Goal: Transaction & Acquisition: Book appointment/travel/reservation

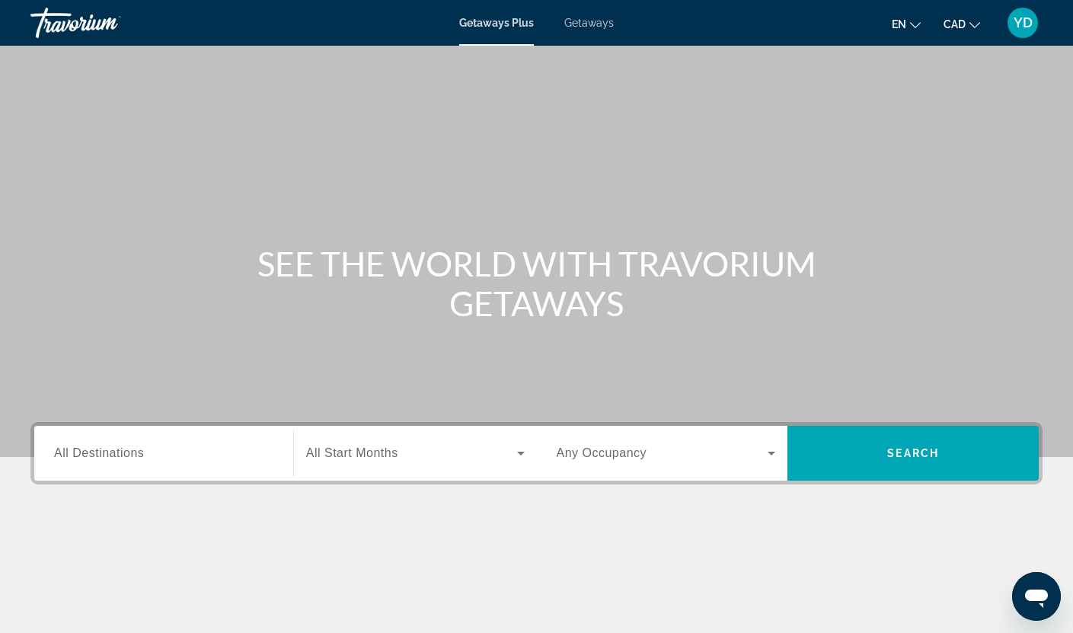
click at [580, 19] on span "Getaways" at bounding box center [589, 23] width 50 height 12
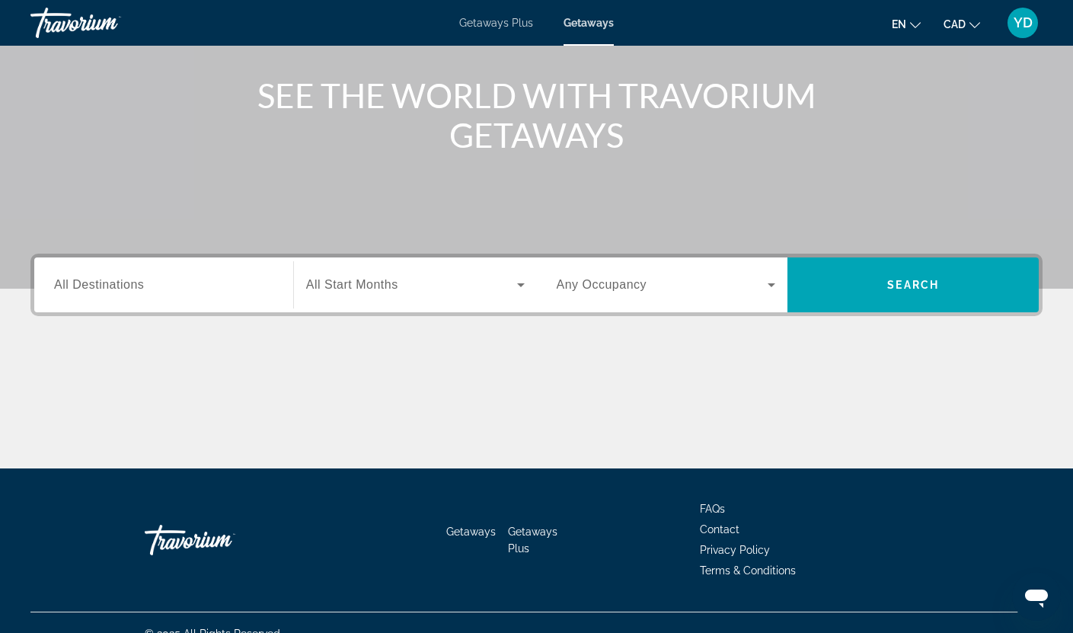
scroll to position [190, 0]
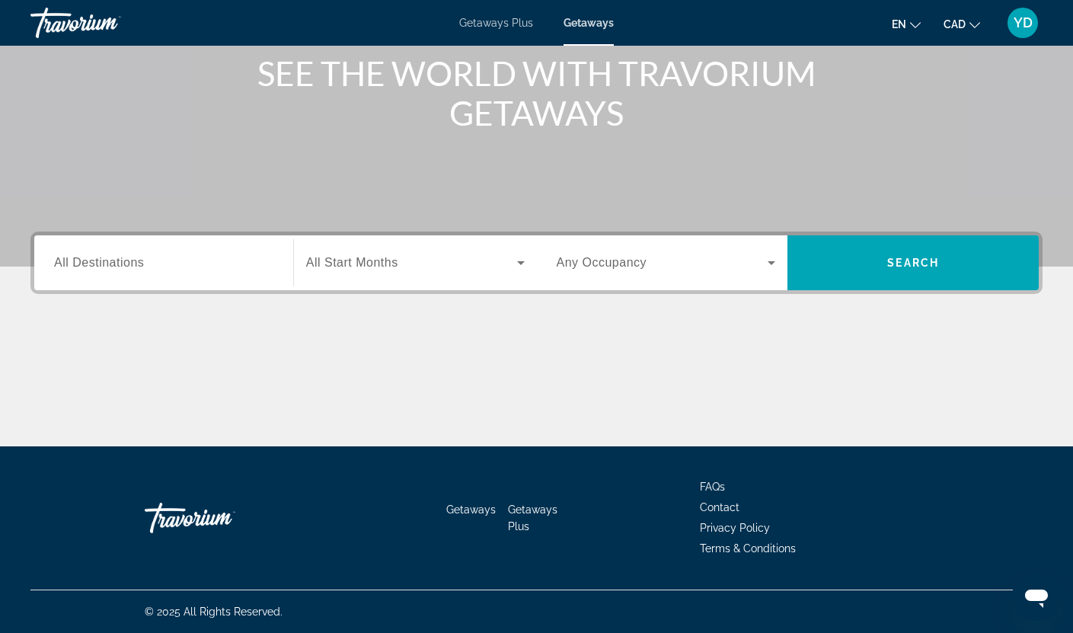
click at [131, 254] on input "Destination All Destinations" at bounding box center [163, 263] width 219 height 18
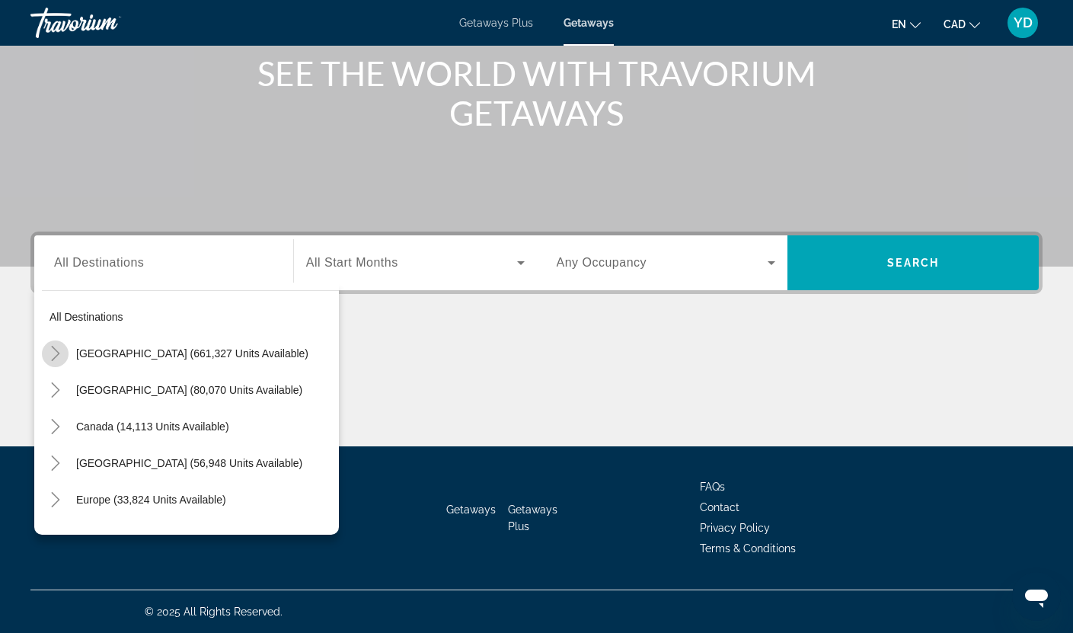
click at [59, 346] on icon "Toggle United States (661,327 units available)" at bounding box center [55, 353] width 15 height 15
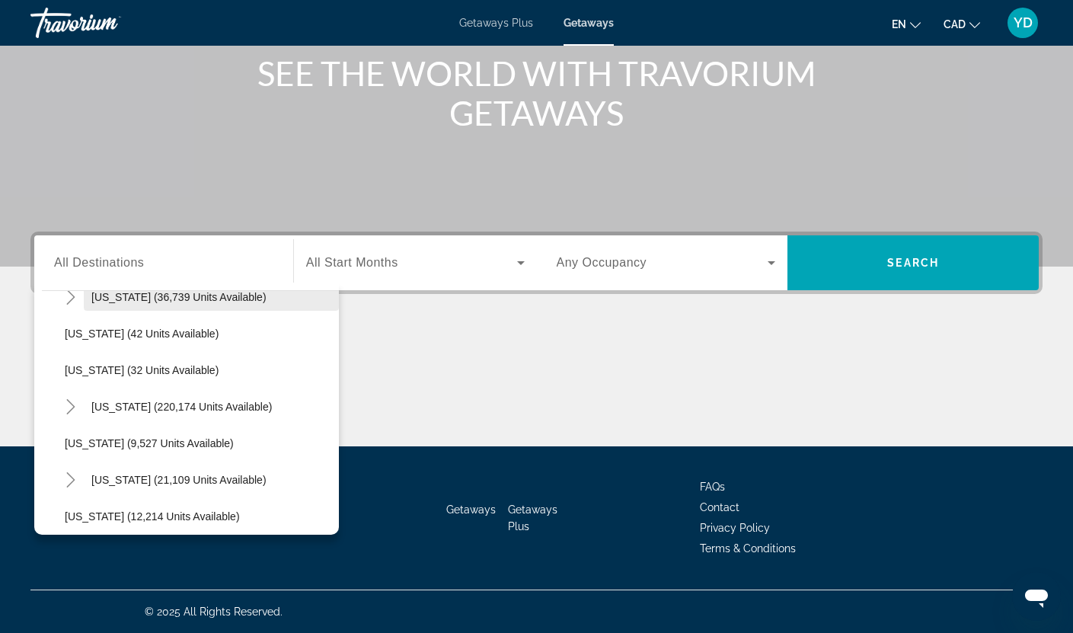
scroll to position [228, 0]
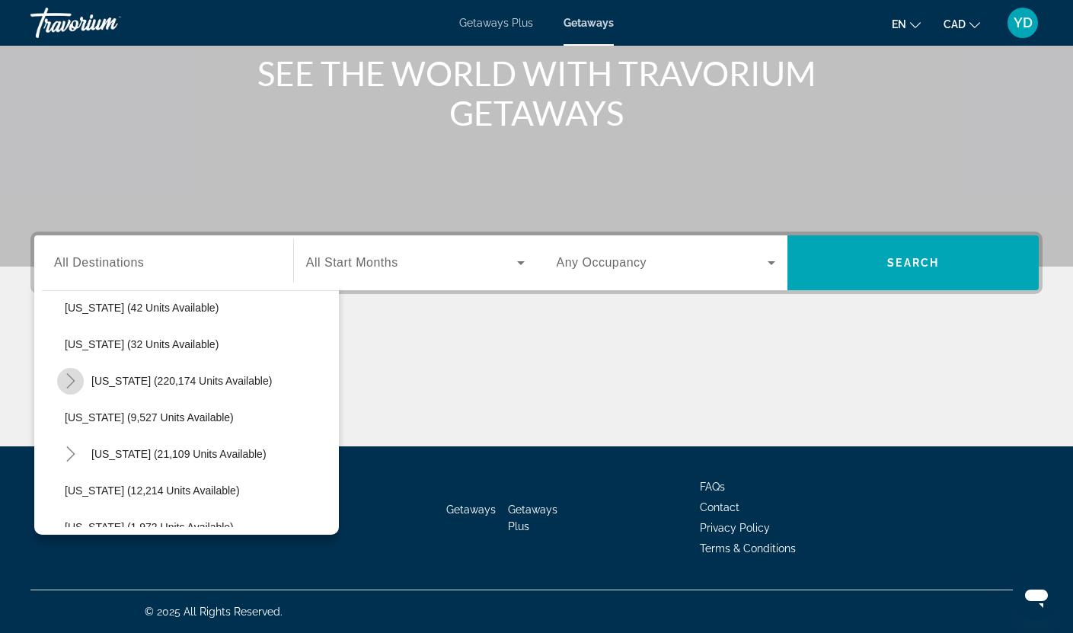
click at [67, 380] on icon "Toggle Florida (220,174 units available)" at bounding box center [70, 380] width 15 height 15
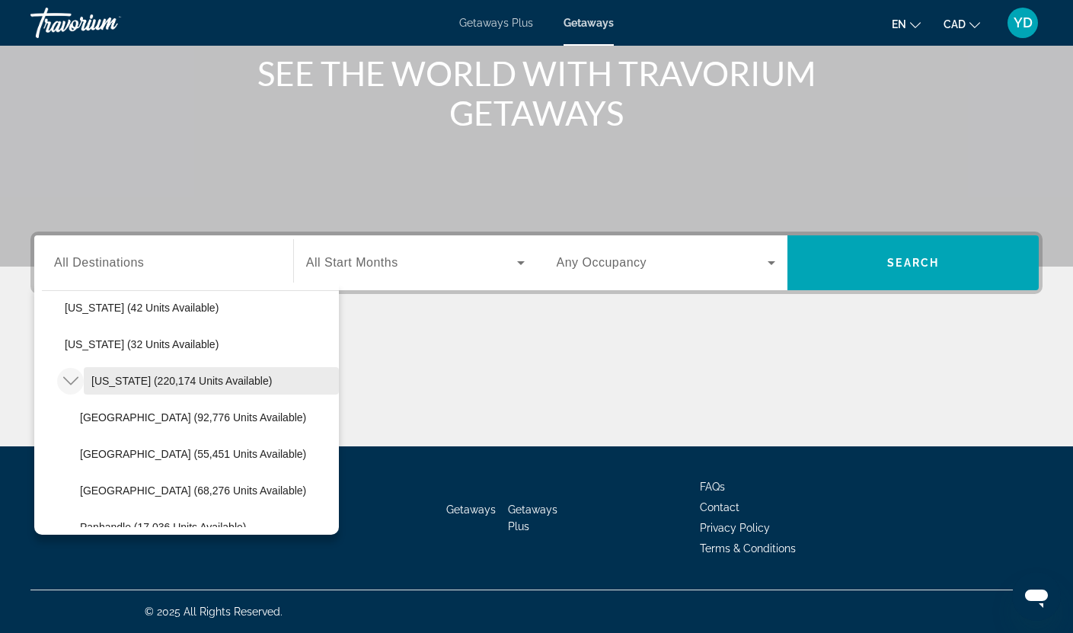
scroll to position [305, 0]
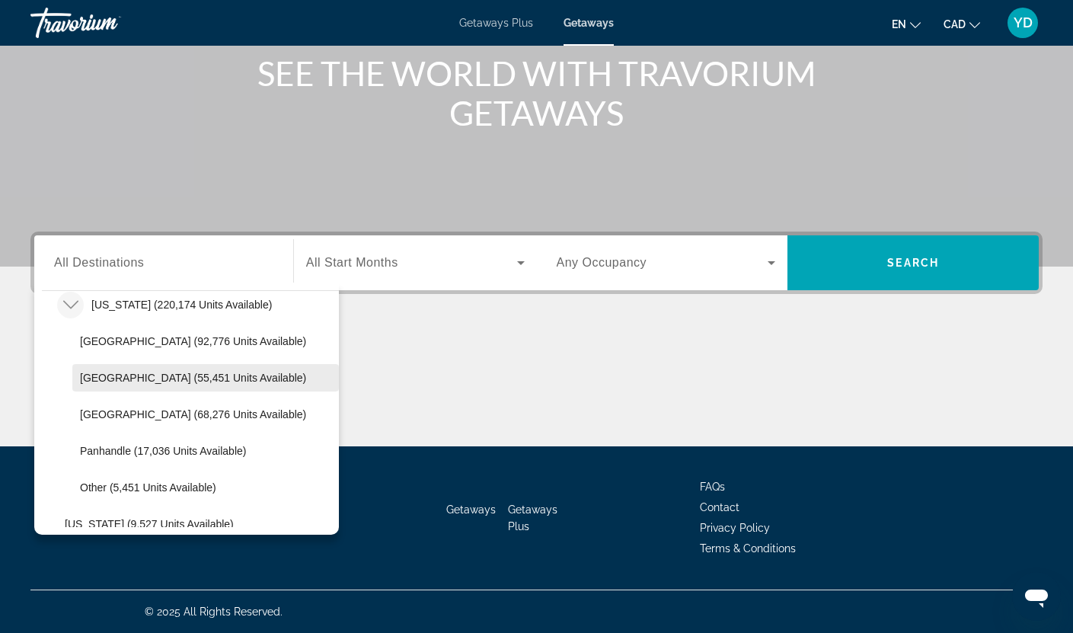
click at [133, 369] on span "Search widget" at bounding box center [205, 377] width 267 height 37
type input "**********"
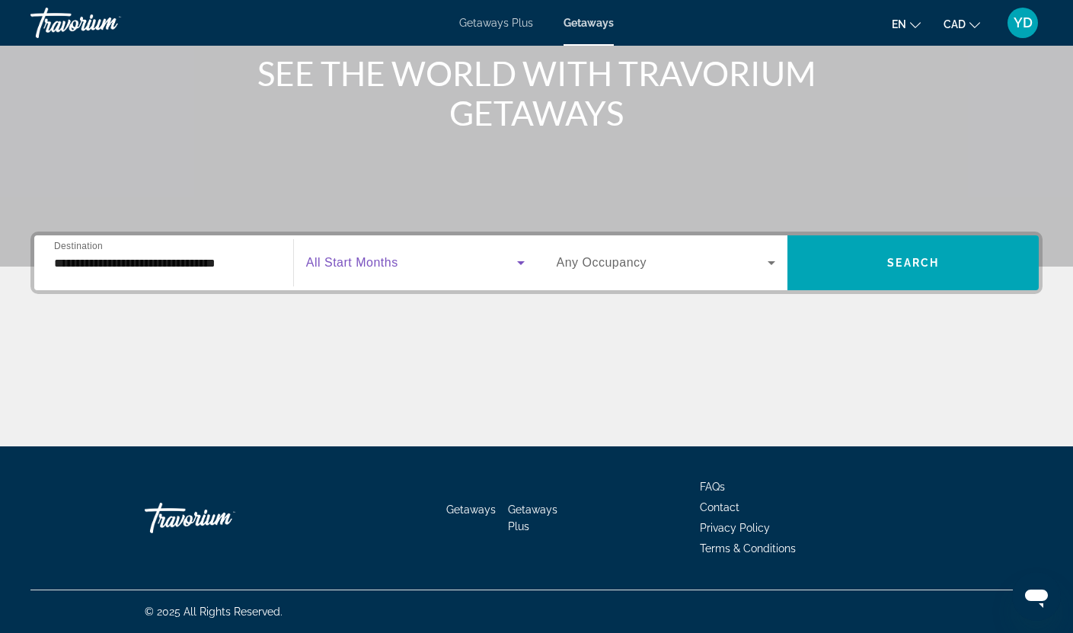
click at [487, 262] on span "Search widget" at bounding box center [411, 263] width 211 height 18
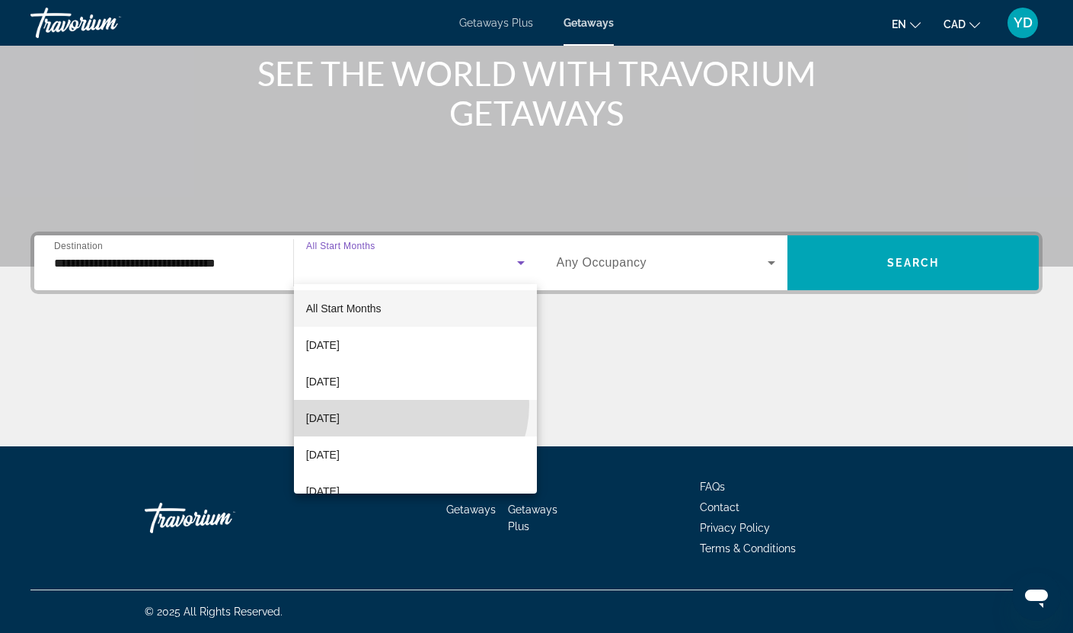
click at [405, 404] on mat-option "[DATE]" at bounding box center [415, 418] width 243 height 37
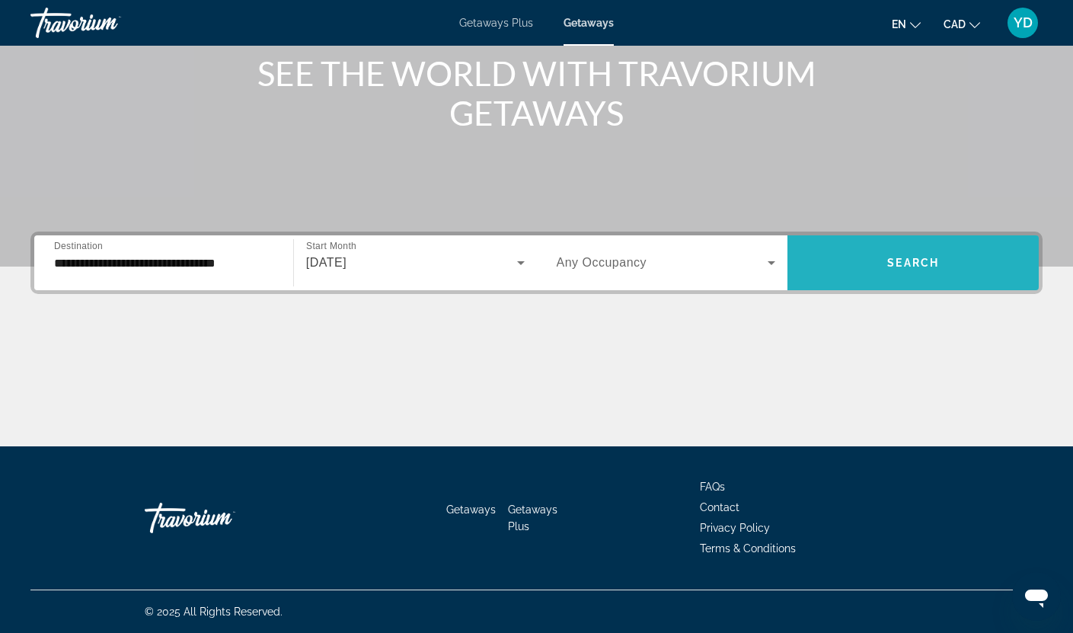
click at [908, 262] on span "Search" at bounding box center [913, 263] width 52 height 12
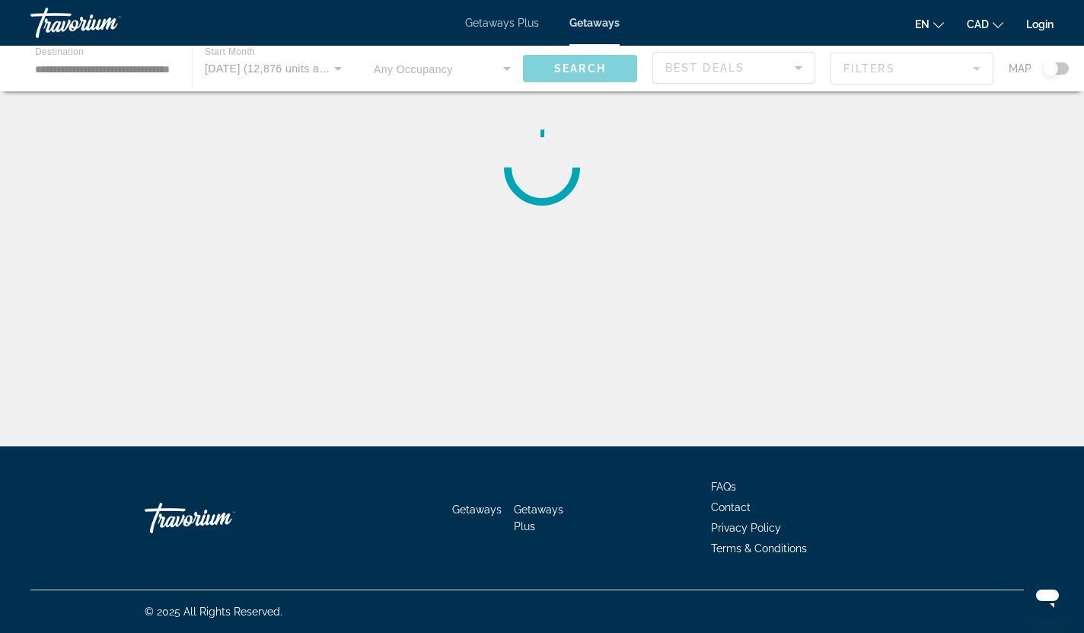
click at [1061, 69] on div "Main content" at bounding box center [542, 69] width 1084 height 46
drag, startPoint x: 1054, startPoint y: 71, endPoint x: 1049, endPoint y: 54, distance: 17.4
click at [1052, 62] on div "Main content" at bounding box center [542, 69] width 1084 height 46
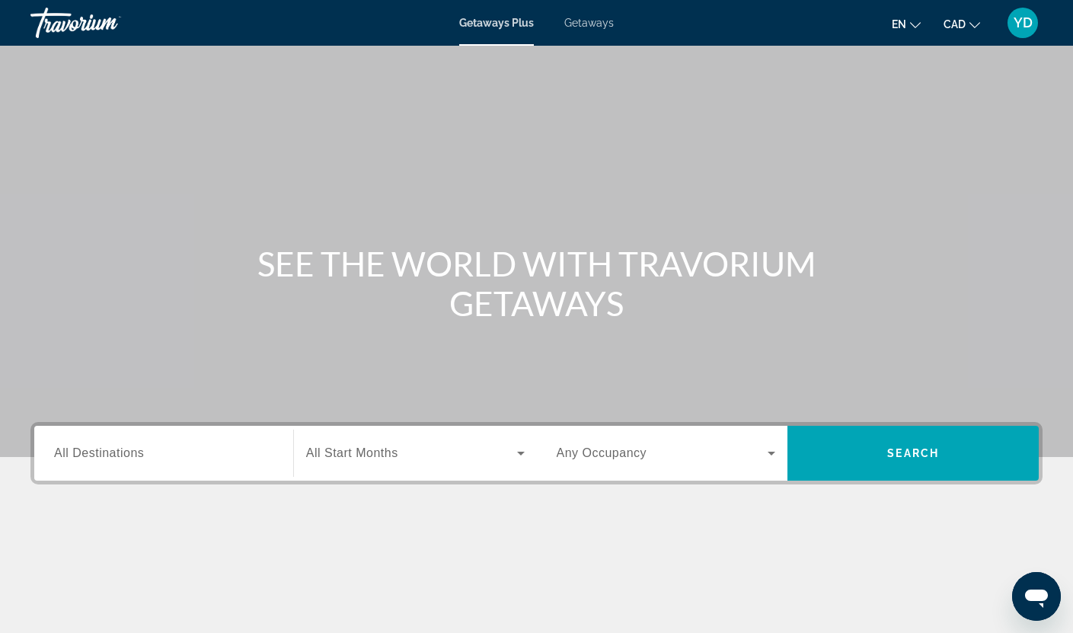
click at [596, 21] on span "Getaways" at bounding box center [589, 23] width 50 height 12
click at [142, 460] on input "Destination All Destinations" at bounding box center [163, 454] width 219 height 18
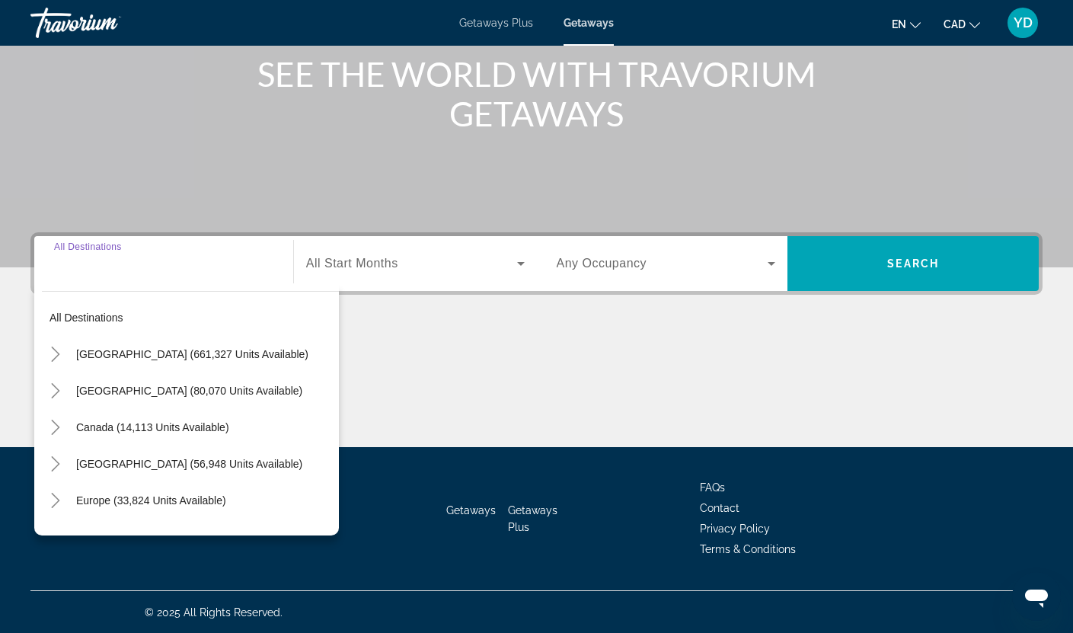
scroll to position [190, 0]
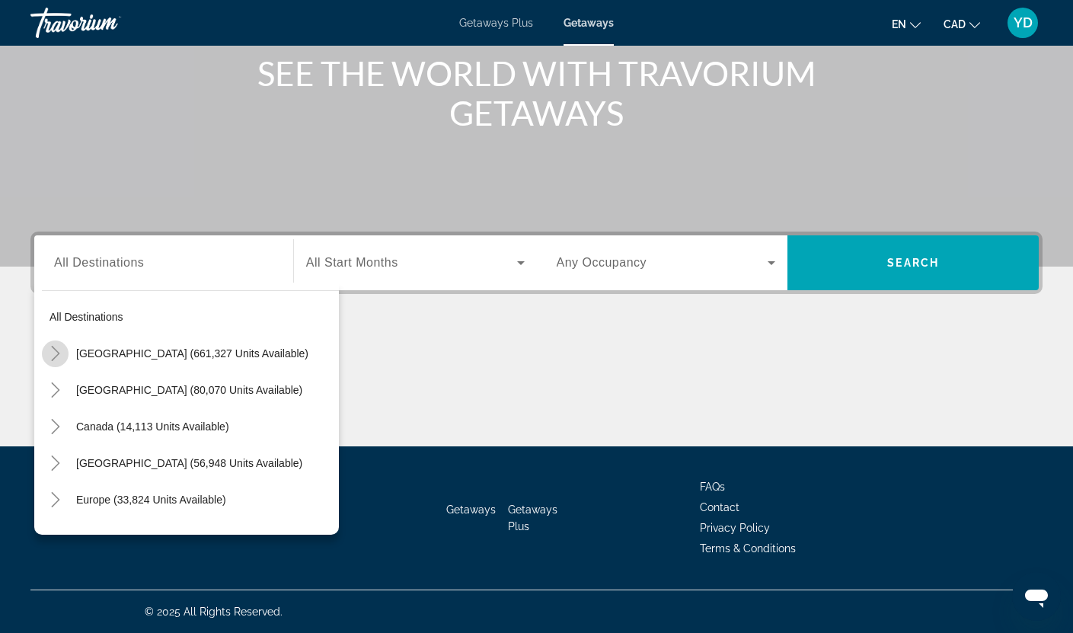
click at [56, 353] on icon "Toggle United States (661,327 units available)" at bounding box center [55, 353] width 15 height 15
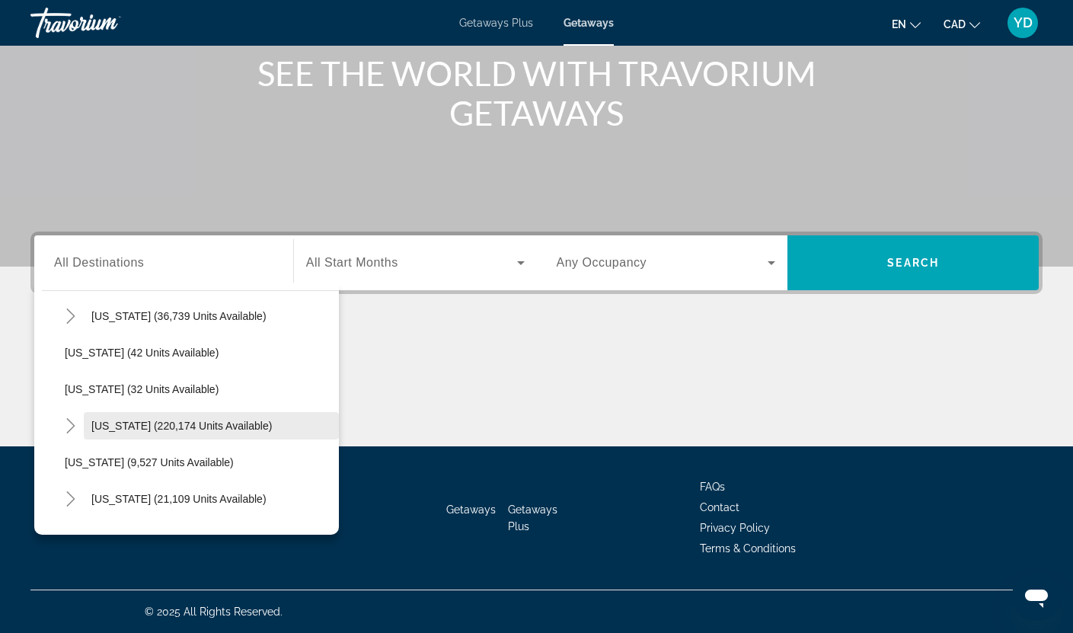
scroll to position [196, 0]
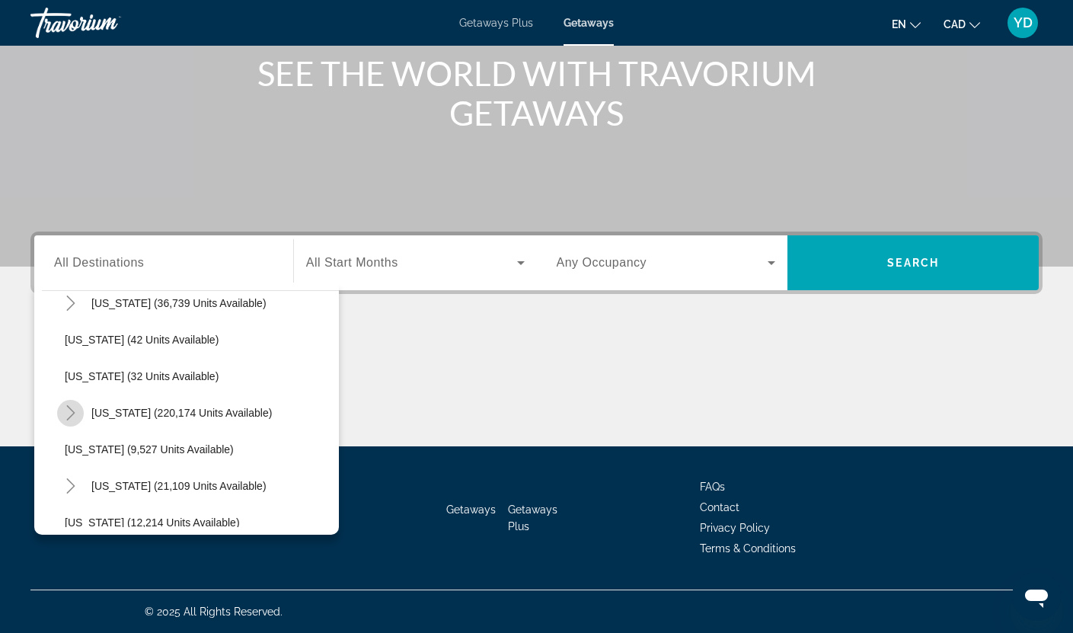
click at [72, 411] on icon "Toggle Florida (220,174 units available)" at bounding box center [70, 412] width 8 height 15
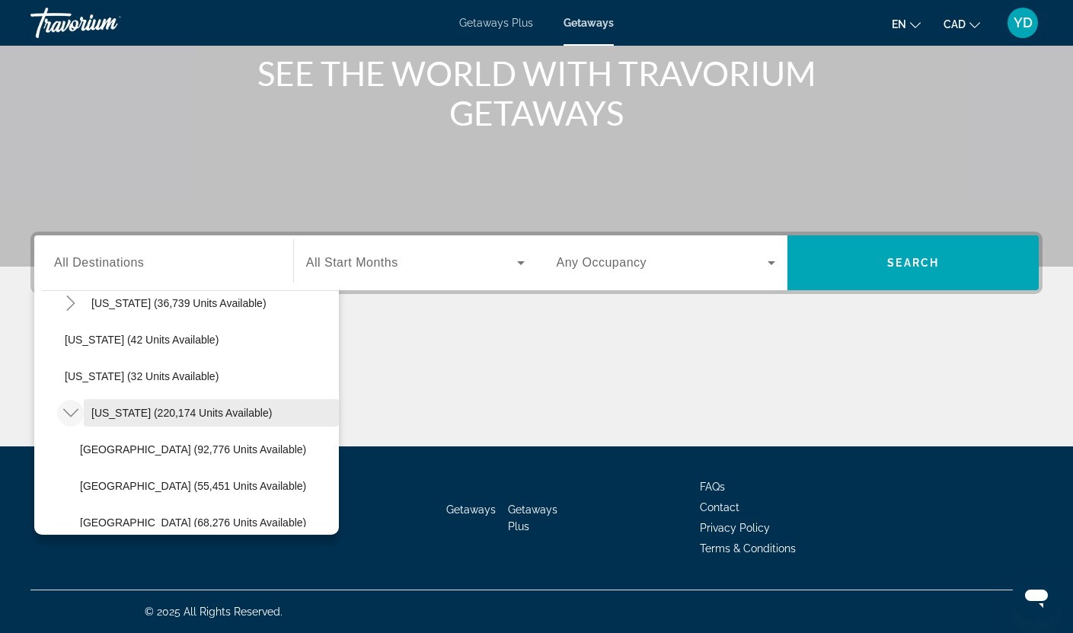
scroll to position [273, 0]
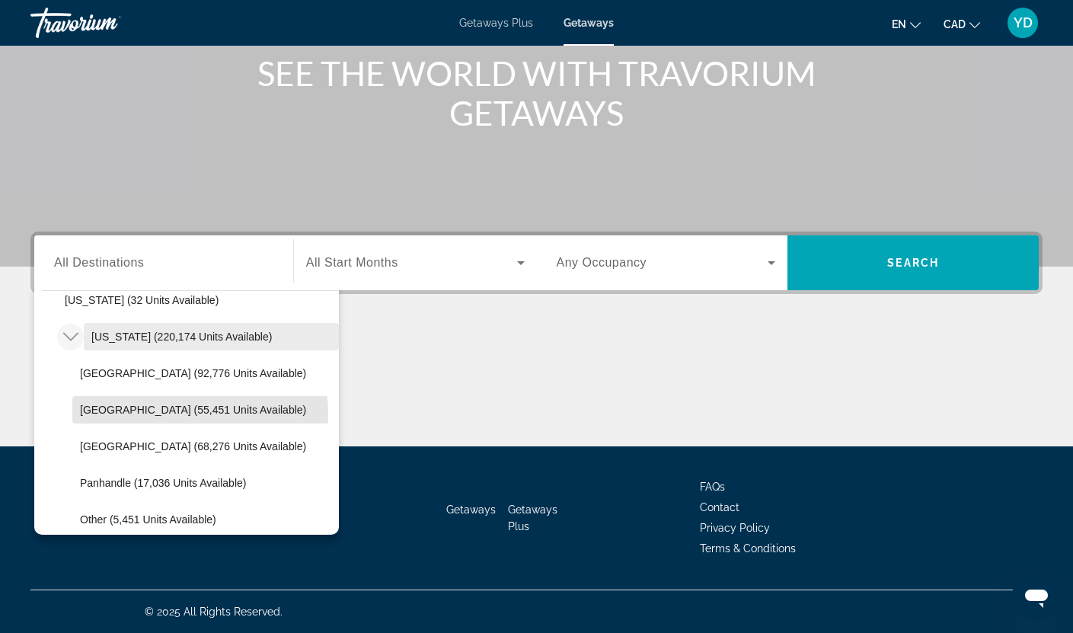
click at [145, 415] on span "[GEOGRAPHIC_DATA] (55,451 units available)" at bounding box center [193, 410] width 226 height 12
type input "**********"
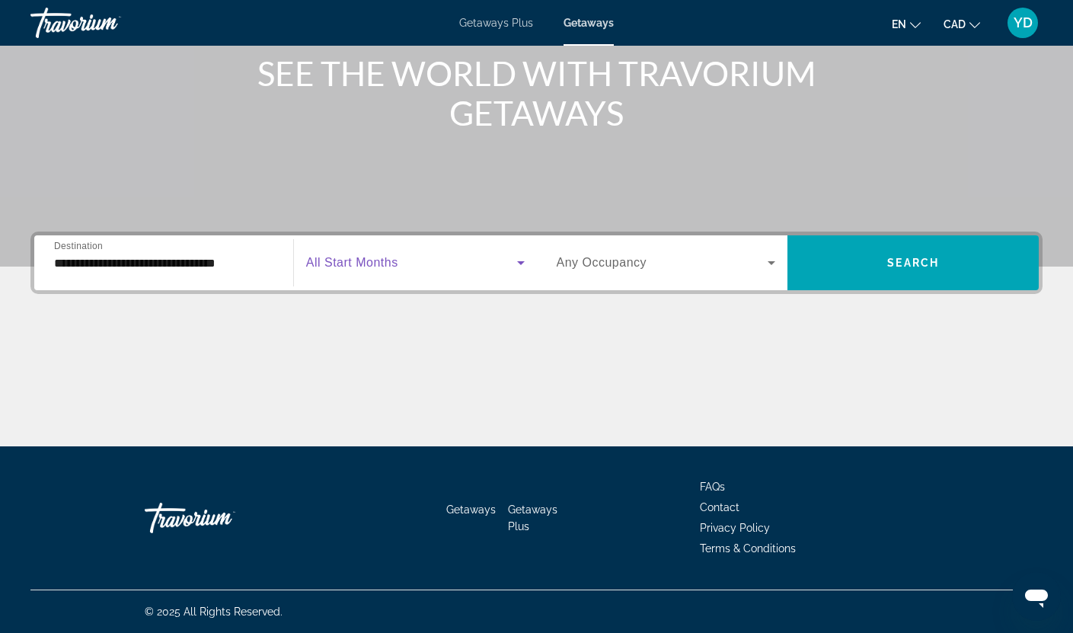
click at [518, 262] on icon "Search widget" at bounding box center [521, 263] width 8 height 4
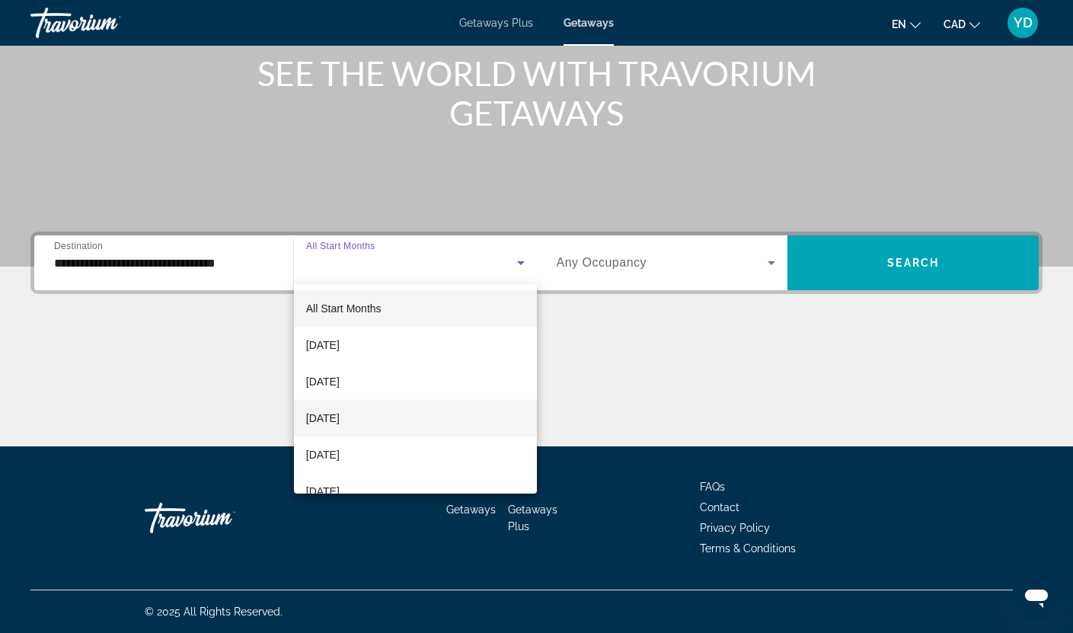
click at [402, 415] on mat-option "[DATE]" at bounding box center [415, 418] width 243 height 37
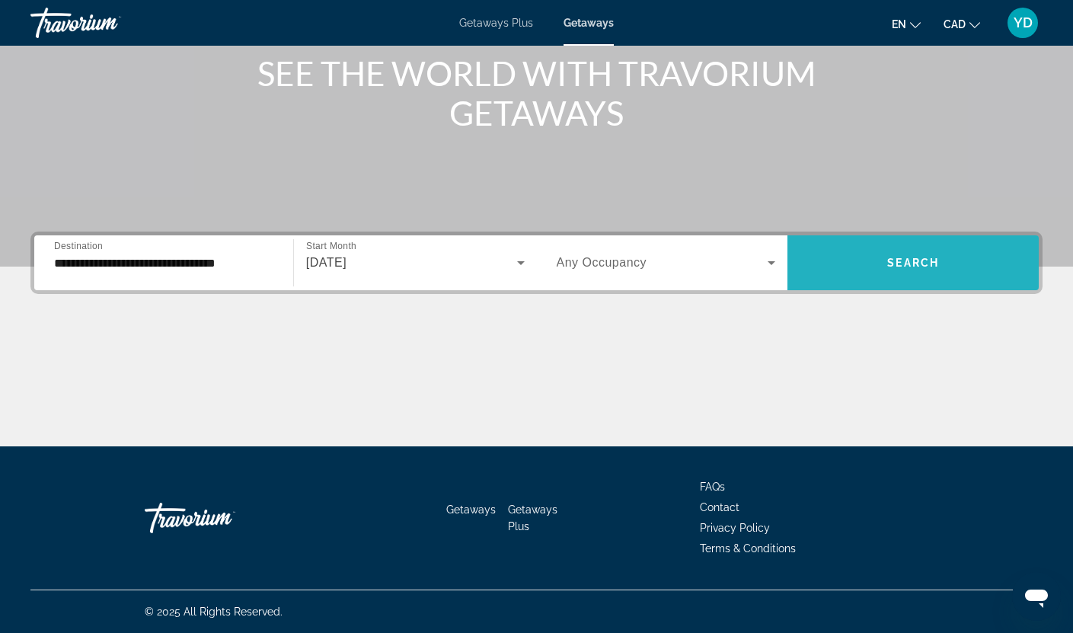
click at [909, 257] on span "Search" at bounding box center [913, 263] width 52 height 12
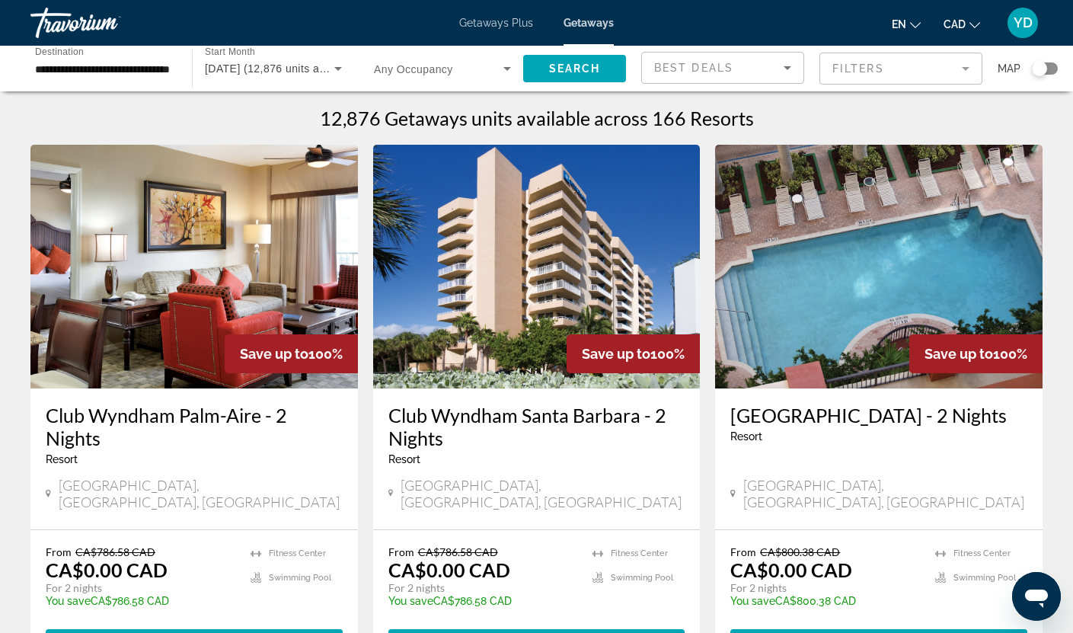
click at [1040, 68] on div "Search widget" at bounding box center [1039, 68] width 15 height 15
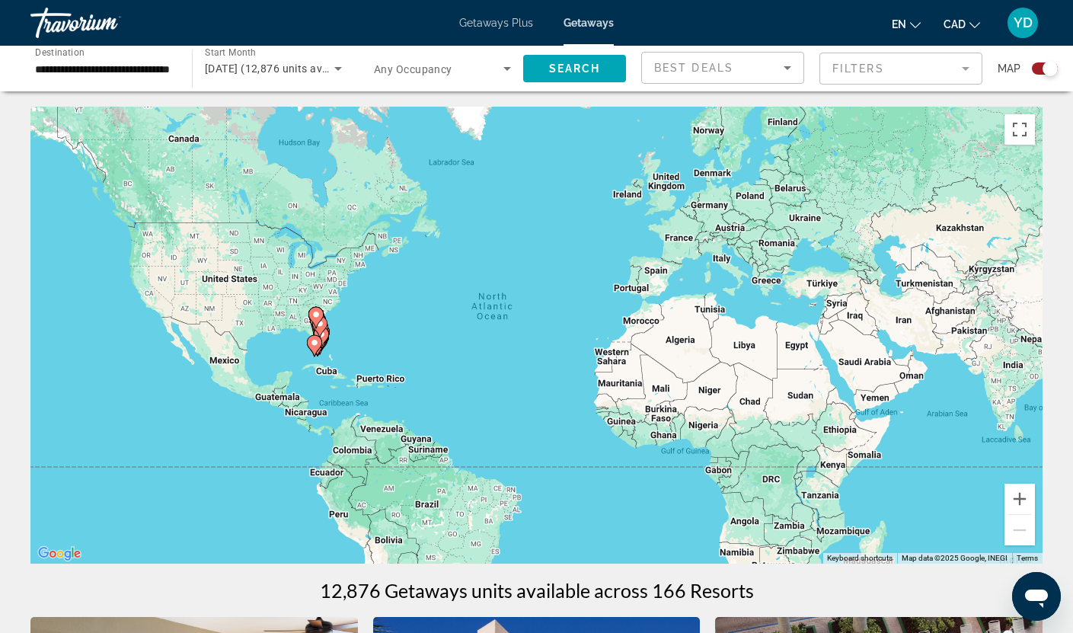
drag, startPoint x: 324, startPoint y: 350, endPoint x: 327, endPoint y: 343, distance: 8.5
click at [327, 343] on gmp-advanced-marker "Main content" at bounding box center [321, 337] width 15 height 23
click at [1022, 498] on button "Zoom in" at bounding box center [1020, 499] width 30 height 30
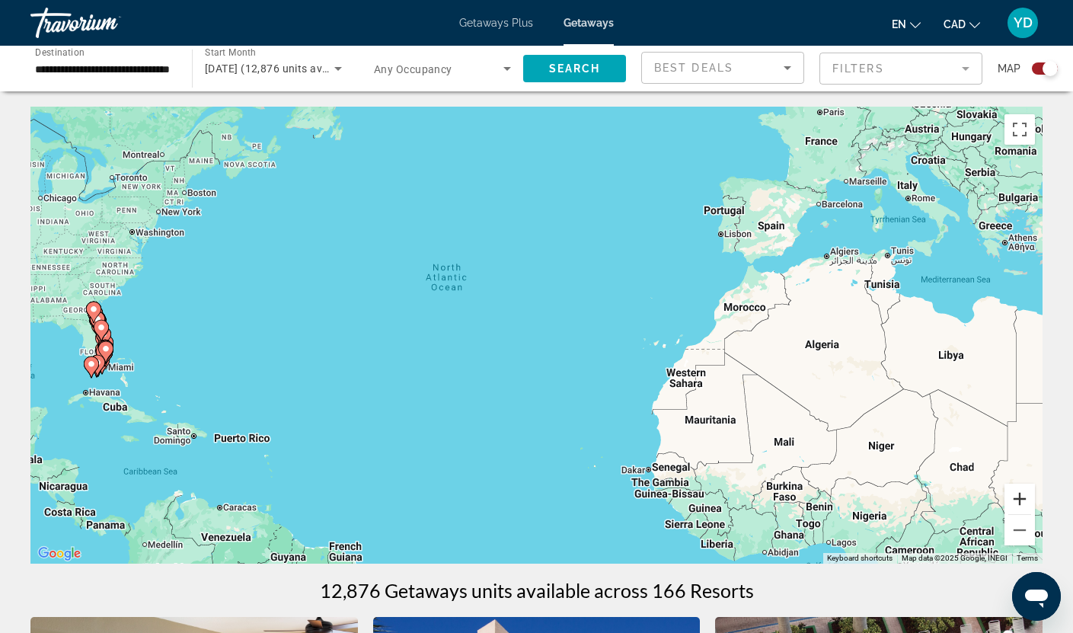
click at [1022, 498] on button "Zoom in" at bounding box center [1020, 499] width 30 height 30
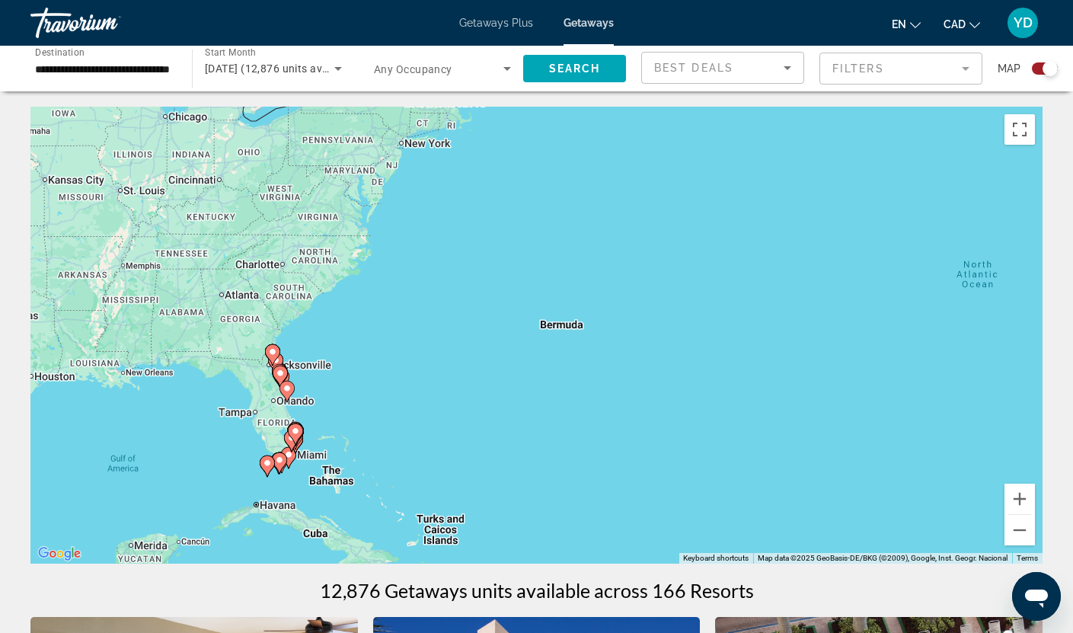
drag, startPoint x: 178, startPoint y: 342, endPoint x: 800, endPoint y: 396, distance: 624.6
click at [800, 396] on div "To activate drag with keyboard, press Alt + Enter. Once in keyboard drag state,…" at bounding box center [536, 335] width 1012 height 457
click at [334, 390] on div "To activate drag with keyboard, press Alt + Enter. Once in keyboard drag state,…" at bounding box center [536, 335] width 1012 height 457
click at [337, 388] on div "To activate drag with keyboard, press Alt + Enter. Once in keyboard drag state,…" at bounding box center [536, 335] width 1012 height 457
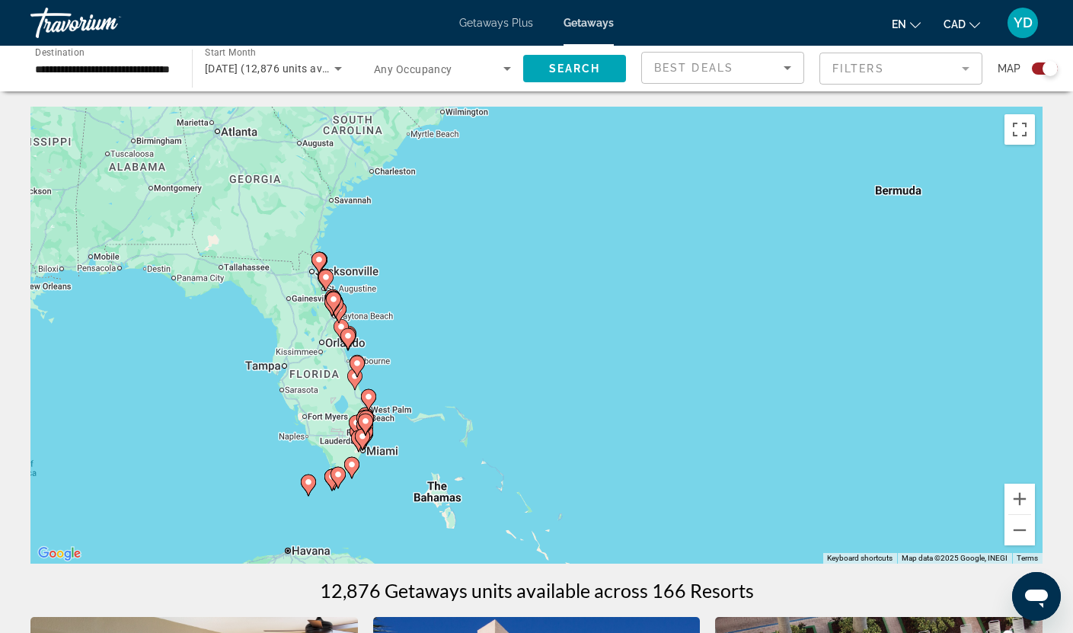
drag, startPoint x: 275, startPoint y: 449, endPoint x: 436, endPoint y: 343, distance: 193.1
click at [436, 343] on div "To activate drag with keyboard, press Alt + Enter. Once in keyboard drag state,…" at bounding box center [536, 335] width 1012 height 457
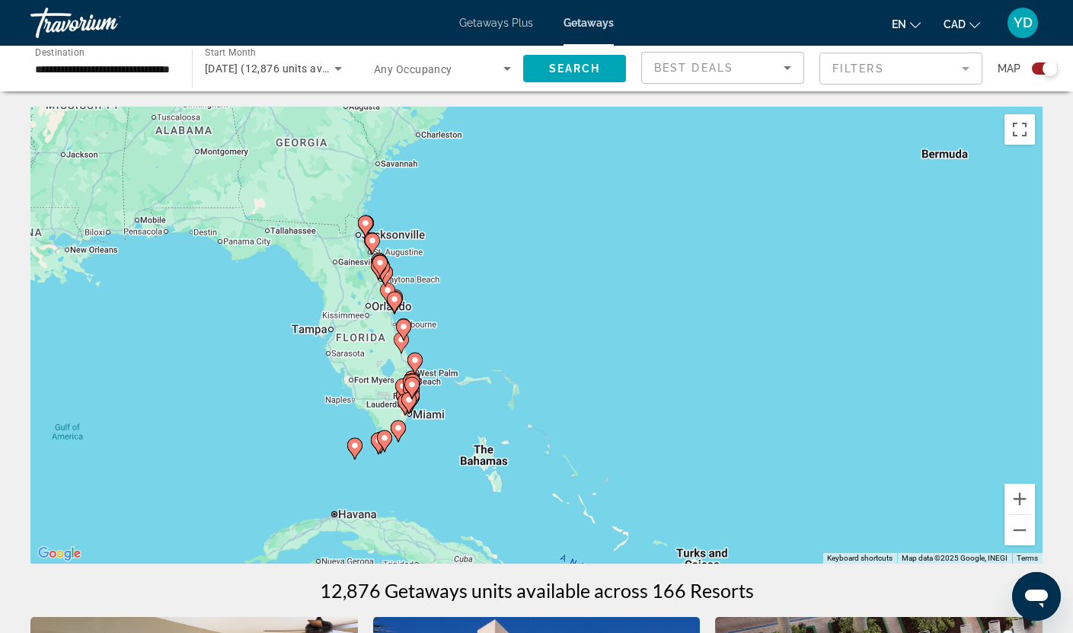
click at [448, 405] on div "To activate drag with keyboard, press Alt + Enter. Once in keyboard drag state,…" at bounding box center [536, 335] width 1012 height 457
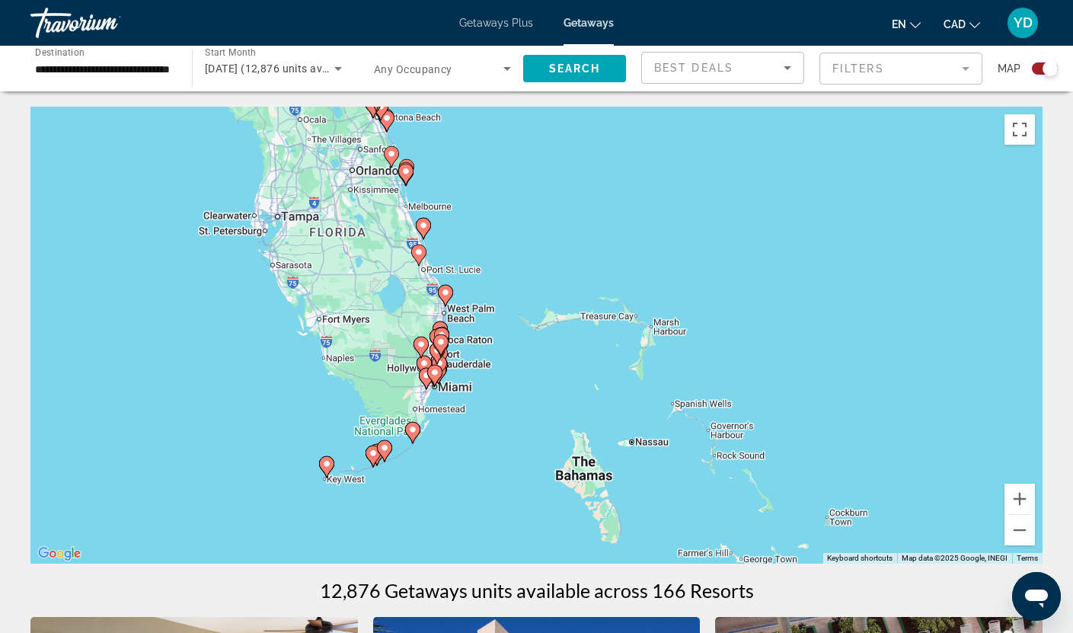
drag, startPoint x: 444, startPoint y: 422, endPoint x: 508, endPoint y: 383, distance: 74.8
click at [508, 383] on div "To activate drag with keyboard, press Alt + Enter. Once in keyboard drag state,…" at bounding box center [536, 335] width 1012 height 457
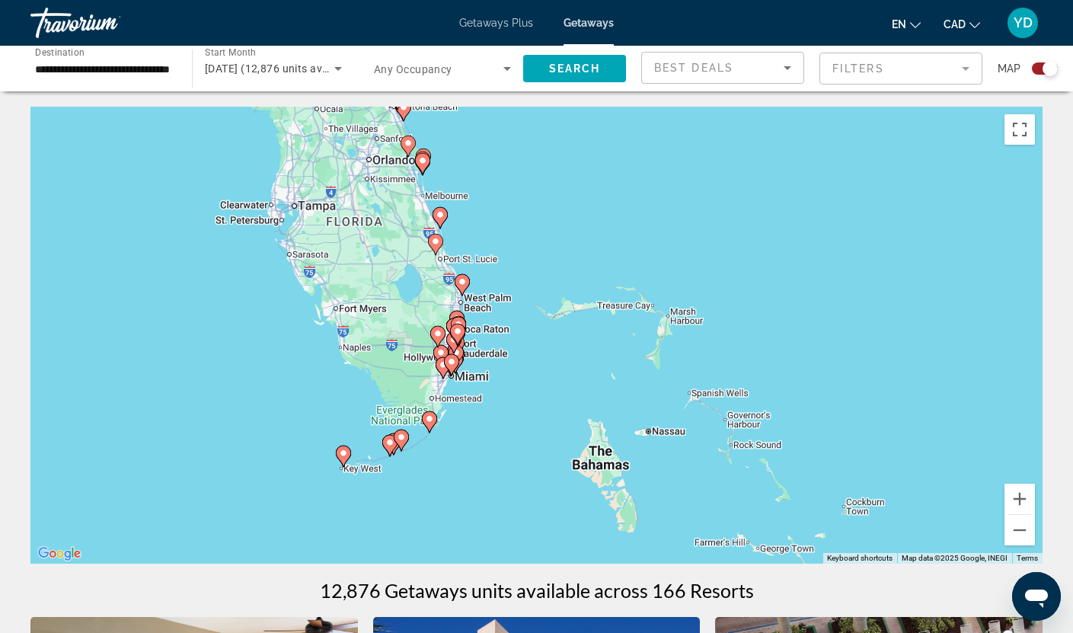
click at [489, 407] on div "To activate drag with keyboard, press Alt + Enter. Once in keyboard drag state,…" at bounding box center [536, 335] width 1012 height 457
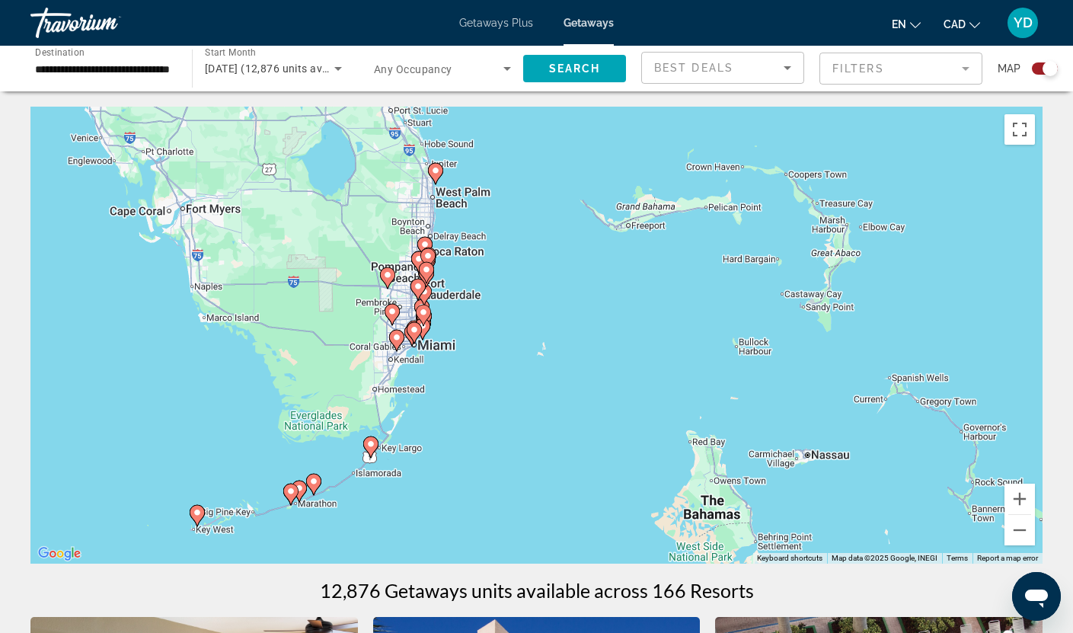
click at [489, 407] on div "To activate drag with keyboard, press Alt + Enter. Once in keyboard drag state,…" at bounding box center [536, 335] width 1012 height 457
click at [488, 408] on div "To activate drag with keyboard, press Alt + Enter. Once in keyboard drag state,…" at bounding box center [536, 335] width 1012 height 457
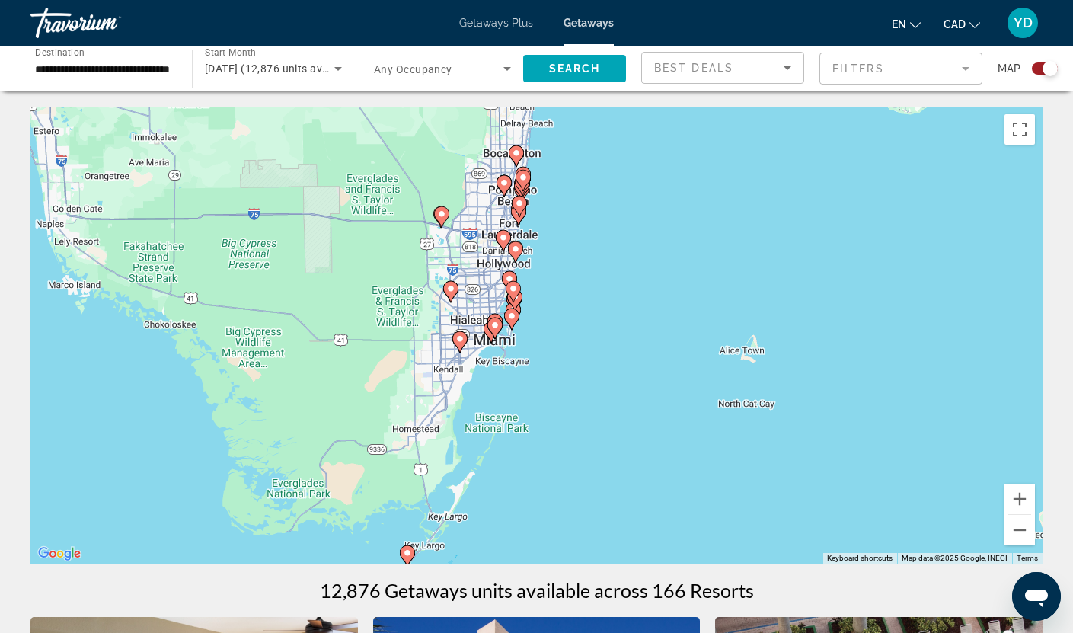
drag, startPoint x: 402, startPoint y: 264, endPoint x: 561, endPoint y: 324, distance: 170.2
click at [561, 324] on div "To activate drag with keyboard, press Alt + Enter. Once in keyboard drag state,…" at bounding box center [536, 335] width 1012 height 457
click at [560, 324] on div "To activate drag with keyboard, press Alt + Enter. Once in keyboard drag state,…" at bounding box center [536, 335] width 1012 height 457
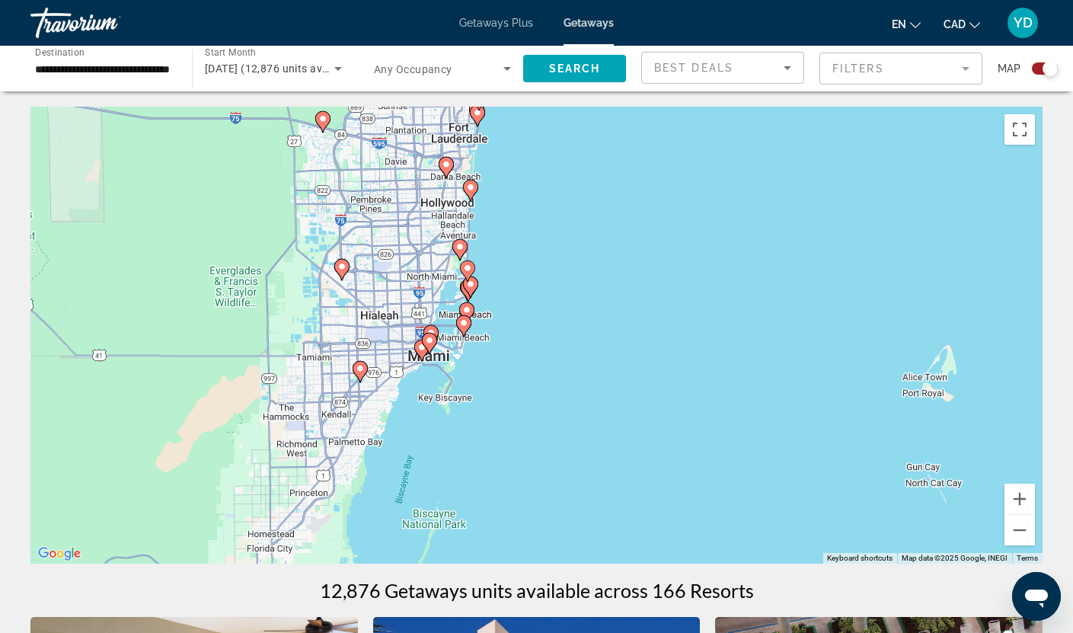
click at [476, 324] on div "To activate drag with keyboard, press Alt + Enter. Once in keyboard drag state,…" at bounding box center [536, 335] width 1012 height 457
click at [510, 330] on div "To activate drag with keyboard, press Alt + Enter. Once in keyboard drag state,…" at bounding box center [536, 335] width 1012 height 457
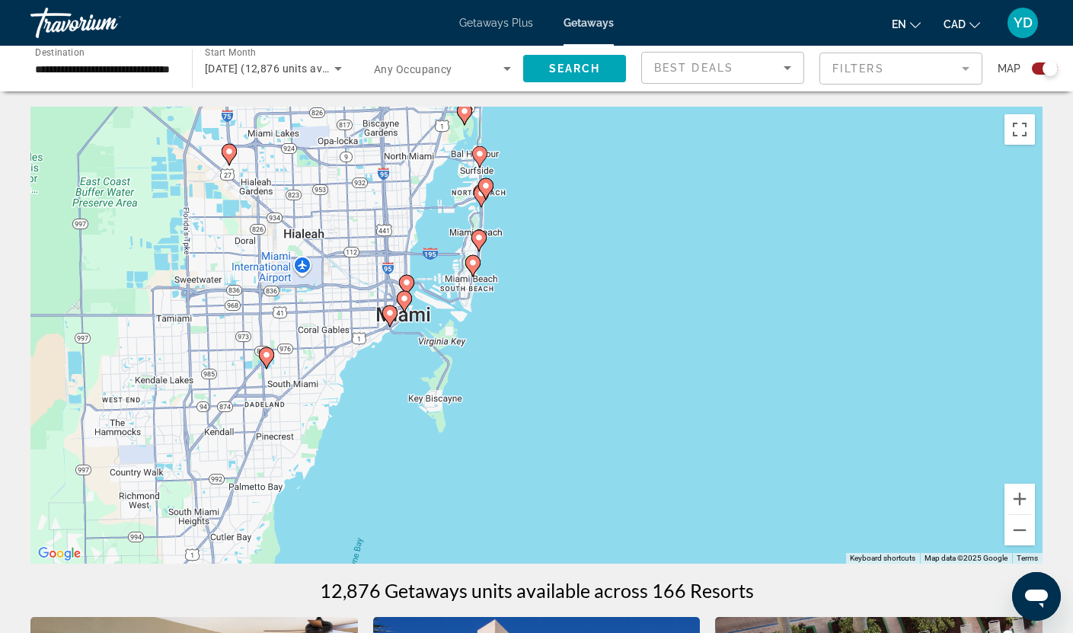
drag, startPoint x: 513, startPoint y: 380, endPoint x: 570, endPoint y: 311, distance: 89.7
click at [570, 311] on div "To activate drag with keyboard, press Alt + Enter. Once in keyboard drag state,…" at bounding box center [536, 335] width 1012 height 457
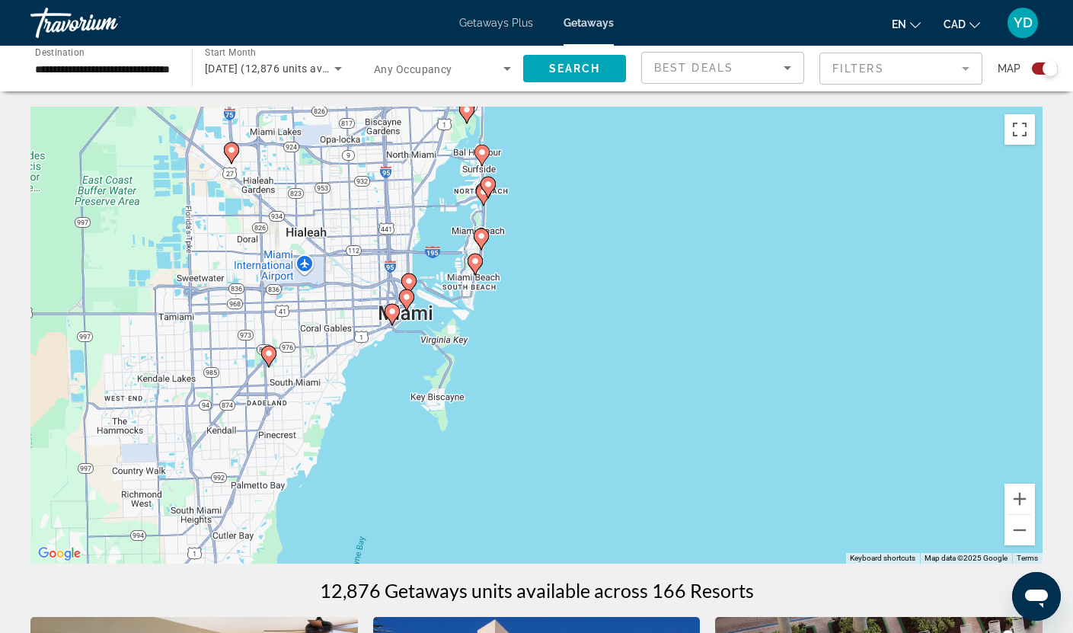
click at [538, 339] on div "To activate drag with keyboard, press Alt + Enter. Once in keyboard drag state,…" at bounding box center [536, 335] width 1012 height 457
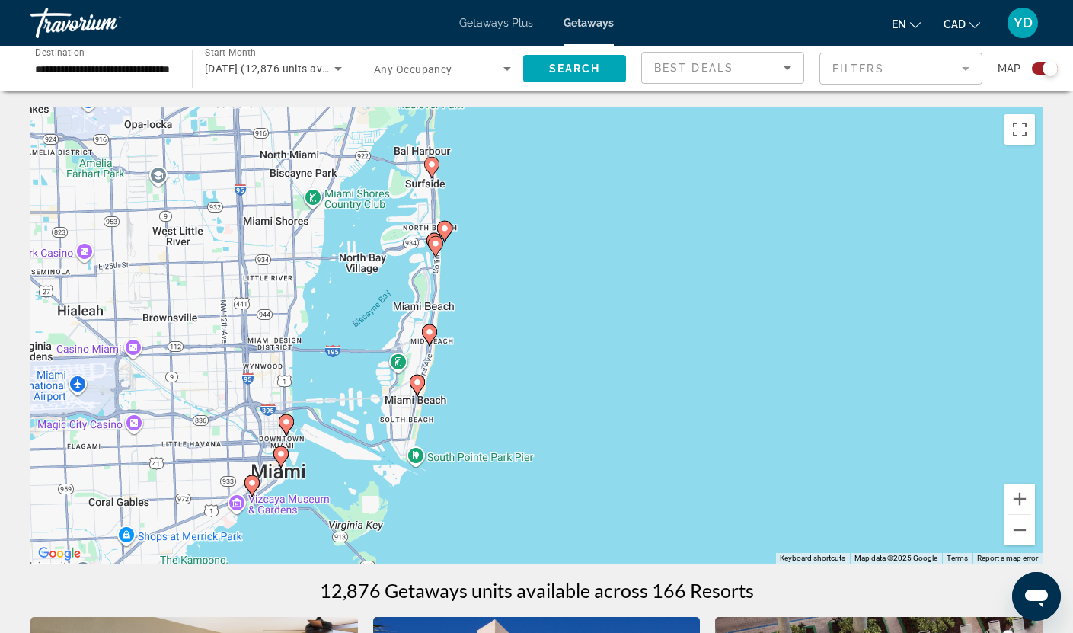
drag, startPoint x: 462, startPoint y: 188, endPoint x: 471, endPoint y: 374, distance: 186.1
click at [471, 374] on div "To activate drag with keyboard, press Alt + Enter. Once in keyboard drag state,…" at bounding box center [536, 335] width 1012 height 457
click at [500, 327] on div "To activate drag with keyboard, press Alt + Enter. Once in keyboard drag state,…" at bounding box center [536, 335] width 1012 height 457
click at [500, 328] on div "To activate drag with keyboard, press Alt + Enter. Once in keyboard drag state,…" at bounding box center [536, 335] width 1012 height 457
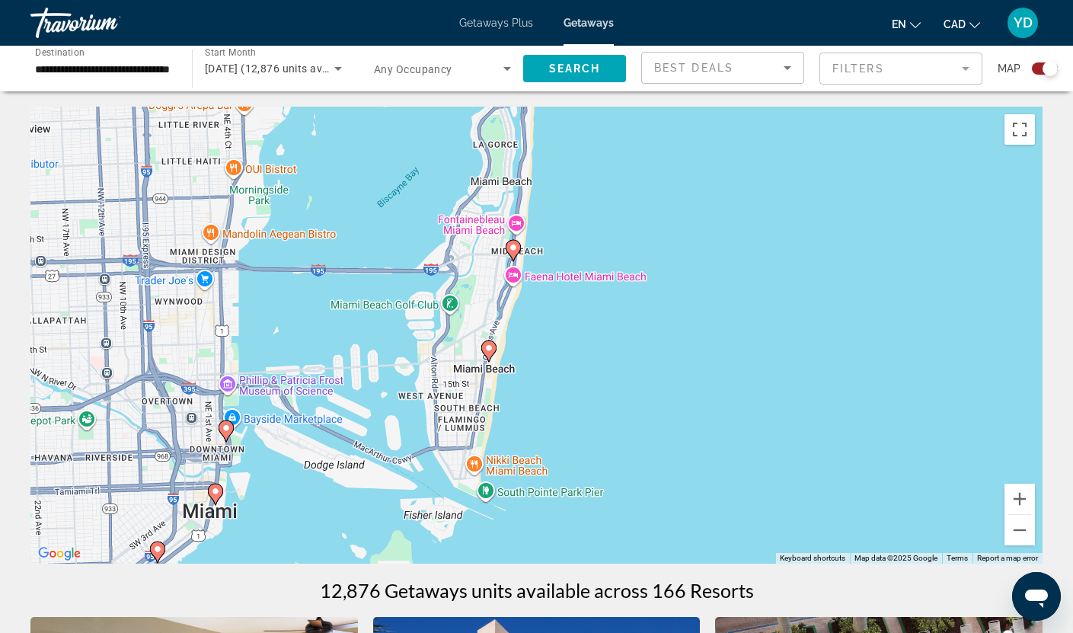
drag, startPoint x: 407, startPoint y: 439, endPoint x: 561, endPoint y: 337, distance: 185.2
click at [561, 337] on div "To activate drag with keyboard, press Alt + Enter. Once in keyboard drag state,…" at bounding box center [536, 335] width 1012 height 457
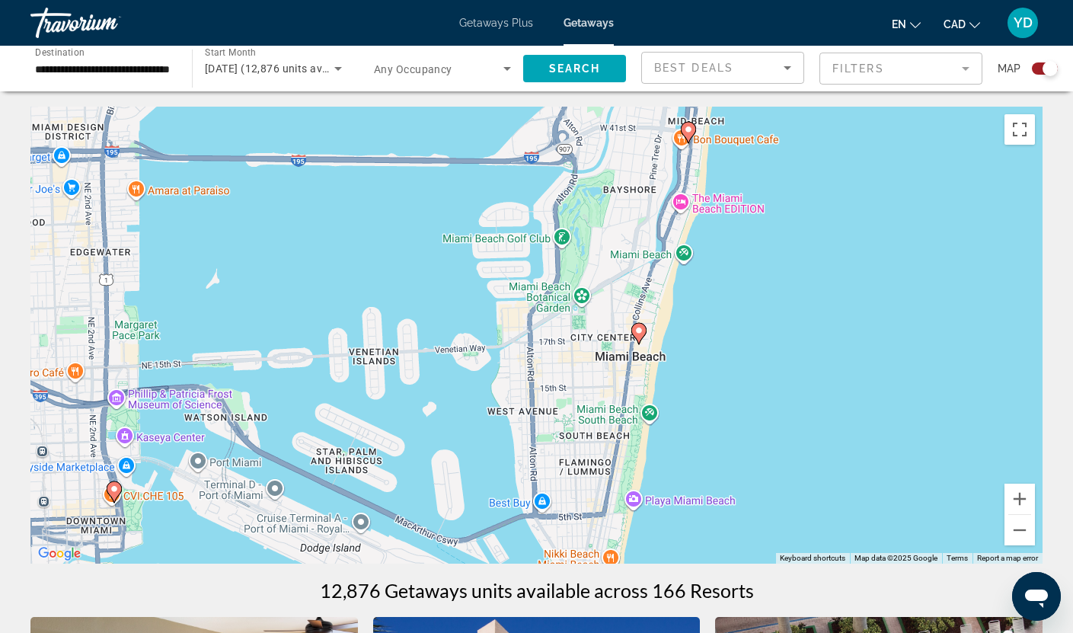
drag, startPoint x: 494, startPoint y: 364, endPoint x: 720, endPoint y: 319, distance: 230.6
click at [720, 319] on div "To activate drag with keyboard, press Alt + Enter. Once in keyboard drag state,…" at bounding box center [536, 335] width 1012 height 457
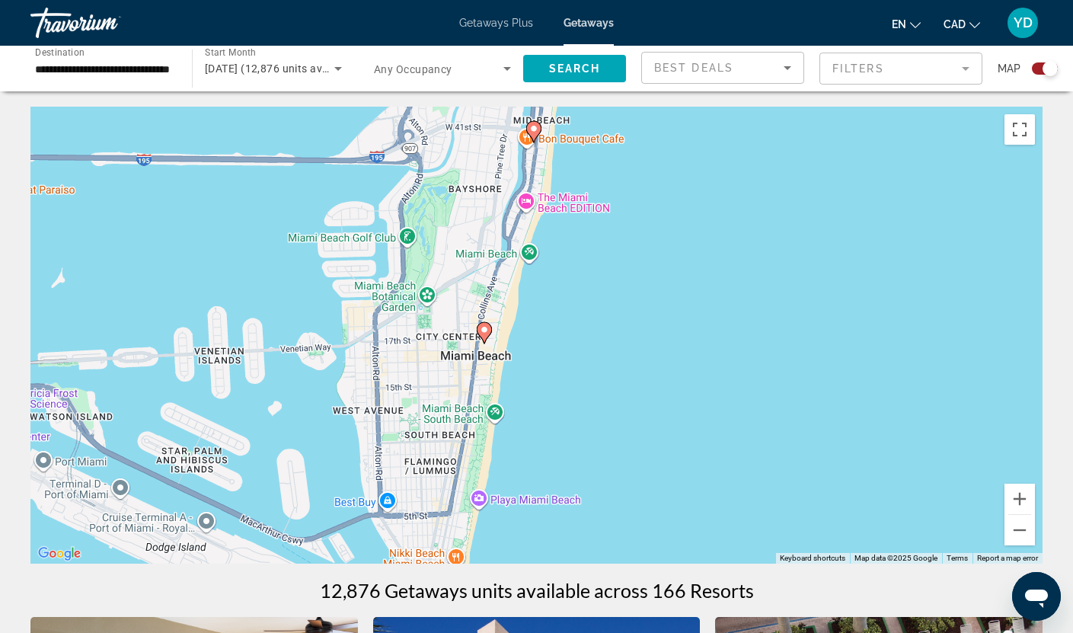
drag, startPoint x: 710, startPoint y: 395, endPoint x: 555, endPoint y: 393, distance: 154.6
click at [555, 393] on div "To activate drag with keyboard, press Alt + Enter. Once in keyboard drag state,…" at bounding box center [536, 335] width 1012 height 457
click at [488, 326] on image "Main content" at bounding box center [484, 329] width 9 height 9
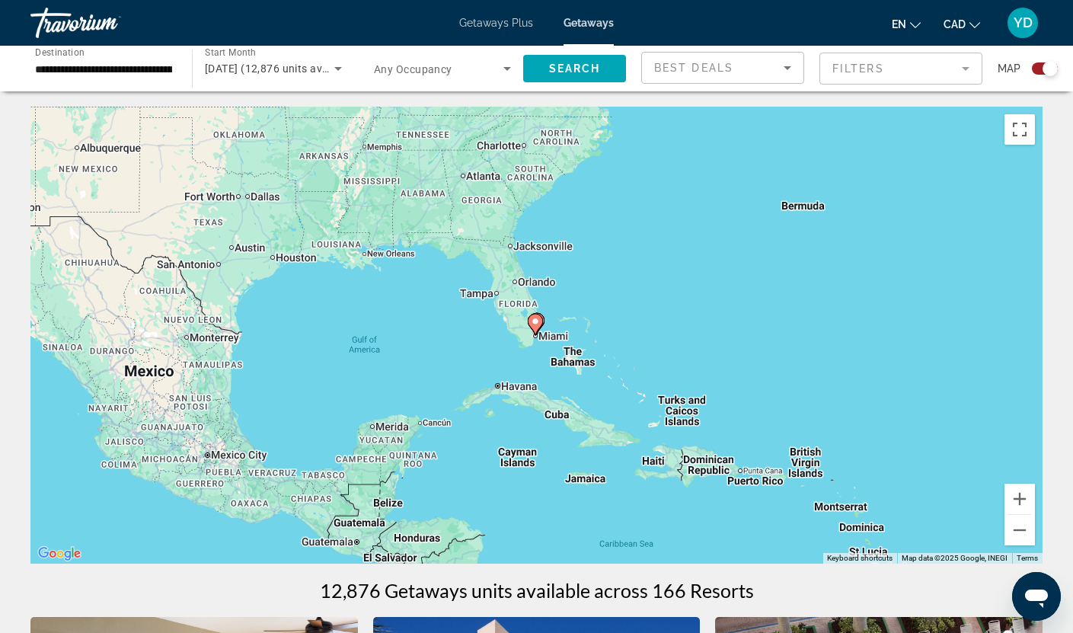
click at [556, 333] on div "To navigate, press the arrow keys. To activate drag with keyboard, press Alt + …" at bounding box center [536, 335] width 1012 height 457
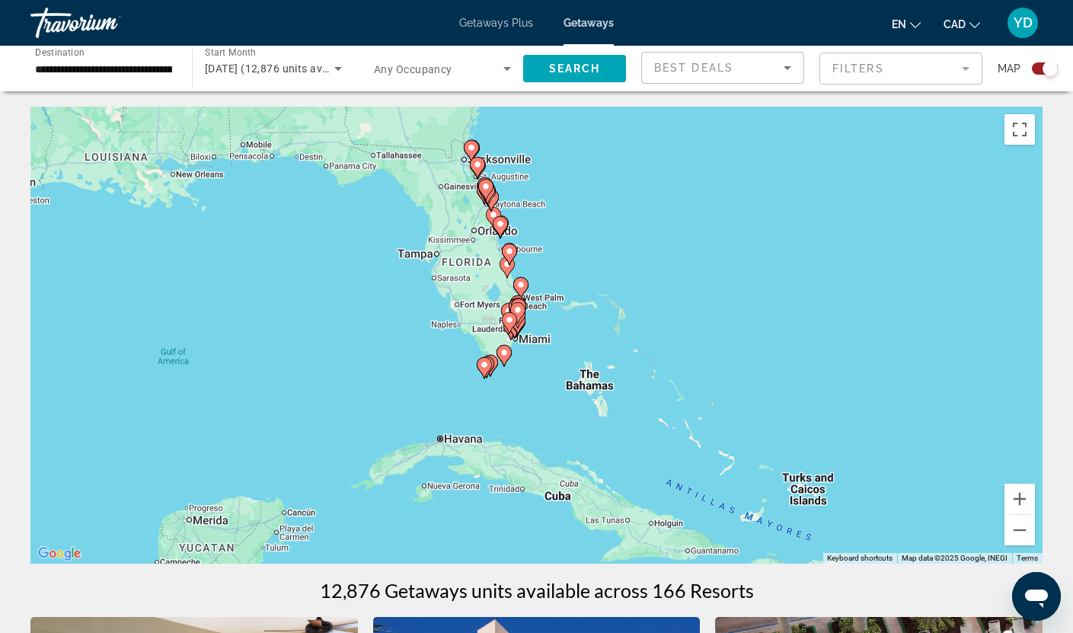
click at [556, 333] on div "To activate drag with keyboard, press Alt + Enter. Once in keyboard drag state,…" at bounding box center [536, 335] width 1012 height 457
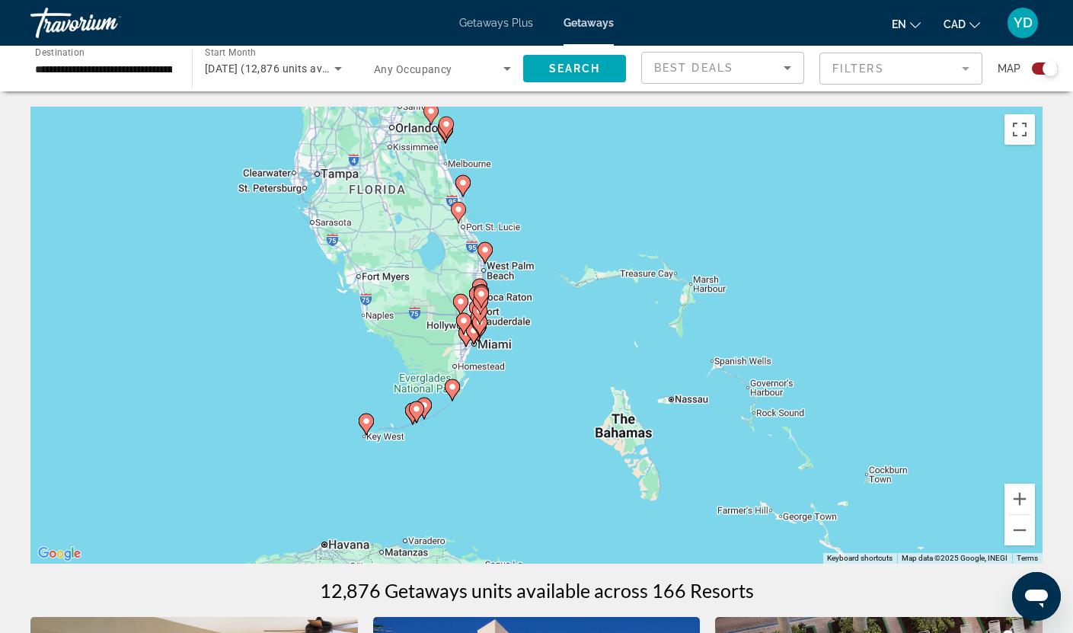
click at [556, 333] on div "To activate drag with keyboard, press Alt + Enter. Once in keyboard drag state,…" at bounding box center [536, 335] width 1012 height 457
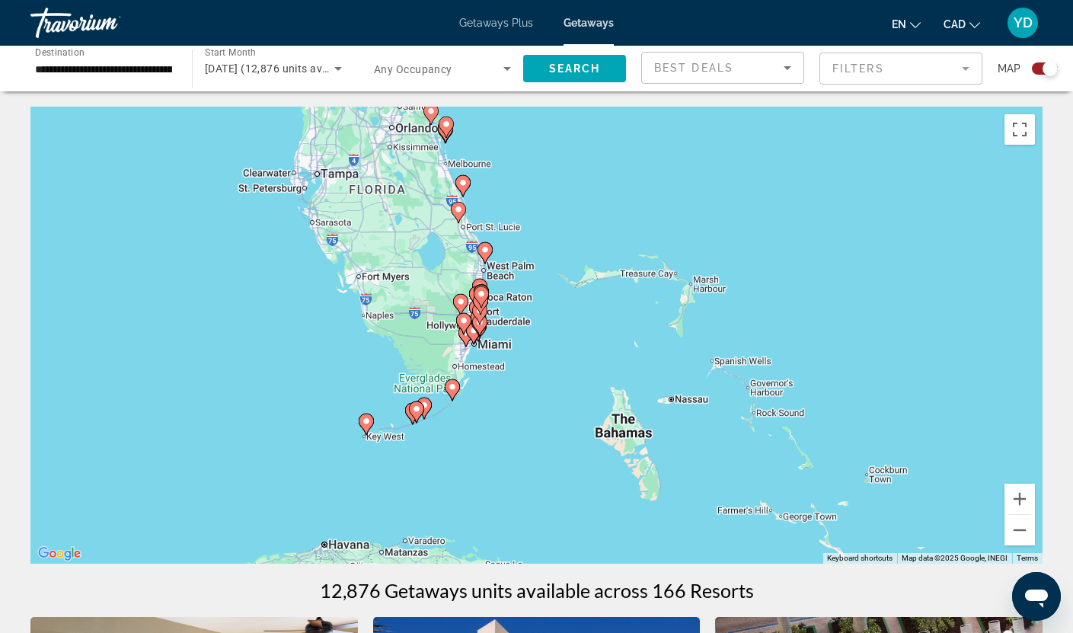
click at [556, 333] on div "To activate drag with keyboard, press Alt + Enter. Once in keyboard drag state,…" at bounding box center [536, 335] width 1012 height 457
click at [532, 366] on div "To activate drag with keyboard, press Alt + Enter. Once in keyboard drag state,…" at bounding box center [536, 335] width 1012 height 457
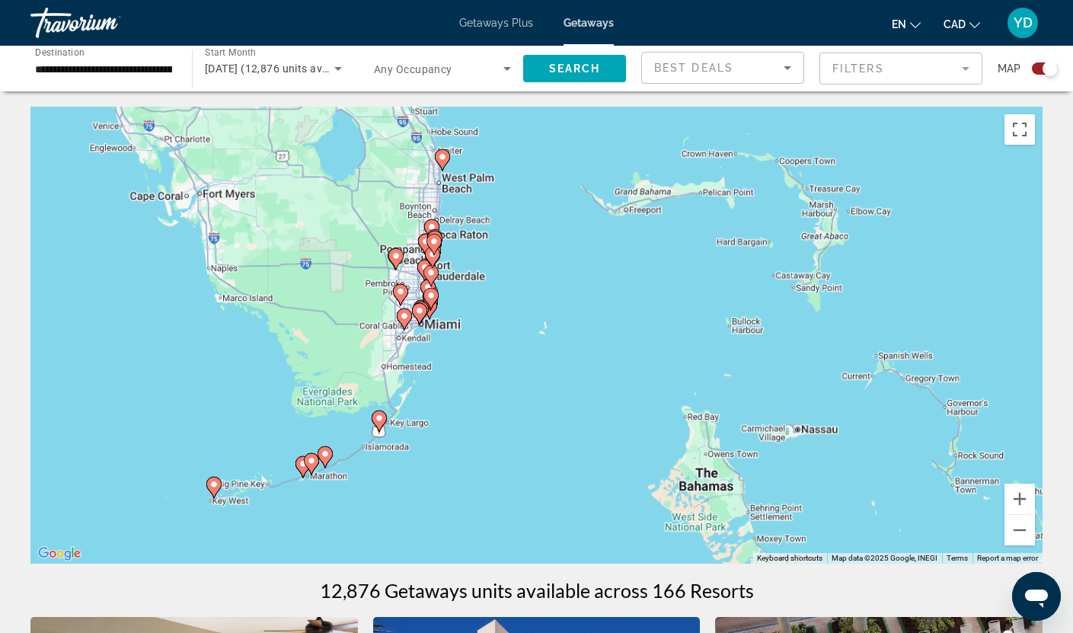
click at [532, 365] on div "To activate drag with keyboard, press Alt + Enter. Once in keyboard drag state,…" at bounding box center [536, 335] width 1012 height 457
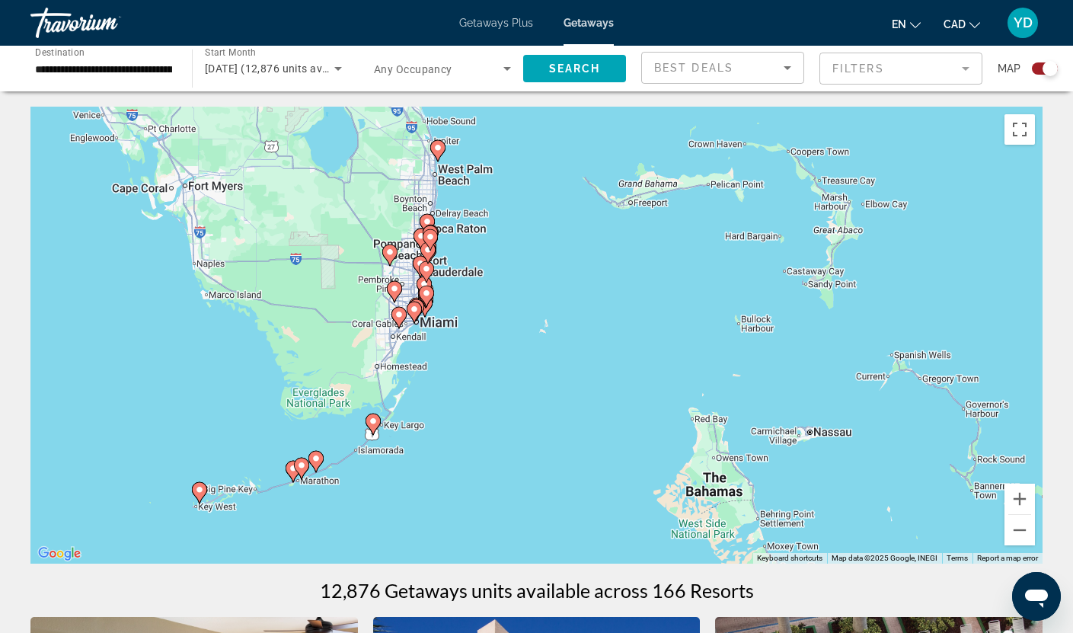
click at [532, 365] on div "To activate drag with keyboard, press Alt + Enter. Once in keyboard drag state,…" at bounding box center [536, 335] width 1012 height 457
click at [479, 369] on div "To activate drag with keyboard, press Alt + Enter. Once in keyboard drag state,…" at bounding box center [536, 335] width 1012 height 457
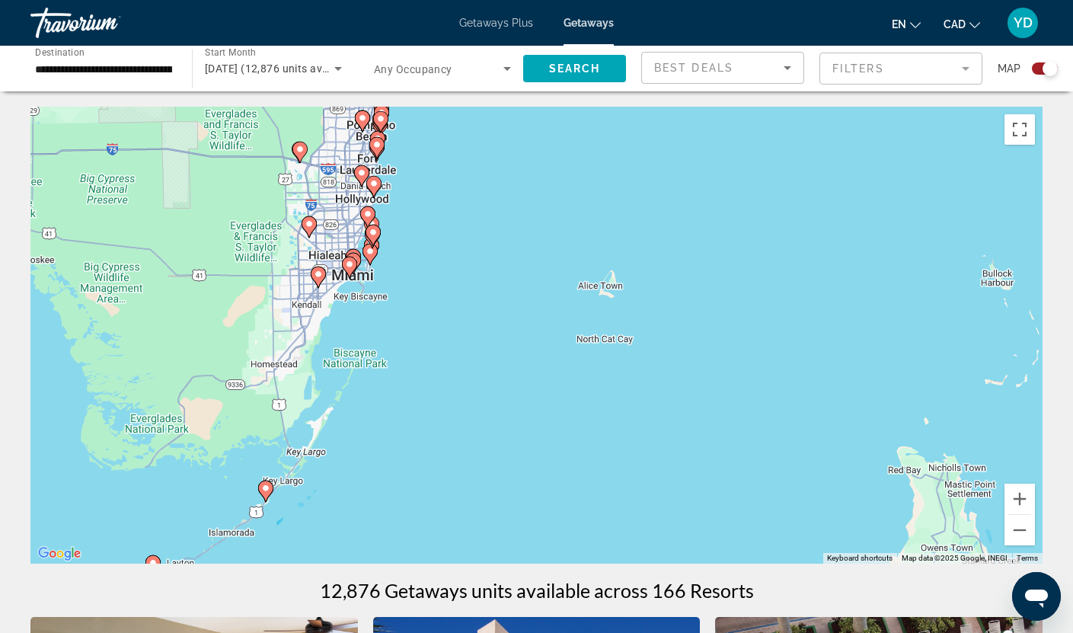
click at [413, 303] on div "To activate drag with keyboard, press Alt + Enter. Once in keyboard drag state,…" at bounding box center [536, 335] width 1012 height 457
click at [415, 302] on div "To activate drag with keyboard, press Alt + Enter. Once in keyboard drag state,…" at bounding box center [536, 335] width 1012 height 457
click at [419, 302] on div "To activate drag with keyboard, press Alt + Enter. Once in keyboard drag state,…" at bounding box center [536, 335] width 1012 height 457
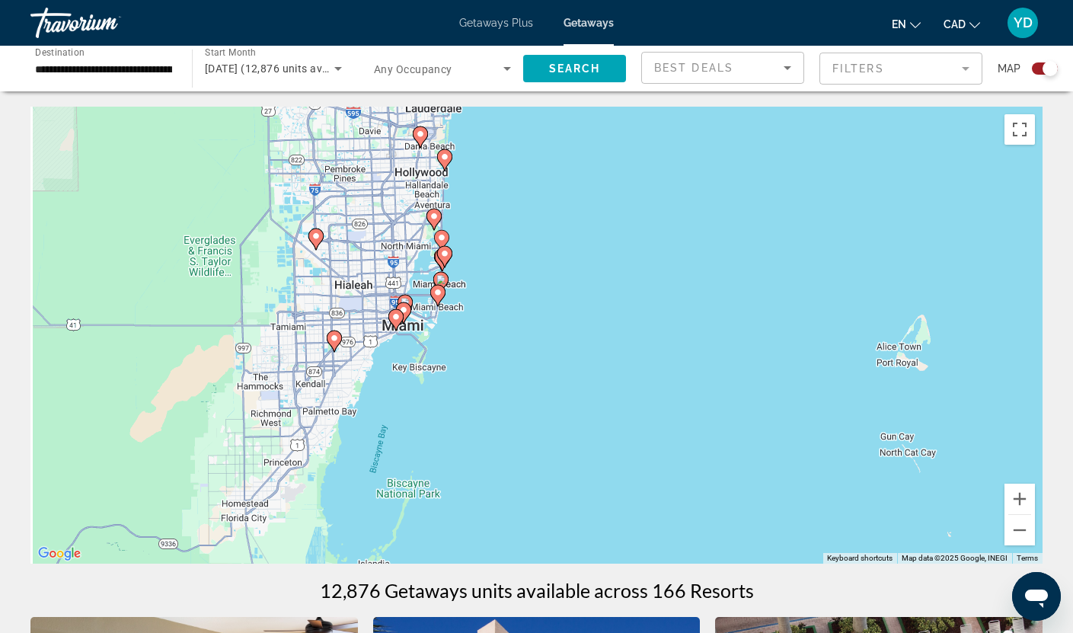
drag, startPoint x: 375, startPoint y: 243, endPoint x: 522, endPoint y: 332, distance: 171.9
click at [522, 332] on div "To activate drag with keyboard, press Alt + Enter. Once in keyboard drag state,…" at bounding box center [536, 335] width 1012 height 457
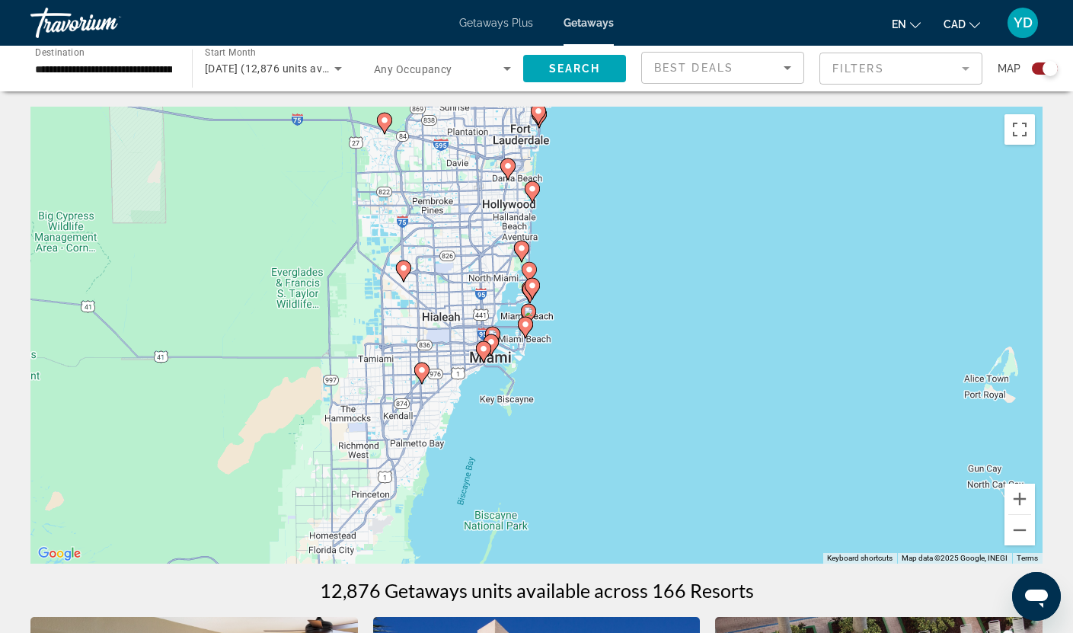
click at [522, 332] on div "To activate drag with keyboard, press Alt + Enter. Once in keyboard drag state,…" at bounding box center [536, 335] width 1012 height 457
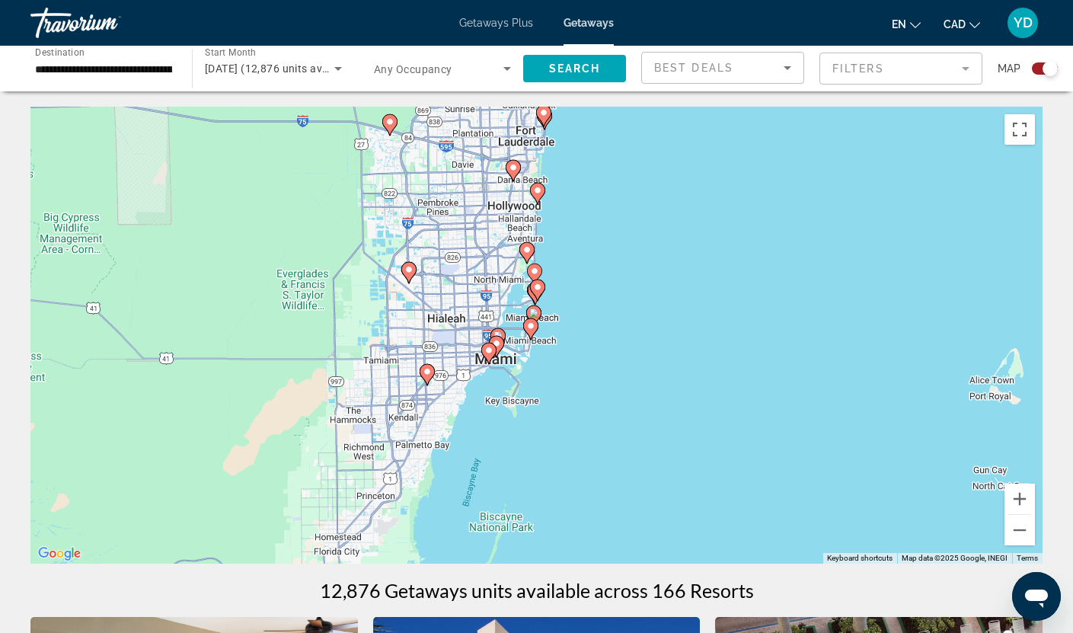
click at [574, 346] on div "To activate drag with keyboard, press Alt + Enter. Once in keyboard drag state,…" at bounding box center [536, 335] width 1012 height 457
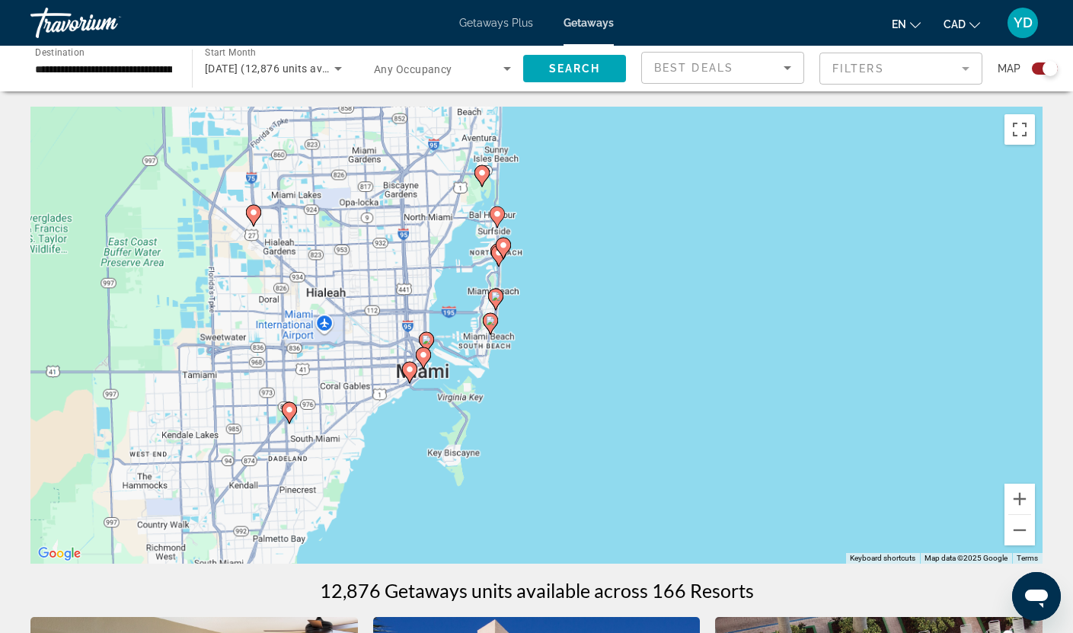
click at [574, 346] on div "To activate drag with keyboard, press Alt + Enter. Once in keyboard drag state,…" at bounding box center [536, 335] width 1012 height 457
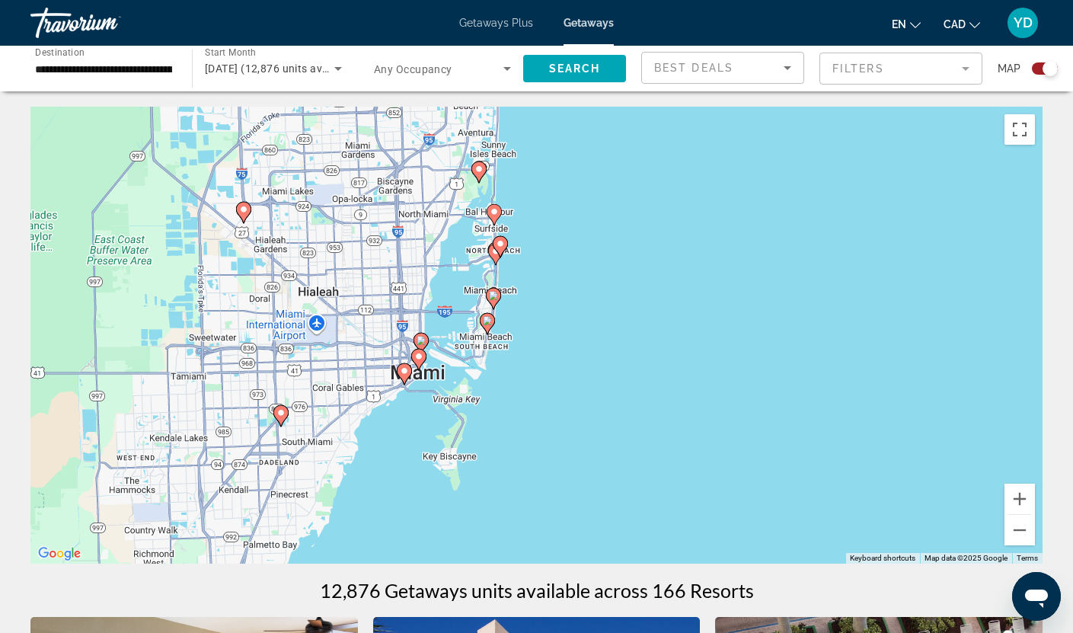
click at [574, 346] on div "To activate drag with keyboard, press Alt + Enter. Once in keyboard drag state,…" at bounding box center [536, 335] width 1012 height 457
click at [574, 345] on div "To activate drag with keyboard, press Alt + Enter. Once in keyboard drag state,…" at bounding box center [536, 335] width 1012 height 457
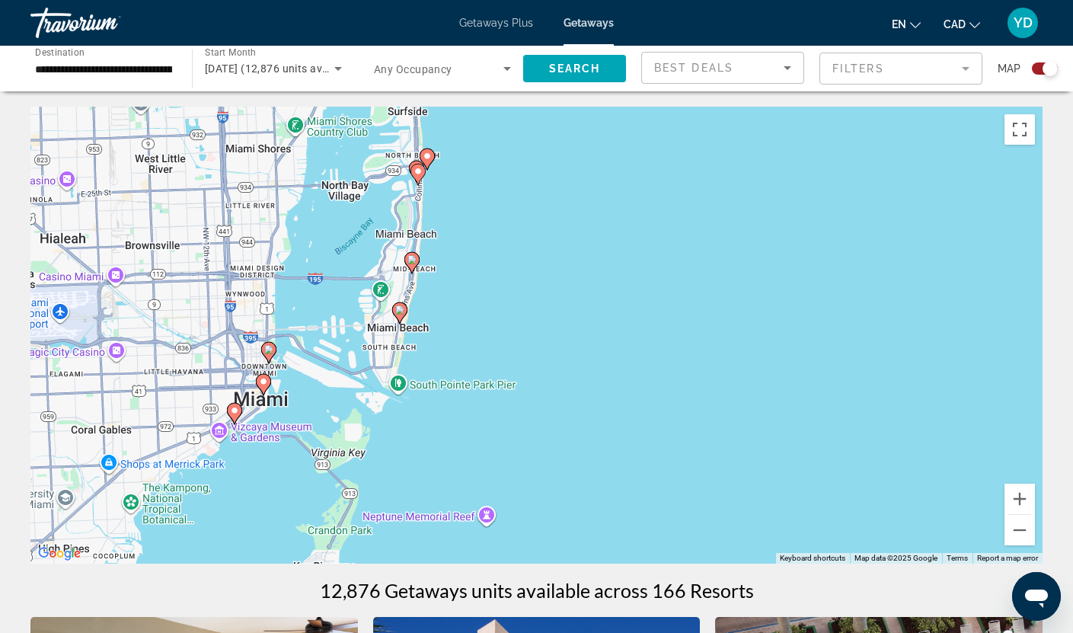
click at [465, 324] on div "To activate drag with keyboard, press Alt + Enter. Once in keyboard drag state,…" at bounding box center [536, 335] width 1012 height 457
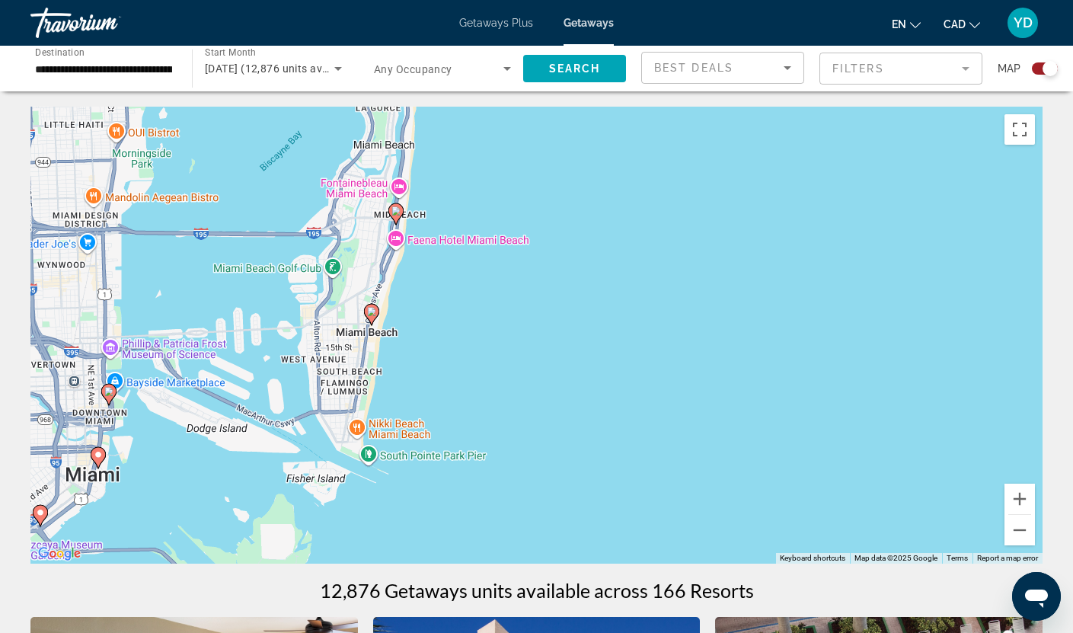
drag, startPoint x: 401, startPoint y: 331, endPoint x: 462, endPoint y: 330, distance: 60.9
click at [462, 330] on div "To activate drag with keyboard, press Alt + Enter. Once in keyboard drag state,…" at bounding box center [536, 335] width 1012 height 457
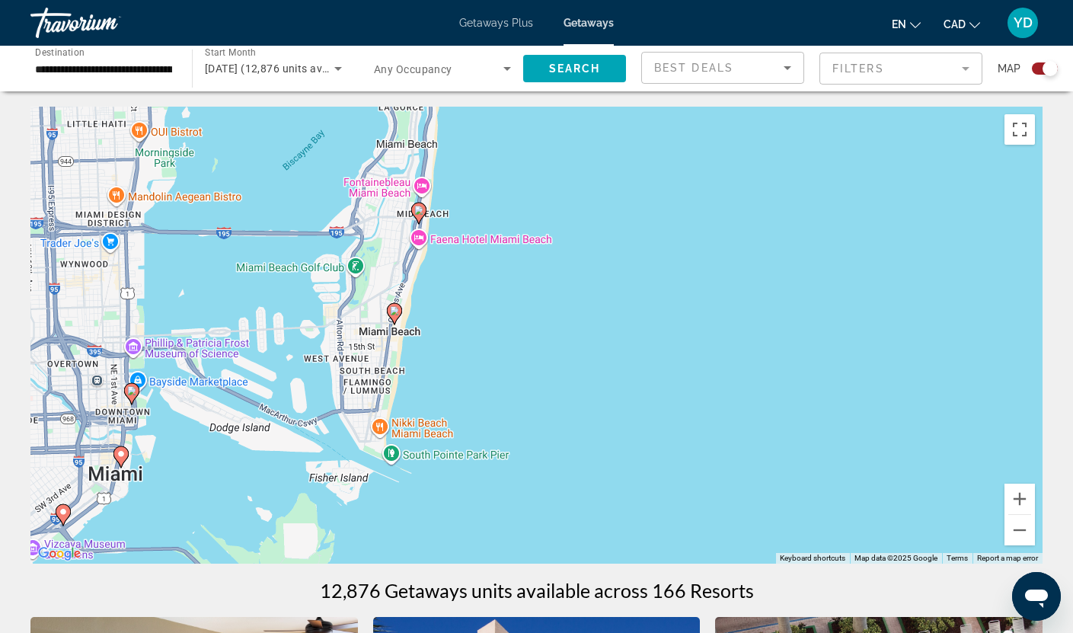
click at [394, 314] on image "Main content" at bounding box center [394, 310] width 9 height 9
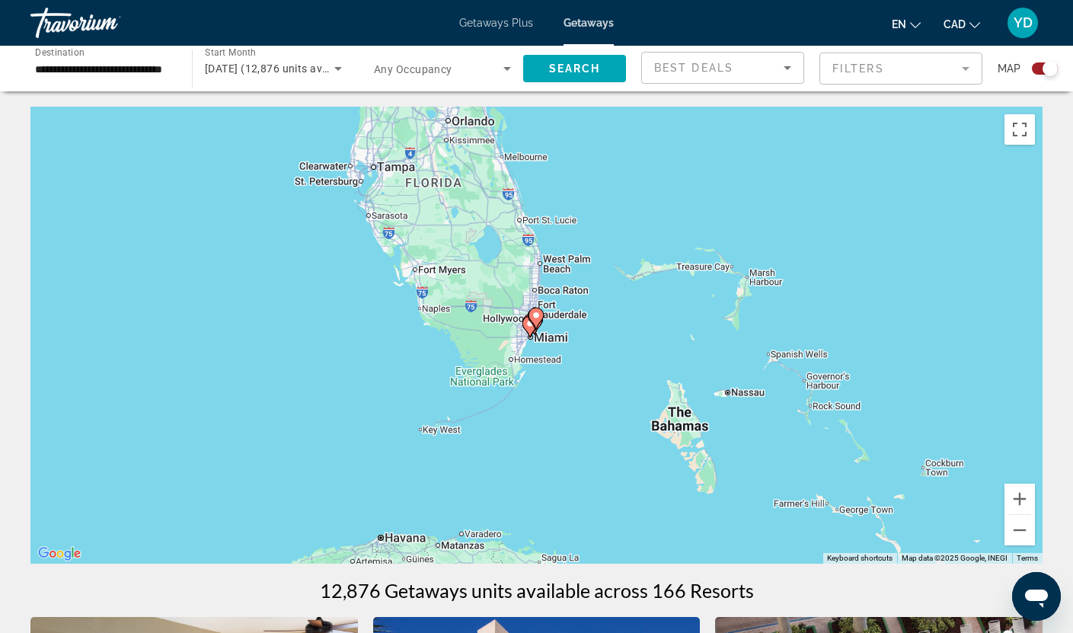
click at [573, 340] on div "To navigate, press the arrow keys. To activate drag with keyboard, press Alt + …" at bounding box center [536, 335] width 1012 height 457
click at [577, 340] on div "To navigate, press the arrow keys. To activate drag with keyboard, press Alt + …" at bounding box center [536, 335] width 1012 height 457
click at [580, 340] on div "To activate drag with keyboard, press Alt + Enter. Once in keyboard drag state,…" at bounding box center [536, 335] width 1012 height 457
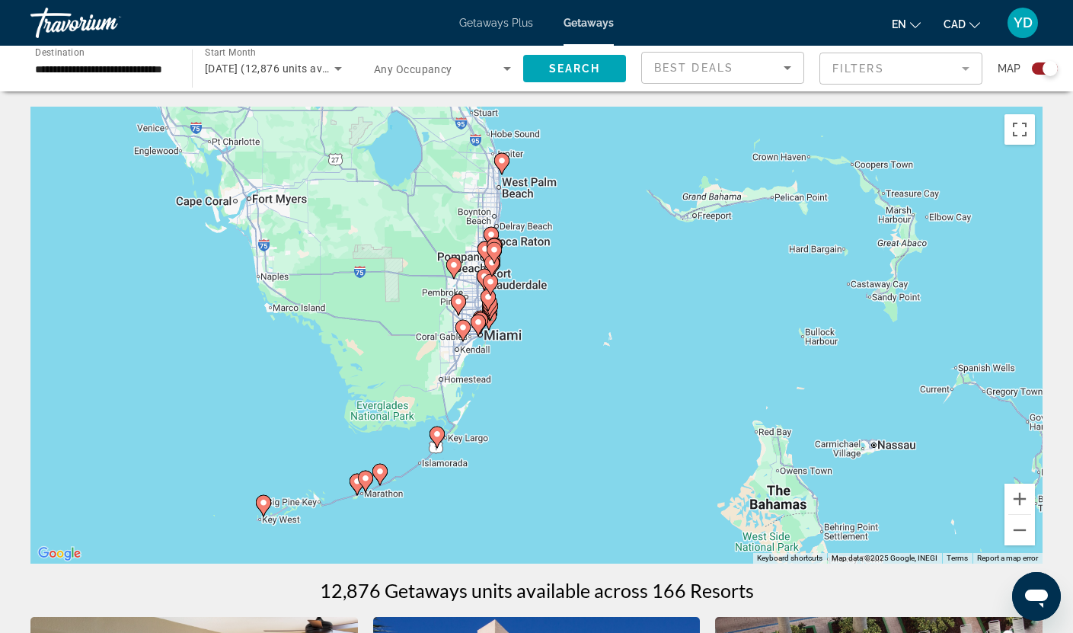
click at [580, 340] on div "To activate drag with keyboard, press Alt + Enter. Once in keyboard drag state,…" at bounding box center [536, 335] width 1012 height 457
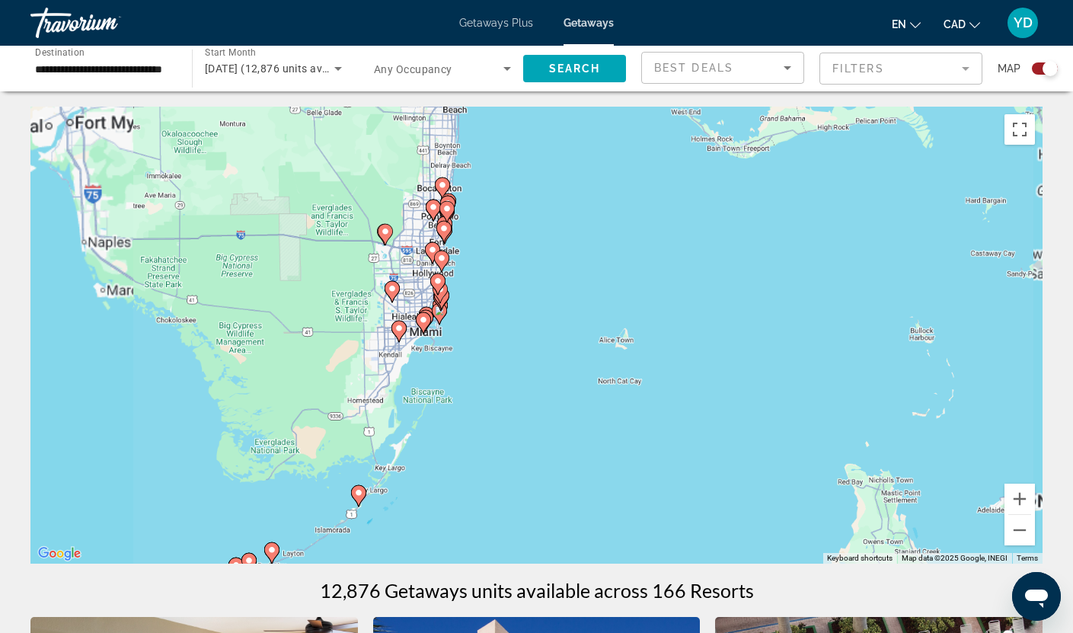
click at [580, 340] on div "To activate drag with keyboard, press Alt + Enter. Once in keyboard drag state,…" at bounding box center [536, 335] width 1012 height 457
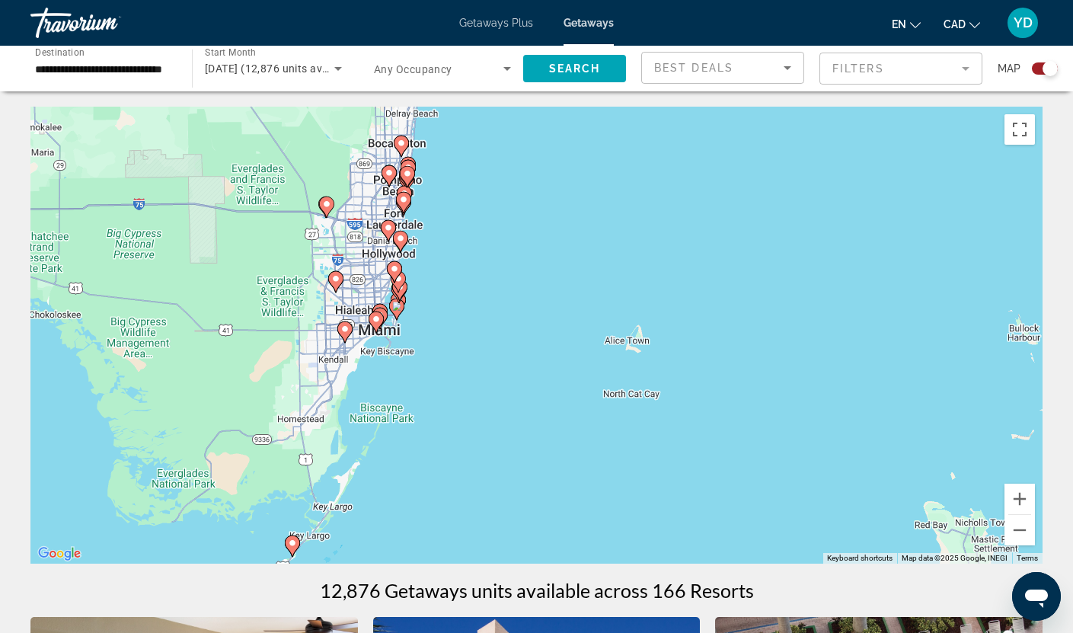
click at [532, 327] on div "To activate drag with keyboard, press Alt + Enter. Once in keyboard drag state,…" at bounding box center [536, 335] width 1012 height 457
click at [532, 328] on div "To activate drag with keyboard, press Alt + Enter. Once in keyboard drag state,…" at bounding box center [536, 335] width 1012 height 457
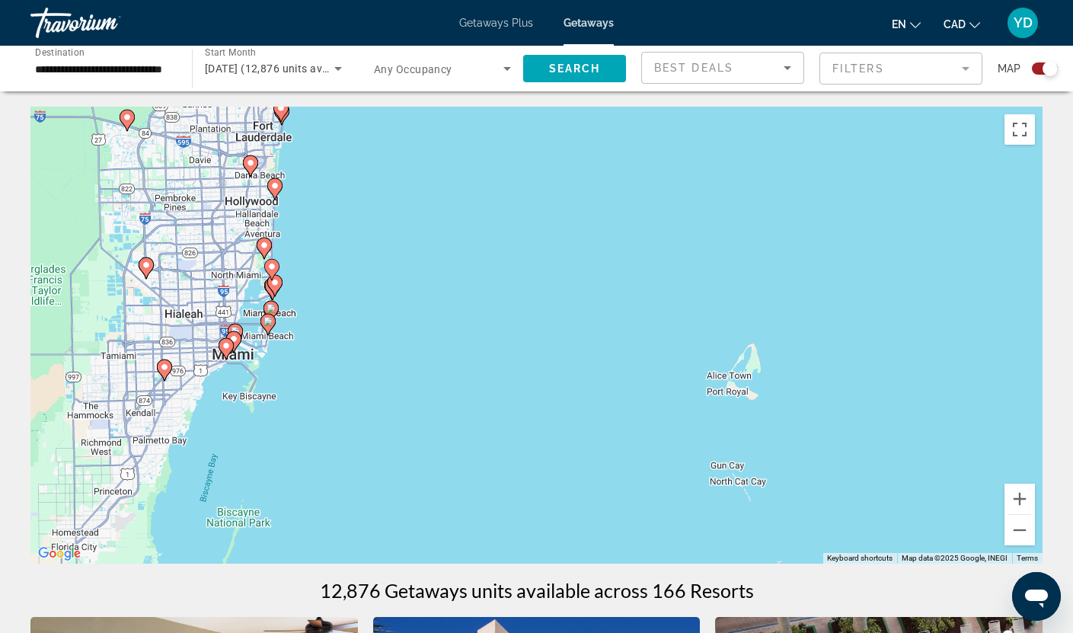
drag, startPoint x: 396, startPoint y: 285, endPoint x: 502, endPoint y: 287, distance: 105.9
click at [502, 287] on div "To activate drag with keyboard, press Alt + Enter. Once in keyboard drag state,…" at bounding box center [536, 335] width 1012 height 457
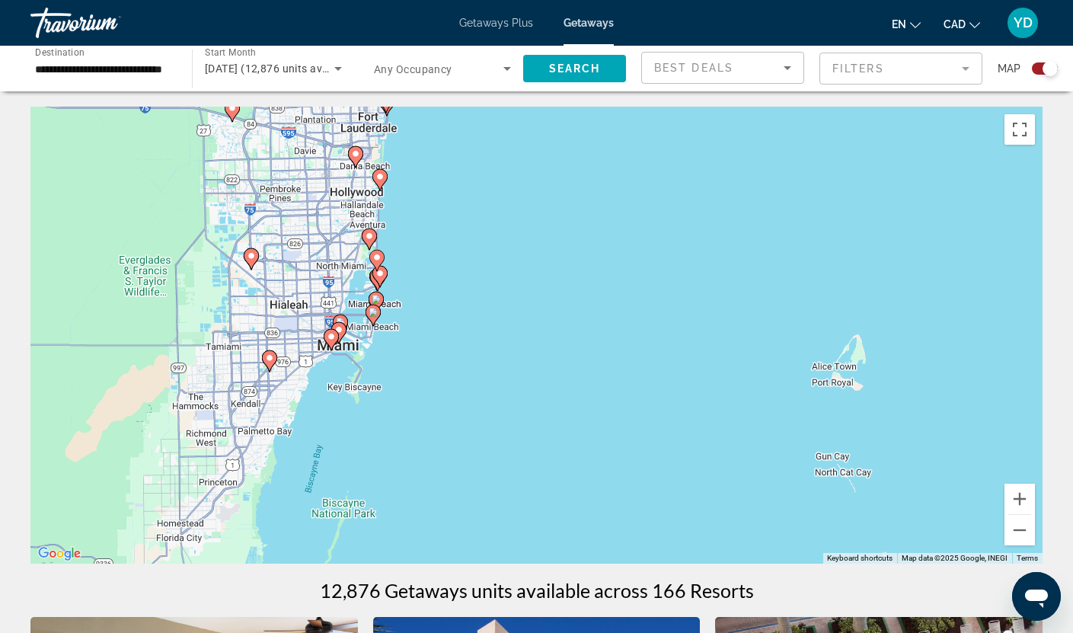
click at [449, 318] on div "To activate drag with keyboard, press Alt + Enter. Once in keyboard drag state,…" at bounding box center [536, 335] width 1012 height 457
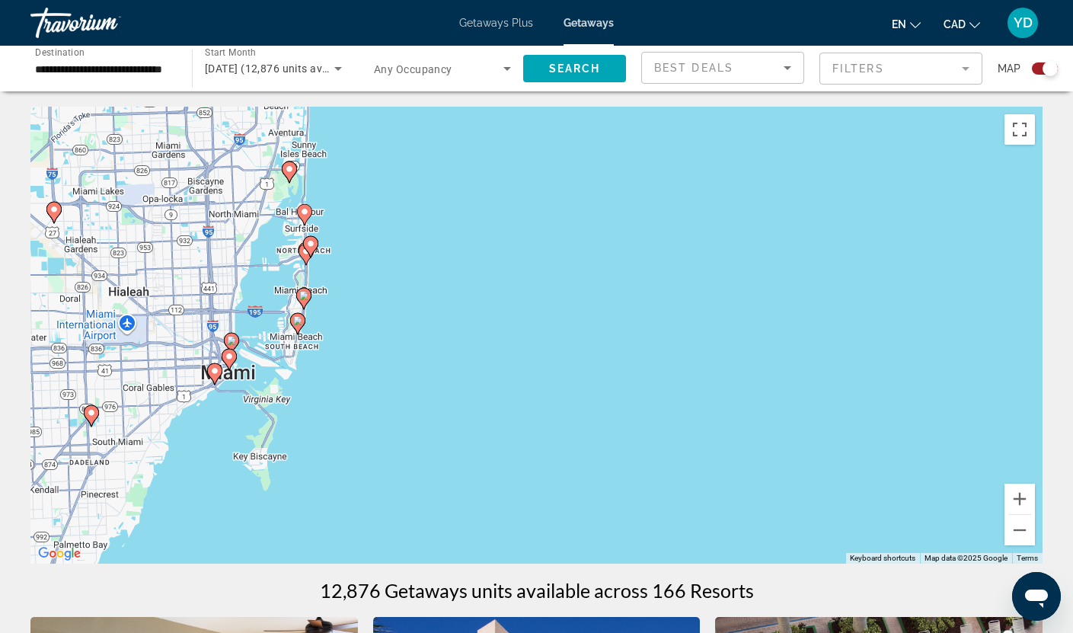
click at [339, 315] on div "To activate drag with keyboard, press Alt + Enter. Once in keyboard drag state,…" at bounding box center [536, 335] width 1012 height 457
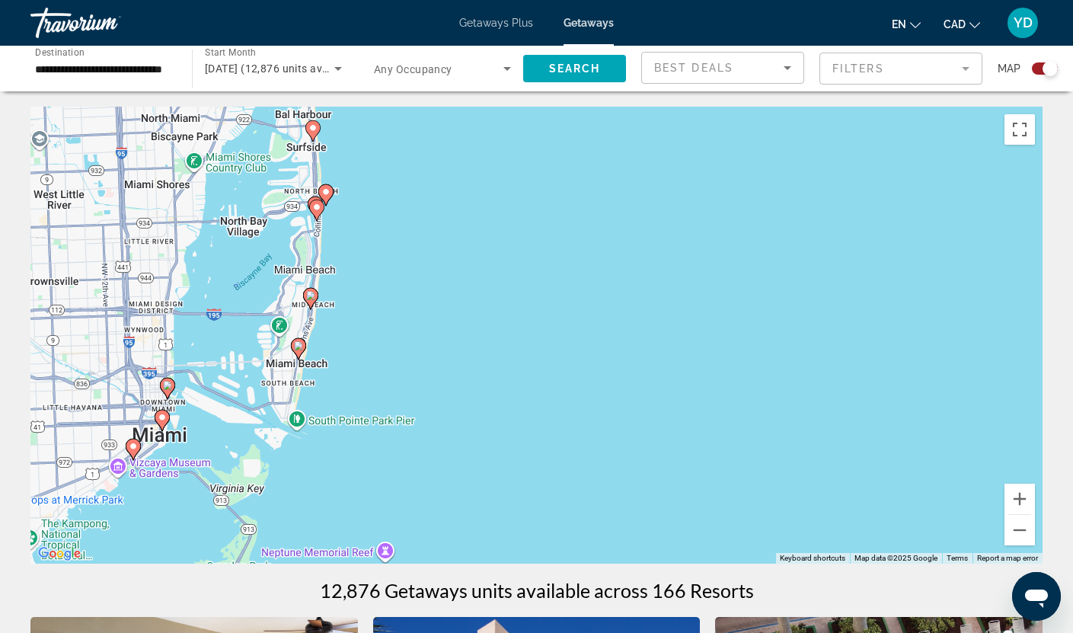
drag, startPoint x: 336, startPoint y: 315, endPoint x: 467, endPoint y: 320, distance: 131.1
click at [467, 320] on div "To activate drag with keyboard, press Alt + Enter. Once in keyboard drag state,…" at bounding box center [536, 335] width 1012 height 457
click at [300, 350] on image "Main content" at bounding box center [298, 345] width 9 height 9
type input "**********"
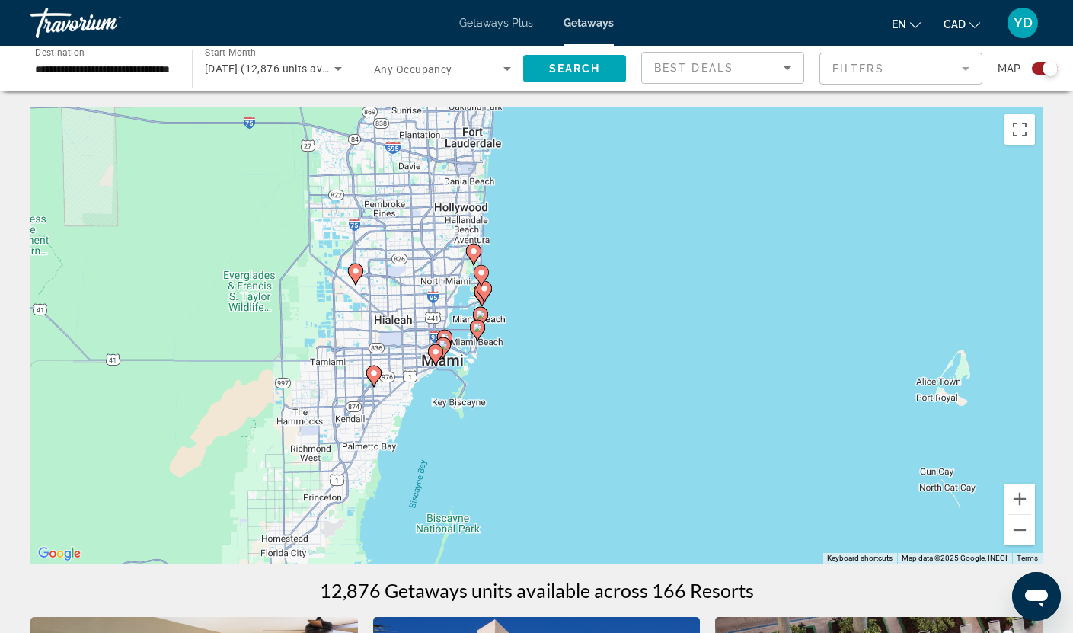
click at [520, 333] on div "To navigate, press the arrow keys. To activate drag with keyboard, press Alt + …" at bounding box center [536, 335] width 1012 height 457
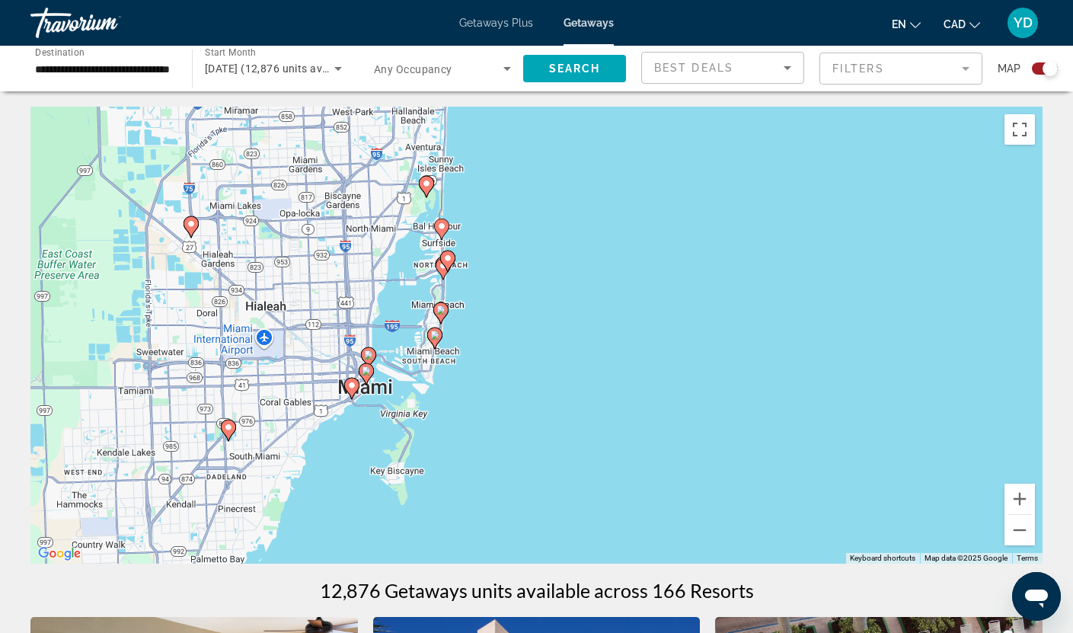
click at [431, 335] on image "Main content" at bounding box center [434, 335] width 9 height 9
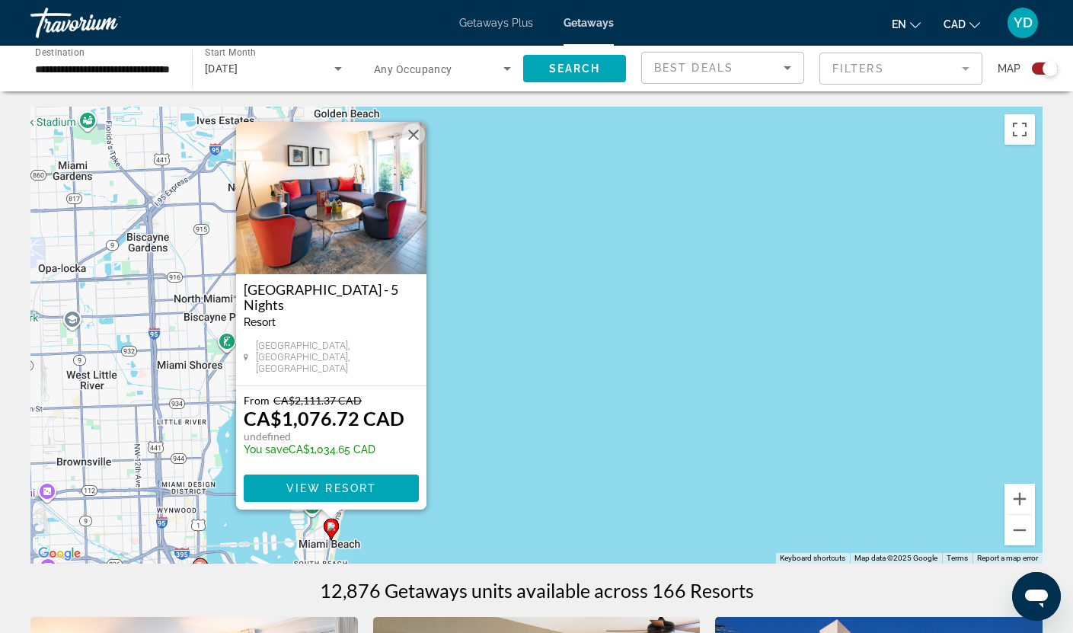
click at [414, 143] on button "Close" at bounding box center [413, 134] width 23 height 23
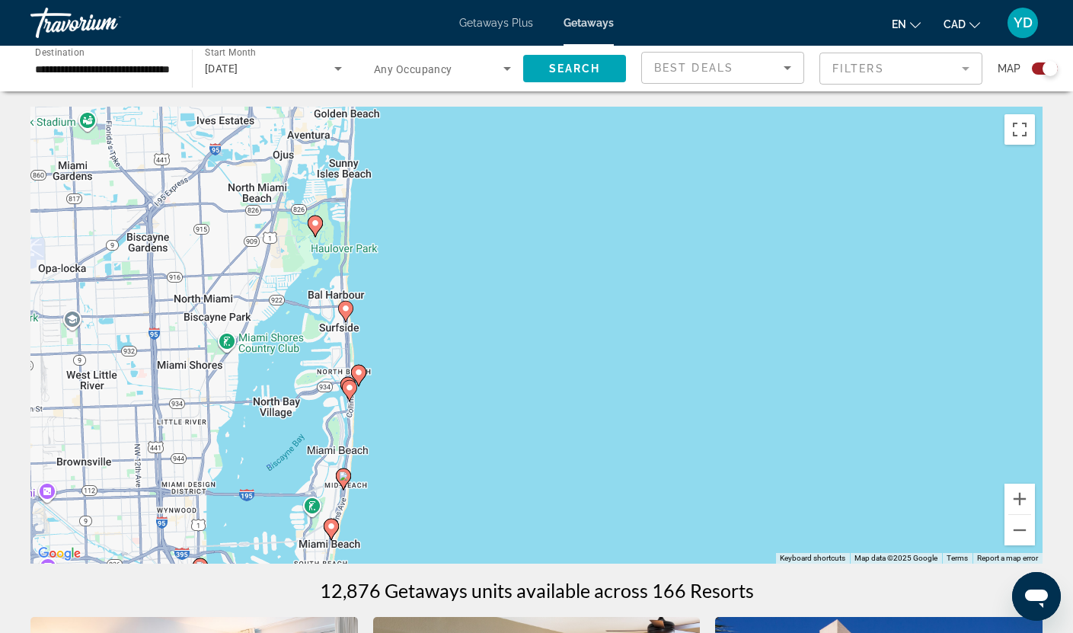
click at [347, 475] on image "Main content" at bounding box center [343, 475] width 9 height 9
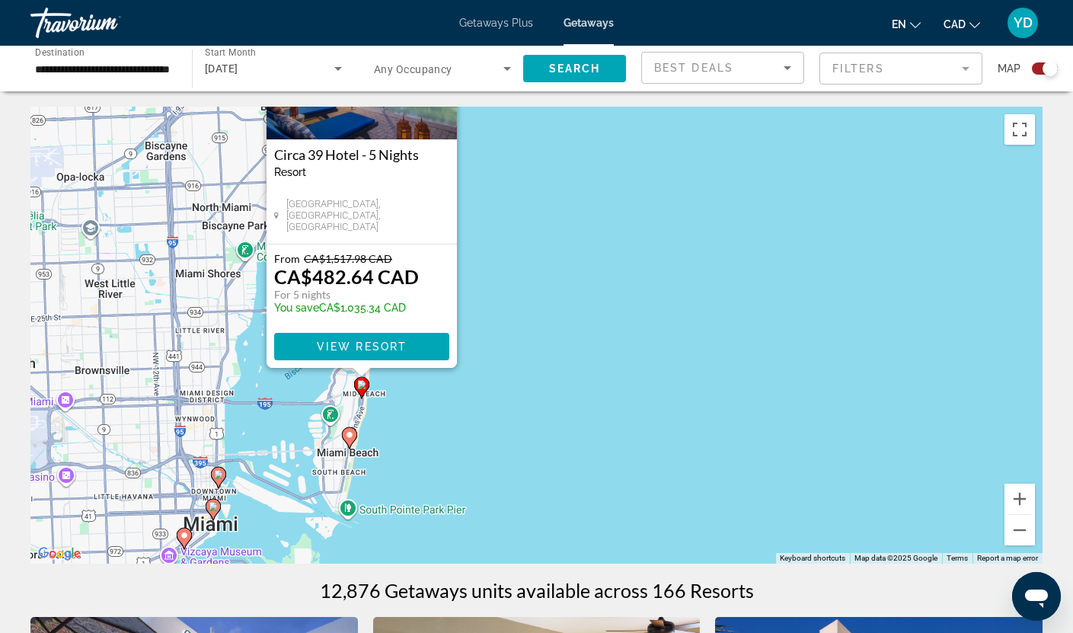
drag, startPoint x: 699, startPoint y: 362, endPoint x: 522, endPoint y: 221, distance: 226.6
click at [522, 218] on div "To activate drag with keyboard, press Alt + Enter. Once in keyboard drag state,…" at bounding box center [536, 335] width 1012 height 457
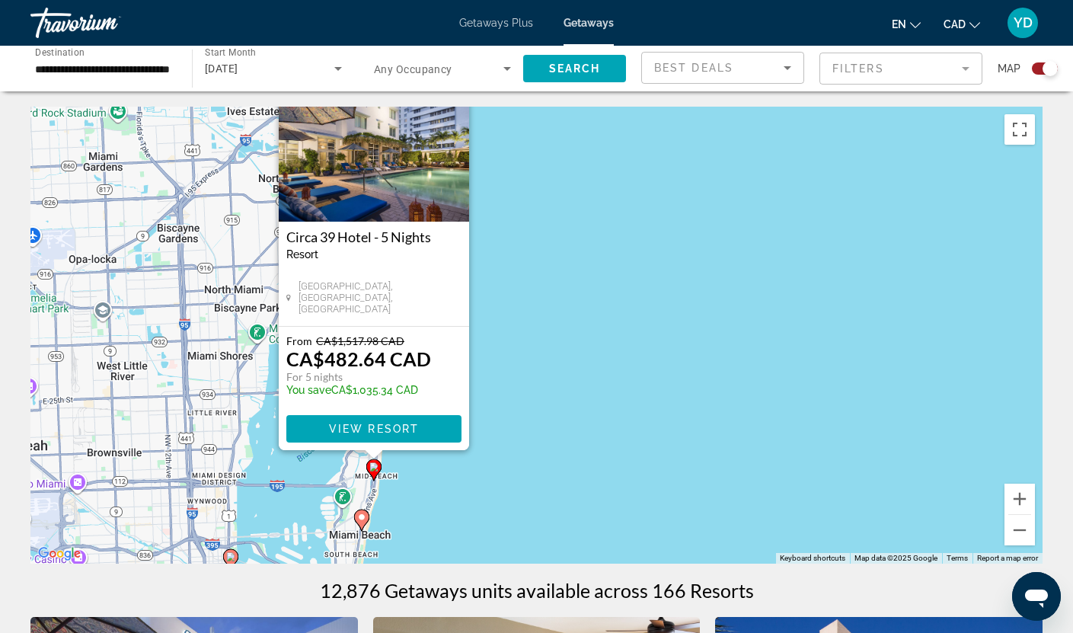
drag, startPoint x: 545, startPoint y: 244, endPoint x: 559, endPoint y: 331, distance: 87.9
click at [559, 331] on div "To activate drag with keyboard, press Alt + Enter. Once in keyboard drag state,…" at bounding box center [536, 335] width 1012 height 457
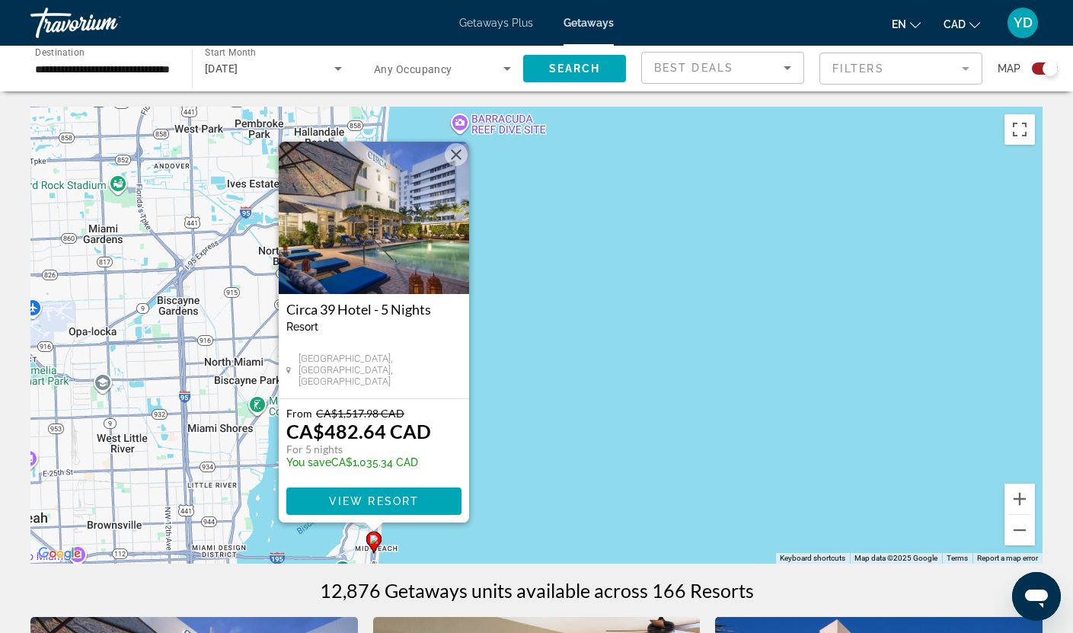
drag, startPoint x: 514, startPoint y: 218, endPoint x: 513, endPoint y: 284, distance: 66.3
click at [513, 284] on div "To activate drag with keyboard, press Alt + Enter. Once in keyboard drag state,…" at bounding box center [536, 335] width 1012 height 457
click at [453, 152] on button "Close" at bounding box center [456, 154] width 23 height 23
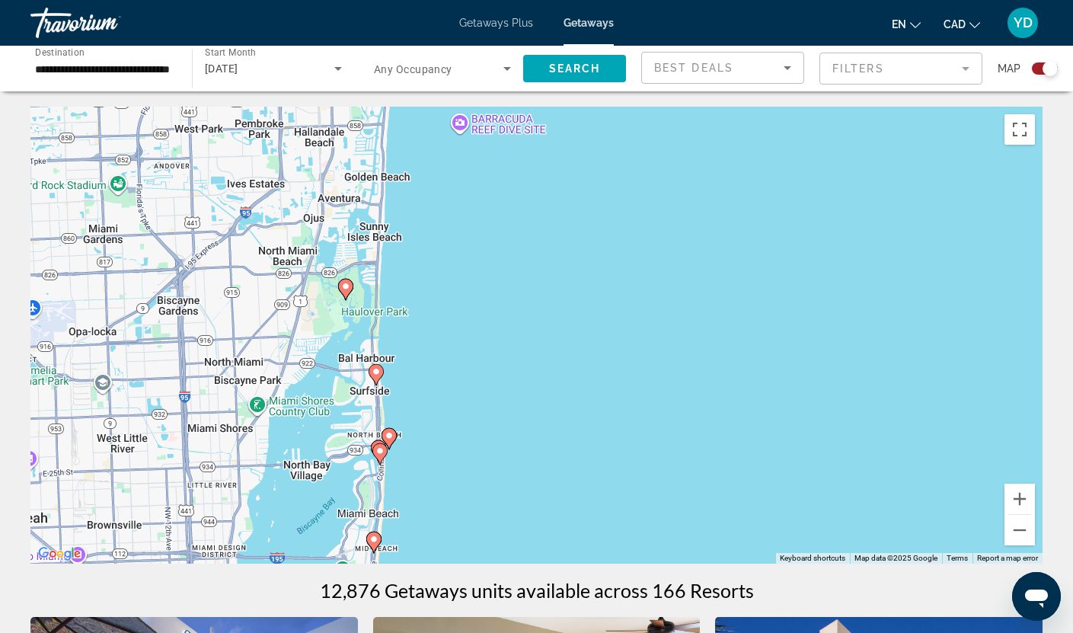
click at [391, 436] on image "Main content" at bounding box center [389, 435] width 9 height 9
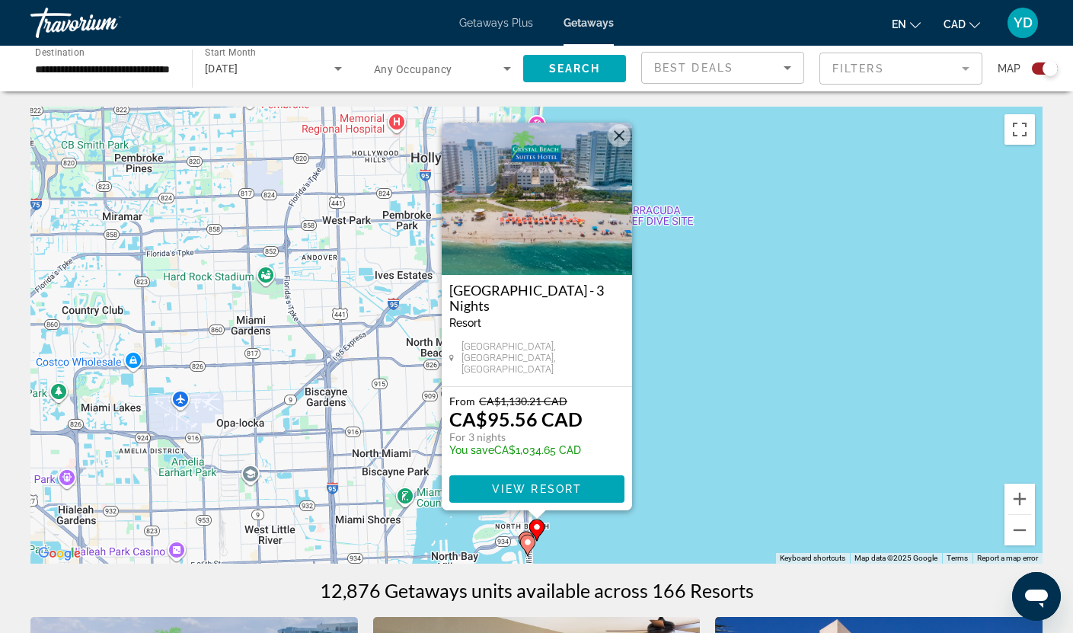
click at [618, 143] on button "Close" at bounding box center [619, 135] width 23 height 23
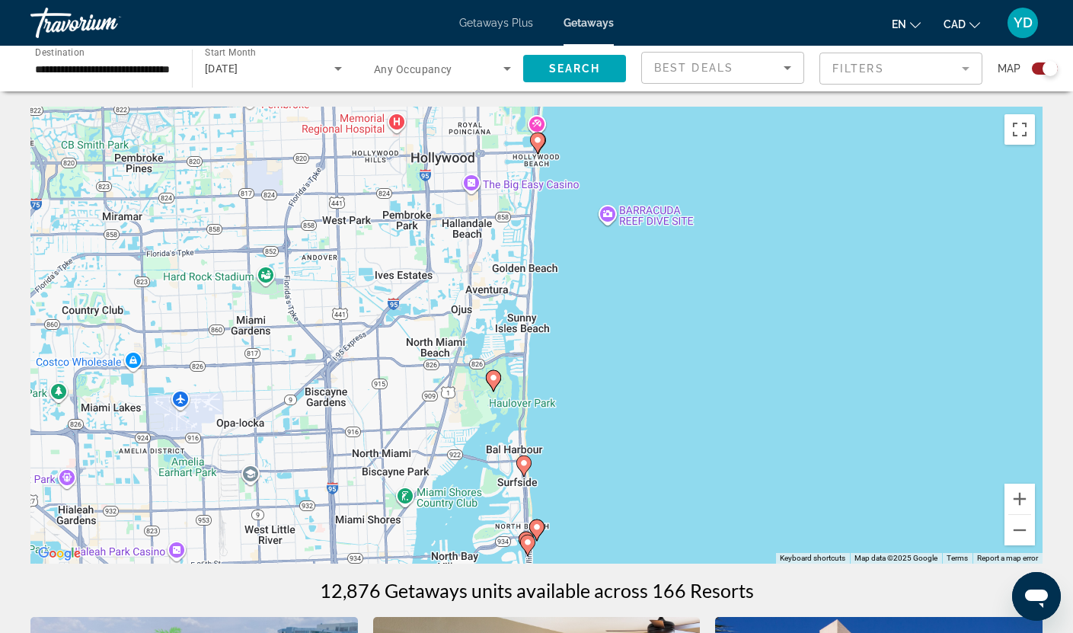
click at [523, 532] on gmp-advanced-marker "Main content" at bounding box center [526, 542] width 15 height 23
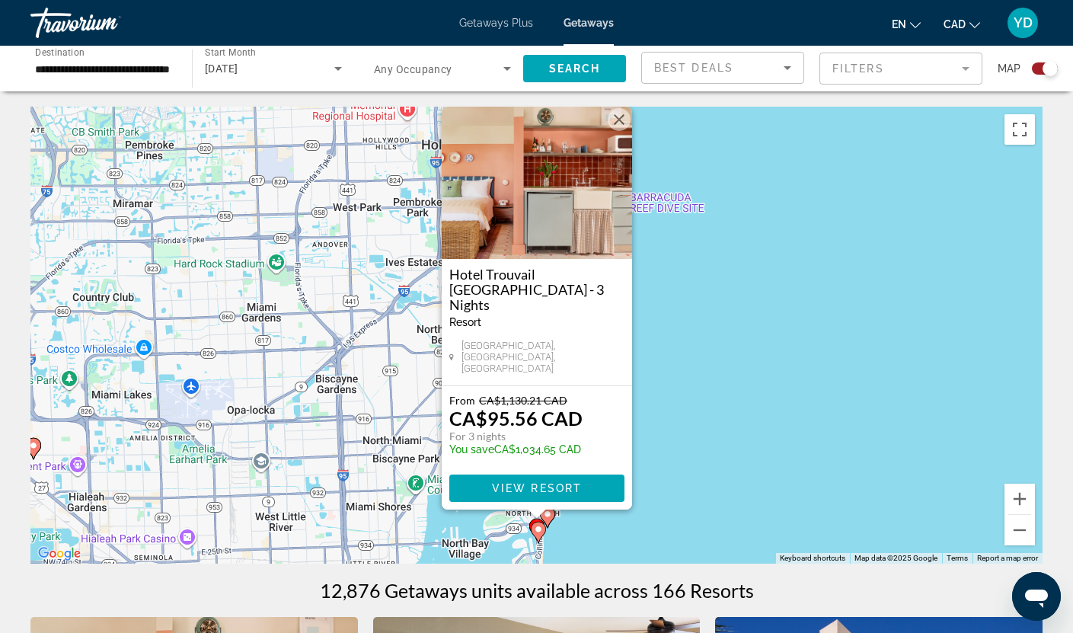
click at [621, 131] on button "Close" at bounding box center [619, 119] width 23 height 23
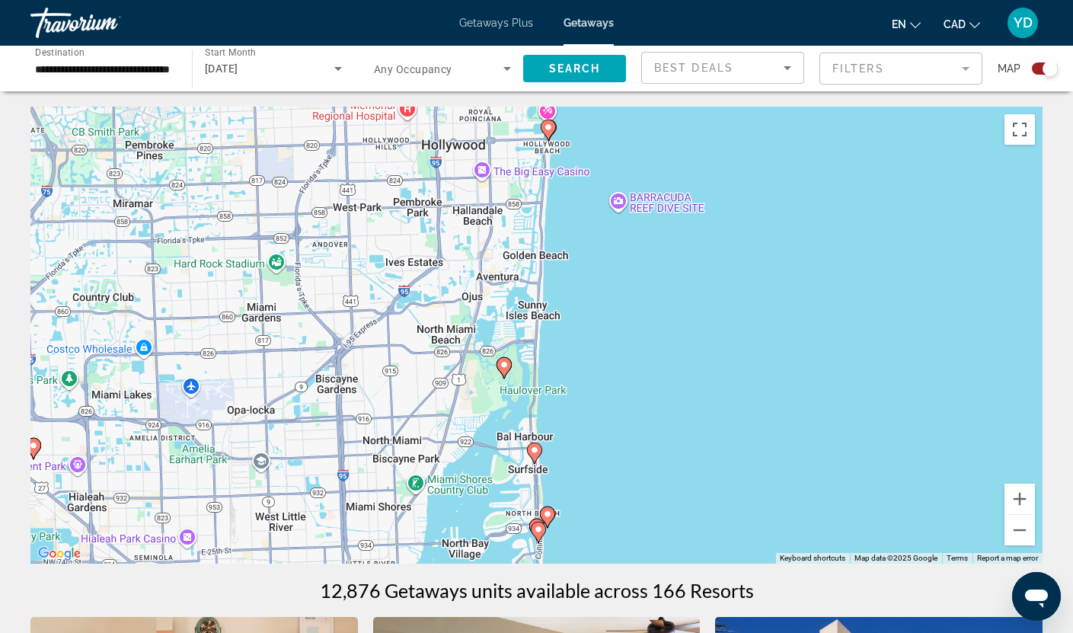
click at [896, 69] on mat-form-field "Filters" at bounding box center [900, 69] width 163 height 32
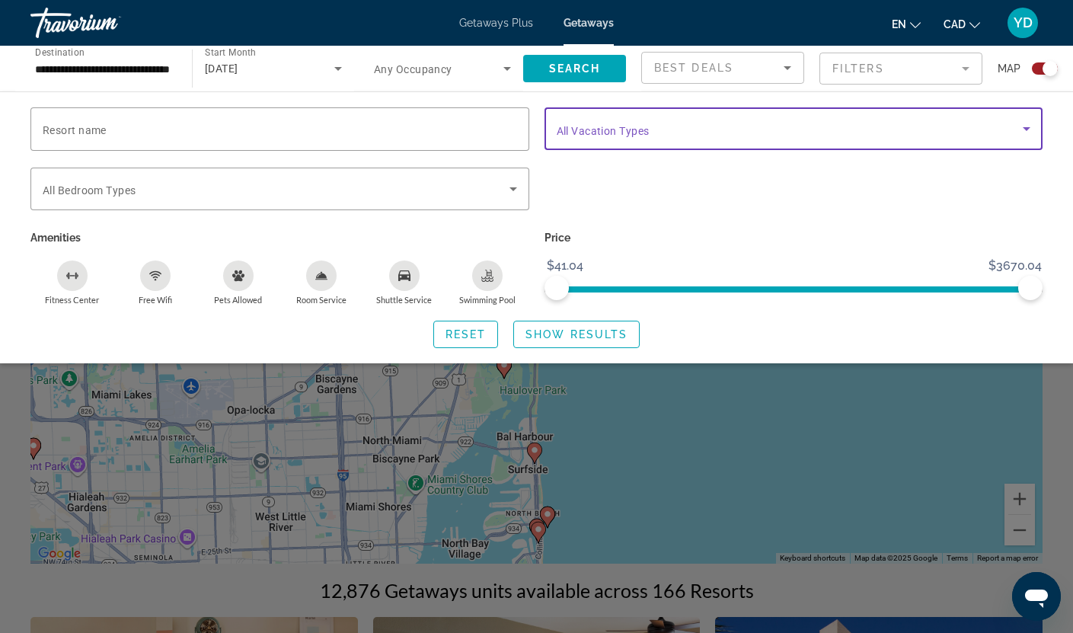
click at [746, 129] on span "Search widget" at bounding box center [790, 129] width 467 height 18
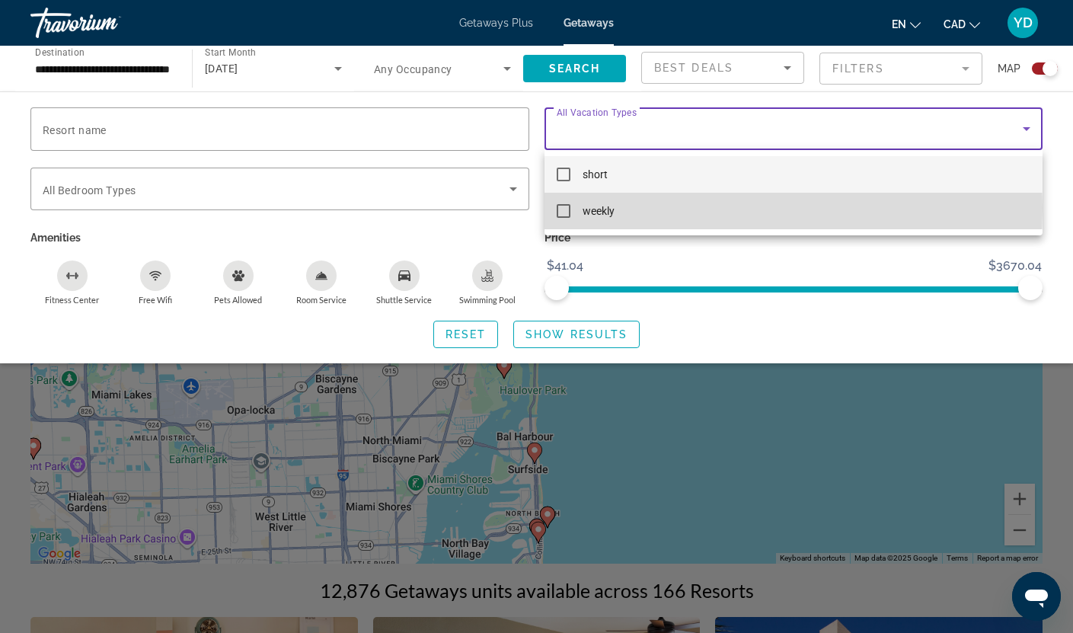
click at [557, 208] on mat-pseudo-checkbox at bounding box center [564, 211] width 14 height 14
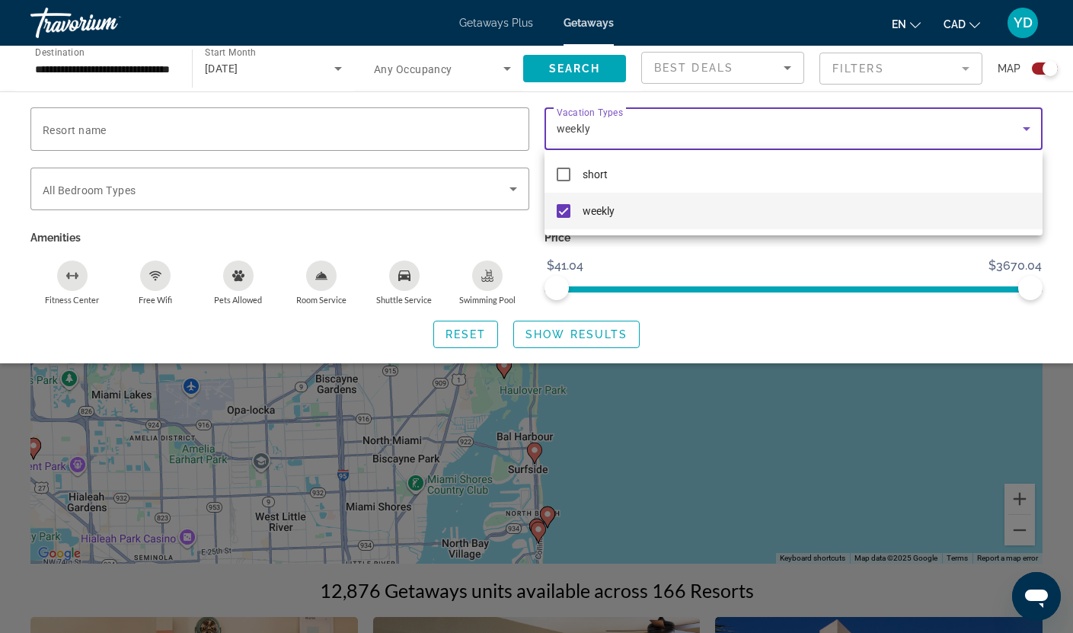
click at [816, 261] on div at bounding box center [536, 316] width 1073 height 633
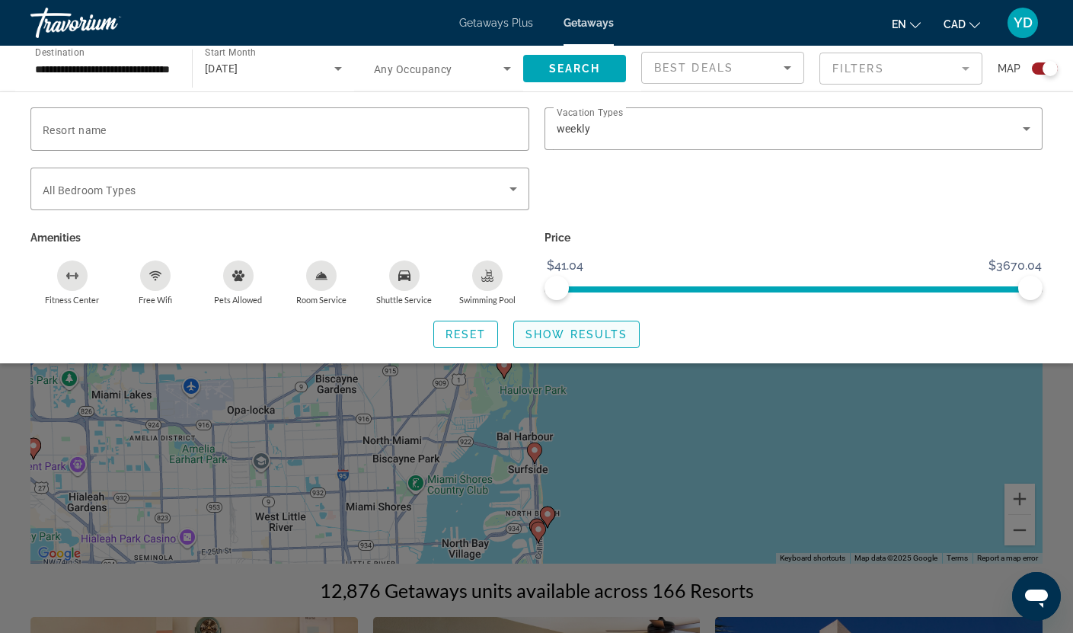
click at [573, 336] on span "Show Results" at bounding box center [576, 334] width 102 height 12
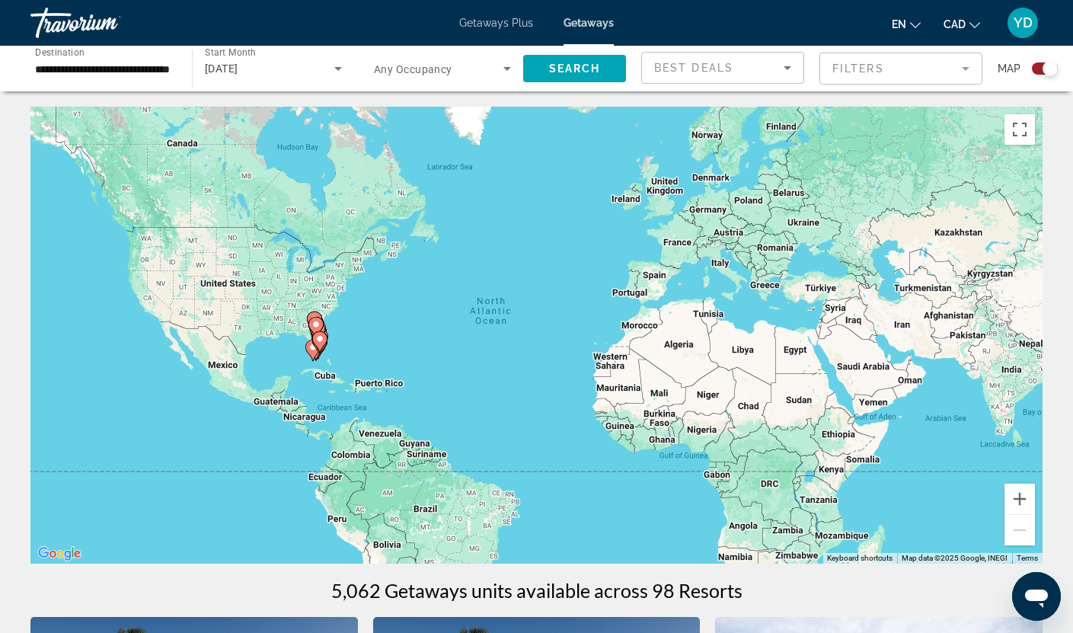
click at [356, 343] on div "To activate drag with keyboard, press Alt + Enter. Once in keyboard drag state,…" at bounding box center [536, 335] width 1012 height 457
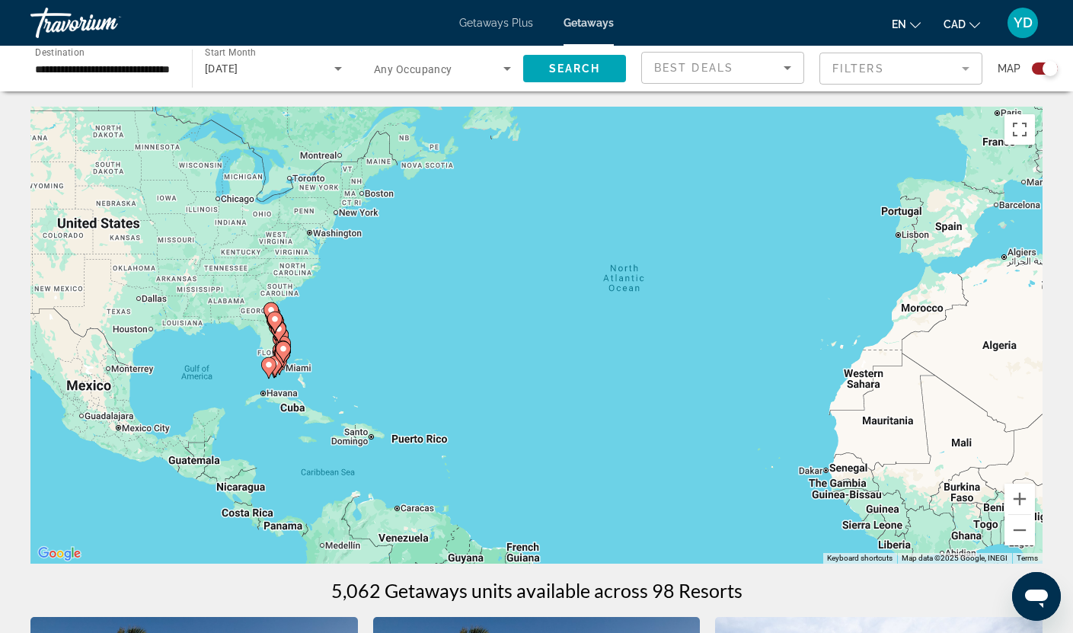
click at [311, 348] on div "To activate drag with keyboard, press Alt + Enter. Once in keyboard drag state,…" at bounding box center [536, 335] width 1012 height 457
click at [311, 347] on div "To activate drag with keyboard, press Alt + Enter. Once in keyboard drag state,…" at bounding box center [536, 335] width 1012 height 457
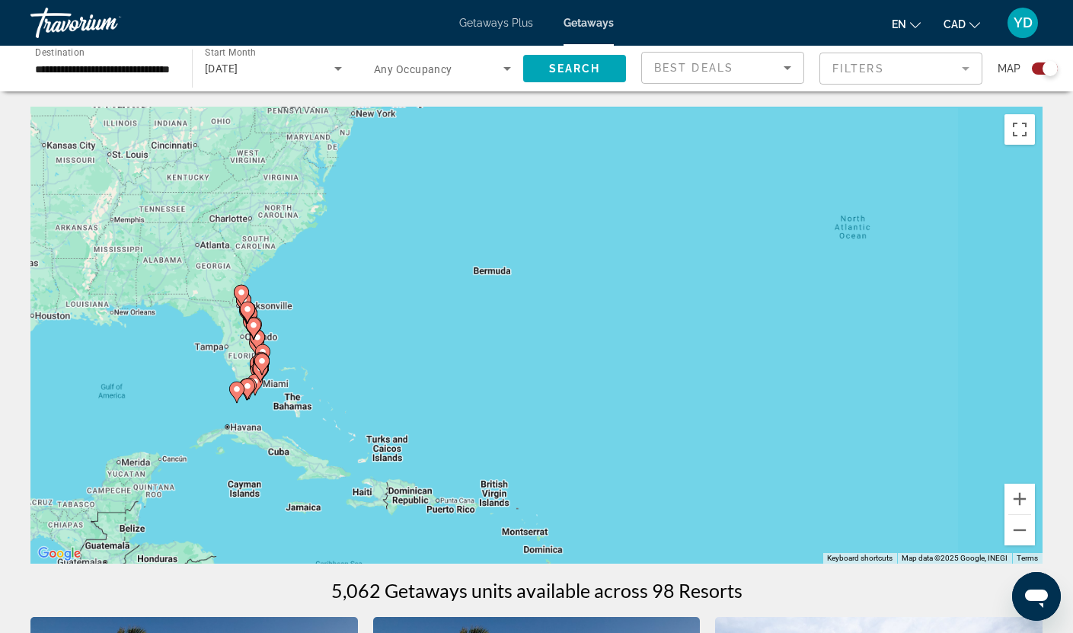
click at [311, 347] on div "To activate drag with keyboard, press Alt + Enter. Once in keyboard drag state,…" at bounding box center [536, 335] width 1012 height 457
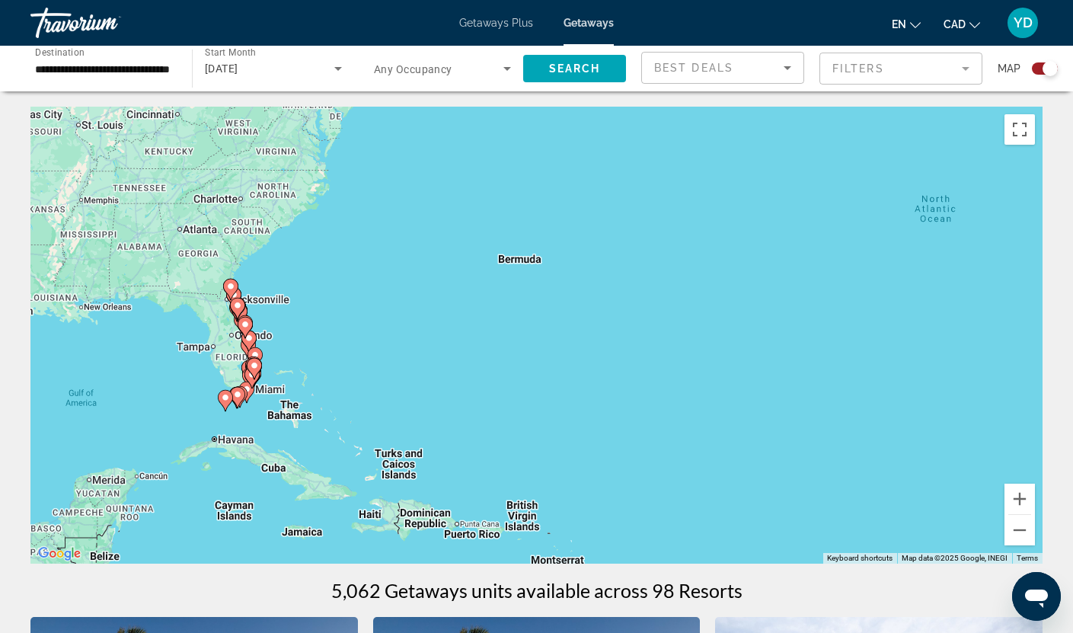
click at [311, 347] on div "To activate drag with keyboard, press Alt + Enter. Once in keyboard drag state,…" at bounding box center [536, 335] width 1012 height 457
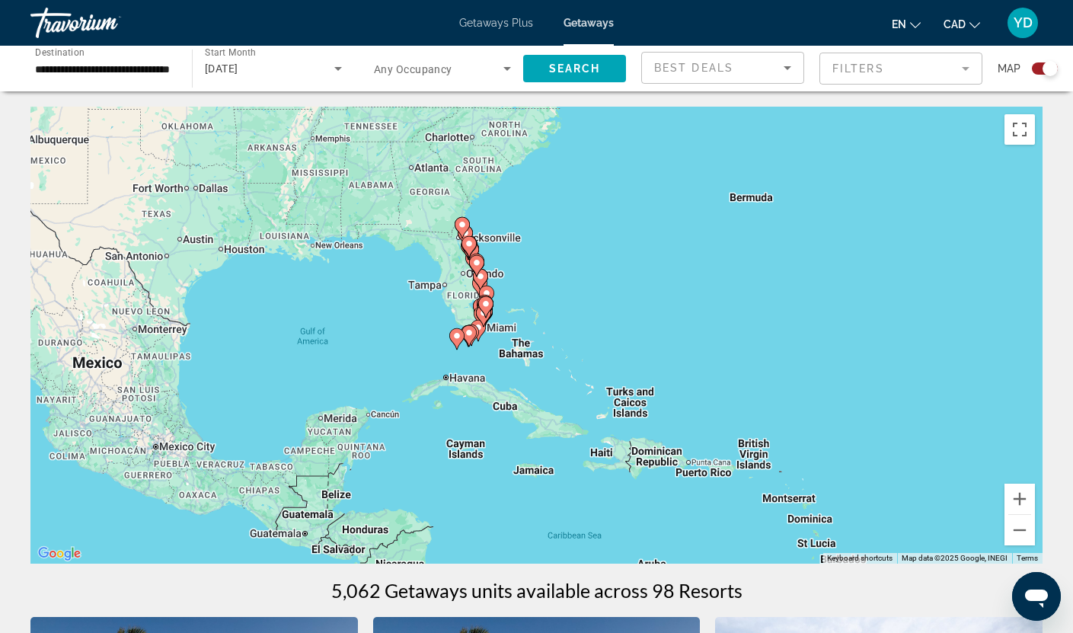
drag, startPoint x: 306, startPoint y: 352, endPoint x: 541, endPoint y: 291, distance: 243.1
click at [541, 291] on div "To activate drag with keyboard, press Alt + Enter. Once in keyboard drag state,…" at bounding box center [536, 335] width 1012 height 457
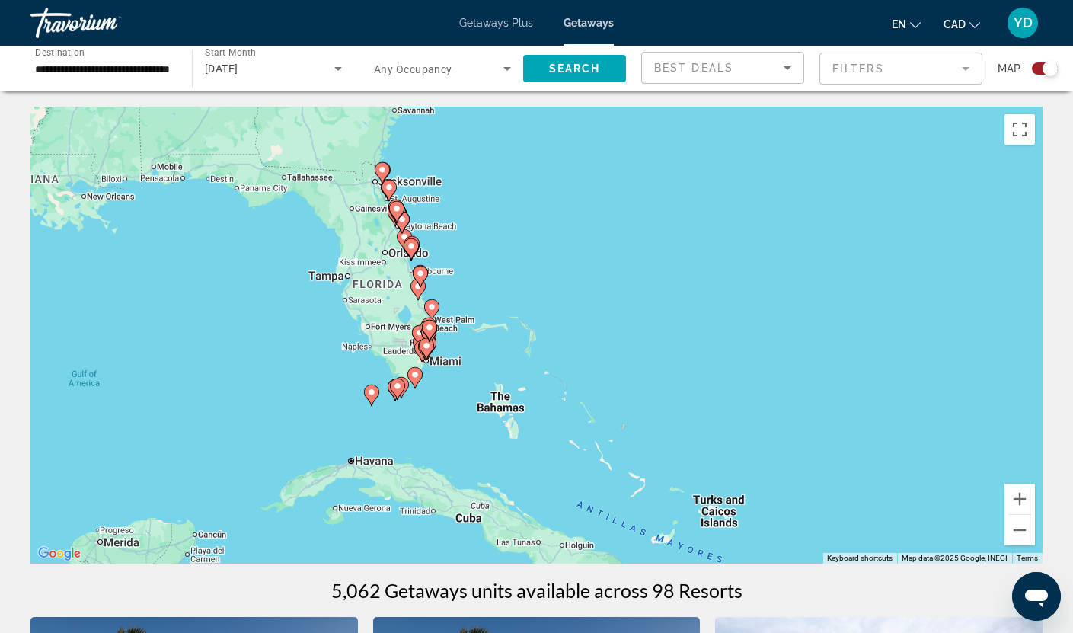
click at [473, 363] on div "To activate drag with keyboard, press Alt + Enter. Once in keyboard drag state,…" at bounding box center [536, 335] width 1012 height 457
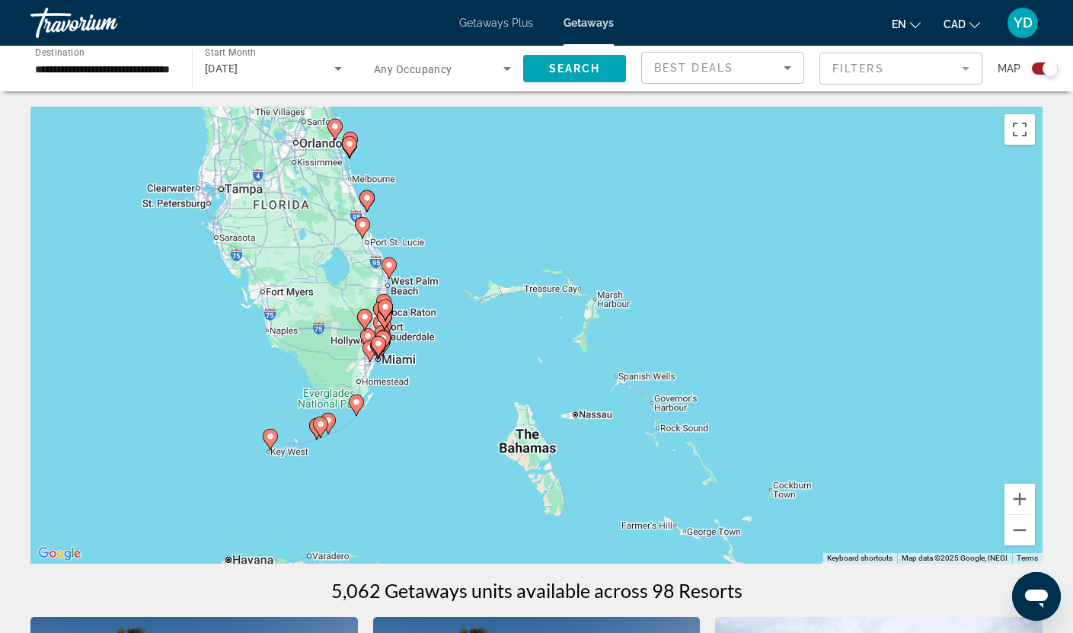
click at [473, 363] on div "To activate drag with keyboard, press Alt + Enter. Once in keyboard drag state,…" at bounding box center [536, 335] width 1012 height 457
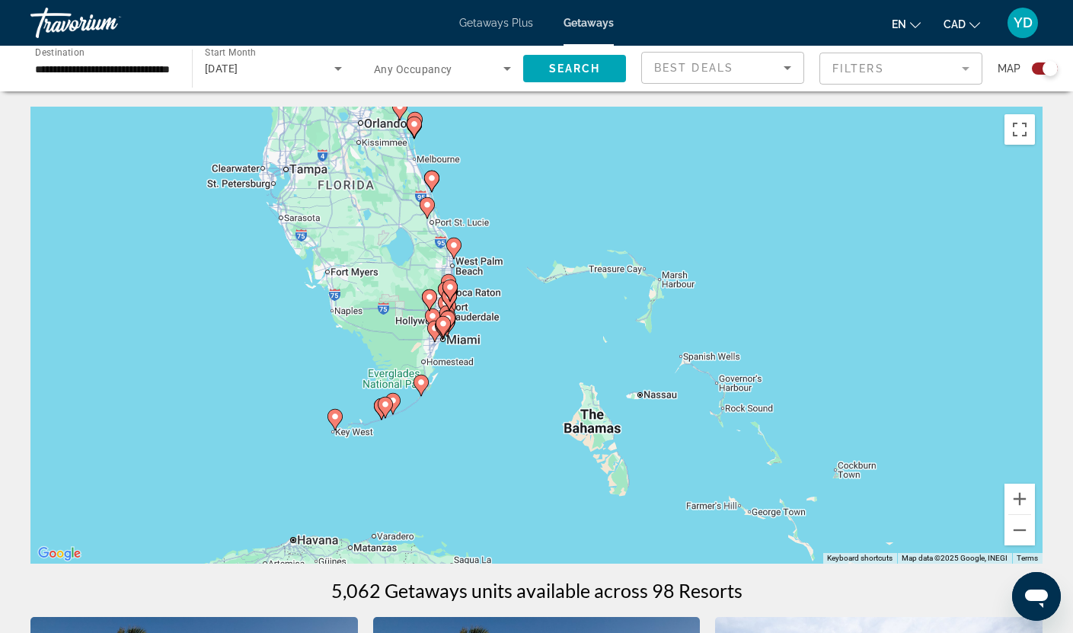
drag, startPoint x: 417, startPoint y: 385, endPoint x: 562, endPoint y: 335, distance: 152.9
click at [562, 335] on div "To activate drag with keyboard, press Alt + Enter. Once in keyboard drag state,…" at bounding box center [536, 335] width 1012 height 457
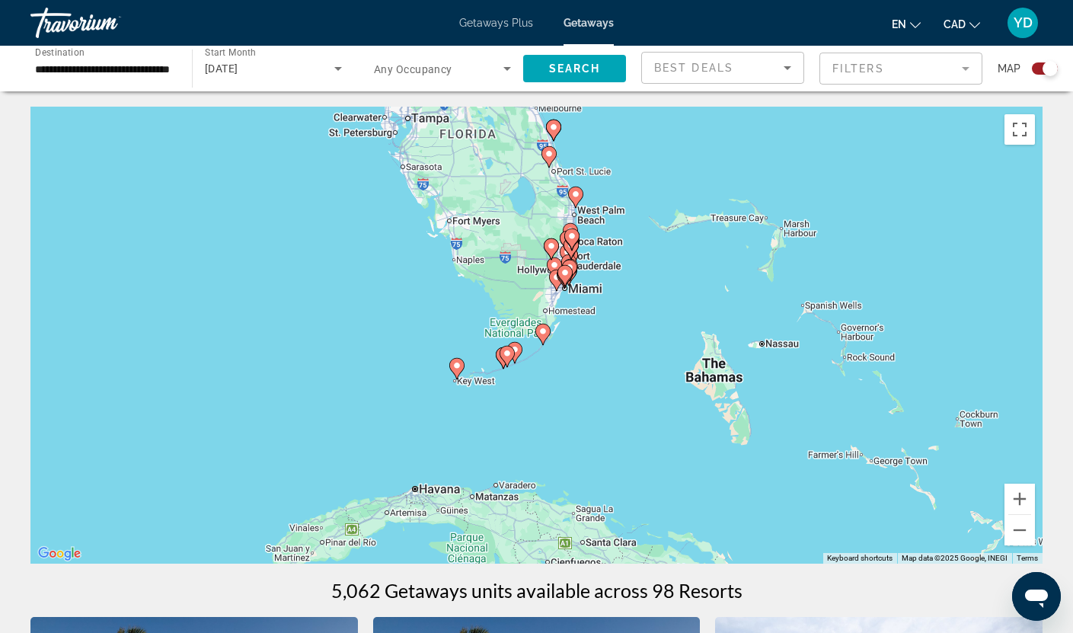
click at [623, 326] on div "To activate drag with keyboard, press Alt + Enter. Once in keyboard drag state,…" at bounding box center [536, 335] width 1012 height 457
click at [623, 325] on div "To activate drag with keyboard, press Alt + Enter. Once in keyboard drag state,…" at bounding box center [536, 335] width 1012 height 457
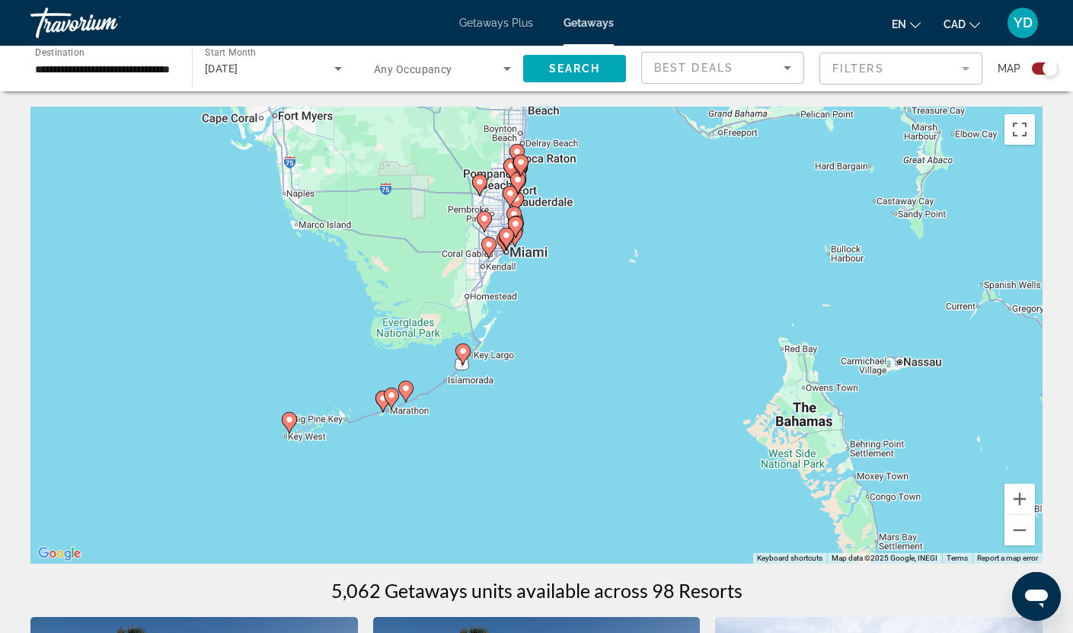
click at [623, 325] on div "To activate drag with keyboard, press Alt + Enter. Once in keyboard drag state,…" at bounding box center [536, 335] width 1012 height 457
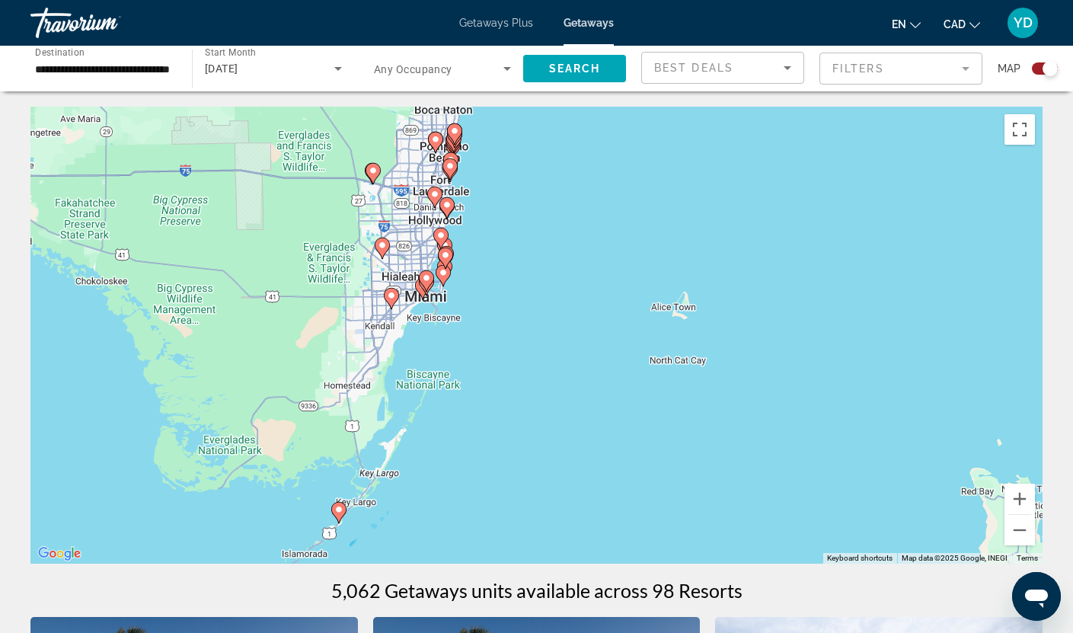
drag, startPoint x: 524, startPoint y: 225, endPoint x: 568, endPoint y: 376, distance: 157.9
click at [568, 376] on div "To activate drag with keyboard, press Alt + Enter. Once in keyboard drag state,…" at bounding box center [536, 335] width 1012 height 457
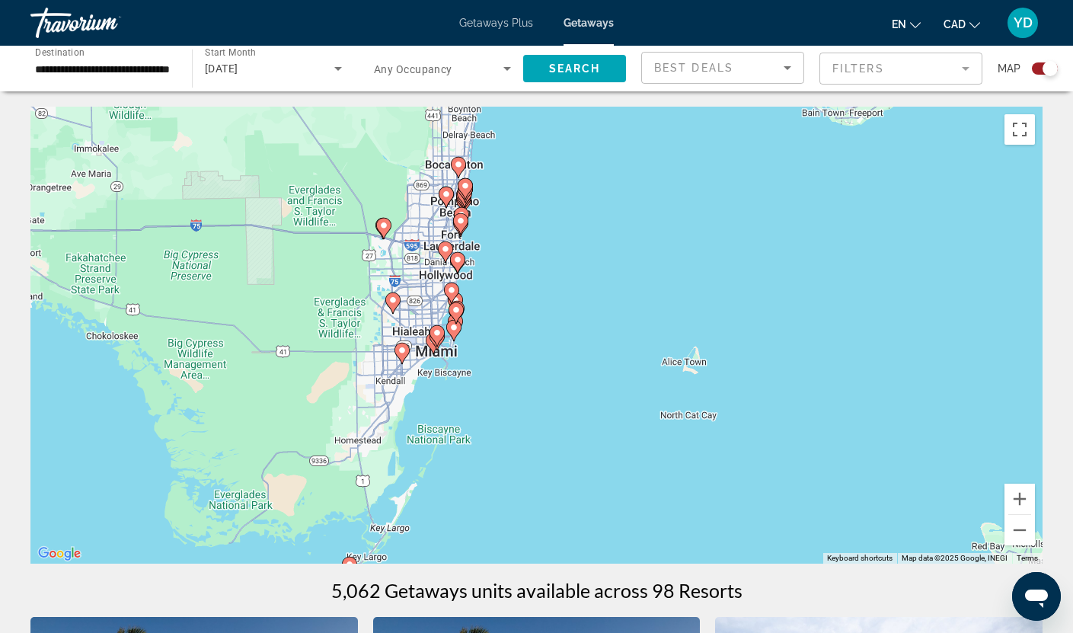
click at [536, 323] on div "To activate drag with keyboard, press Alt + Enter. Once in keyboard drag state,…" at bounding box center [536, 335] width 1012 height 457
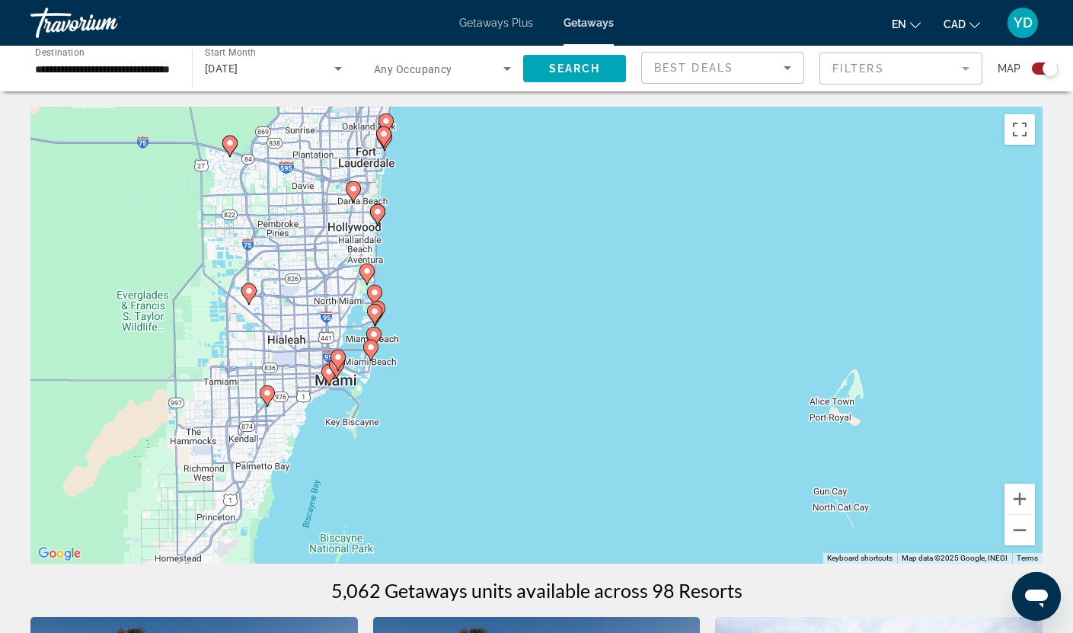
click at [414, 337] on div "To activate drag with keyboard, press Alt + Enter. Once in keyboard drag state,…" at bounding box center [536, 335] width 1012 height 457
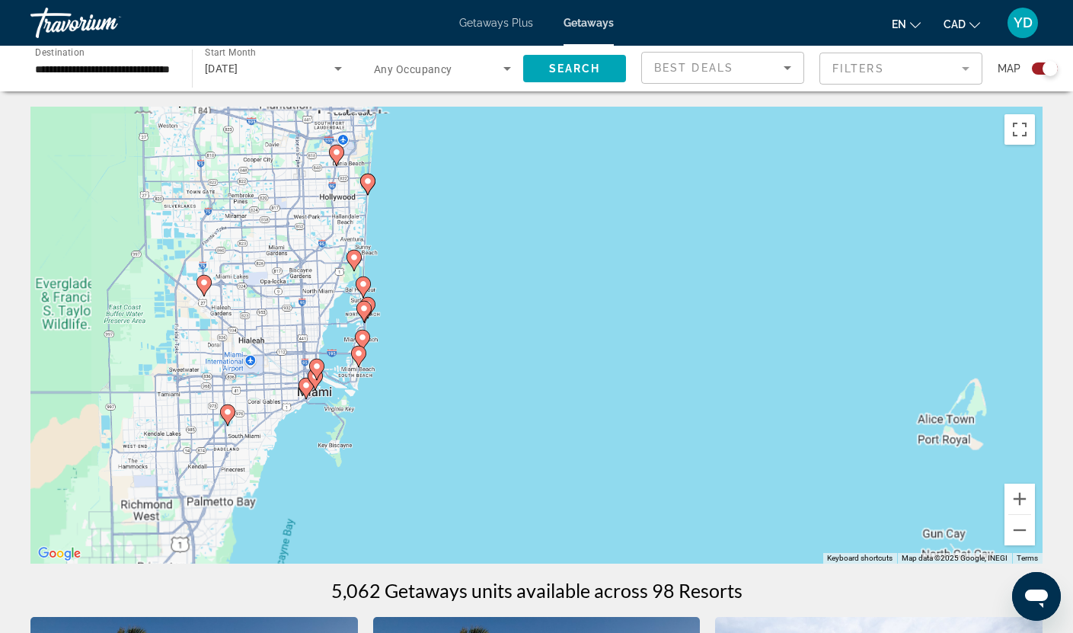
click at [414, 337] on div "To activate drag with keyboard, press Alt + Enter. Once in keyboard drag state,…" at bounding box center [536, 335] width 1012 height 457
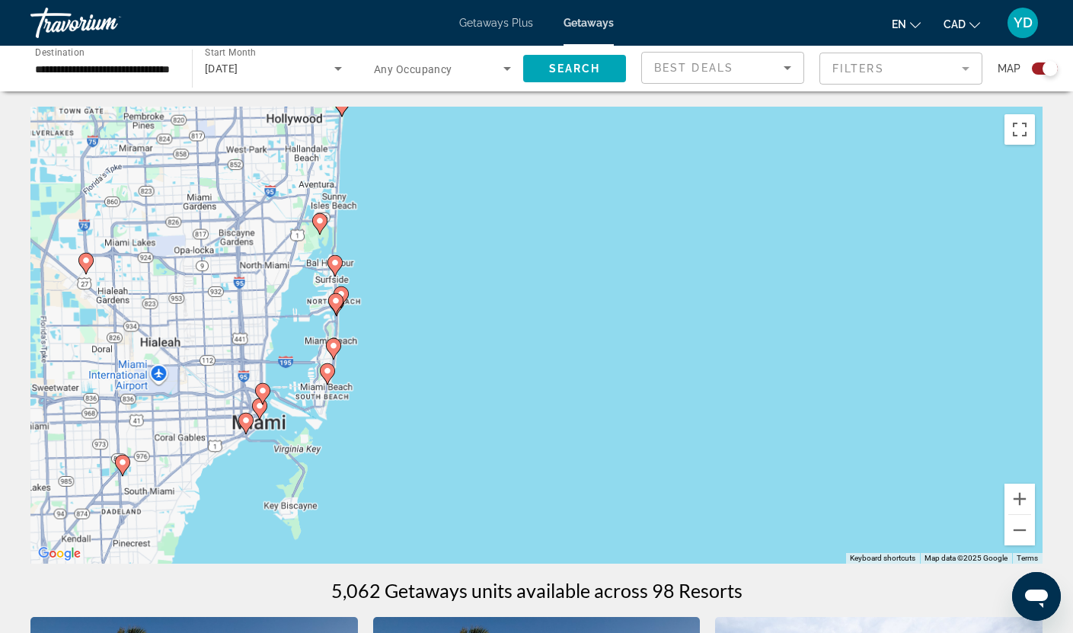
click at [414, 337] on div "To activate drag with keyboard, press Alt + Enter. Once in keyboard drag state,…" at bounding box center [536, 335] width 1012 height 457
click at [416, 337] on div "To activate drag with keyboard, press Alt + Enter. Once in keyboard drag state,…" at bounding box center [536, 335] width 1012 height 457
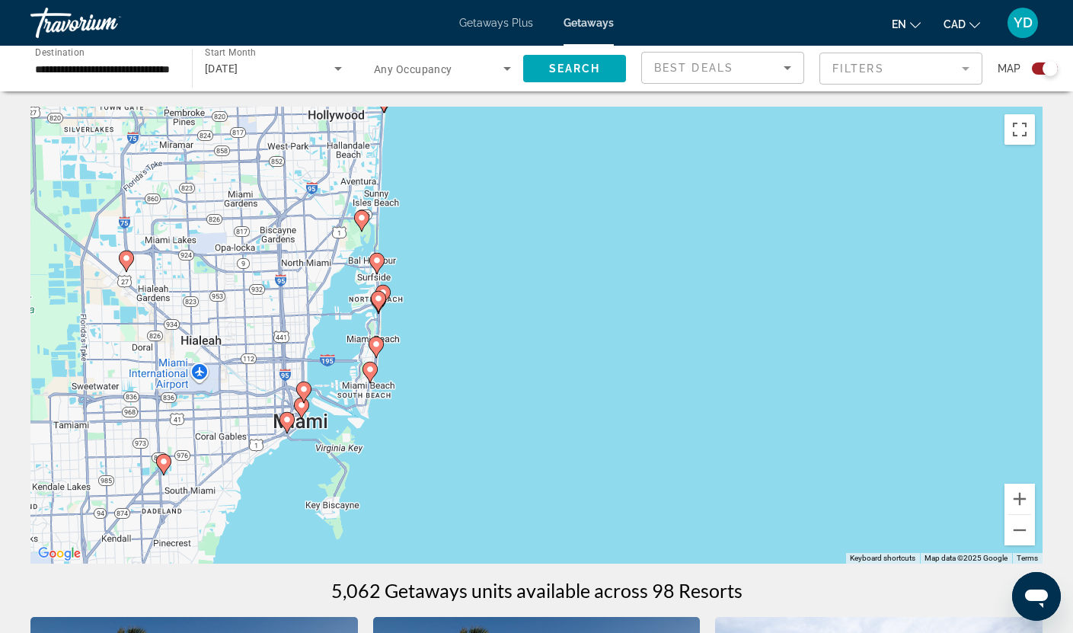
drag, startPoint x: 385, startPoint y: 379, endPoint x: 457, endPoint y: 370, distance: 72.2
click at [455, 372] on div "To activate drag with keyboard, press Alt + Enter. Once in keyboard drag state,…" at bounding box center [536, 335] width 1012 height 457
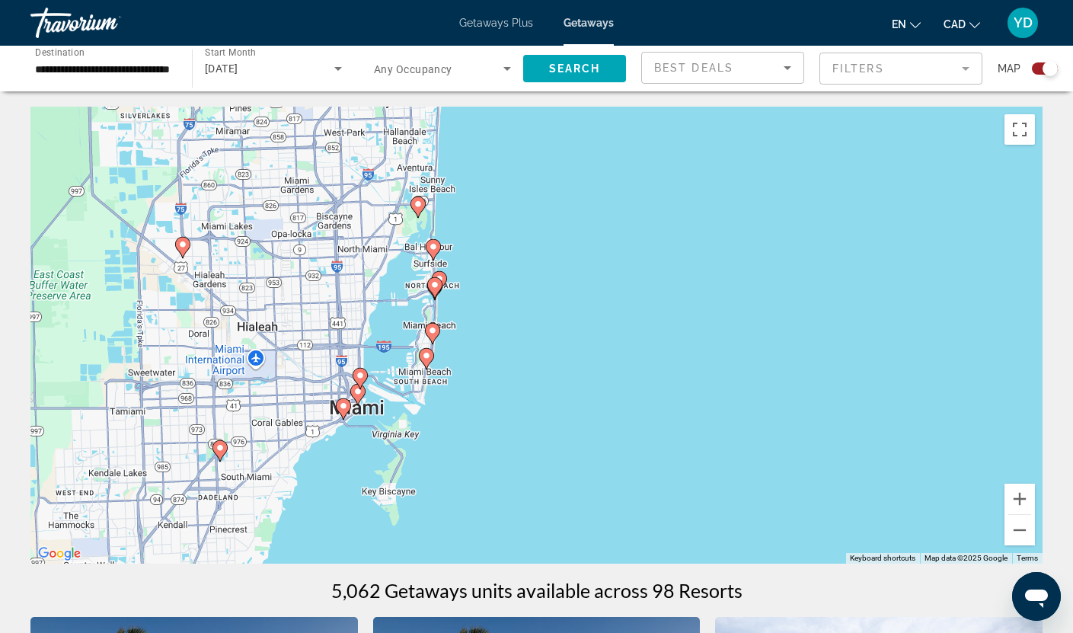
click at [457, 371] on div "To activate drag with keyboard, press Alt + Enter. Once in keyboard drag state,…" at bounding box center [536, 335] width 1012 height 457
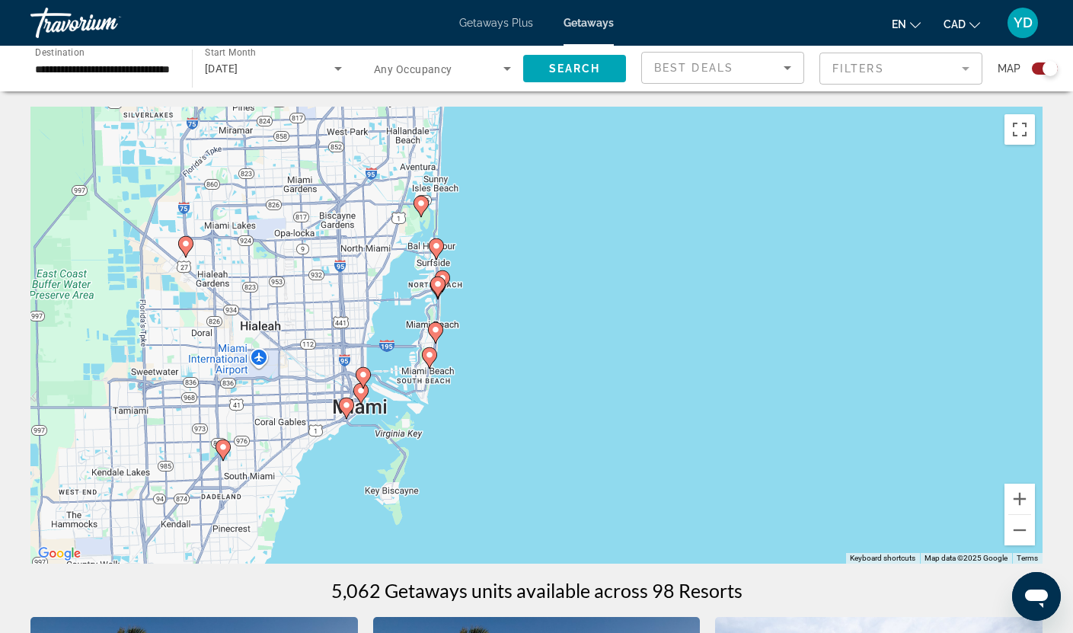
click at [457, 371] on div "To activate drag with keyboard, press Alt + Enter. Once in keyboard drag state,…" at bounding box center [536, 335] width 1012 height 457
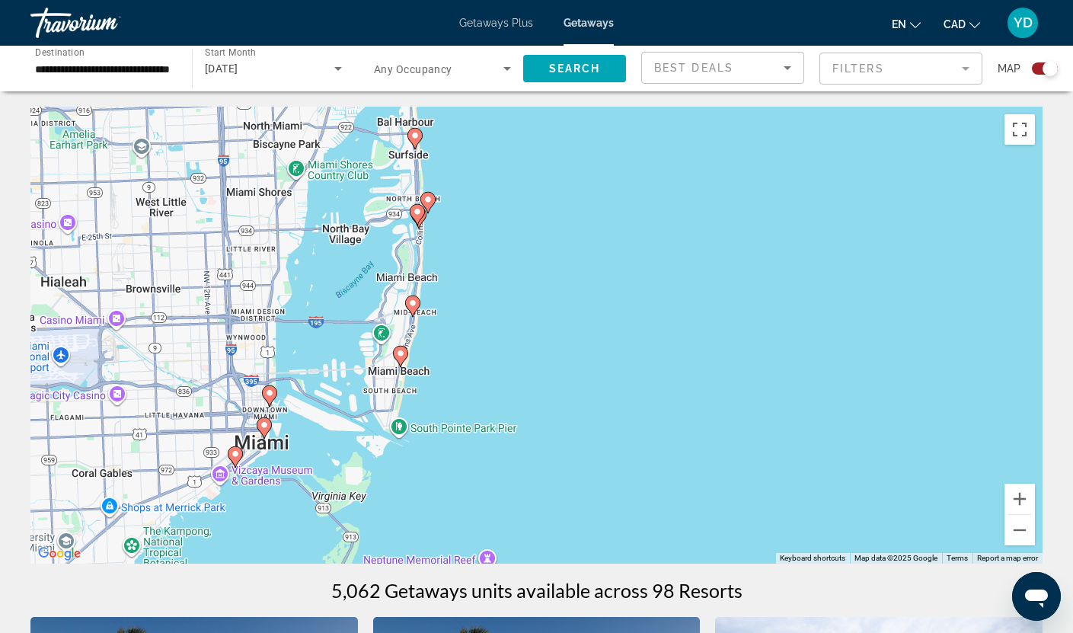
click at [398, 355] on image "Main content" at bounding box center [400, 353] width 9 height 9
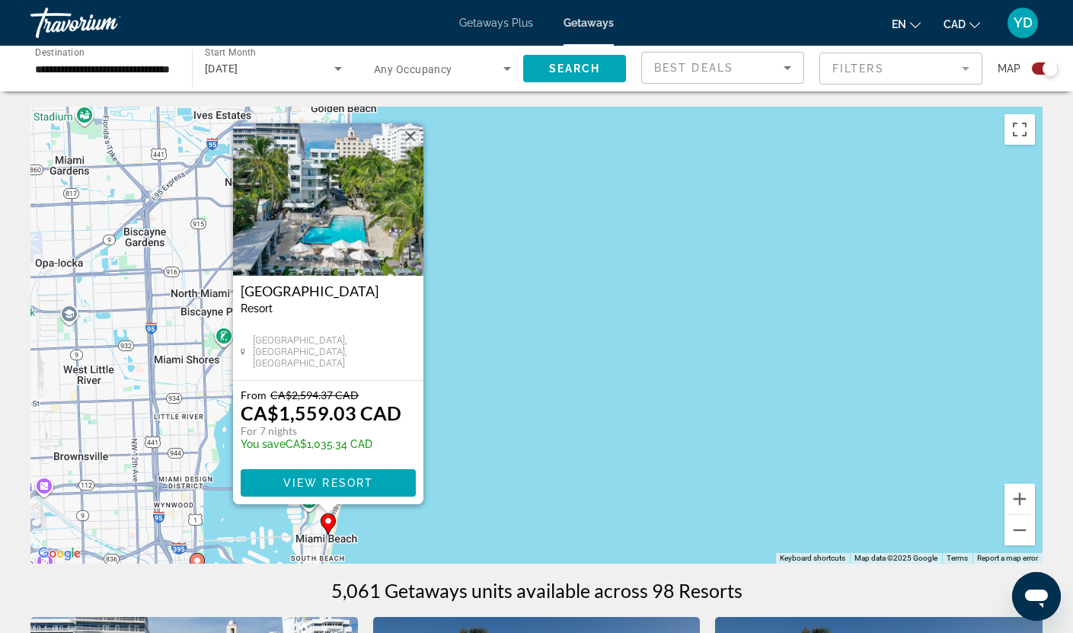
drag, startPoint x: 716, startPoint y: 472, endPoint x: 506, endPoint y: 465, distance: 209.5
click at [506, 465] on div "To activate drag with keyboard, press Alt + Enter. Once in keyboard drag state,…" at bounding box center [536, 335] width 1012 height 457
click at [407, 137] on button "Close" at bounding box center [410, 137] width 23 height 23
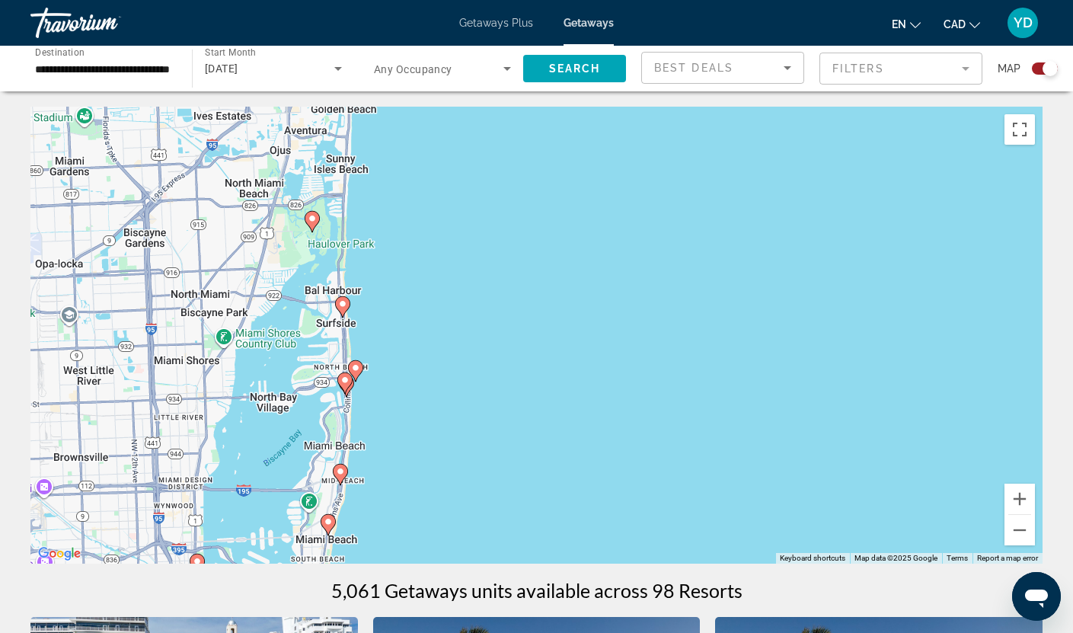
click at [356, 366] on image "Main content" at bounding box center [355, 367] width 9 height 9
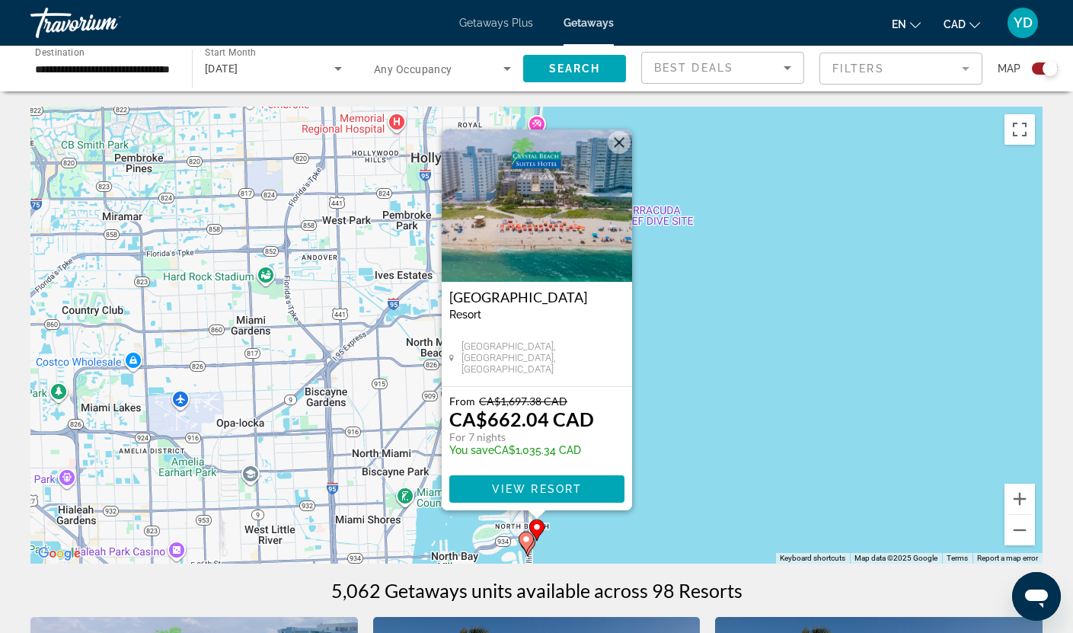
click at [620, 145] on button "Close" at bounding box center [619, 142] width 23 height 23
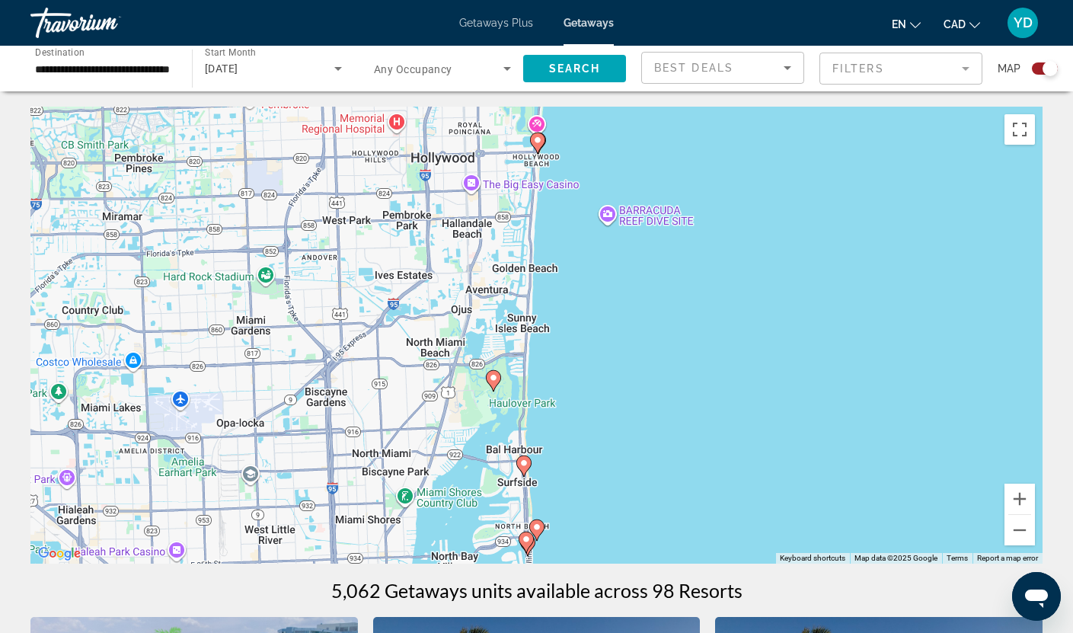
click at [522, 462] on image "Main content" at bounding box center [523, 462] width 9 height 9
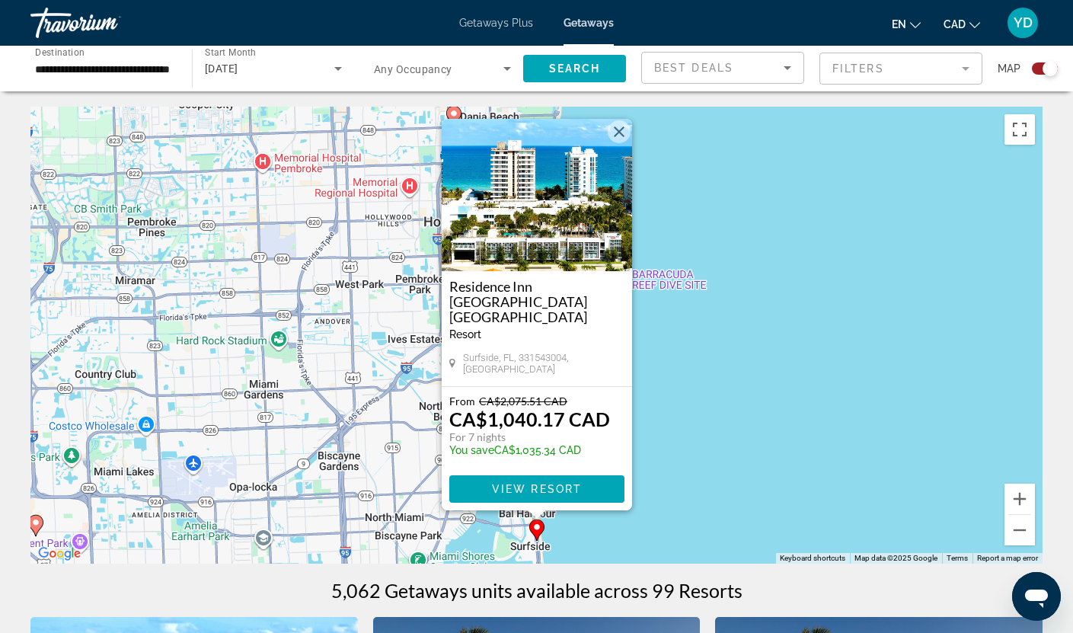
click at [619, 141] on button "Close" at bounding box center [619, 131] width 23 height 23
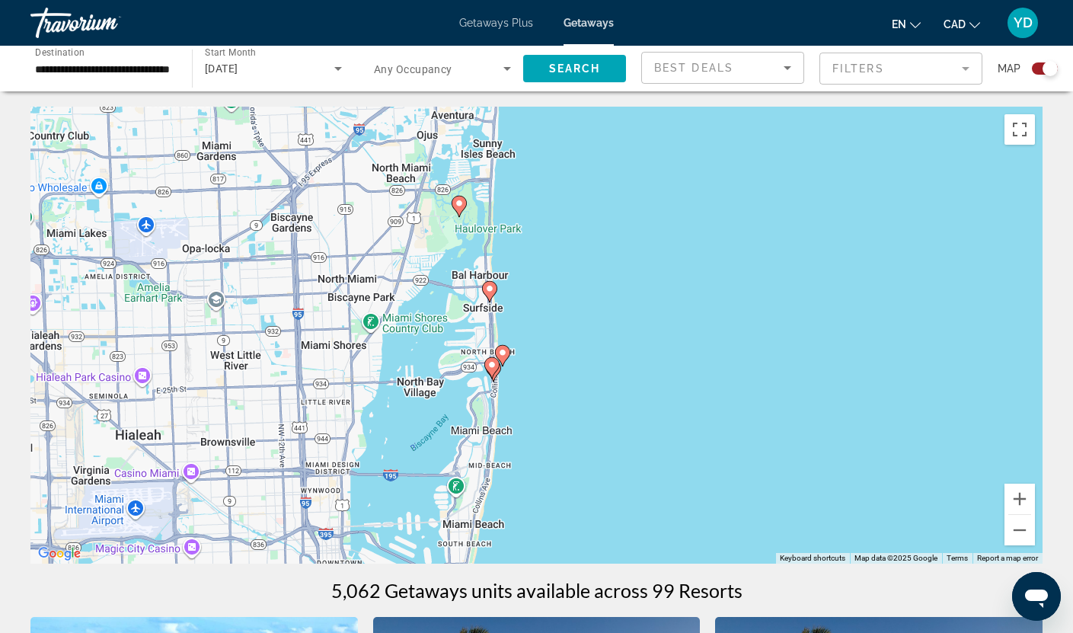
drag, startPoint x: 667, startPoint y: 508, endPoint x: 616, endPoint y: 246, distance: 266.9
click at [616, 246] on div "To activate drag with keyboard, press Alt + Enter. Once in keyboard drag state,…" at bounding box center [536, 335] width 1012 height 457
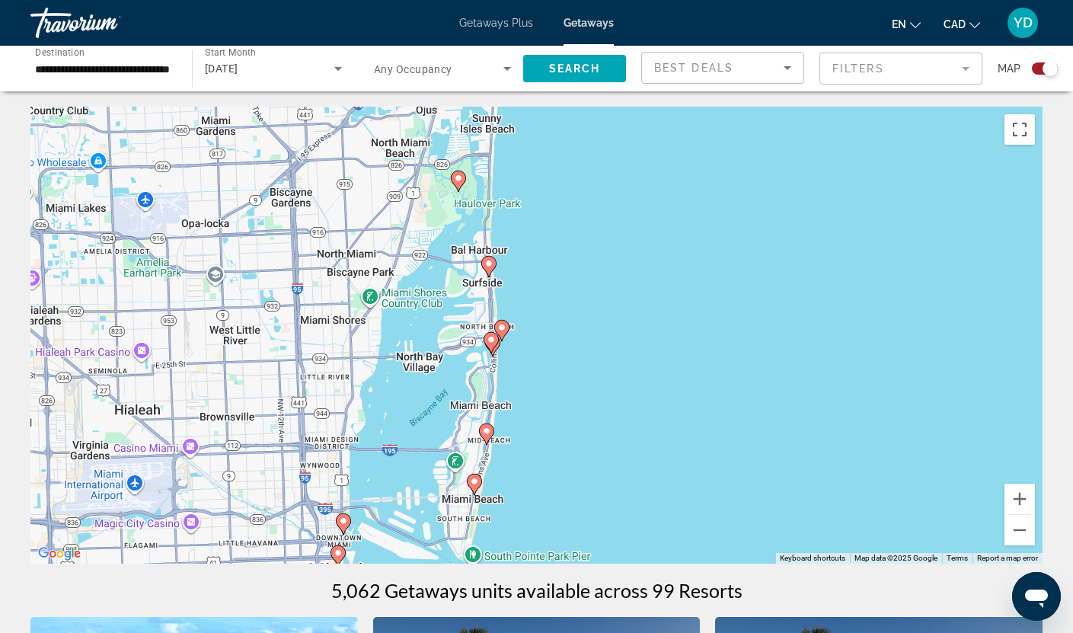
click at [487, 430] on image "Main content" at bounding box center [486, 430] width 9 height 9
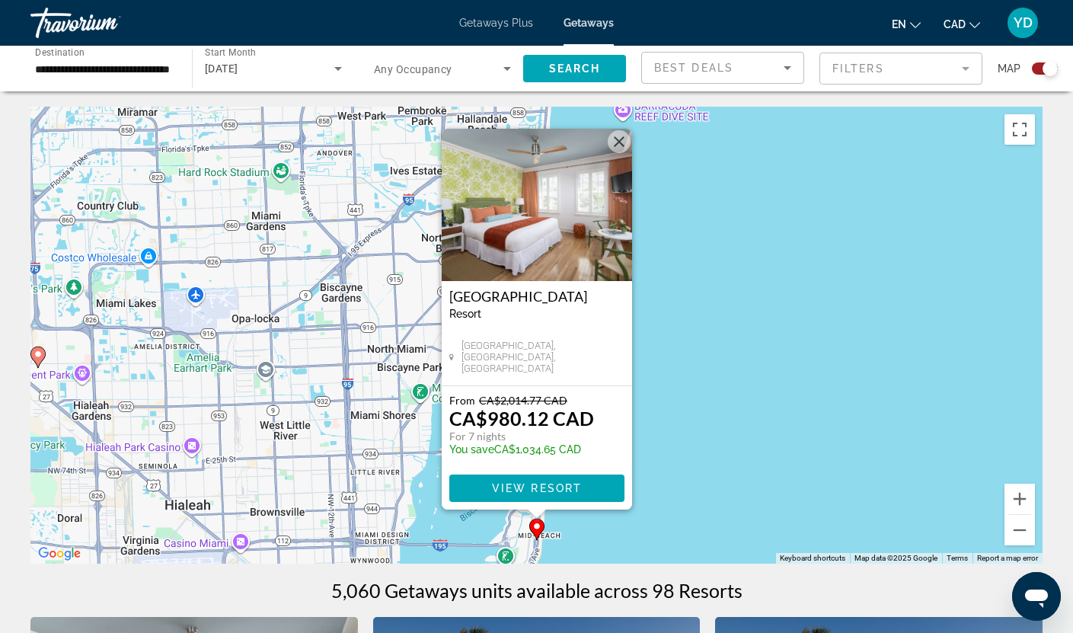
click at [615, 142] on button "Close" at bounding box center [619, 141] width 23 height 23
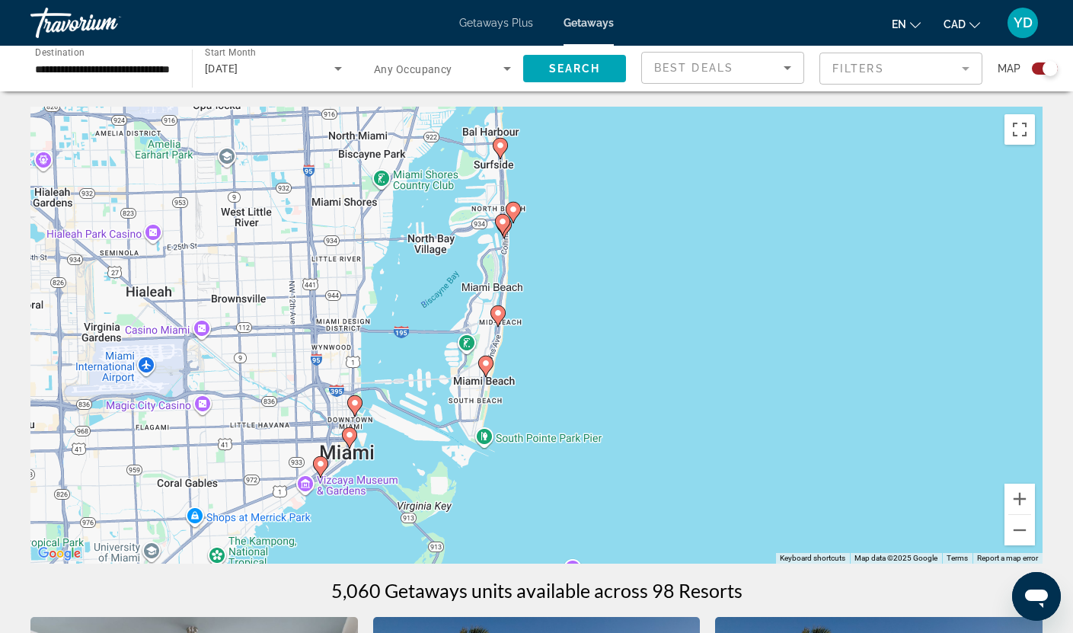
drag, startPoint x: 627, startPoint y: 430, endPoint x: 569, endPoint y: 353, distance: 96.9
click at [614, 274] on div "To activate drag with keyboard, press Alt + Enter. Once in keyboard drag state,…" at bounding box center [536, 335] width 1012 height 457
click at [485, 360] on image "Main content" at bounding box center [486, 362] width 9 height 9
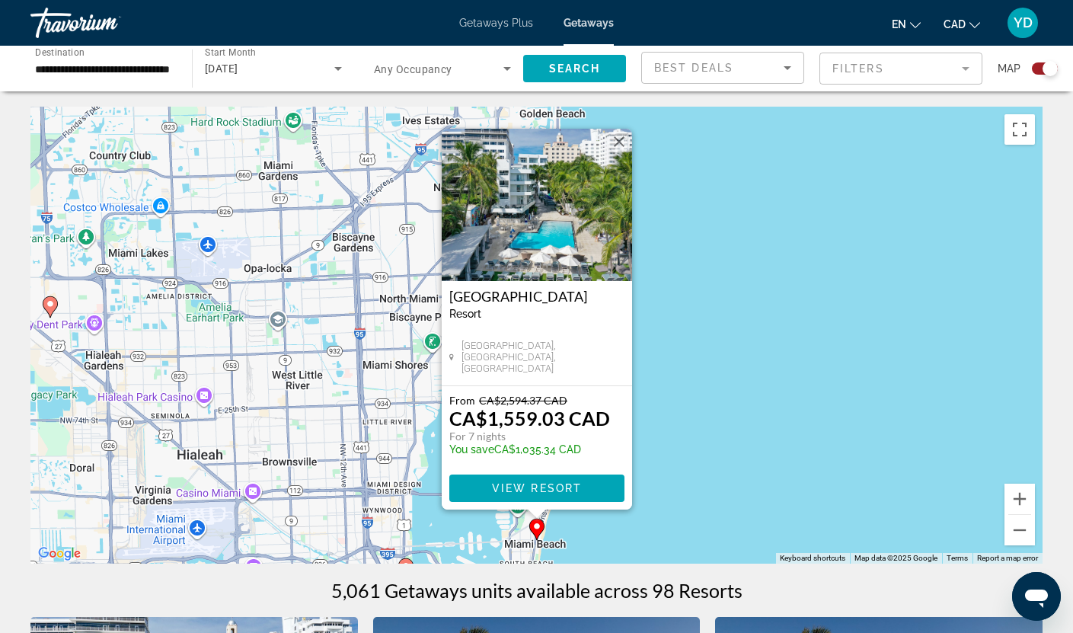
click at [620, 141] on button "Close" at bounding box center [619, 141] width 23 height 23
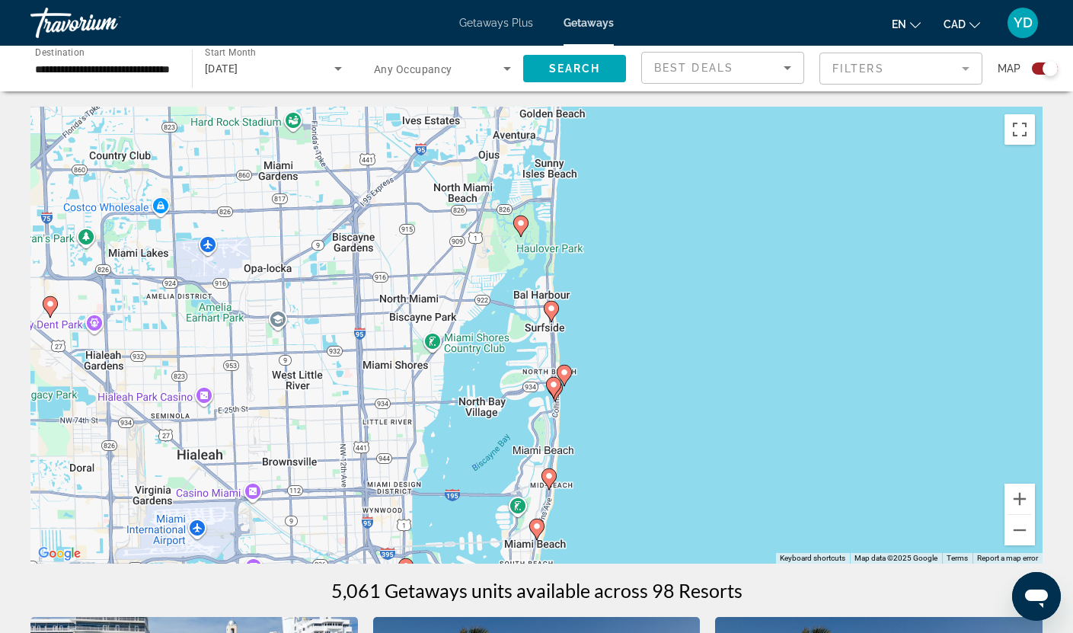
click at [560, 388] on icon "Main content" at bounding box center [553, 387] width 15 height 21
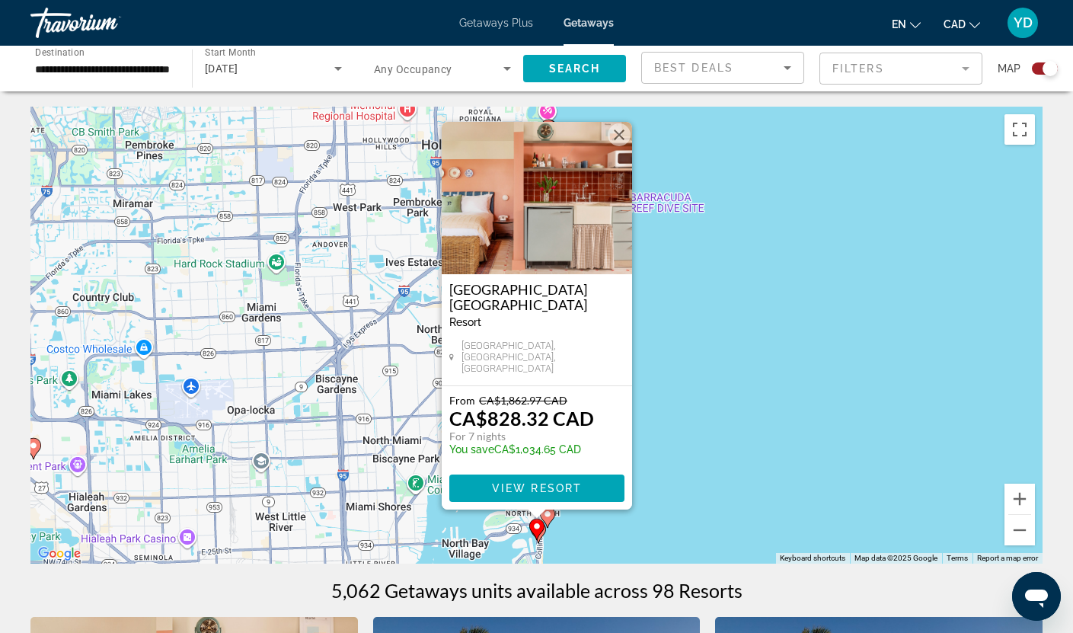
click at [618, 137] on button "Close" at bounding box center [619, 134] width 23 height 23
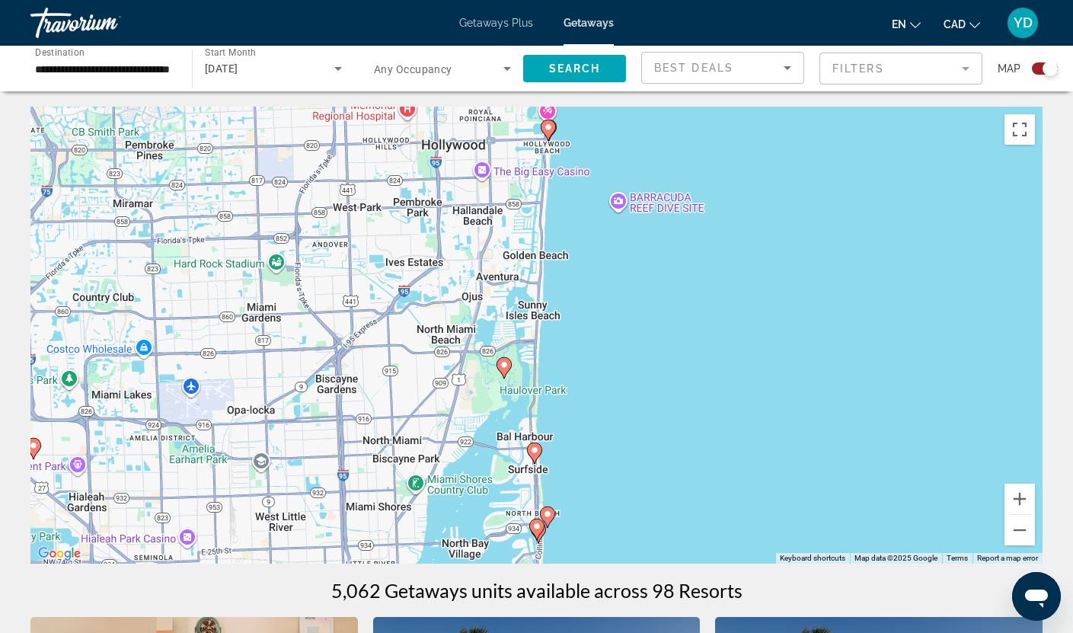
click at [505, 363] on image "Main content" at bounding box center [504, 364] width 9 height 9
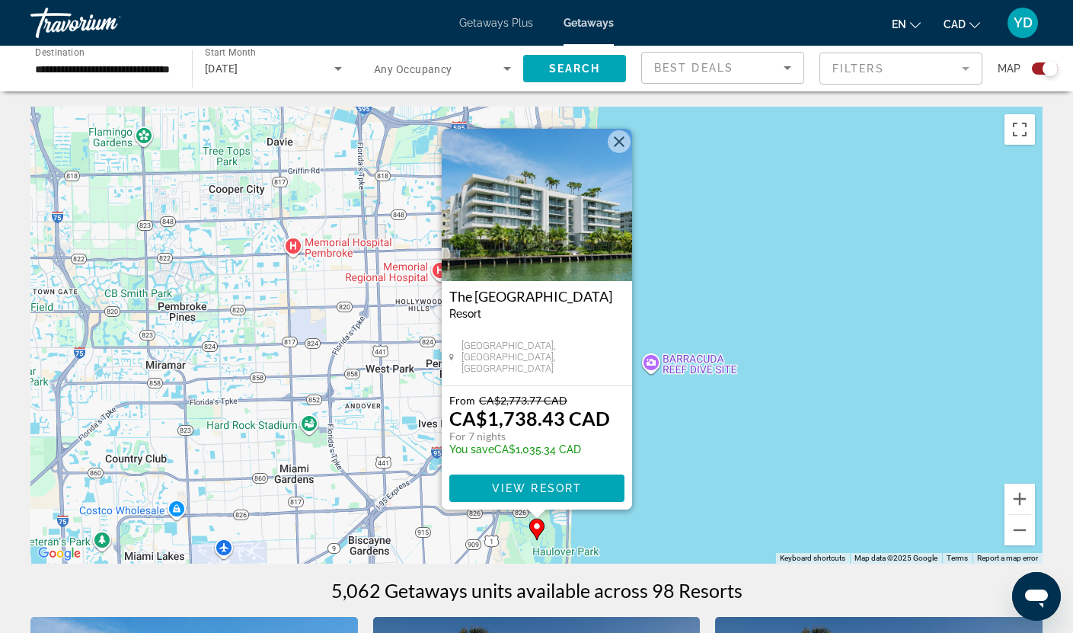
click at [621, 141] on button "Close" at bounding box center [619, 141] width 23 height 23
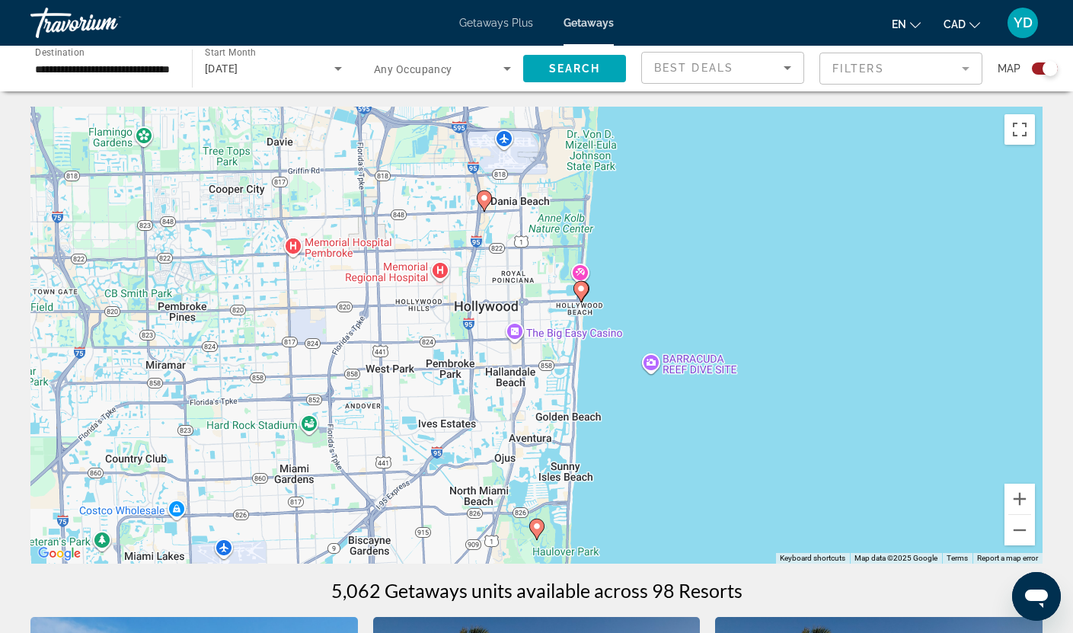
click at [580, 284] on icon "Main content" at bounding box center [580, 292] width 14 height 20
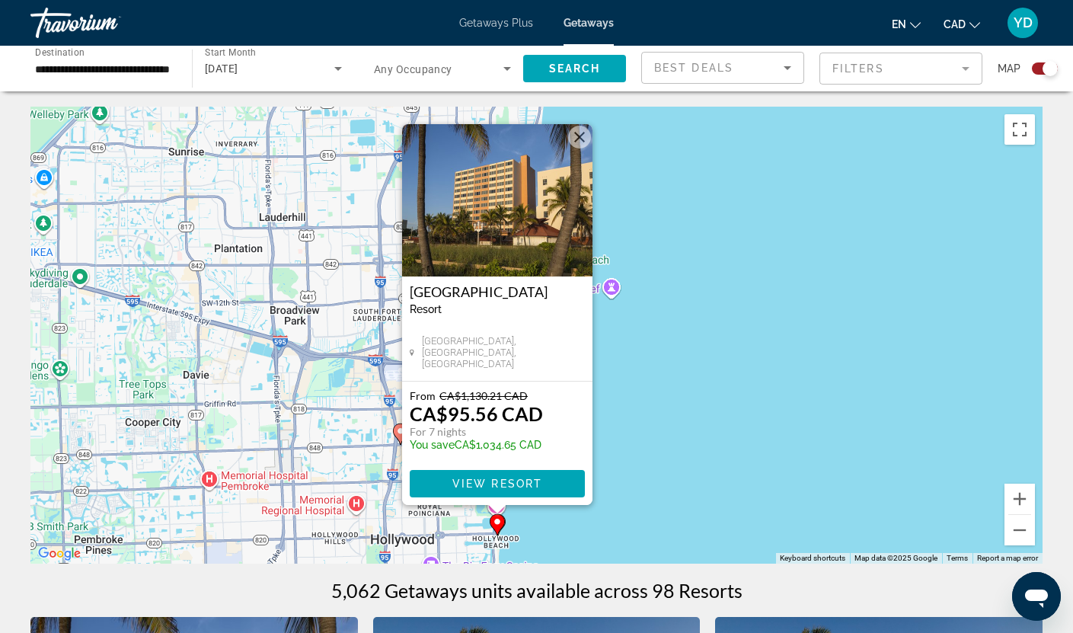
drag, startPoint x: 736, startPoint y: 477, endPoint x: 692, endPoint y: 465, distance: 45.8
click at [692, 465] on div "To activate drag with keyboard, press Alt + Enter. Once in keyboard drag state,…" at bounding box center [536, 335] width 1012 height 457
click at [579, 137] on button "Close" at bounding box center [579, 137] width 23 height 23
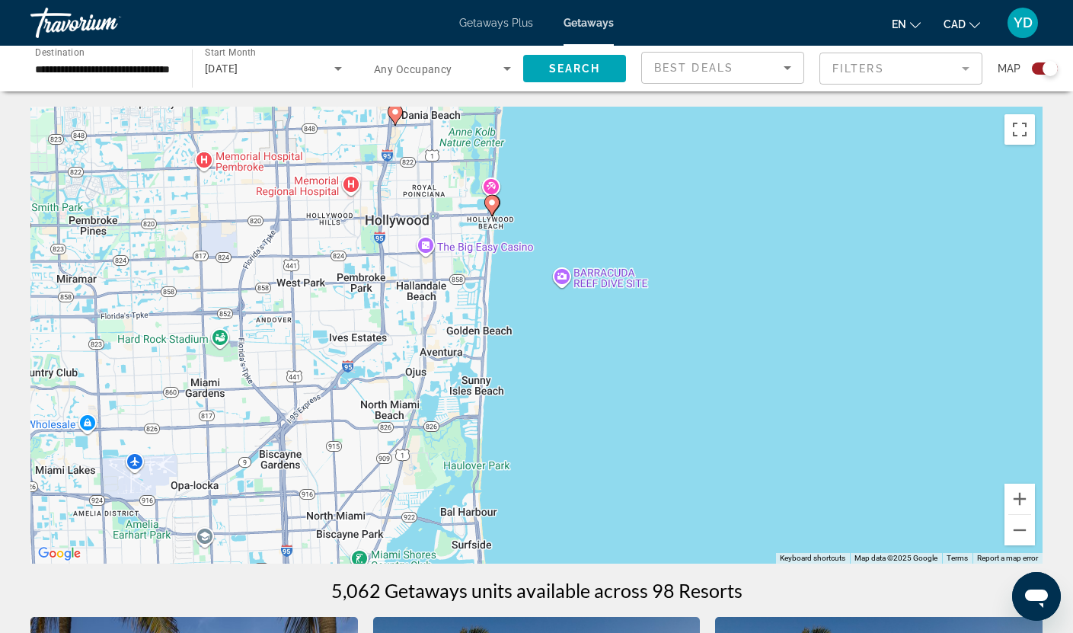
drag, startPoint x: 548, startPoint y: 470, endPoint x: 549, endPoint y: 160, distance: 310.0
click at [549, 160] on div "To activate drag with keyboard, press Alt + Enter. Once in keyboard drag state,…" at bounding box center [536, 335] width 1012 height 457
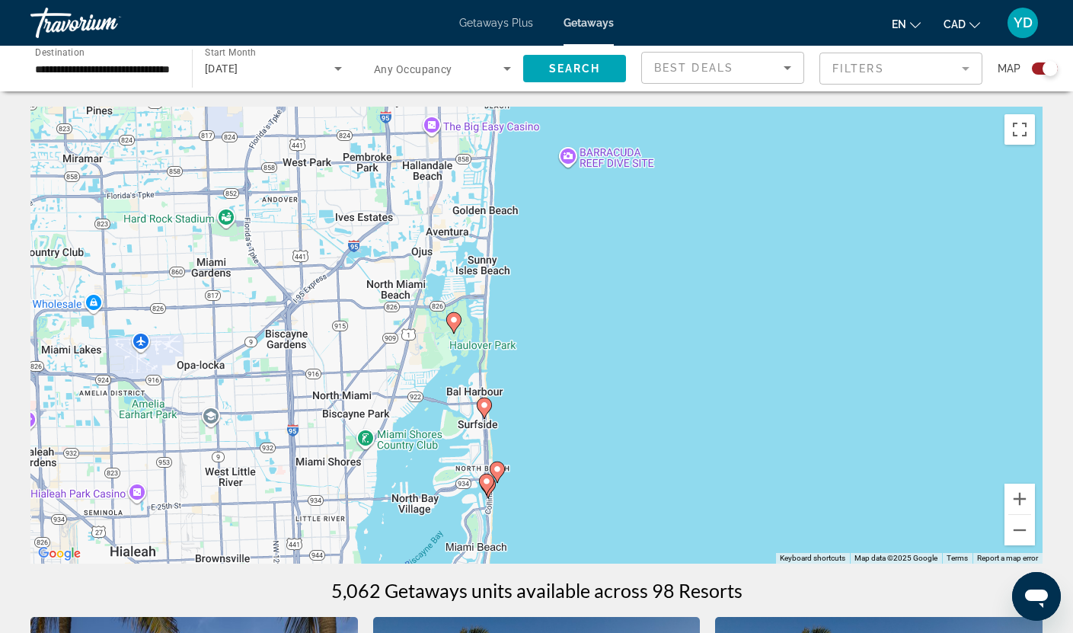
drag, startPoint x: 564, startPoint y: 448, endPoint x: 571, endPoint y: 326, distance: 122.0
click at [571, 326] on div "To activate drag with keyboard, press Alt + Enter. Once in keyboard drag state,…" at bounding box center [536, 335] width 1012 height 457
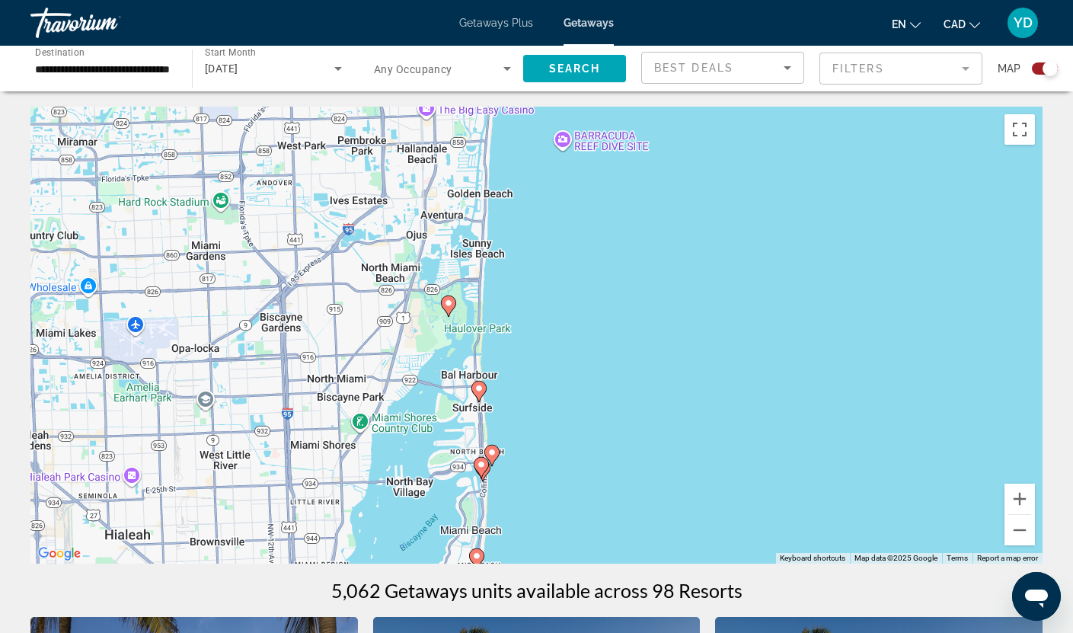
drag, startPoint x: 583, startPoint y: 515, endPoint x: 569, endPoint y: 535, distance: 24.7
click at [569, 535] on div "To activate drag with keyboard, press Alt + Enter. Once in keyboard drag state,…" at bounding box center [536, 335] width 1012 height 457
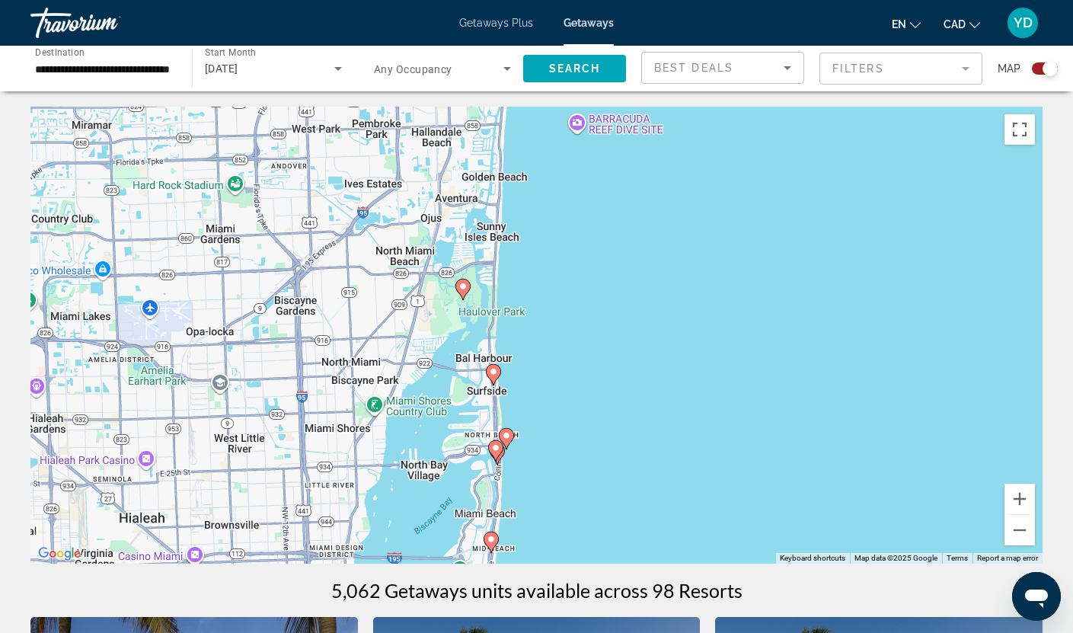
drag, startPoint x: 569, startPoint y: 337, endPoint x: 599, endPoint y: 251, distance: 91.3
click at [599, 251] on div "To activate drag with keyboard, press Alt + Enter. Once in keyboard drag state,…" at bounding box center [536, 335] width 1012 height 457
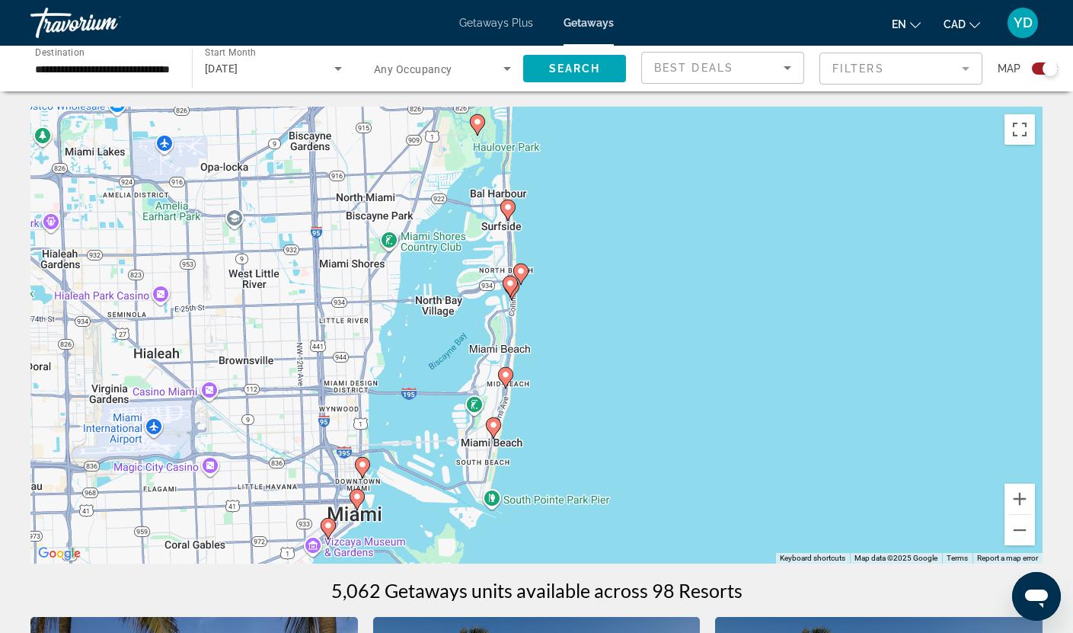
drag, startPoint x: 579, startPoint y: 449, endPoint x: 598, endPoint y: 259, distance: 190.6
click at [598, 259] on div "To activate drag with keyboard, press Alt + Enter. Once in keyboard drag state,…" at bounding box center [536, 335] width 1012 height 457
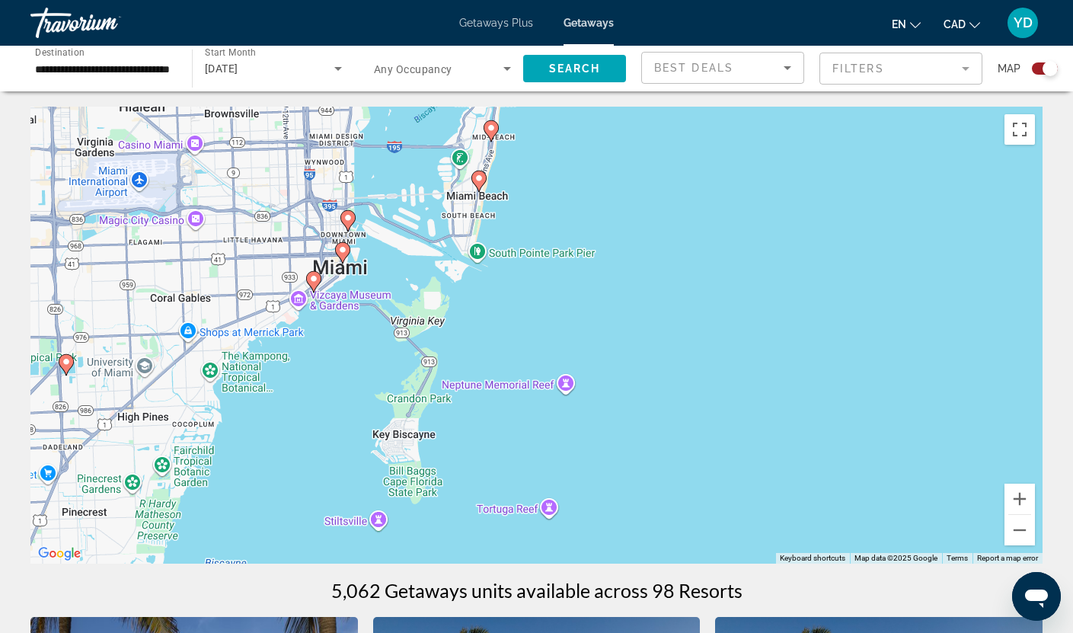
drag, startPoint x: 525, startPoint y: 513, endPoint x: 446, endPoint y: 412, distance: 128.1
click at [446, 412] on div "To activate drag with keyboard, press Alt + Enter. Once in keyboard drag state,…" at bounding box center [536, 335] width 1012 height 457
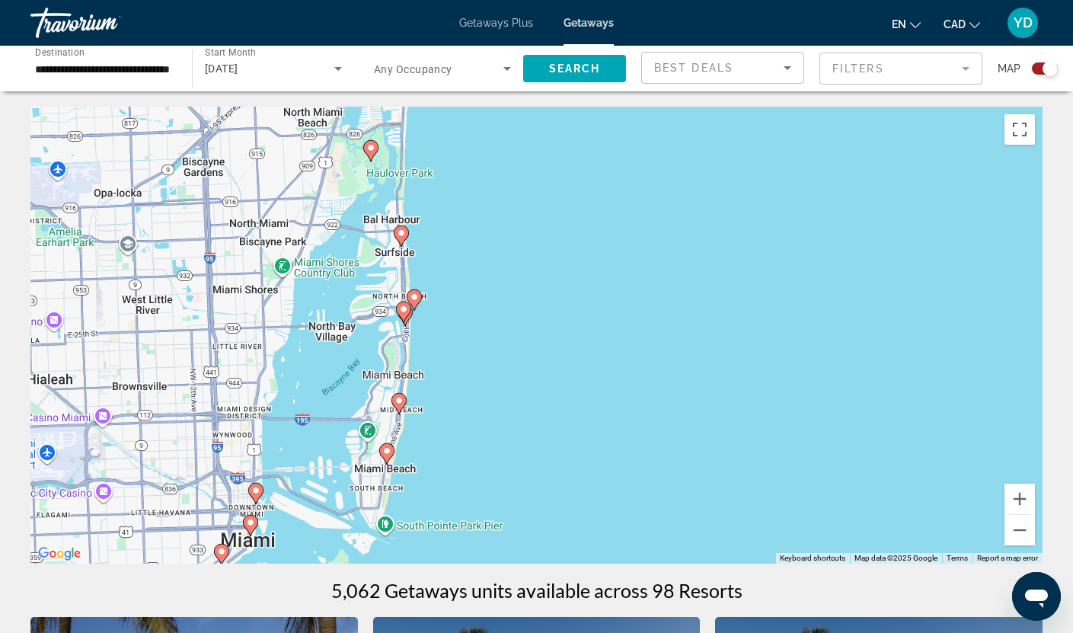
drag, startPoint x: 417, startPoint y: 304, endPoint x: 456, endPoint y: 334, distance: 48.9
click at [456, 334] on div "To activate drag with keyboard, press Alt + Enter. Once in keyboard drag state,…" at bounding box center [536, 335] width 1012 height 457
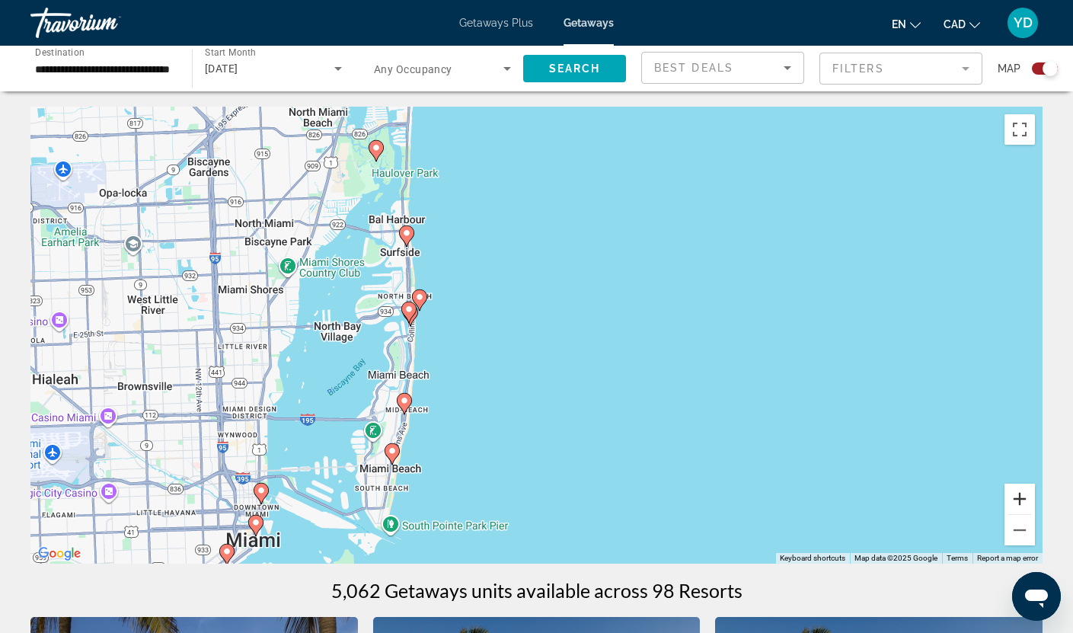
click at [1022, 497] on button "Zoom in" at bounding box center [1020, 499] width 30 height 30
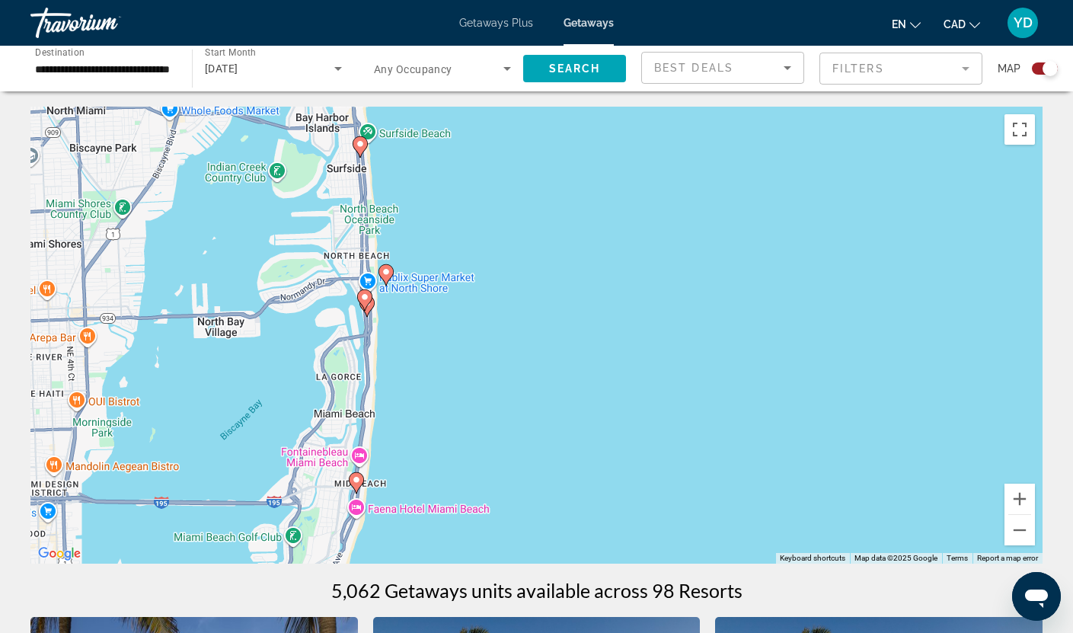
drag, startPoint x: 417, startPoint y: 388, endPoint x: 576, endPoint y: 380, distance: 158.6
click at [576, 380] on div "To activate drag with keyboard, press Alt + Enter. Once in keyboard drag state,…" at bounding box center [536, 335] width 1012 height 457
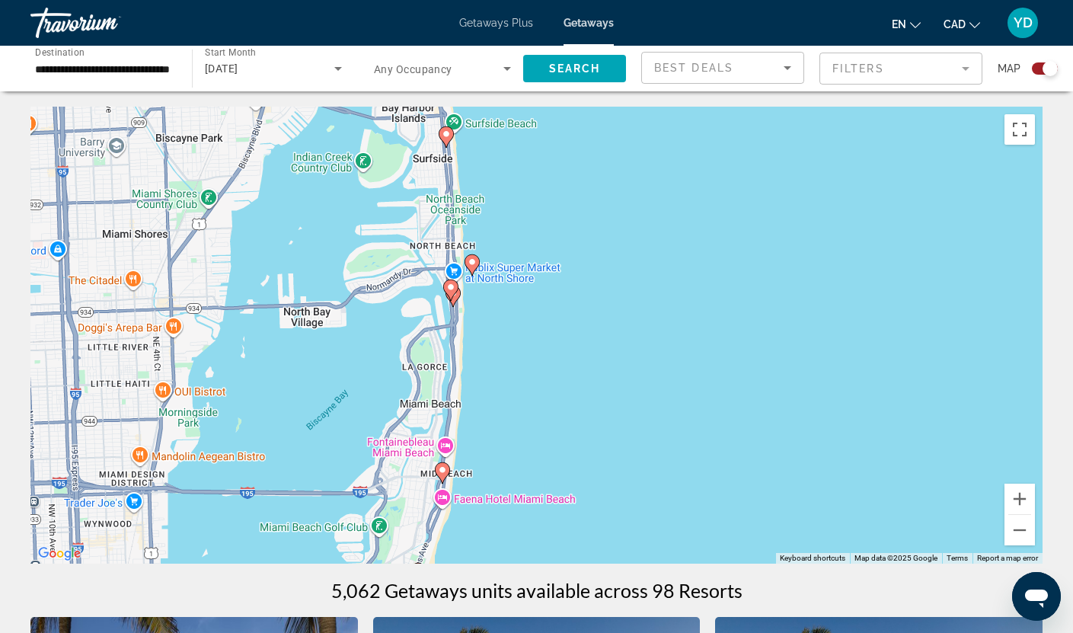
click at [455, 298] on gmp-advanced-marker "Main content" at bounding box center [450, 290] width 15 height 23
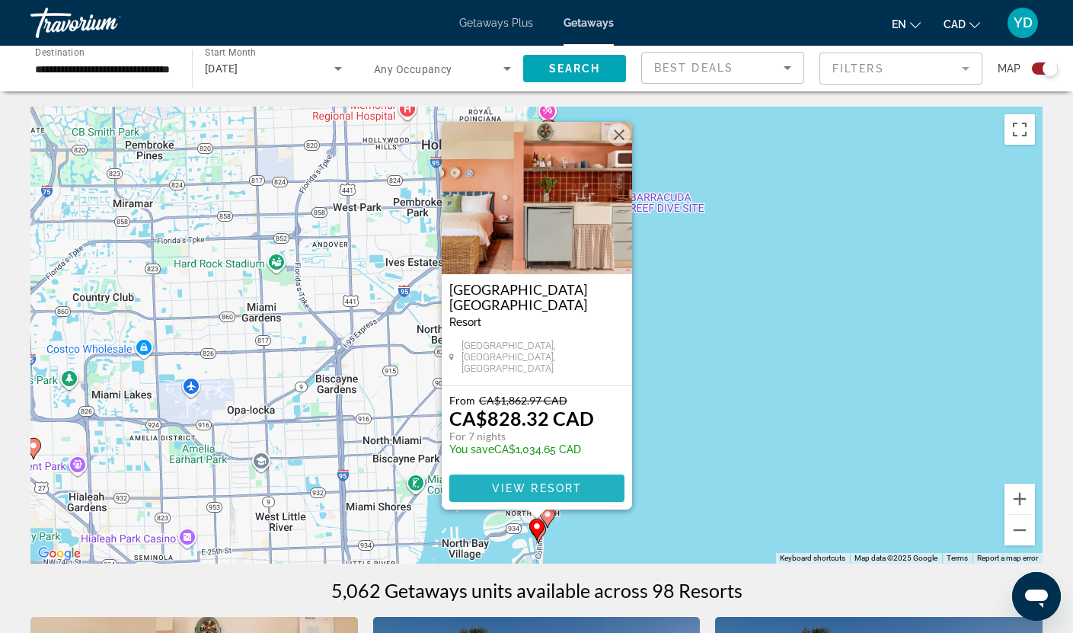
click at [532, 479] on span "Main content" at bounding box center [536, 488] width 175 height 37
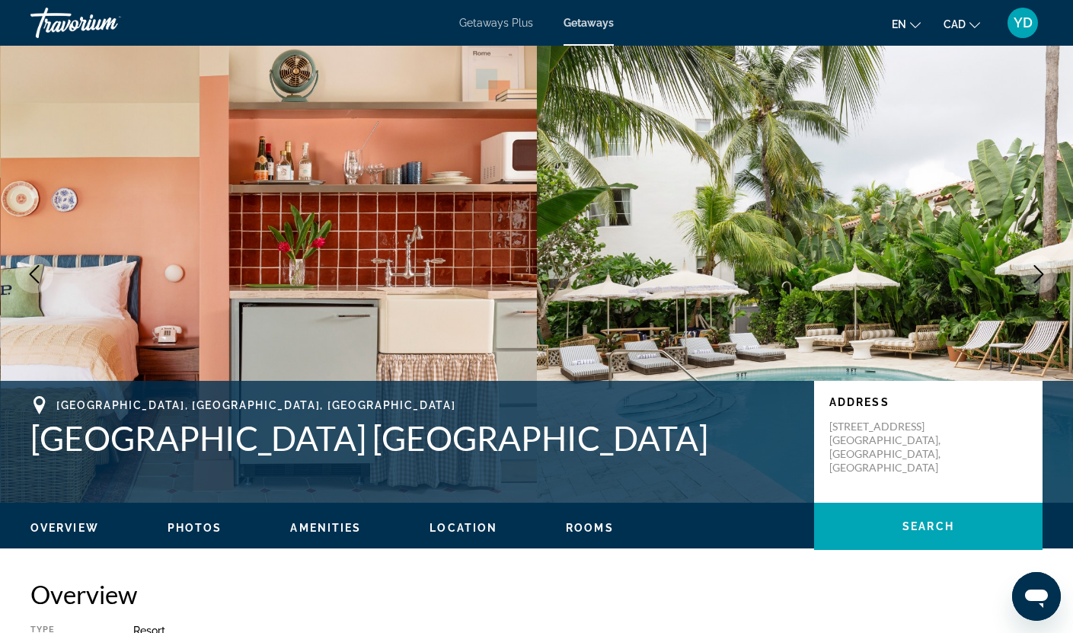
click at [428, 225] on img "Main content" at bounding box center [269, 274] width 537 height 457
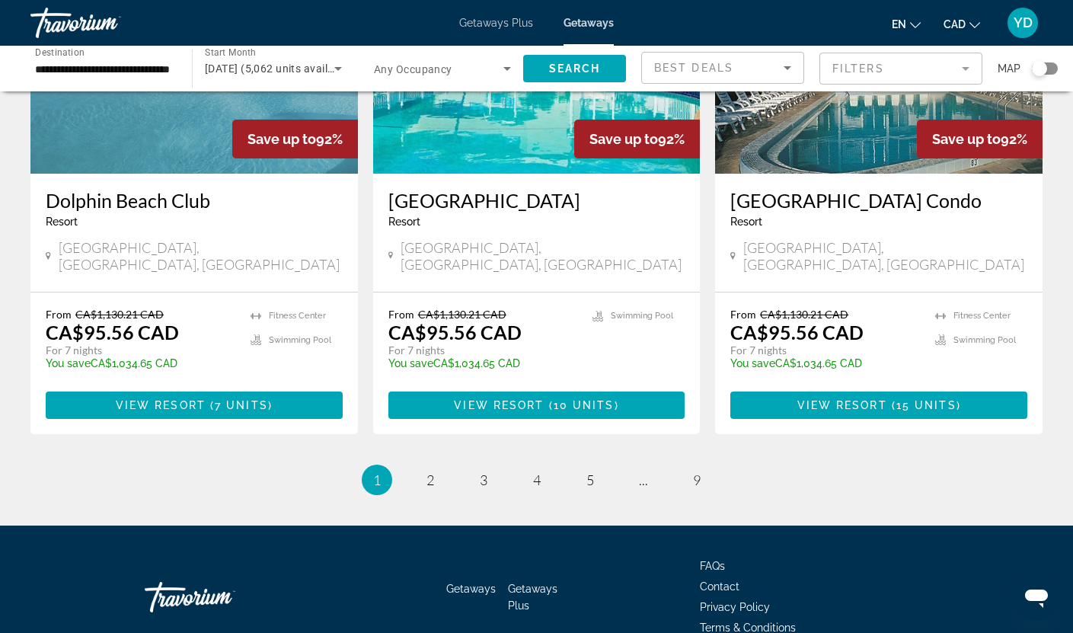
scroll to position [1828, 0]
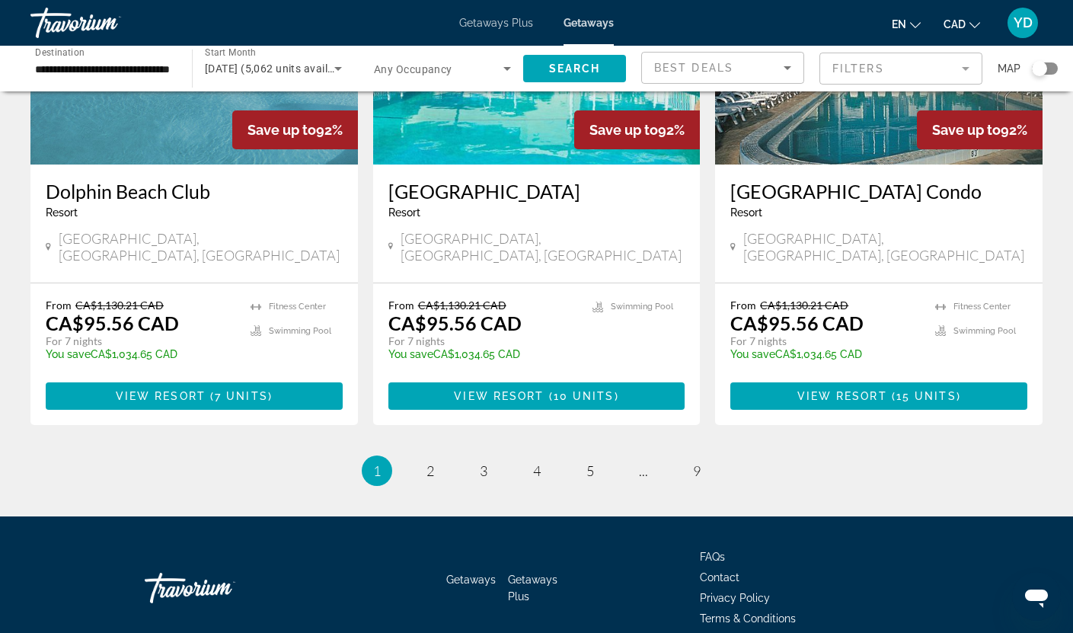
click at [1045, 70] on div "Search widget" at bounding box center [1039, 68] width 15 height 15
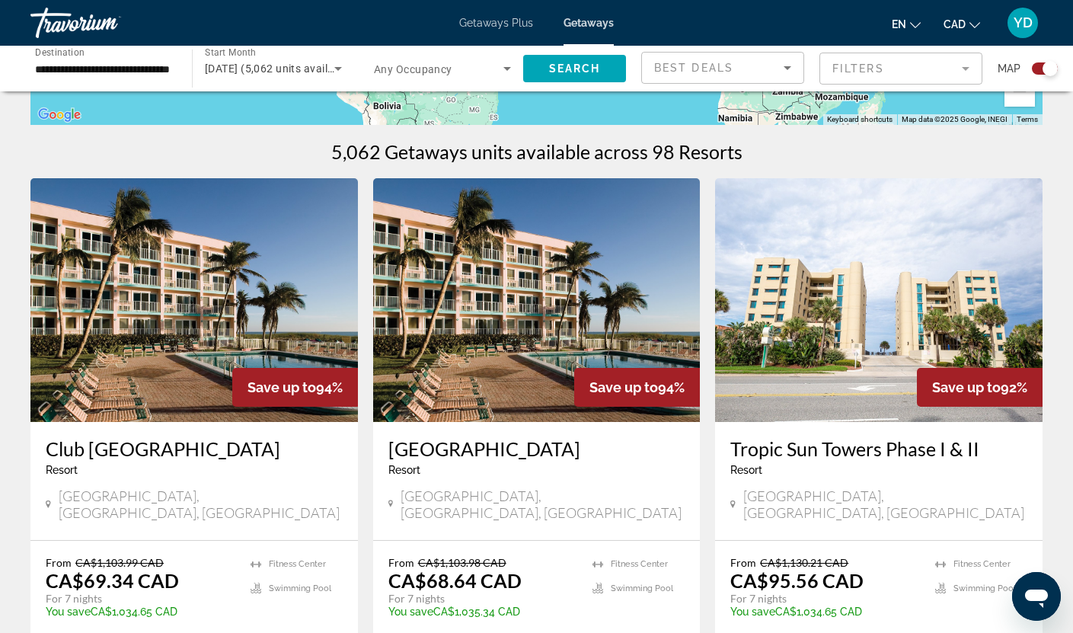
scroll to position [15, 0]
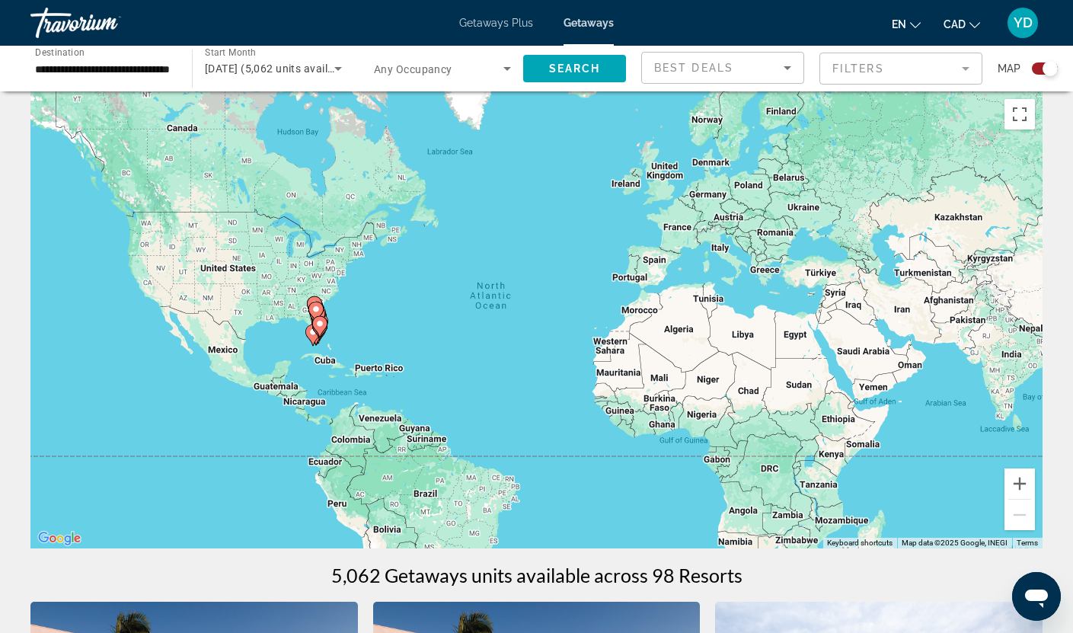
click at [363, 342] on div "To activate drag with keyboard, press Alt + Enter. Once in keyboard drag state,…" at bounding box center [536, 319] width 1012 height 457
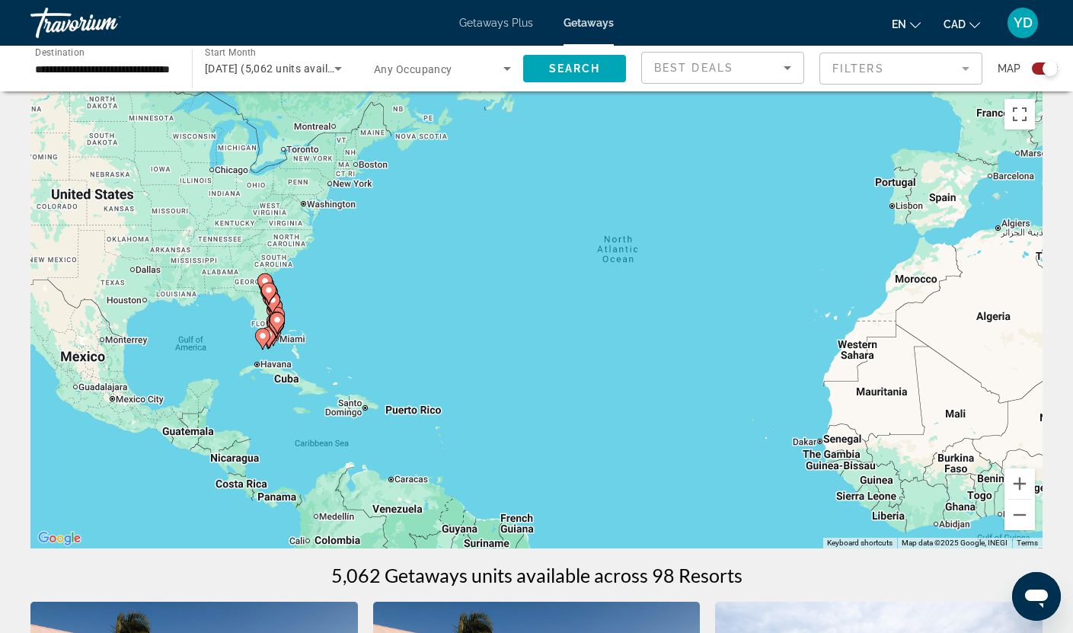
click at [311, 320] on div "To activate drag with keyboard, press Alt + Enter. Once in keyboard drag state,…" at bounding box center [536, 319] width 1012 height 457
click at [311, 319] on div "To activate drag with keyboard, press Alt + Enter. Once in keyboard drag state,…" at bounding box center [536, 319] width 1012 height 457
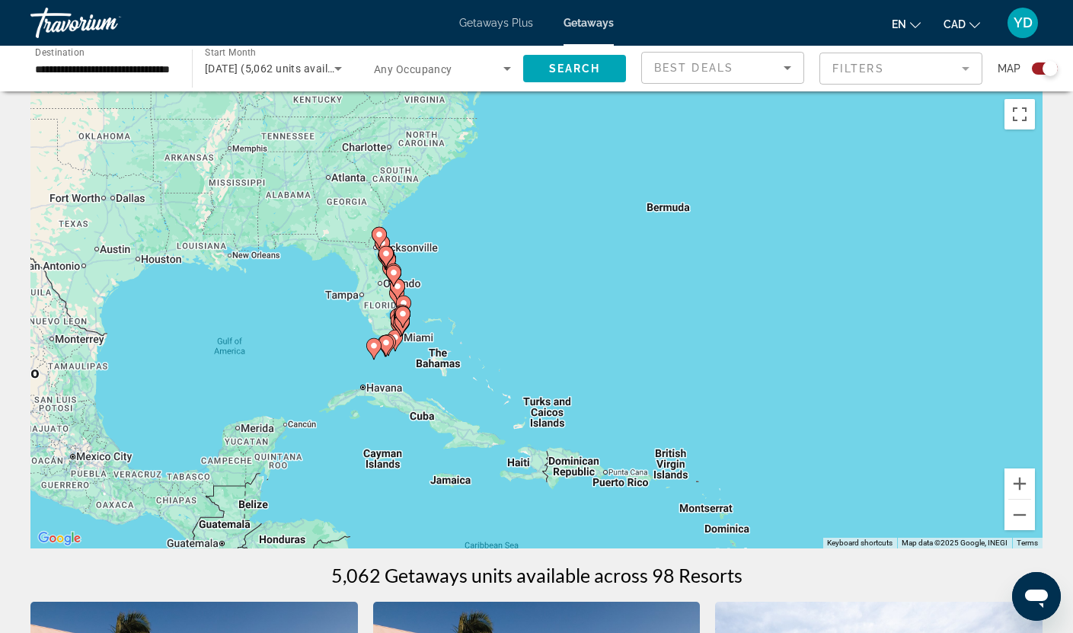
drag, startPoint x: 289, startPoint y: 363, endPoint x: 457, endPoint y: 340, distance: 169.8
click at [457, 340] on div "To activate drag with keyboard, press Alt + Enter. Once in keyboard drag state,…" at bounding box center [536, 319] width 1012 height 457
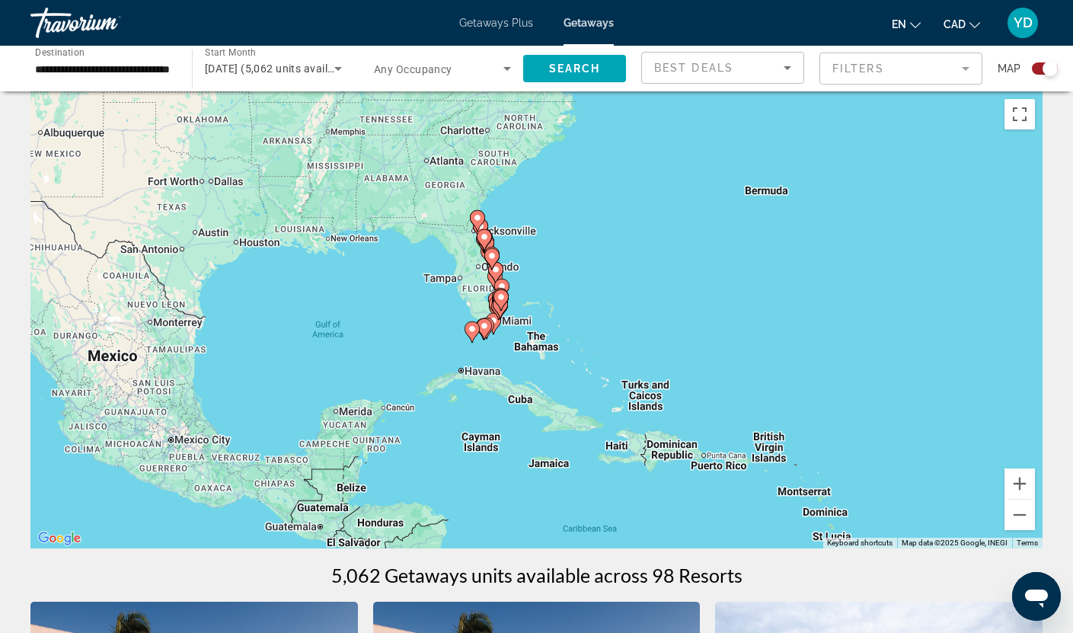
click at [452, 313] on div "To activate drag with keyboard, press Alt + Enter. Once in keyboard drag state,…" at bounding box center [536, 319] width 1012 height 457
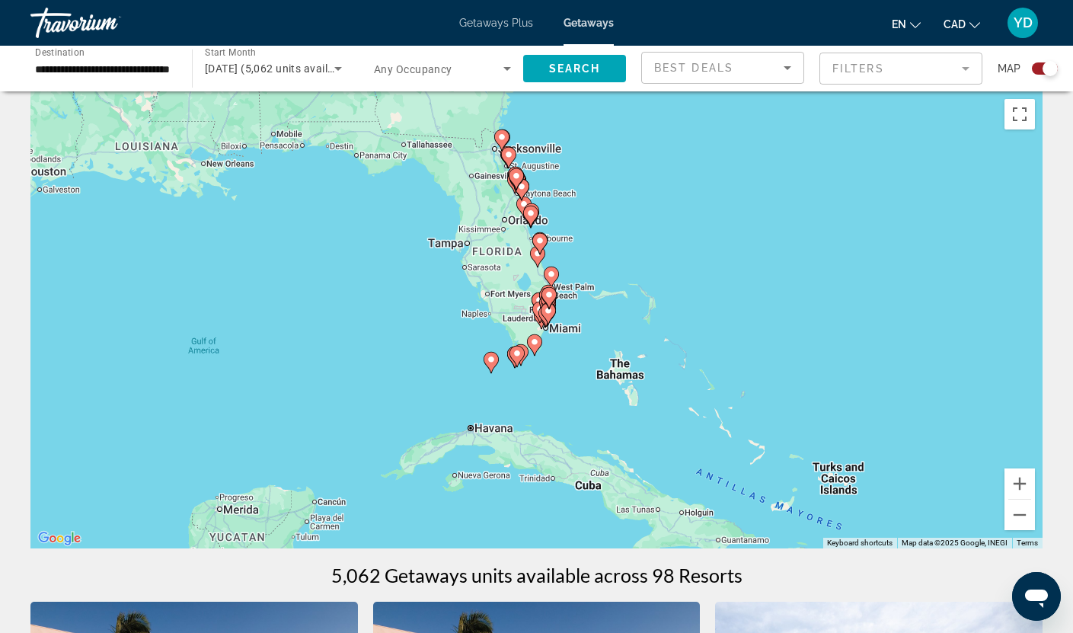
click at [596, 276] on div "To activate drag with keyboard, press Alt + Enter. Once in keyboard drag state,…" at bounding box center [536, 319] width 1012 height 457
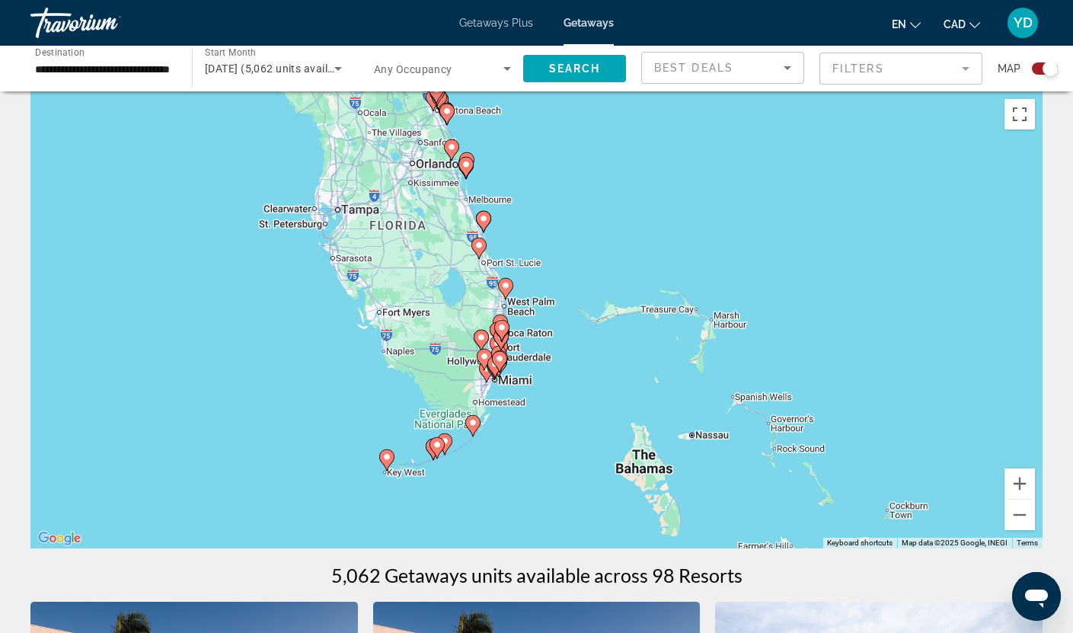
click at [596, 276] on div "To activate drag with keyboard, press Alt + Enter. Once in keyboard drag state,…" at bounding box center [536, 319] width 1012 height 457
click at [569, 369] on div "To activate drag with keyboard, press Alt + Enter. Once in keyboard drag state,…" at bounding box center [536, 319] width 1012 height 457
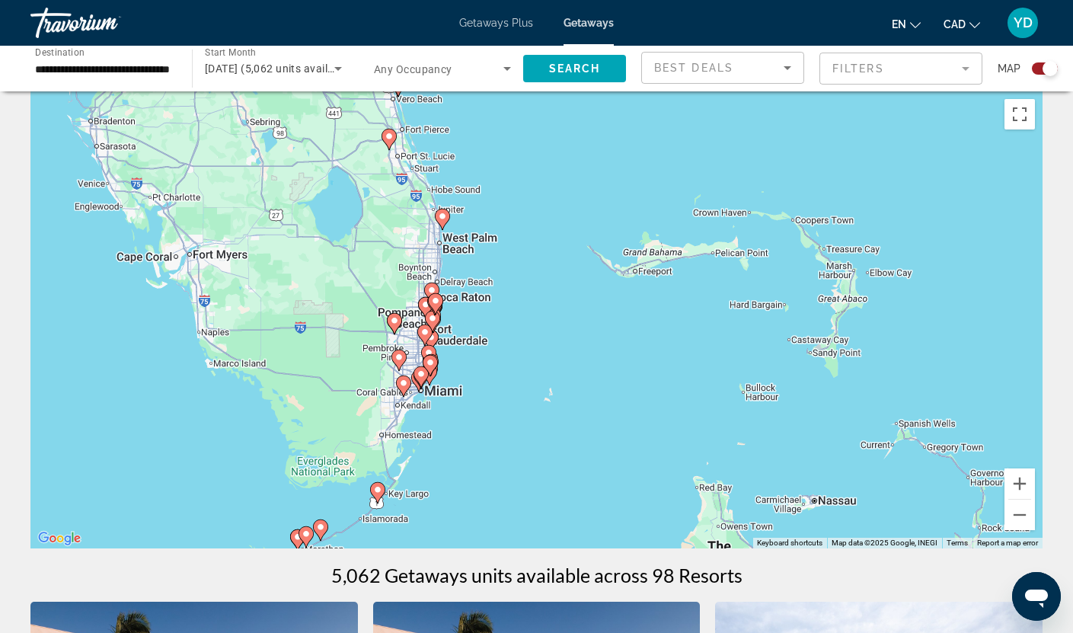
click at [909, 73] on mat-form-field "Filters" at bounding box center [900, 69] width 163 height 32
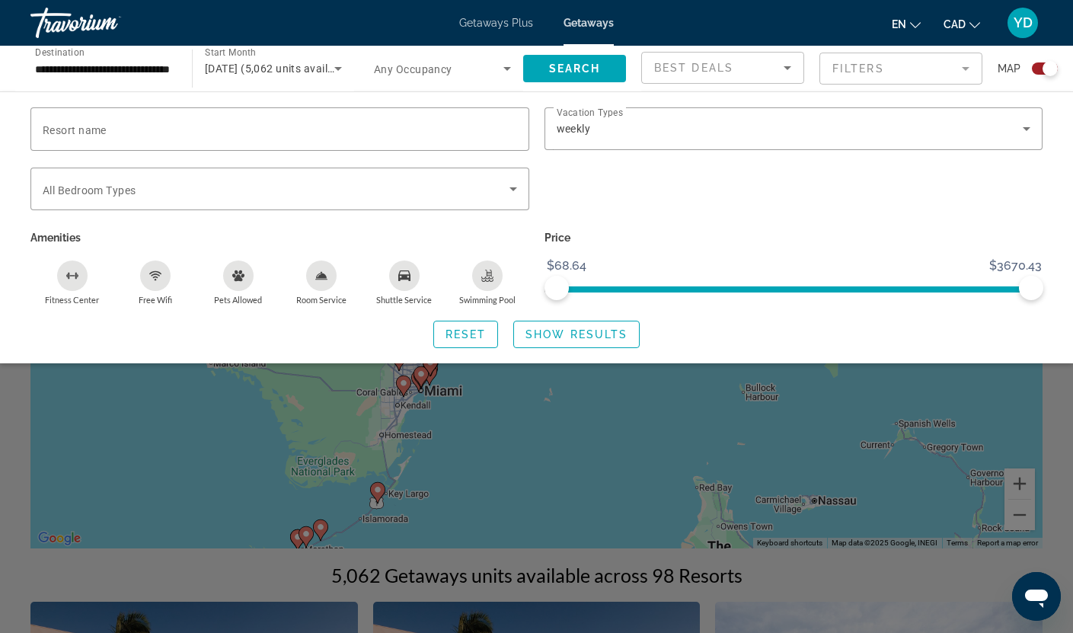
click at [622, 443] on div "Search widget" at bounding box center [536, 430] width 1073 height 404
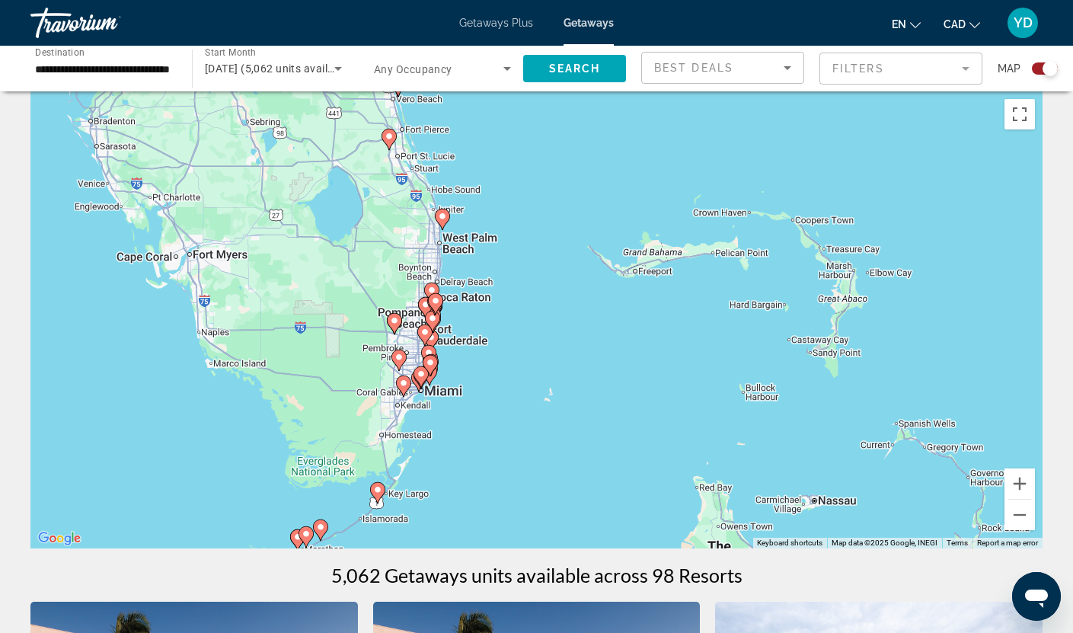
click at [505, 372] on div "To activate drag with keyboard, press Alt + Enter. Once in keyboard drag state,…" at bounding box center [536, 319] width 1012 height 457
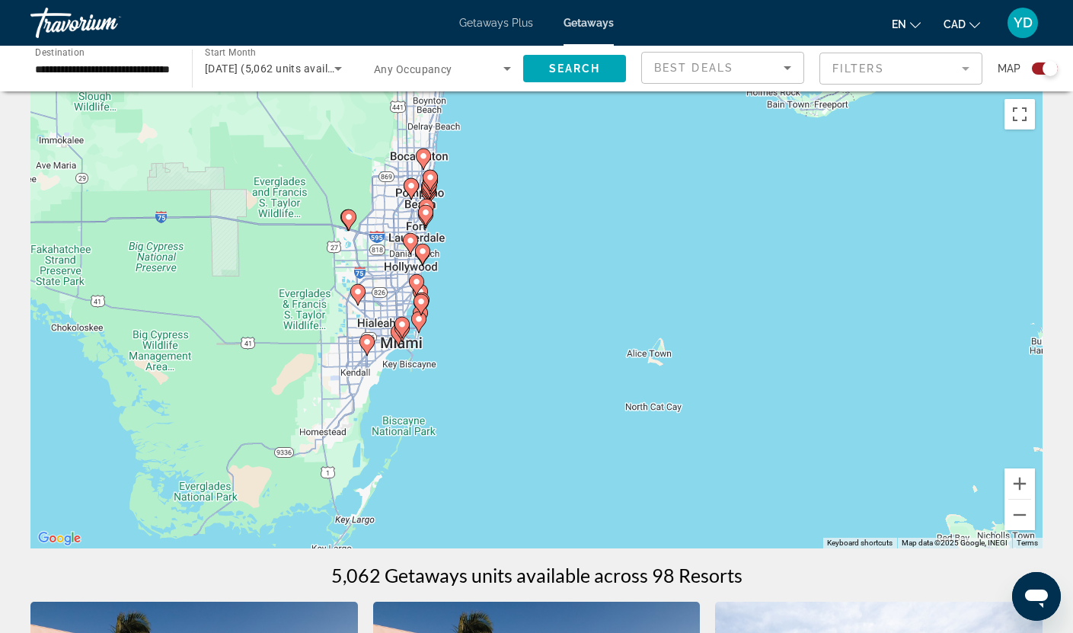
drag, startPoint x: 427, startPoint y: 417, endPoint x: 494, endPoint y: 348, distance: 95.9
click at [494, 348] on div "To activate drag with keyboard, press Alt + Enter. Once in keyboard drag state,…" at bounding box center [536, 319] width 1012 height 457
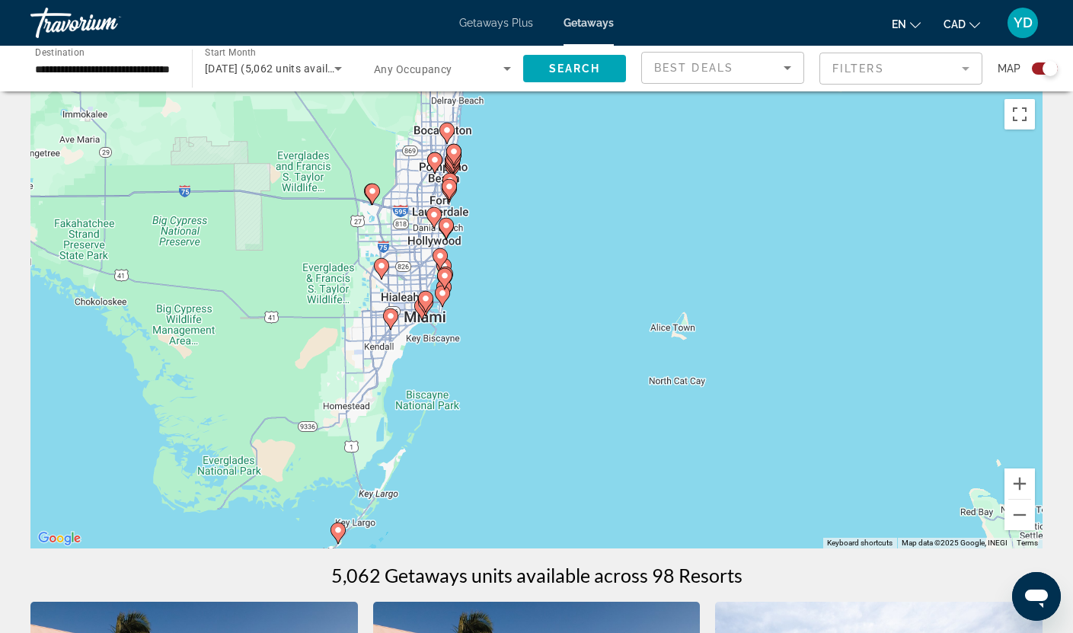
click at [489, 319] on div "To activate drag with keyboard, press Alt + Enter. Once in keyboard drag state,…" at bounding box center [536, 319] width 1012 height 457
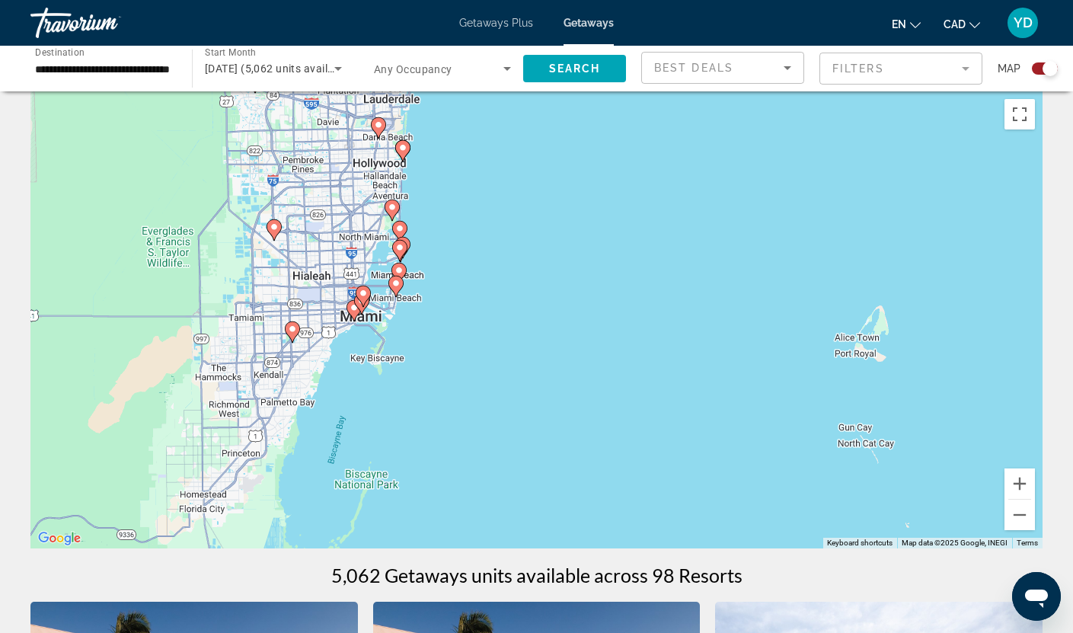
click at [489, 319] on div "To activate drag with keyboard, press Alt + Enter. Once in keyboard drag state,…" at bounding box center [536, 319] width 1012 height 457
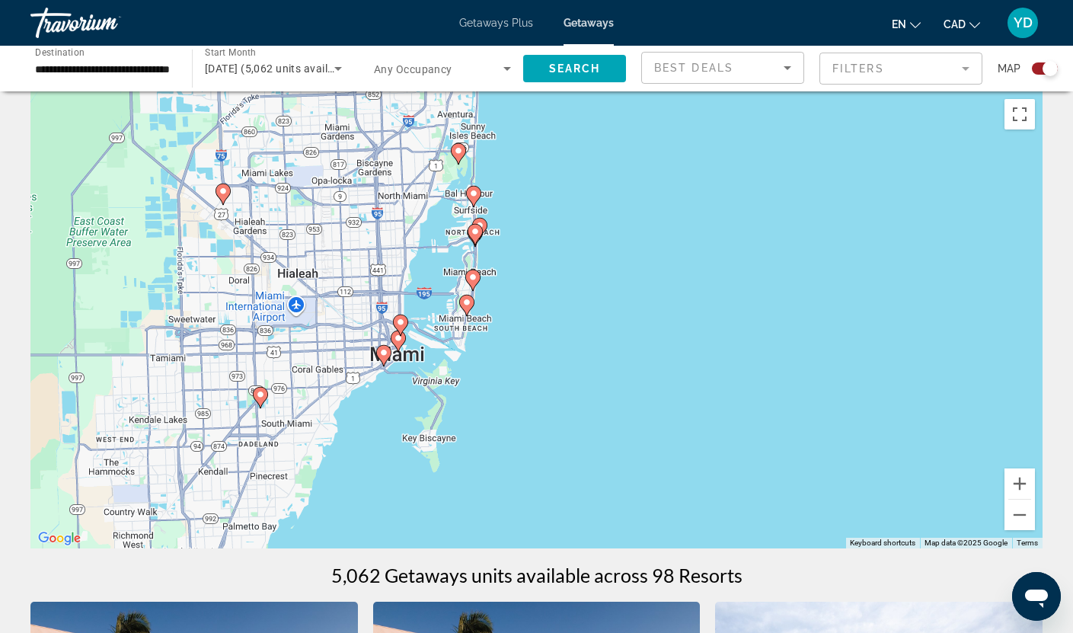
drag, startPoint x: 370, startPoint y: 254, endPoint x: 538, endPoint y: 270, distance: 169.1
click at [538, 270] on div "To activate drag with keyboard, press Alt + Enter. Once in keyboard drag state,…" at bounding box center [536, 319] width 1012 height 457
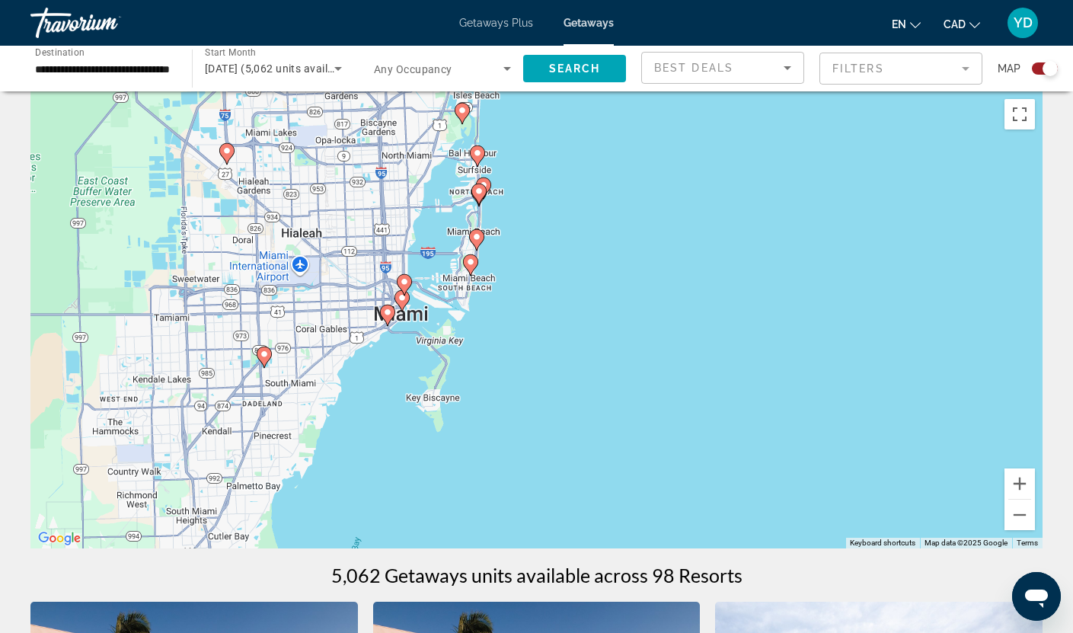
click at [609, 348] on div "To activate drag with keyboard, press Alt + Enter. Once in keyboard drag state,…" at bounding box center [536, 319] width 1012 height 457
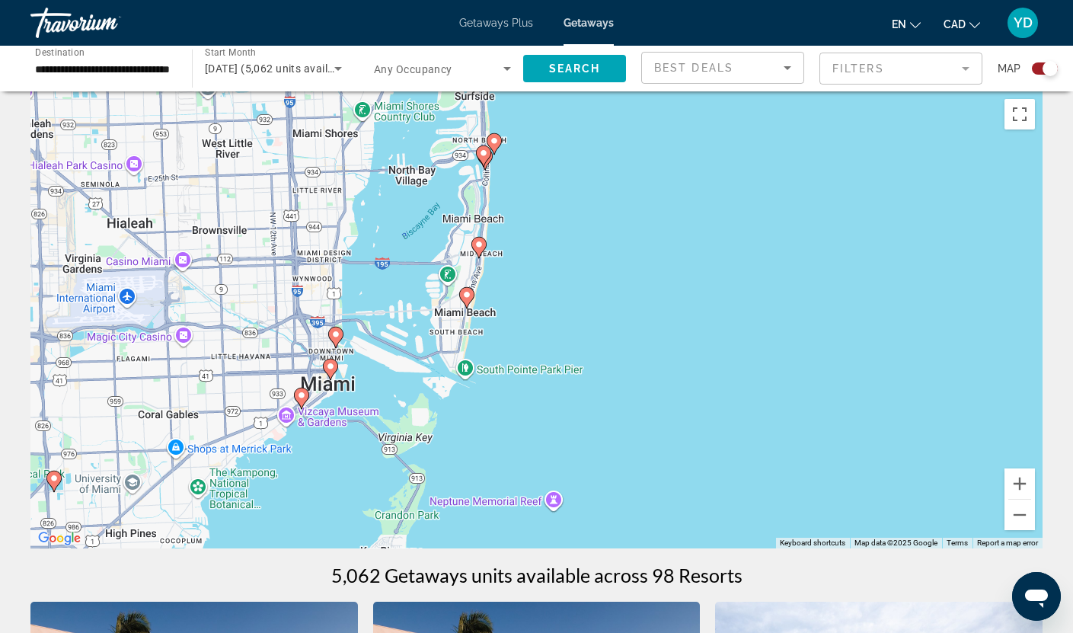
drag, startPoint x: 452, startPoint y: 154, endPoint x: 589, endPoint y: 260, distance: 173.1
click at [589, 260] on div "To activate drag with keyboard, press Alt + Enter. Once in keyboard drag state,…" at bounding box center [536, 319] width 1012 height 457
click at [548, 260] on div "To activate drag with keyboard, press Alt + Enter. Once in keyboard drag state,…" at bounding box center [536, 319] width 1012 height 457
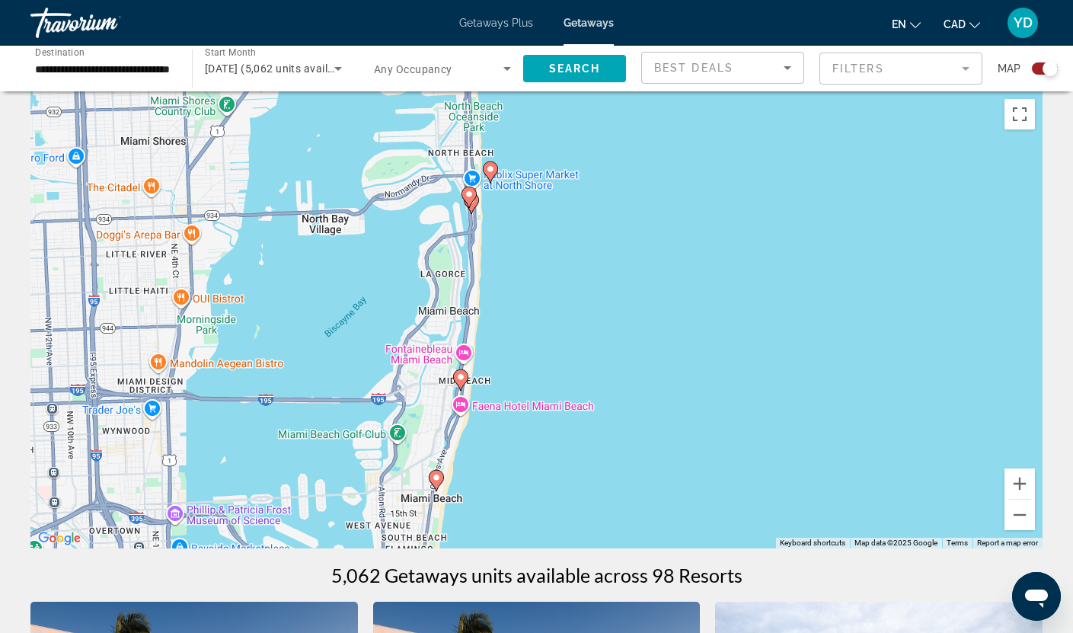
drag, startPoint x: 487, startPoint y: 190, endPoint x: 541, endPoint y: 328, distance: 147.8
click at [541, 328] on div "To activate drag with keyboard, press Alt + Enter. Once in keyboard drag state,…" at bounding box center [536, 319] width 1012 height 457
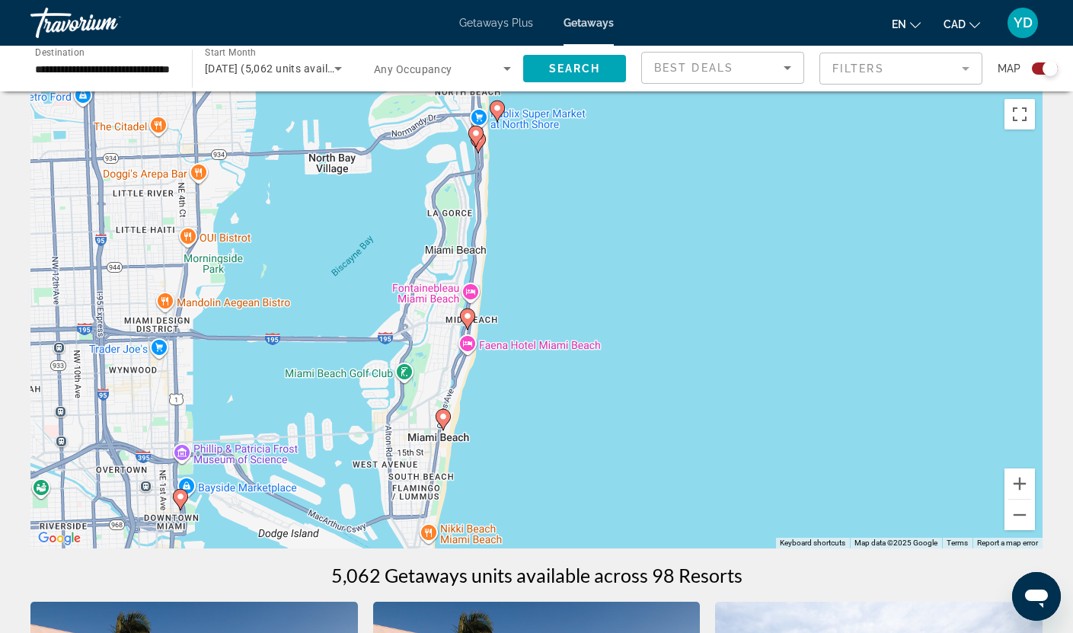
drag, startPoint x: 539, startPoint y: 319, endPoint x: 568, endPoint y: 127, distance: 194.1
click at [568, 127] on div "To activate drag with keyboard, press Alt + Enter. Once in keyboard drag state,…" at bounding box center [536, 319] width 1012 height 457
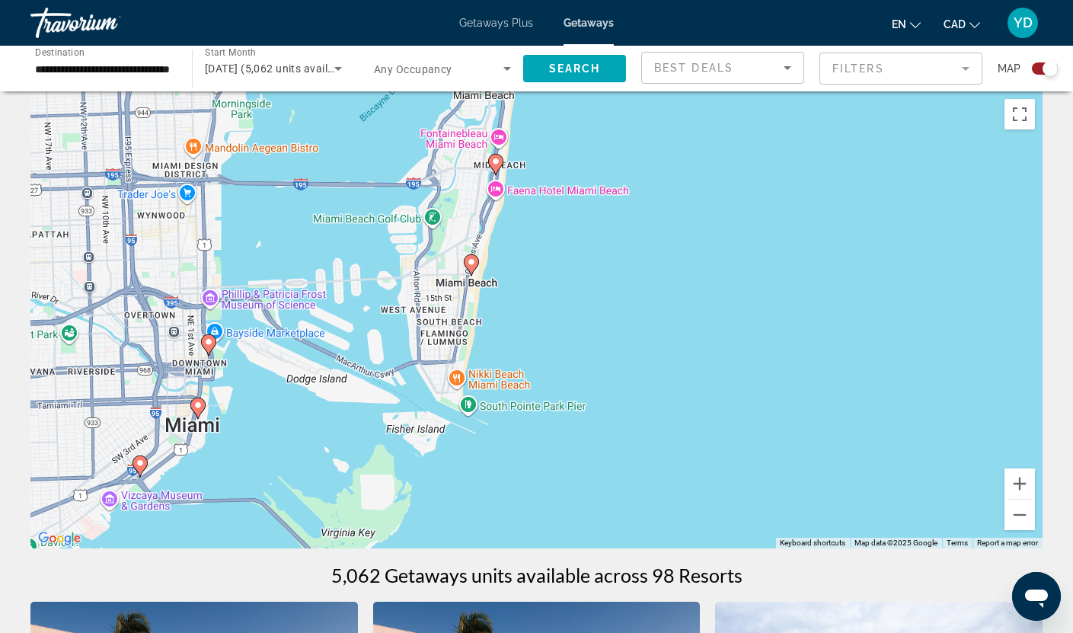
click at [471, 267] on icon "Main content" at bounding box center [471, 265] width 14 height 20
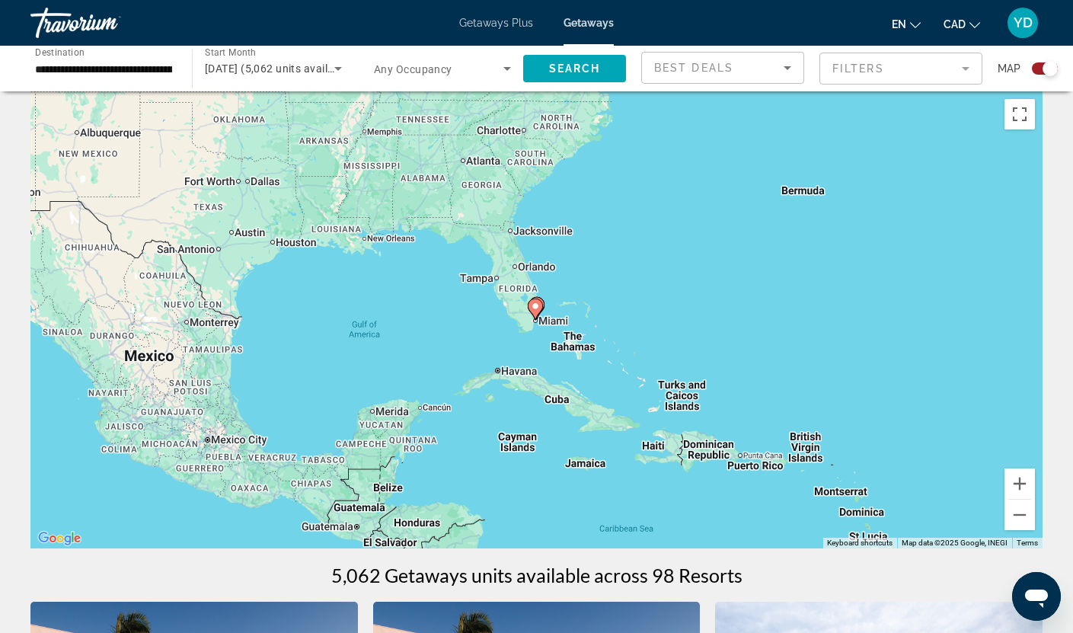
click at [564, 314] on div "To navigate, press the arrow keys. To activate drag with keyboard, press Alt + …" at bounding box center [536, 319] width 1012 height 457
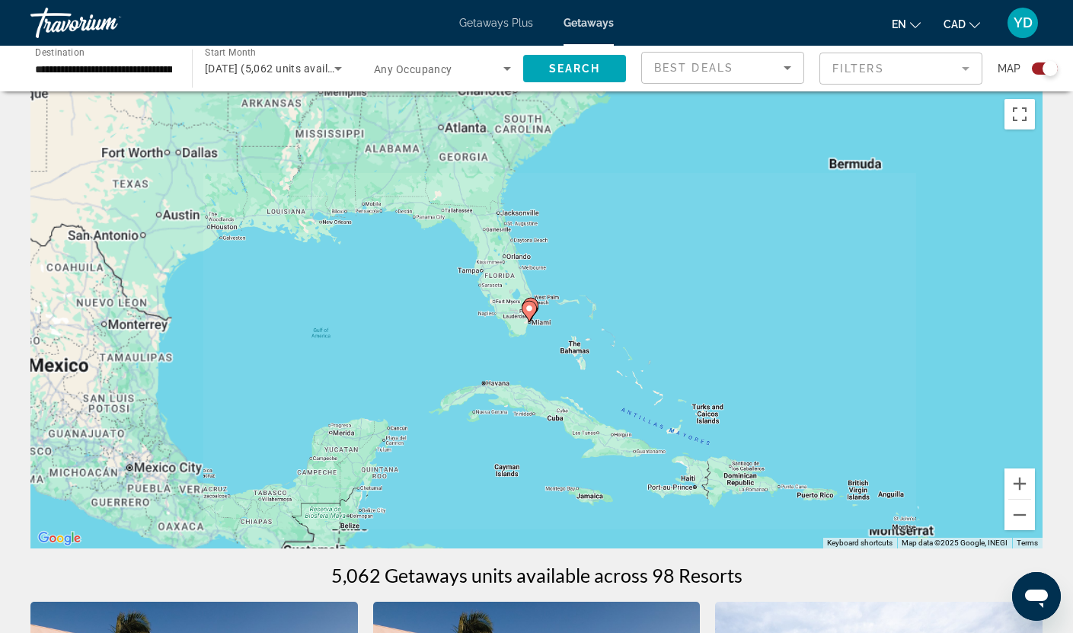
click at [564, 314] on div "To activate drag with keyboard, press Alt + Enter. Once in keyboard drag state,…" at bounding box center [536, 319] width 1012 height 457
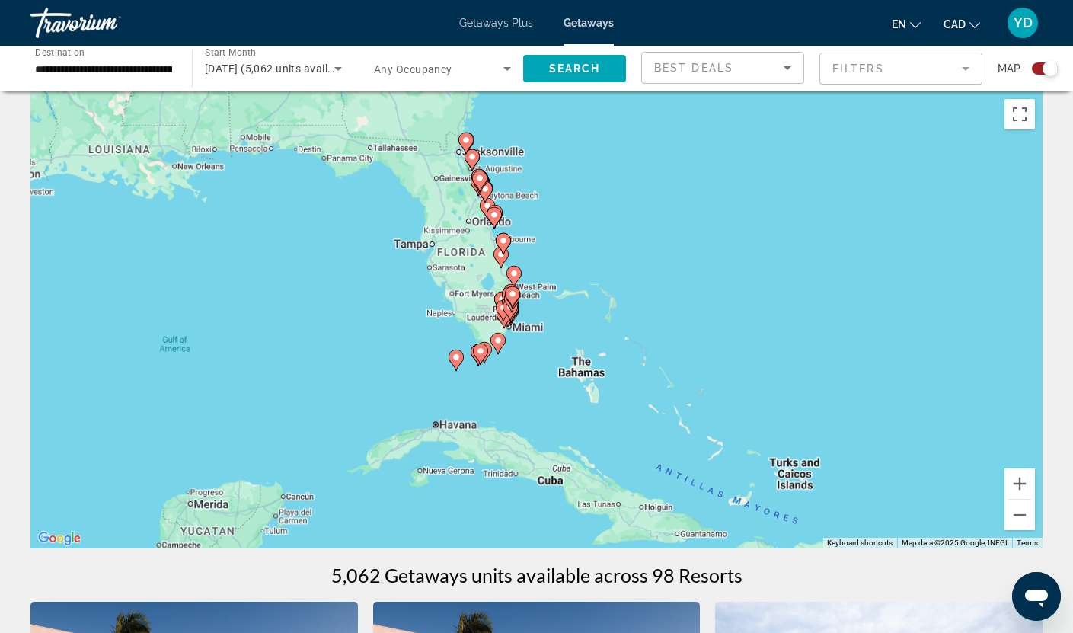
click at [564, 314] on div "To activate drag with keyboard, press Alt + Enter. Once in keyboard drag state,…" at bounding box center [536, 319] width 1012 height 457
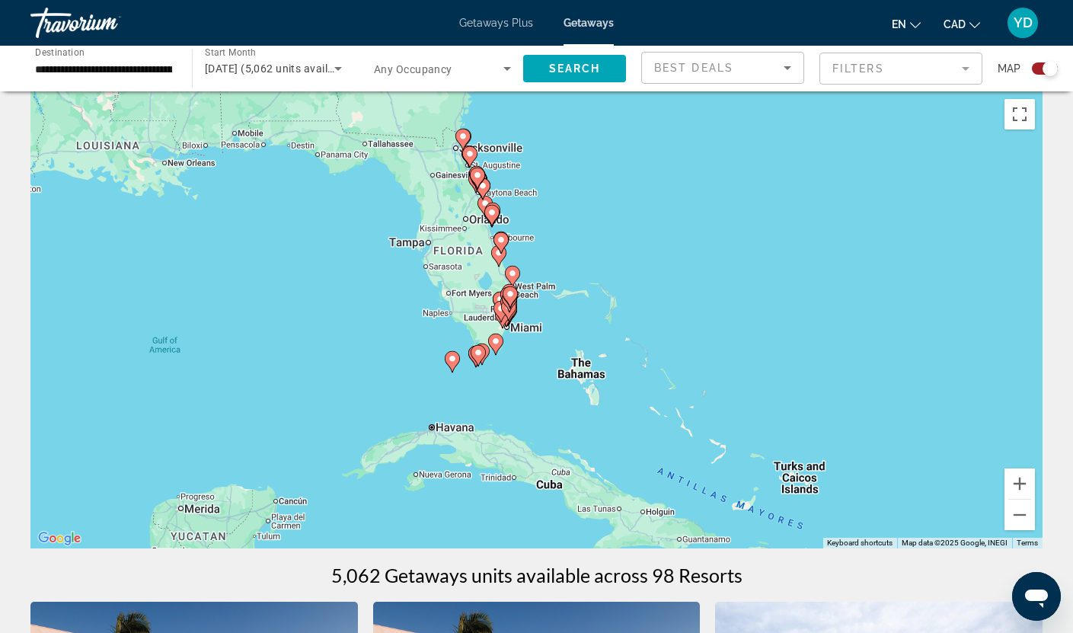
click at [564, 314] on div "To activate drag with keyboard, press Alt + Enter. Once in keyboard drag state,…" at bounding box center [536, 319] width 1012 height 457
click at [551, 323] on div "To activate drag with keyboard, press Alt + Enter. Once in keyboard drag state,…" at bounding box center [536, 319] width 1012 height 457
click at [552, 318] on div "To activate drag with keyboard, press Alt + Enter. Once in keyboard drag state,…" at bounding box center [536, 319] width 1012 height 457
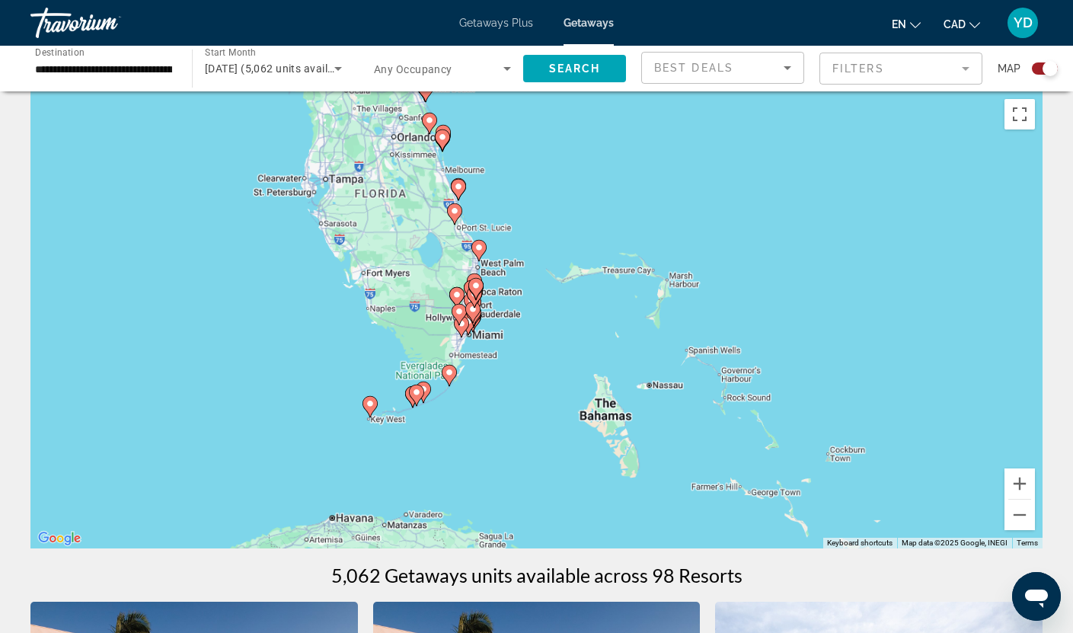
click at [552, 318] on div "To activate drag with keyboard, press Alt + Enter. Once in keyboard drag state,…" at bounding box center [536, 319] width 1012 height 457
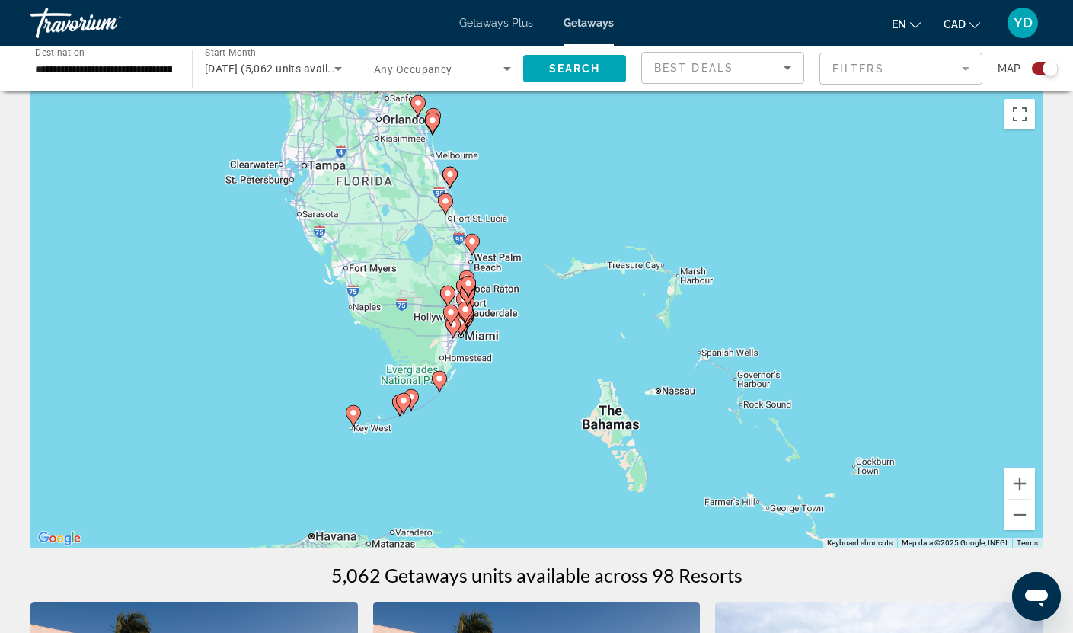
click at [552, 318] on div "To activate drag with keyboard, press Alt + Enter. Once in keyboard drag state,…" at bounding box center [536, 319] width 1012 height 457
click at [528, 345] on div "To activate drag with keyboard, press Alt + Enter. Once in keyboard drag state,…" at bounding box center [536, 319] width 1012 height 457
click at [528, 343] on div "To activate drag with keyboard, press Alt + Enter. Once in keyboard drag state,…" at bounding box center [536, 319] width 1012 height 457
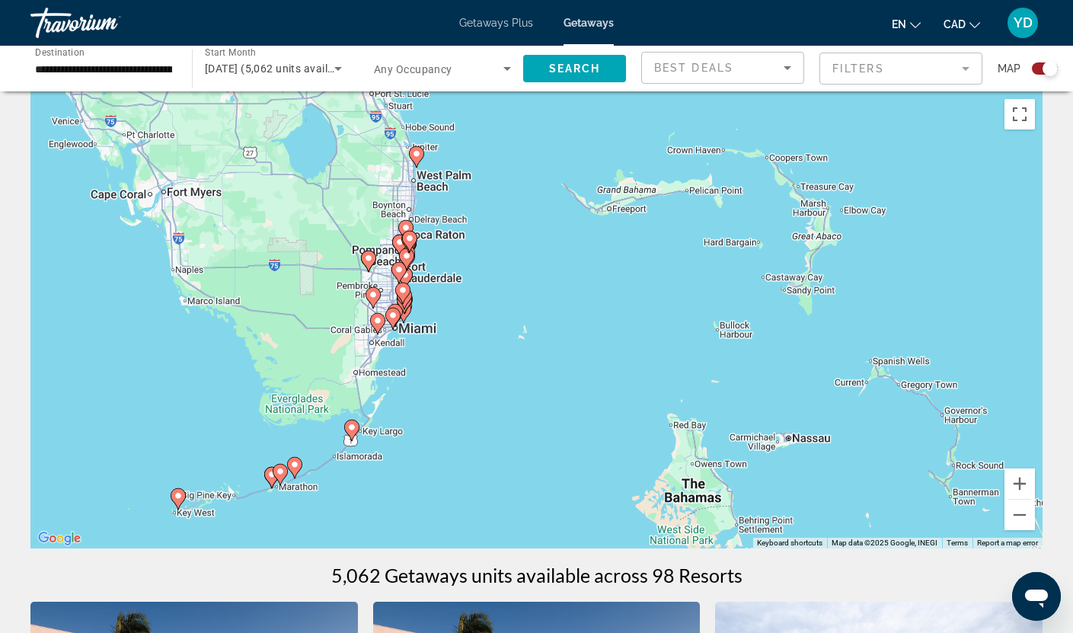
click at [484, 345] on div "To activate drag with keyboard, press Alt + Enter. Once in keyboard drag state,…" at bounding box center [536, 319] width 1012 height 457
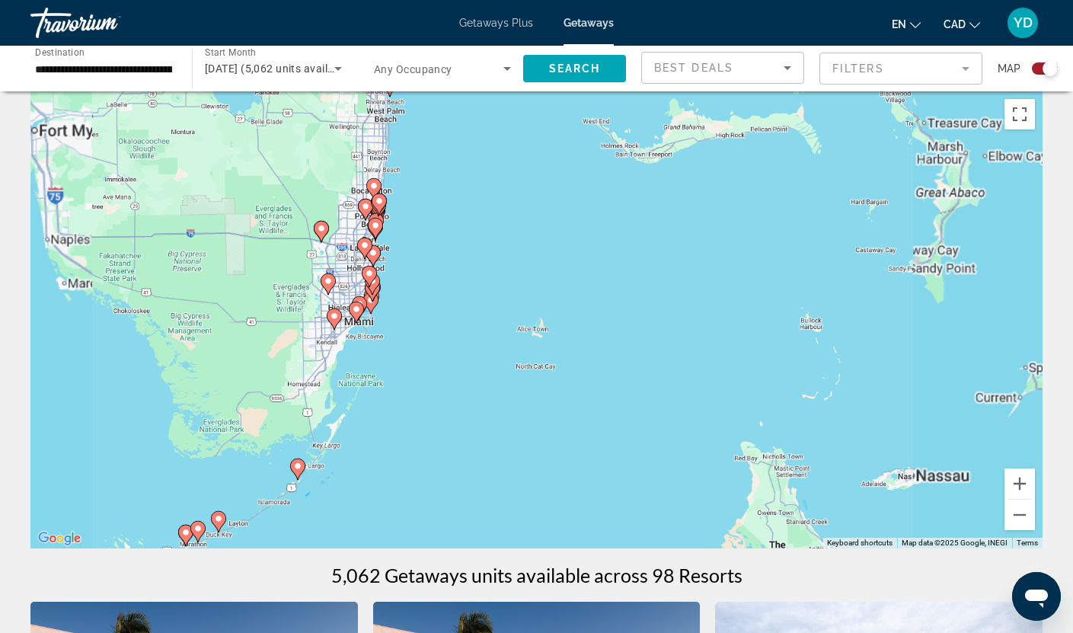
click at [484, 345] on div "To activate drag with keyboard, press Alt + Enter. Once in keyboard drag state,…" at bounding box center [536, 319] width 1012 height 457
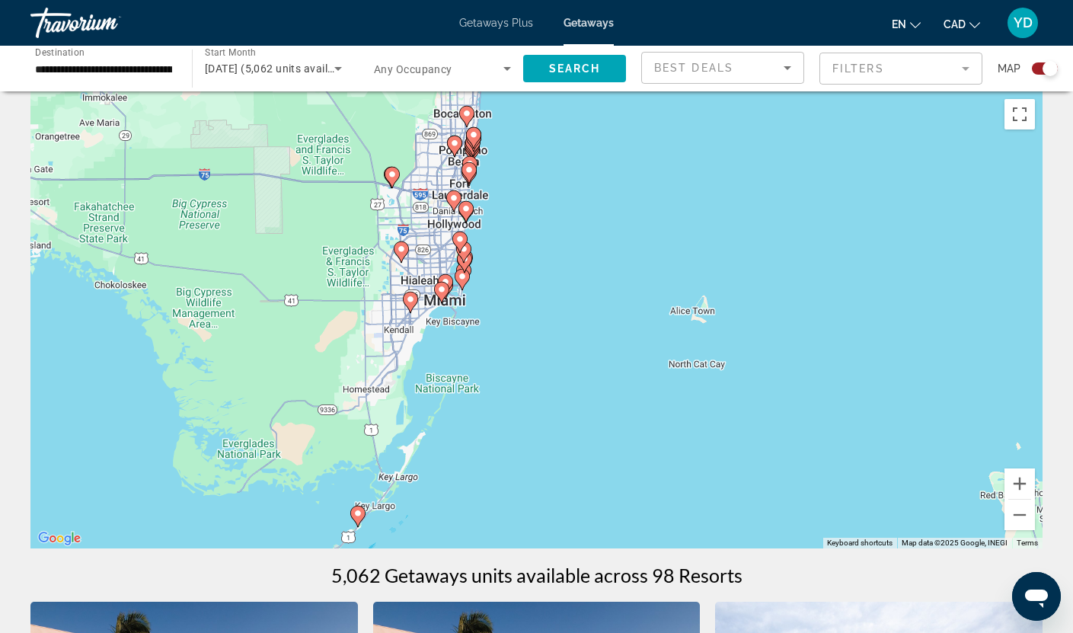
drag, startPoint x: 395, startPoint y: 333, endPoint x: 536, endPoint y: 321, distance: 142.2
click at [536, 321] on div "To activate drag with keyboard, press Alt + Enter. Once in keyboard drag state,…" at bounding box center [536, 319] width 1012 height 457
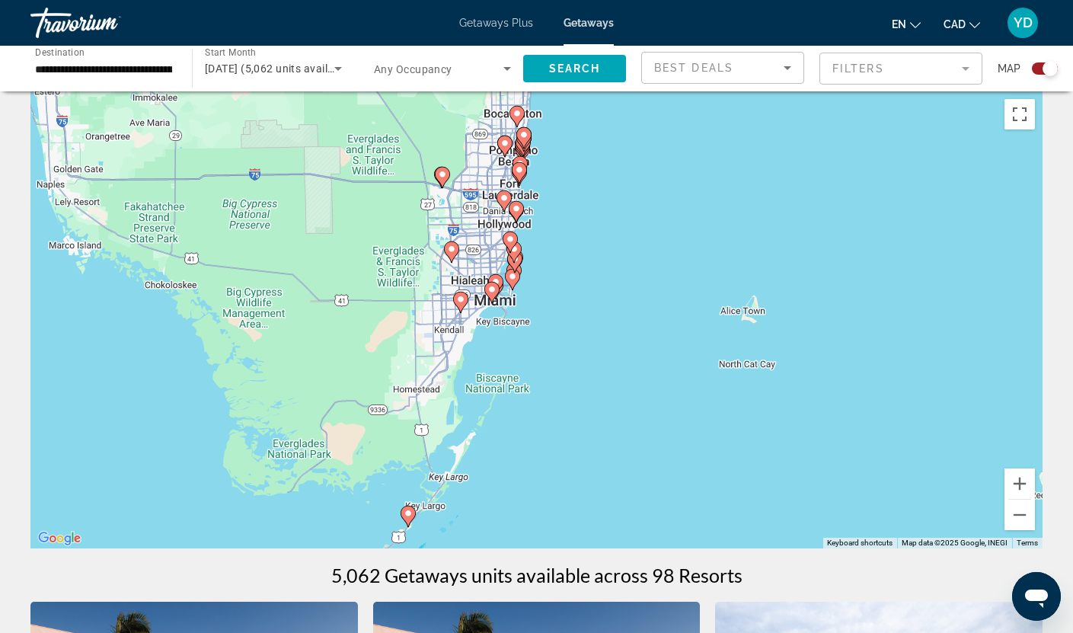
click at [536, 321] on div "To activate drag with keyboard, press Alt + Enter. Once in keyboard drag state,…" at bounding box center [536, 319] width 1012 height 457
click at [539, 320] on div "To activate drag with keyboard, press Alt + Enter. Once in keyboard drag state,…" at bounding box center [536, 319] width 1012 height 457
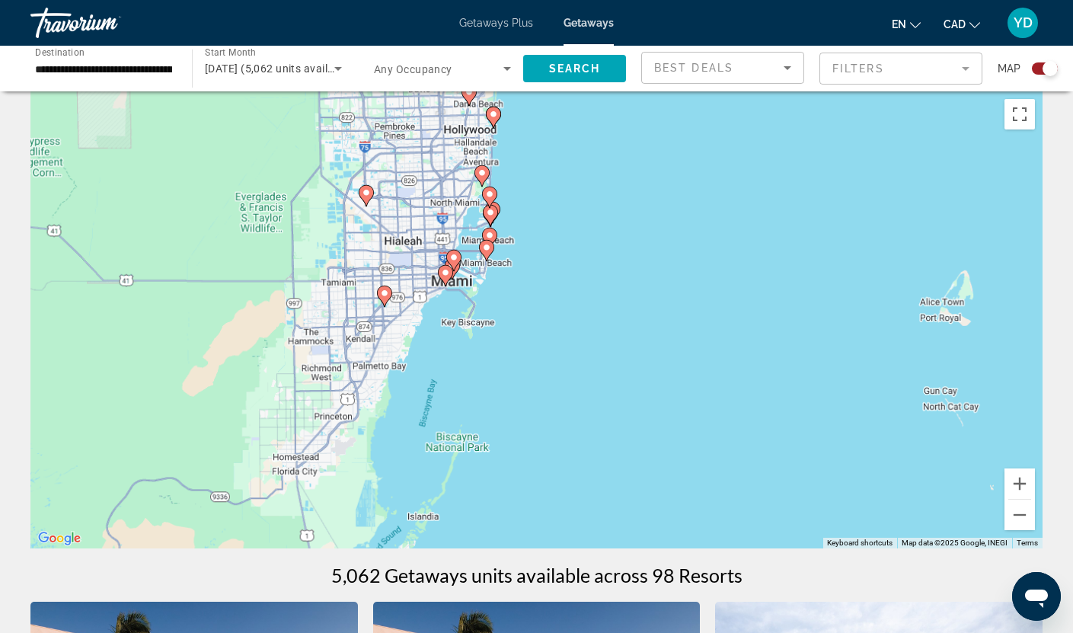
click at [539, 320] on div "To activate drag with keyboard, press Alt + Enter. Once in keyboard drag state,…" at bounding box center [536, 319] width 1012 height 457
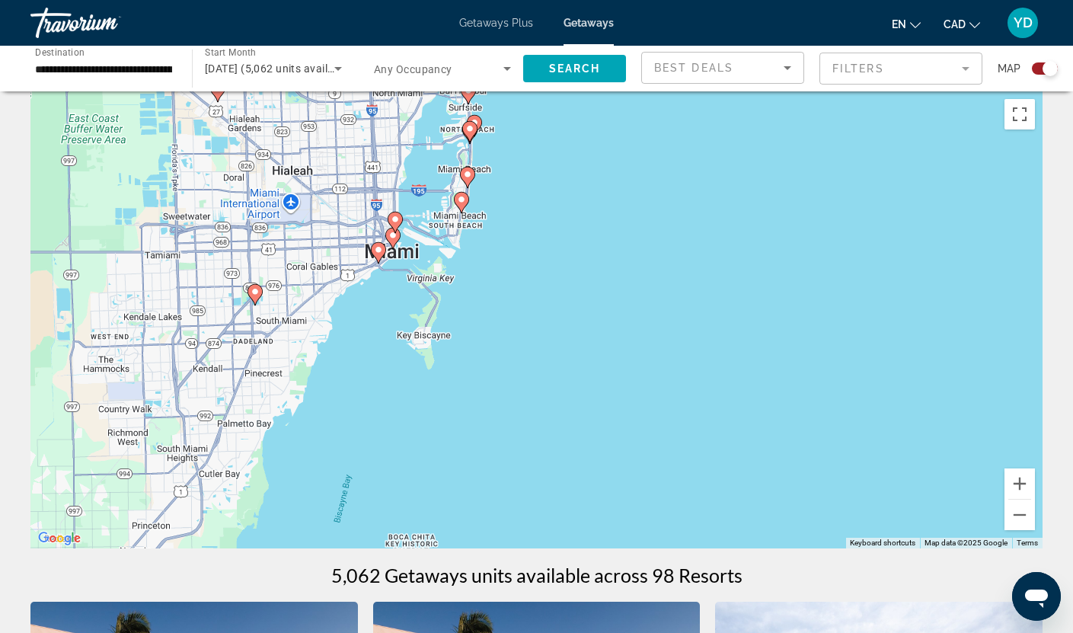
drag, startPoint x: 480, startPoint y: 266, endPoint x: 516, endPoint y: 277, distance: 37.6
click at [516, 277] on div "To activate drag with keyboard, press Alt + Enter. Once in keyboard drag state,…" at bounding box center [536, 319] width 1012 height 457
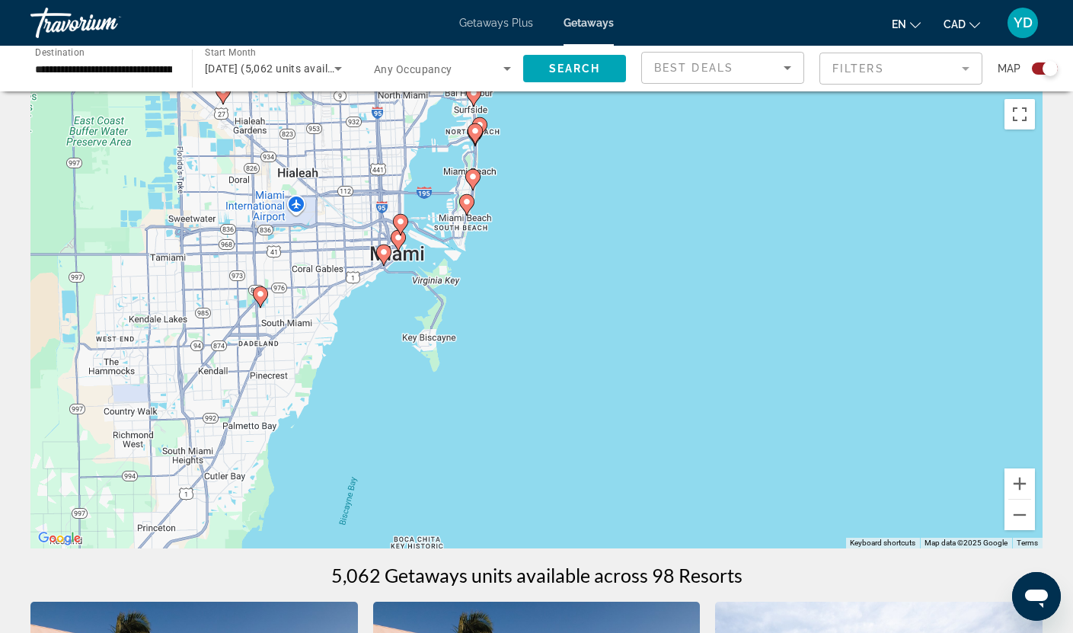
click at [465, 206] on image "Main content" at bounding box center [466, 201] width 9 height 9
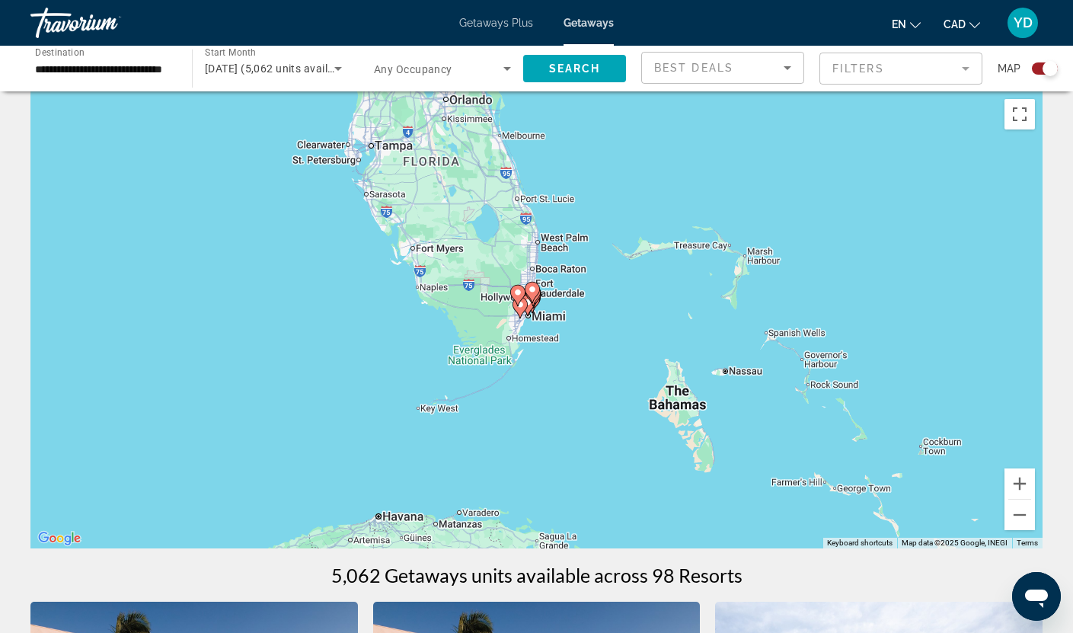
click at [576, 324] on div "To navigate, press the arrow keys. To activate drag with keyboard, press Alt + …" at bounding box center [536, 319] width 1012 height 457
click at [576, 324] on div "To activate drag with keyboard, press Alt + Enter. Once in keyboard drag state,…" at bounding box center [536, 319] width 1012 height 457
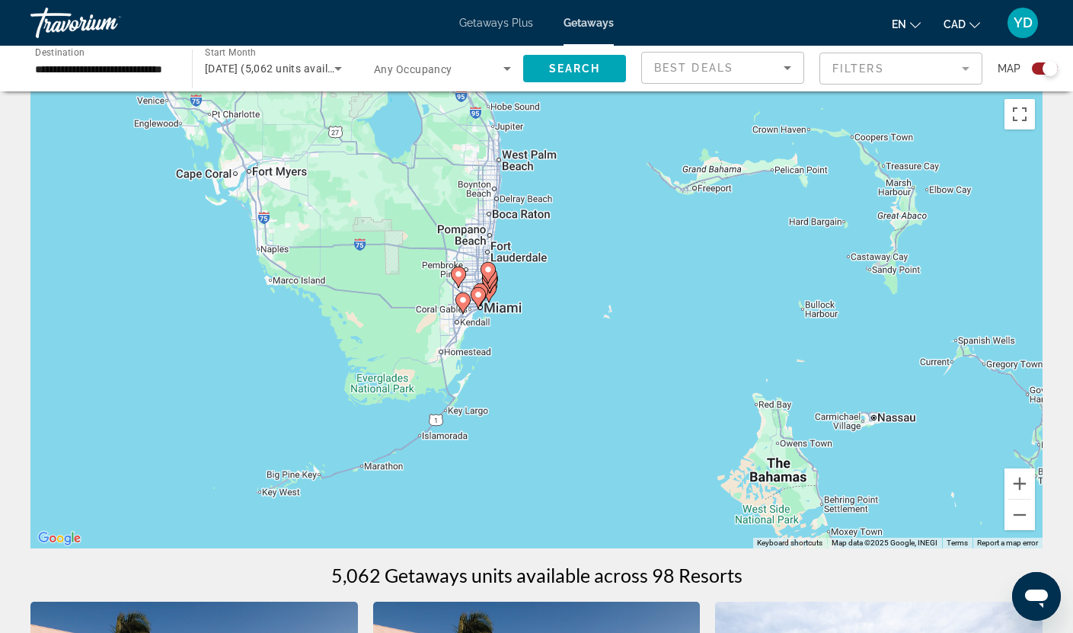
click at [576, 324] on div "To activate drag with keyboard, press Alt + Enter. Once in keyboard drag state,…" at bounding box center [536, 319] width 1012 height 457
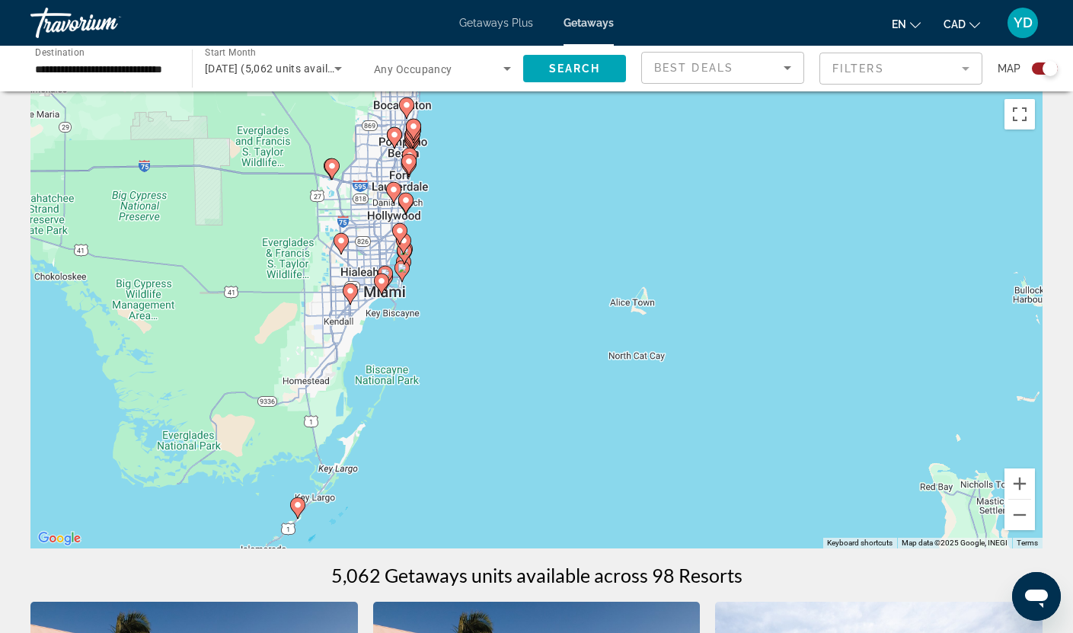
drag, startPoint x: 356, startPoint y: 479, endPoint x: 536, endPoint y: 288, distance: 262.4
click at [536, 288] on div "To activate drag with keyboard, press Alt + Enter. Once in keyboard drag state,…" at bounding box center [536, 319] width 1012 height 457
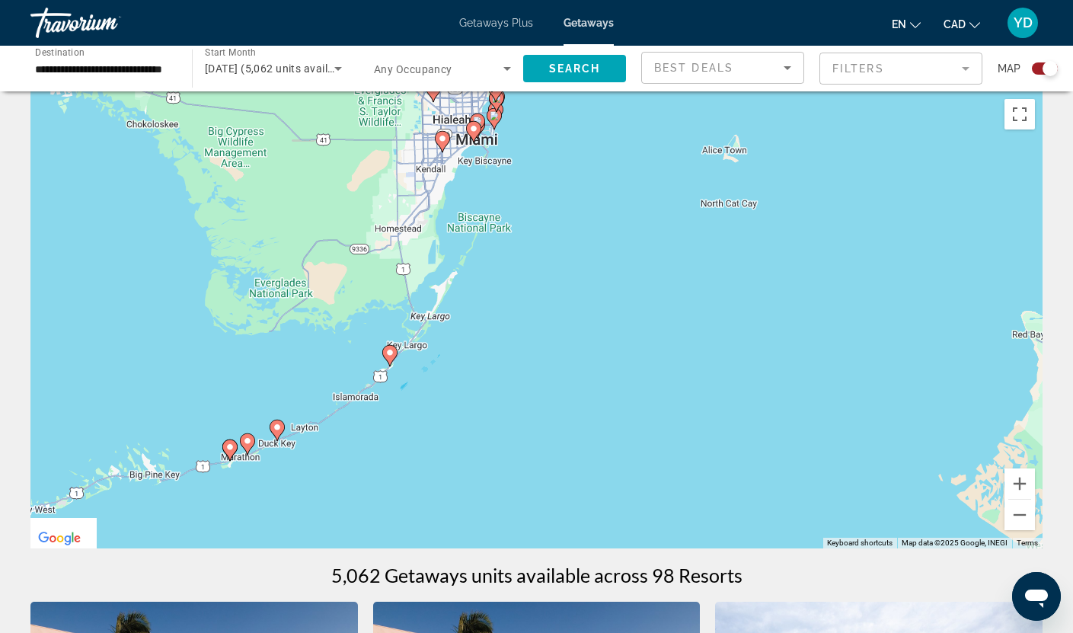
drag, startPoint x: 452, startPoint y: 463, endPoint x: 563, endPoint y: 273, distance: 219.4
click at [563, 273] on div "To activate drag with keyboard, press Alt + Enter. Once in keyboard drag state,…" at bounding box center [536, 319] width 1012 height 457
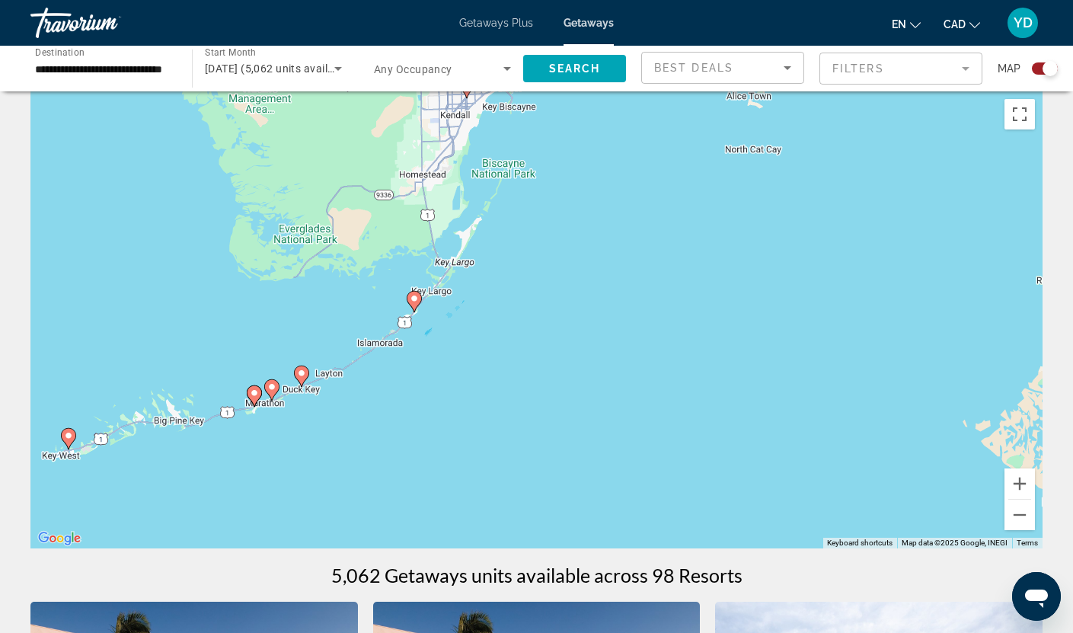
click at [413, 302] on image "Main content" at bounding box center [414, 298] width 9 height 9
type input "**********"
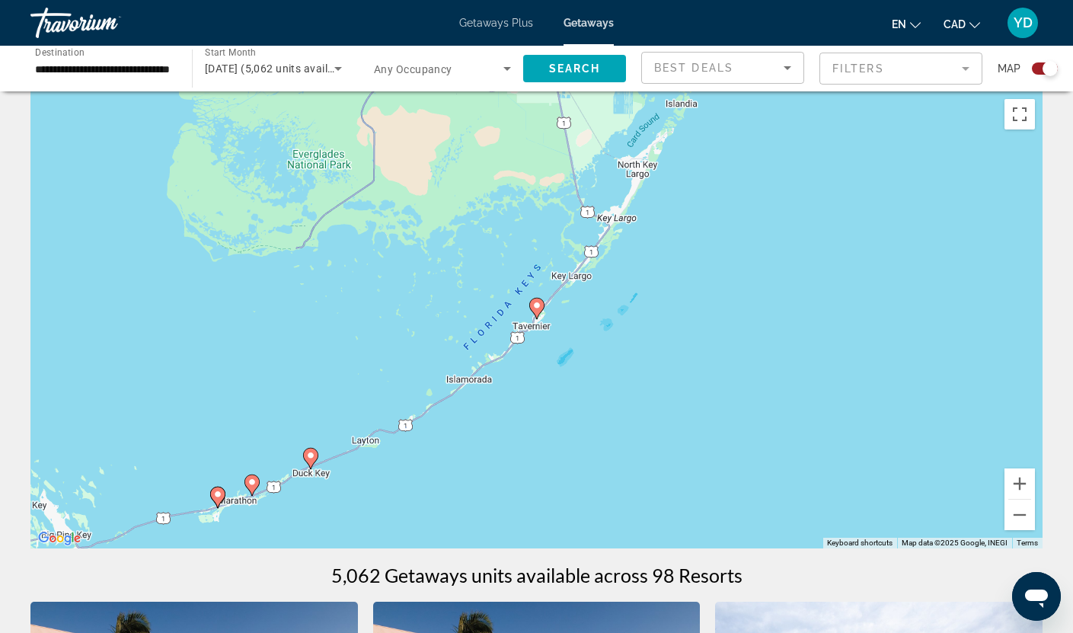
click at [545, 312] on div "To navigate, press the arrow keys. To activate drag with keyboard, press Alt + …" at bounding box center [536, 319] width 1012 height 457
click at [538, 308] on image "Main content" at bounding box center [536, 305] width 9 height 9
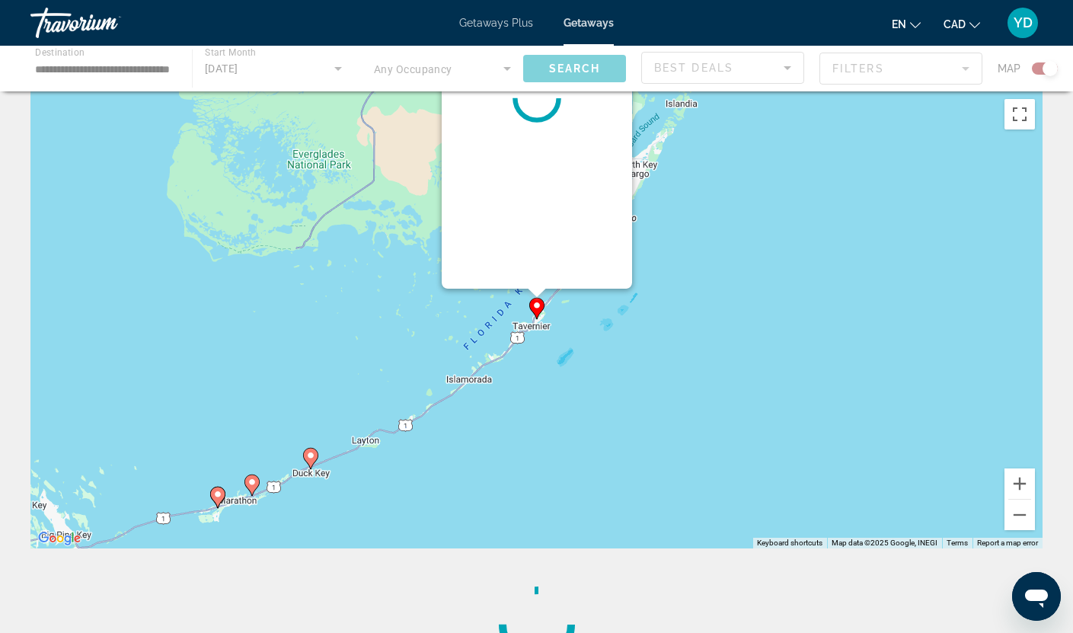
scroll to position [0, 0]
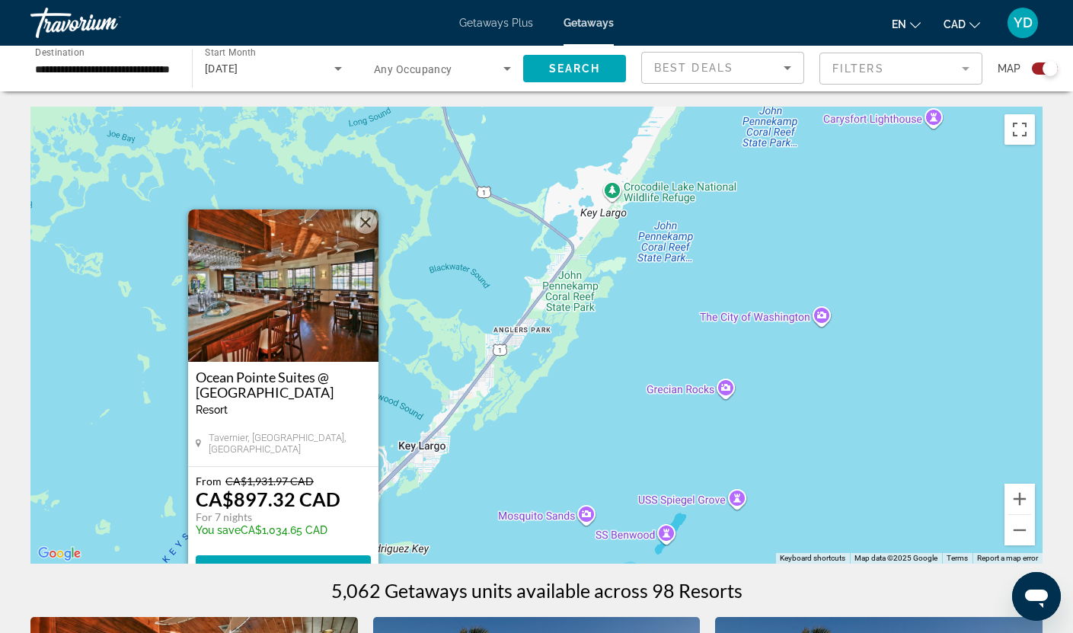
drag, startPoint x: 826, startPoint y: 318, endPoint x: 573, endPoint y: 400, distance: 266.4
click at [573, 400] on div "To activate drag with keyboard, press Alt + Enter. Once in keyboard drag state,…" at bounding box center [536, 335] width 1012 height 457
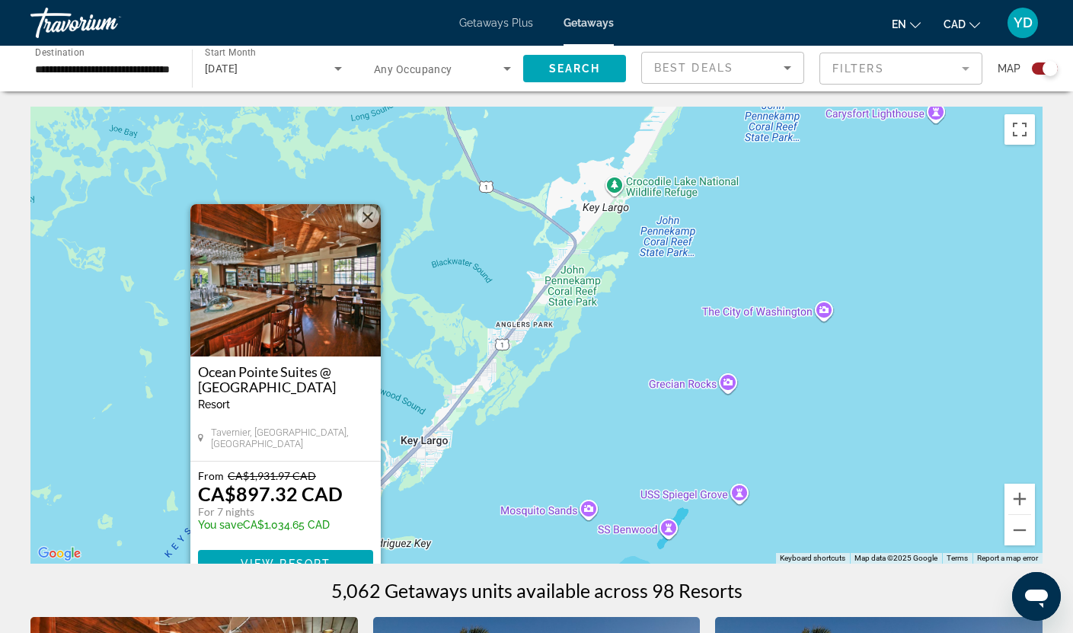
click at [369, 213] on button "Close" at bounding box center [367, 217] width 23 height 23
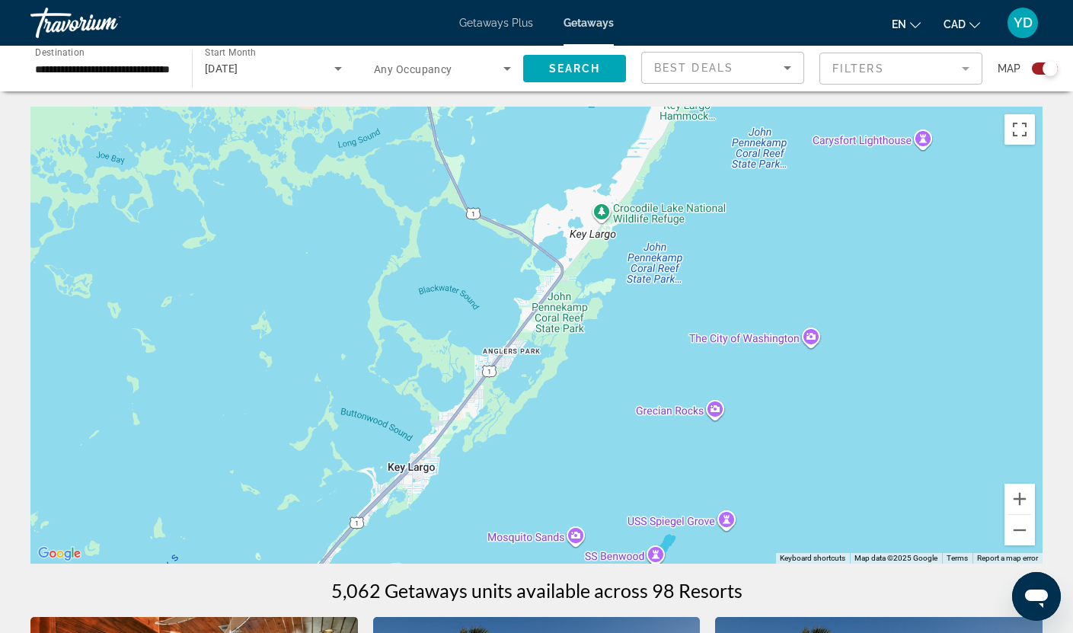
drag, startPoint x: 675, startPoint y: 258, endPoint x: 439, endPoint y: 528, distance: 358.4
click at [439, 527] on div "To activate drag with keyboard, press Alt + Enter. Once in keyboard drag state,…" at bounding box center [536, 335] width 1012 height 457
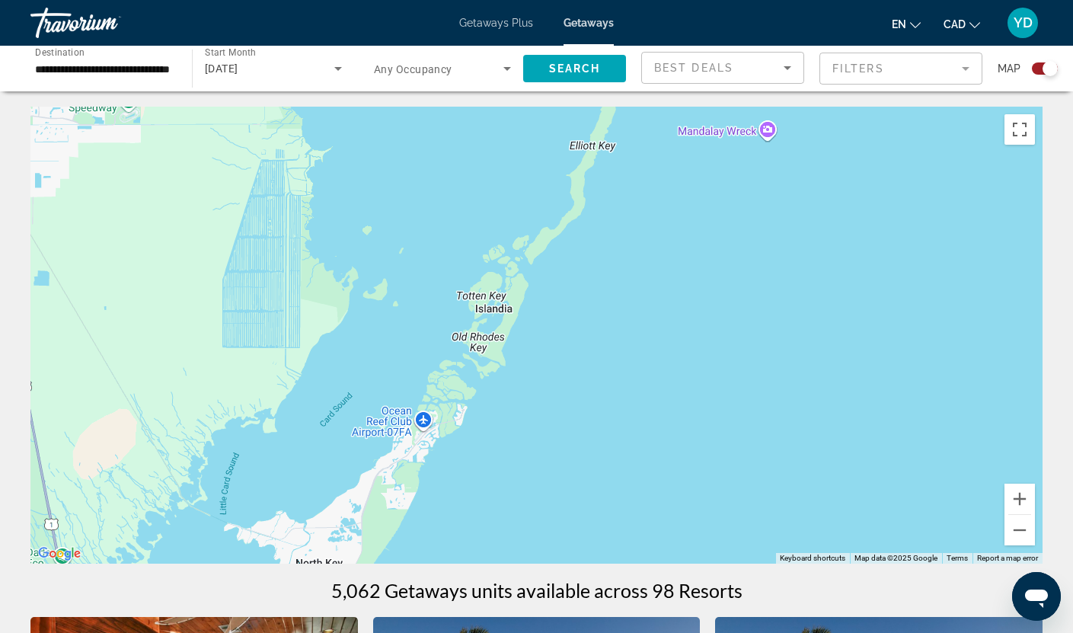
drag, startPoint x: 556, startPoint y: 272, endPoint x: 514, endPoint y: 458, distance: 190.5
click at [534, 452] on div "Main content" at bounding box center [536, 335] width 1012 height 457
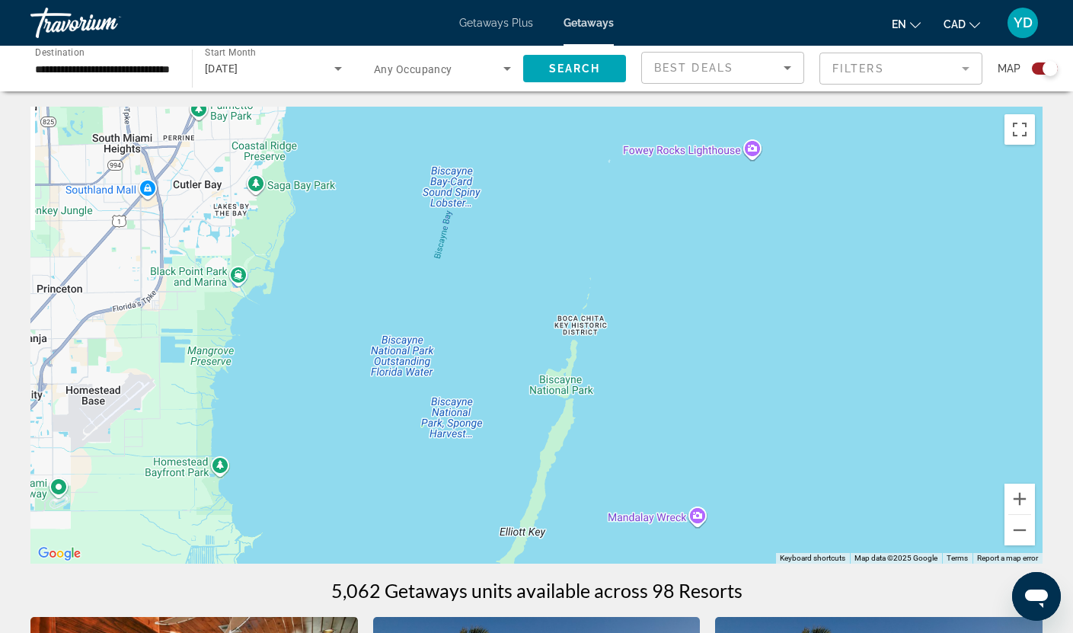
drag, startPoint x: 634, startPoint y: 241, endPoint x: 618, endPoint y: 476, distance: 235.1
click at [618, 476] on div "Main content" at bounding box center [536, 335] width 1012 height 457
drag, startPoint x: 446, startPoint y: 308, endPoint x: 631, endPoint y: 174, distance: 228.5
click at [628, 177] on div "Main content" at bounding box center [536, 335] width 1012 height 457
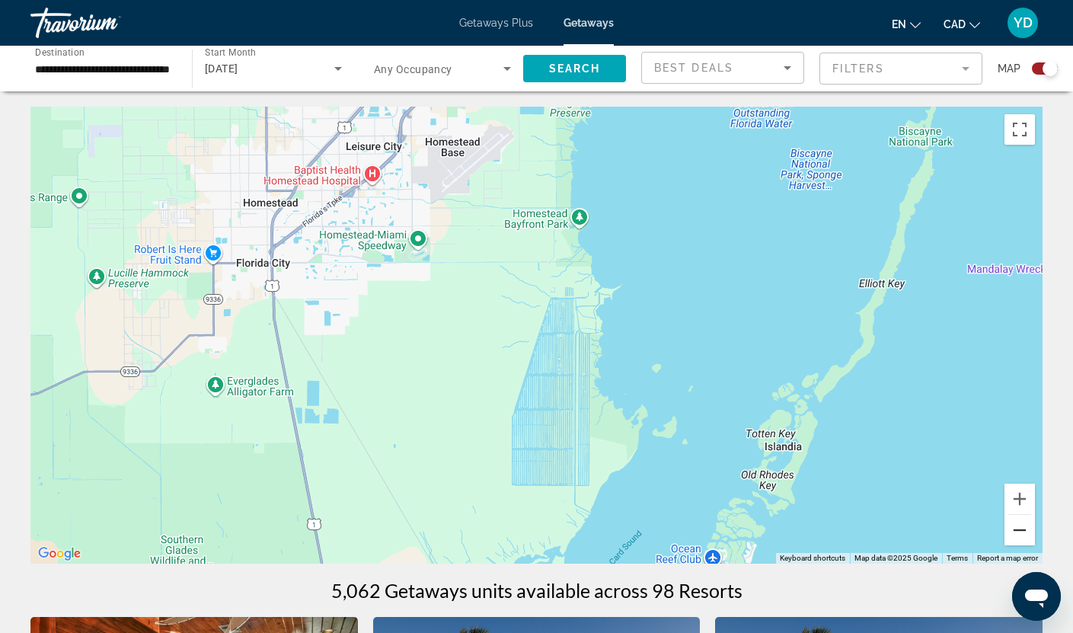
click at [1018, 530] on button "Zoom out" at bounding box center [1020, 530] width 30 height 30
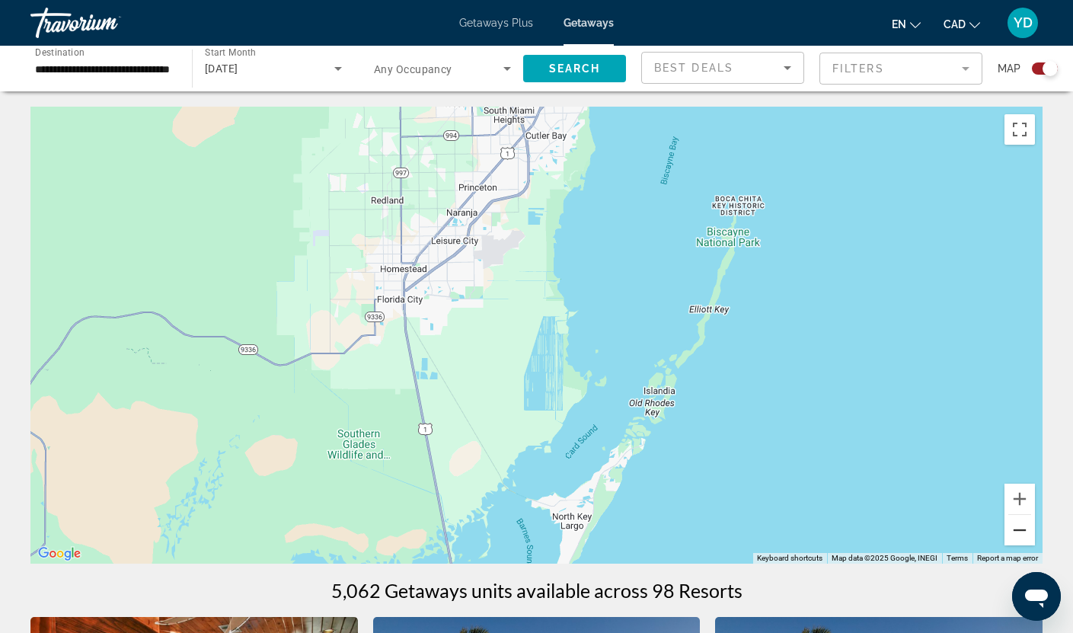
click at [1018, 530] on button "Zoom out" at bounding box center [1020, 530] width 30 height 30
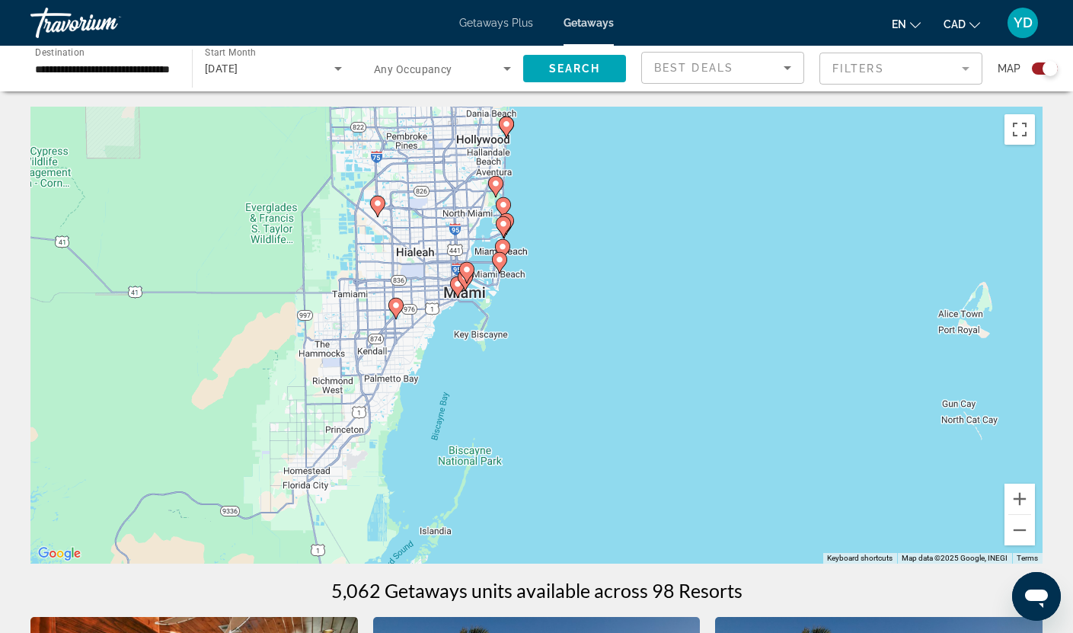
drag, startPoint x: 787, startPoint y: 213, endPoint x: 583, endPoint y: 465, distance: 324.8
click at [583, 465] on div "To activate drag with keyboard, press Alt + Enter. Once in keyboard drag state,…" at bounding box center [536, 335] width 1012 height 457
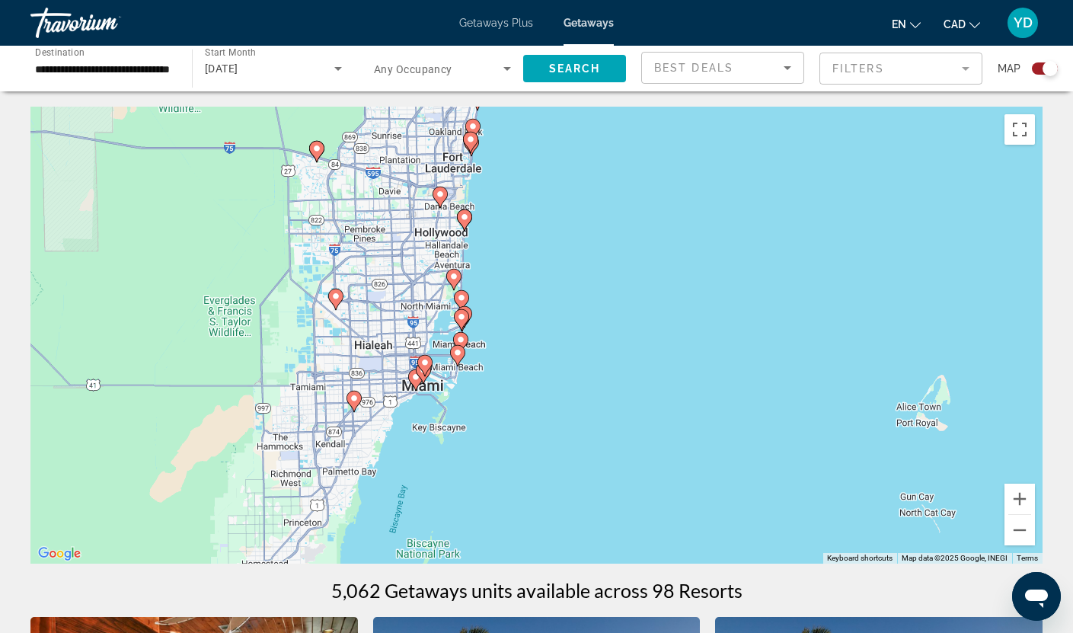
click at [499, 357] on div "To activate drag with keyboard, press Alt + Enter. Once in keyboard drag state,…" at bounding box center [536, 335] width 1012 height 457
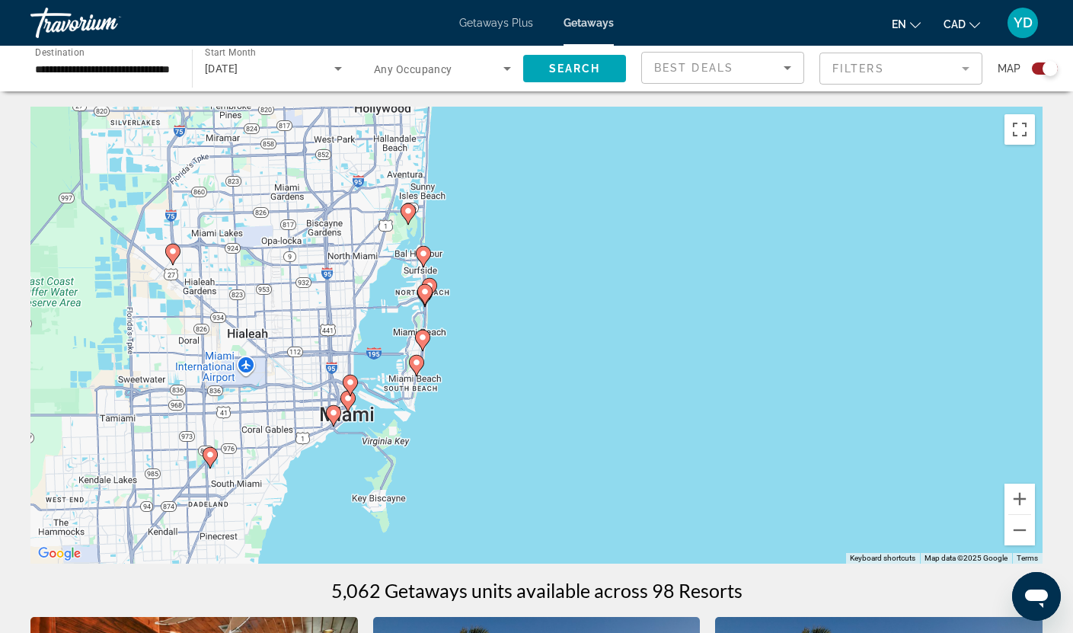
click at [499, 356] on div "To activate drag with keyboard, press Alt + Enter. Once in keyboard drag state,…" at bounding box center [536, 335] width 1012 height 457
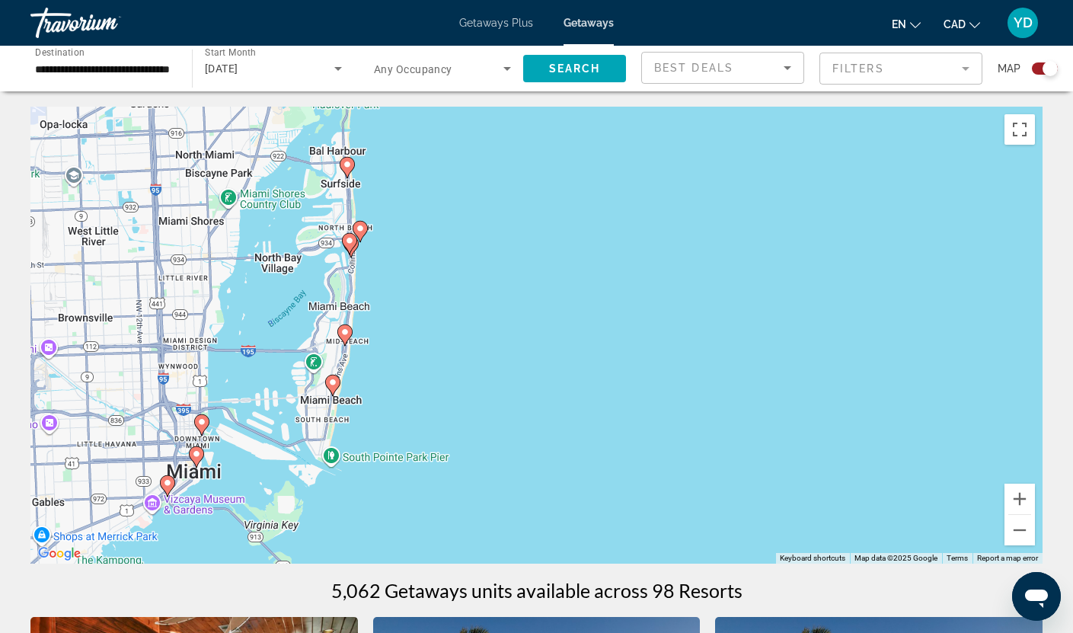
click at [499, 356] on div "To activate drag with keyboard, press Alt + Enter. Once in keyboard drag state,…" at bounding box center [536, 335] width 1012 height 457
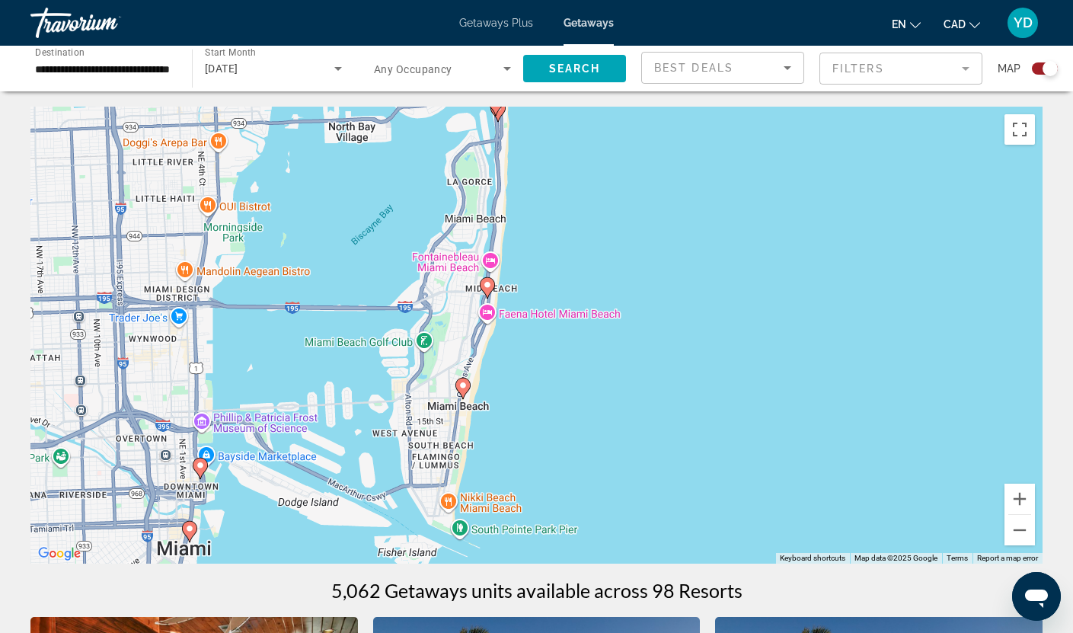
drag, startPoint x: 301, startPoint y: 235, endPoint x: 602, endPoint y: 201, distance: 302.8
click at [602, 201] on div "To activate drag with keyboard, press Alt + Enter. Once in keyboard drag state,…" at bounding box center [536, 335] width 1012 height 457
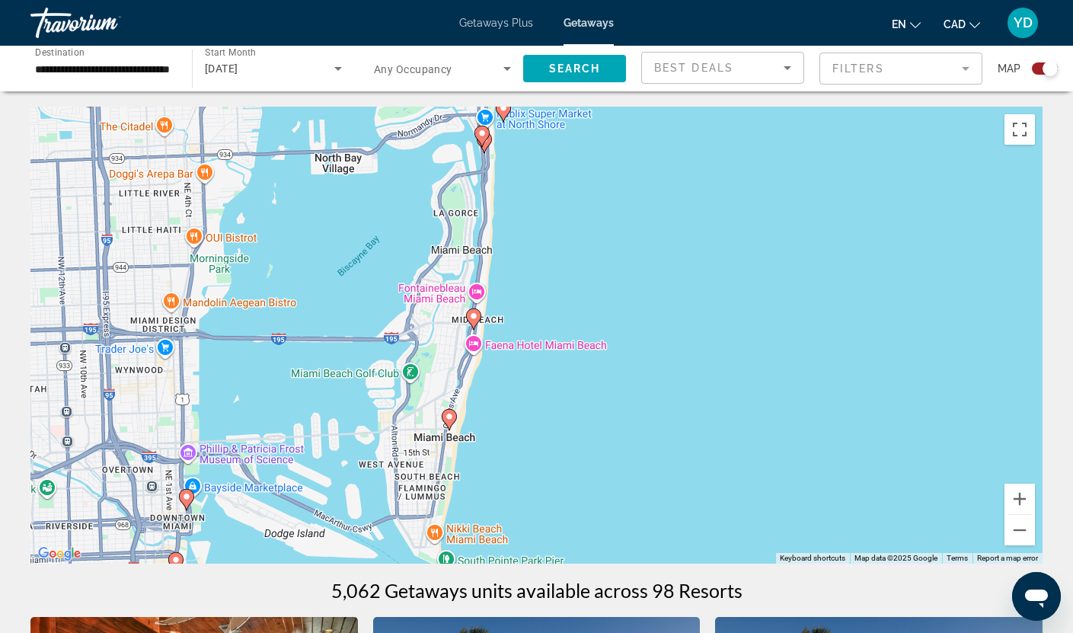
drag, startPoint x: 597, startPoint y: 356, endPoint x: 566, endPoint y: 444, distance: 93.7
click at [576, 442] on div "To activate drag with keyboard, press Alt + Enter. Once in keyboard drag state,…" at bounding box center [536, 335] width 1012 height 457
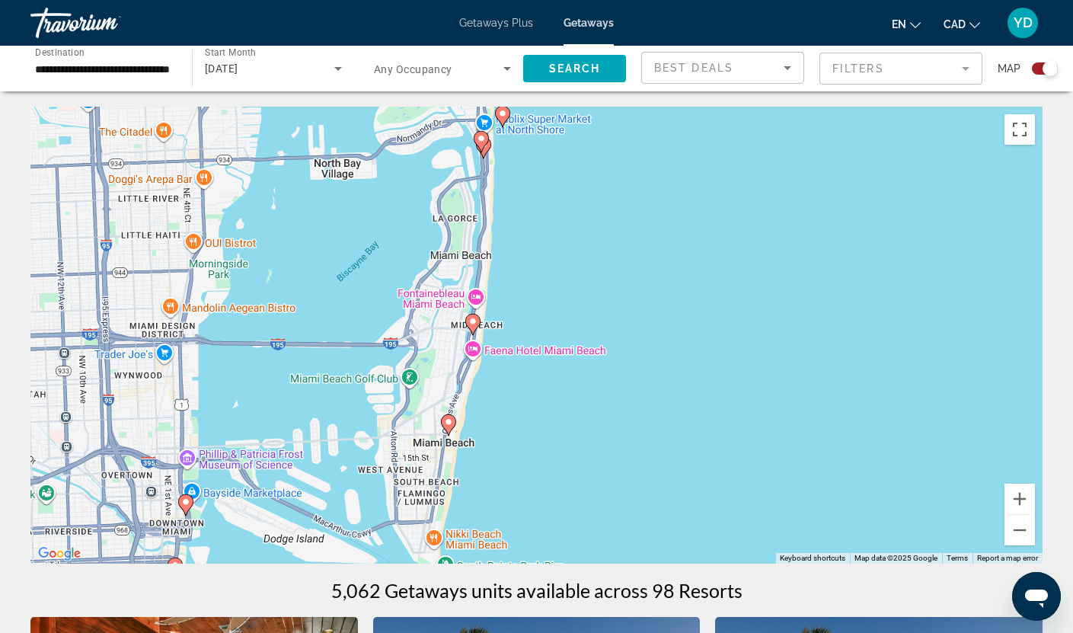
click at [471, 320] on image "Main content" at bounding box center [472, 321] width 9 height 9
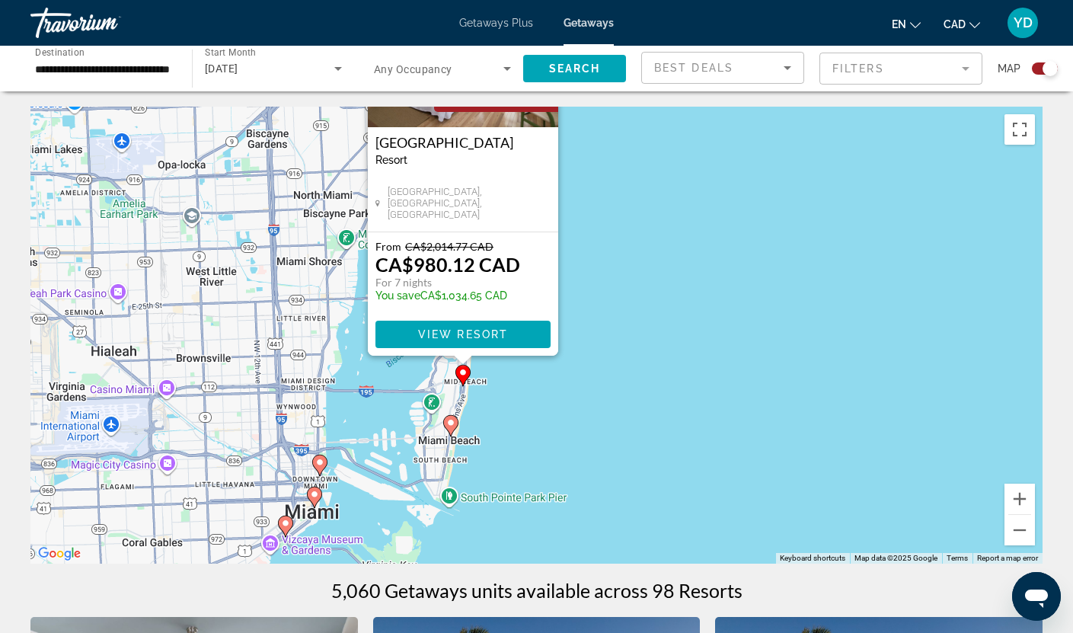
drag, startPoint x: 701, startPoint y: 469, endPoint x: 599, endPoint y: 283, distance: 212.0
click at [608, 272] on div "To activate drag with keyboard, press Alt + Enter. Once in keyboard drag state,…" at bounding box center [536, 335] width 1012 height 457
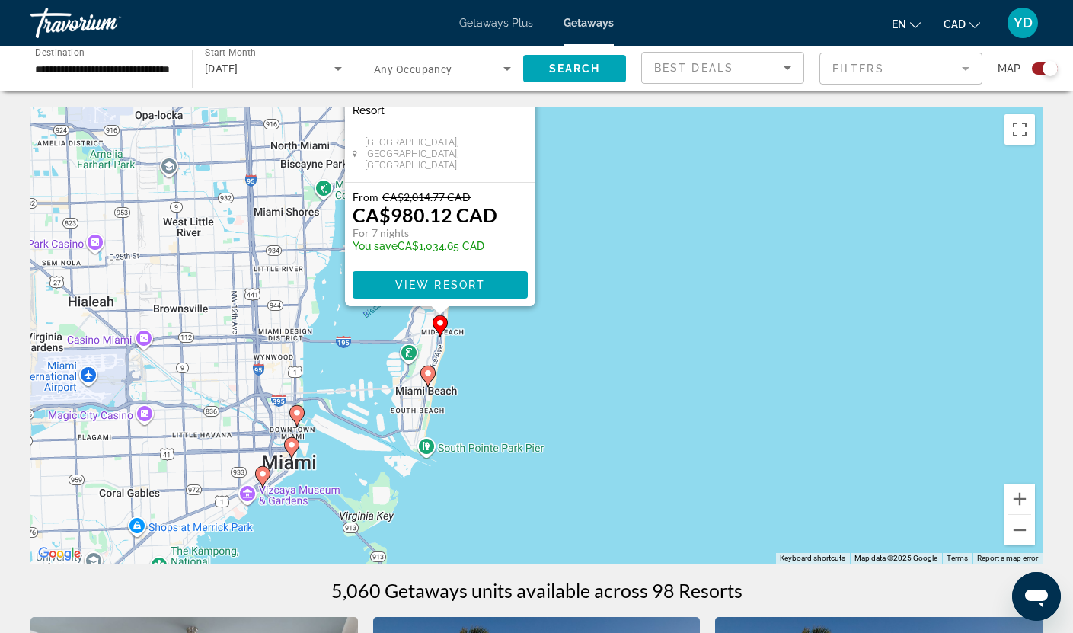
click at [430, 375] on image "Main content" at bounding box center [427, 373] width 9 height 9
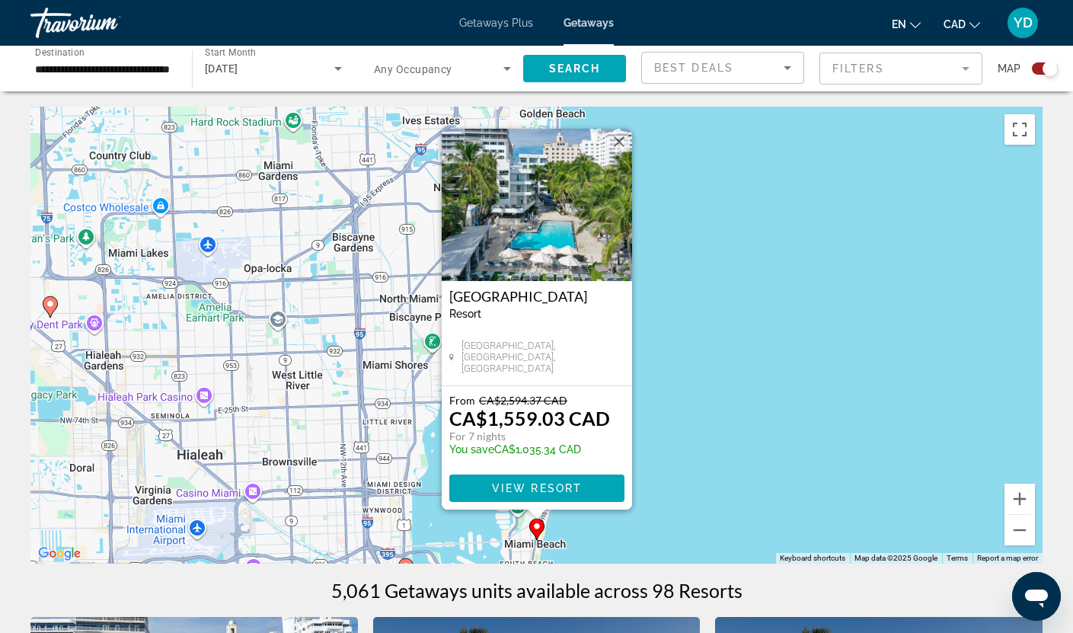
click at [619, 135] on button "Close" at bounding box center [619, 141] width 23 height 23
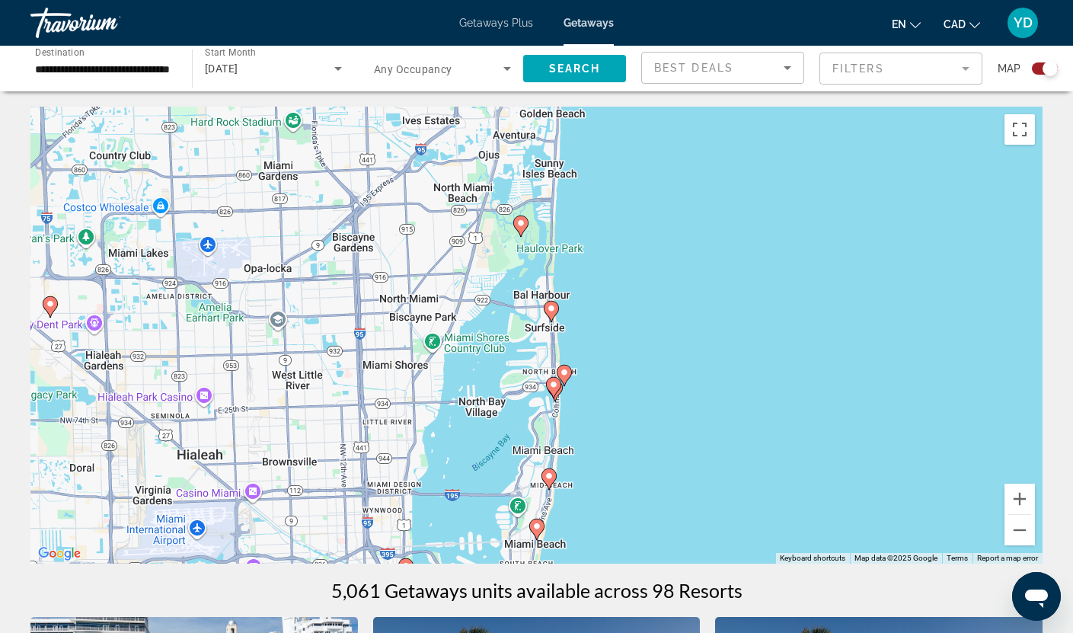
click at [569, 372] on icon "Main content" at bounding box center [564, 376] width 14 height 20
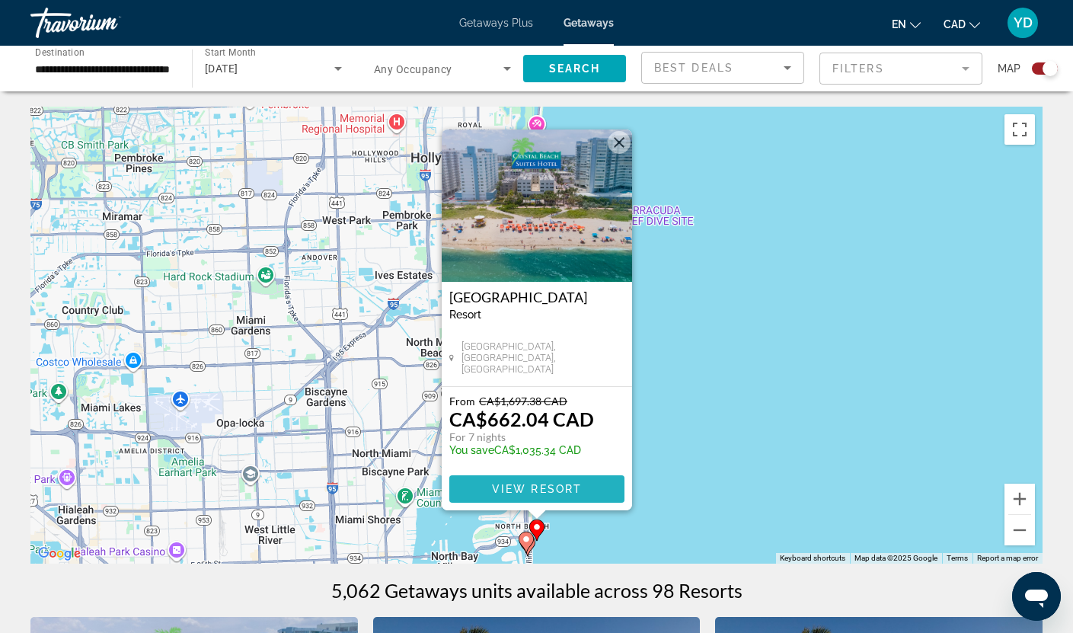
click at [512, 483] on span "View Resort" at bounding box center [536, 489] width 90 height 12
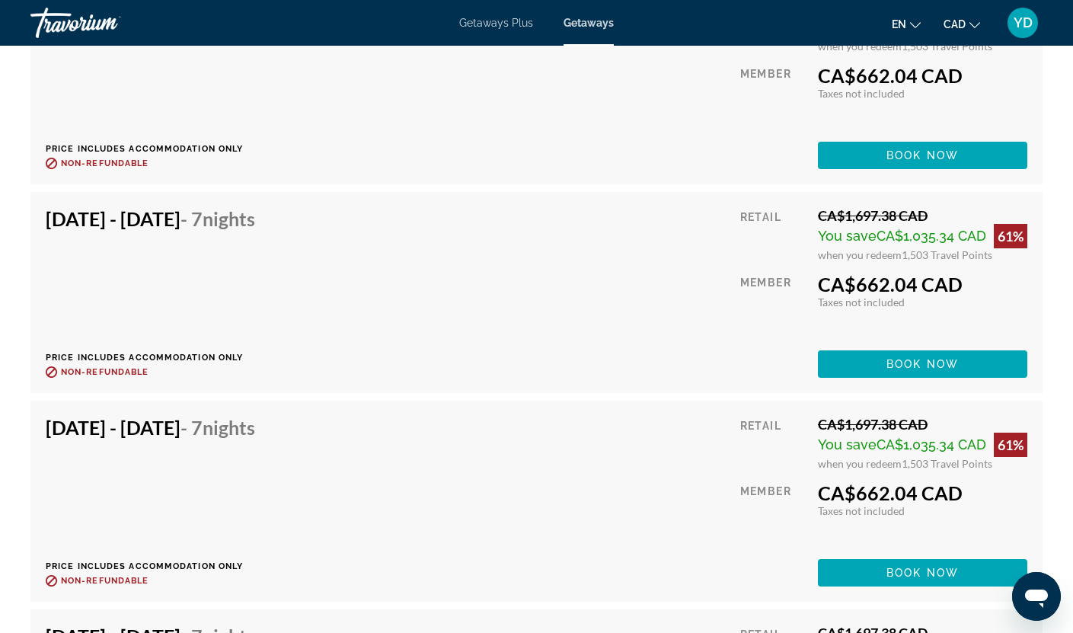
scroll to position [6017, 0]
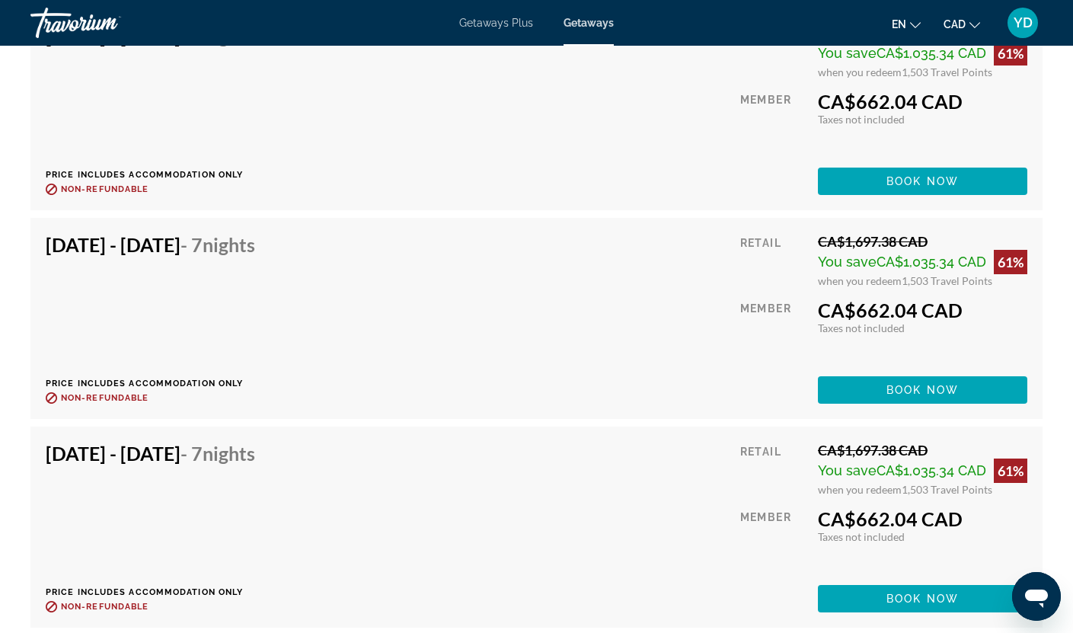
click at [650, 112] on div "[DATE] - [DATE] - 7 Nights Price includes accommodation only Refundable until :…" at bounding box center [537, 109] width 982 height 171
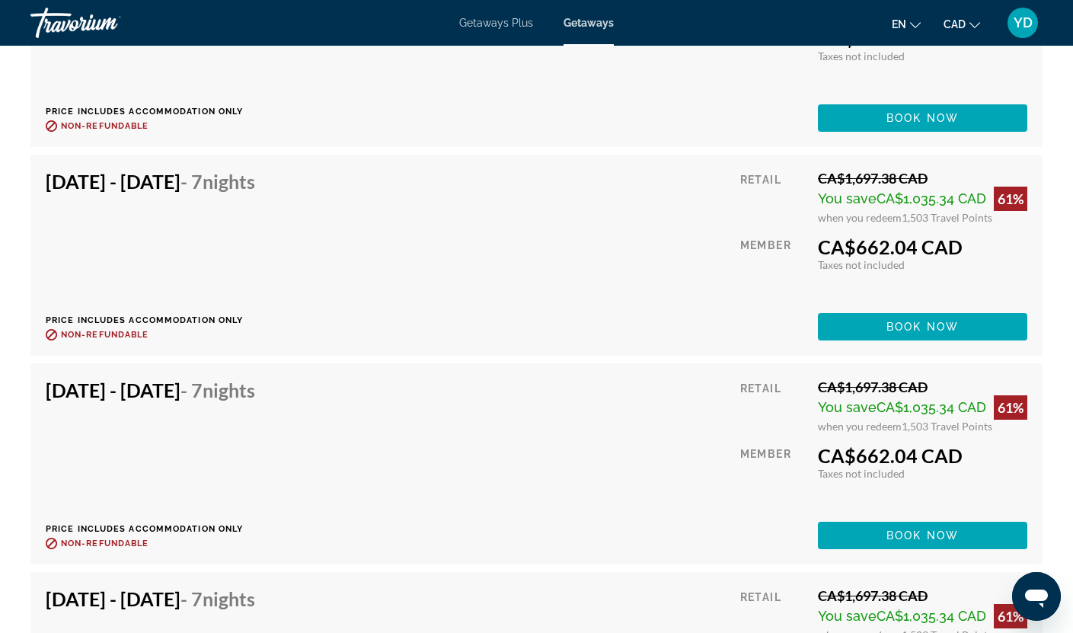
scroll to position [5026, 0]
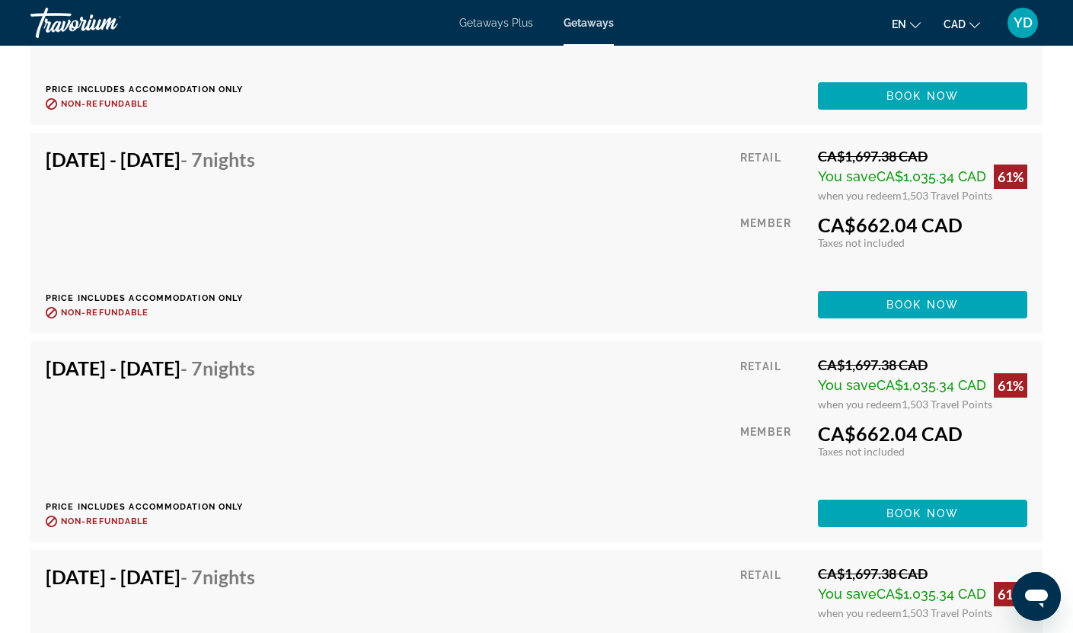
scroll to position [5103, 0]
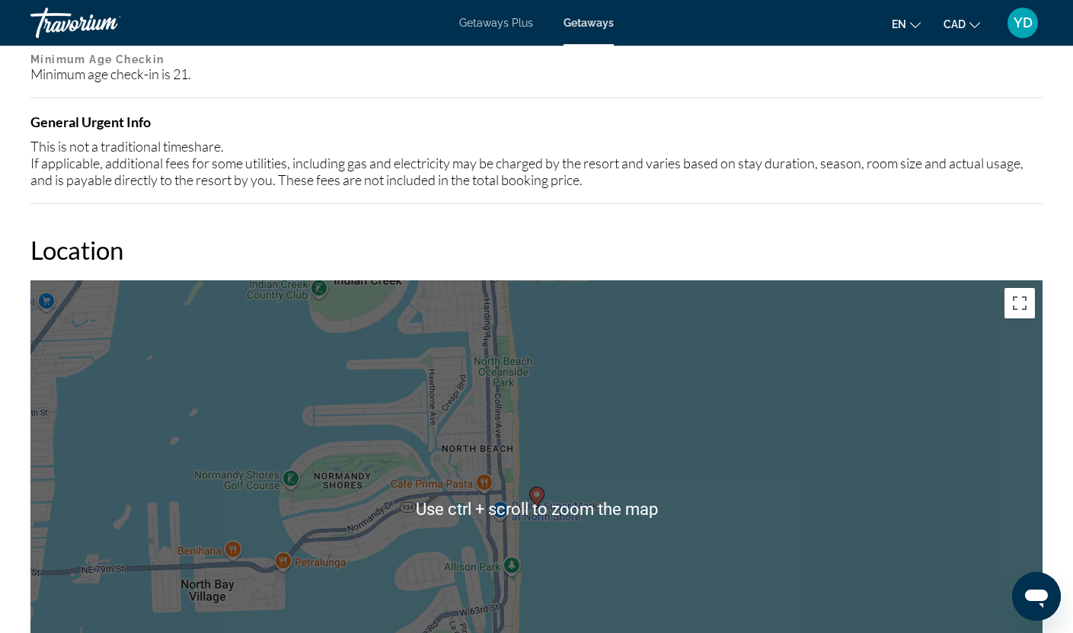
scroll to position [1828, 0]
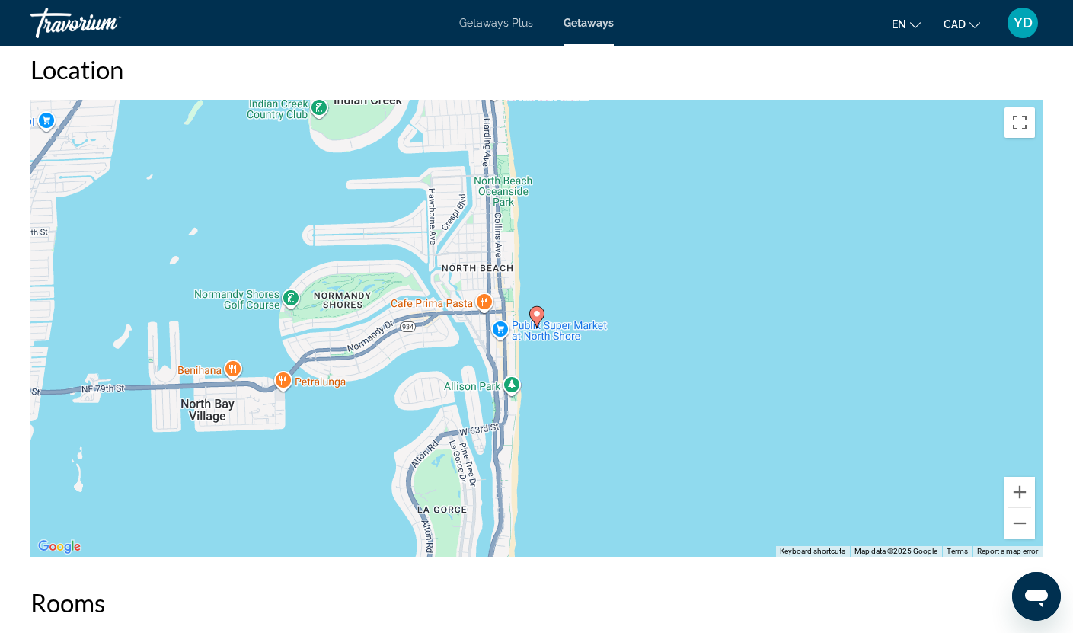
click at [535, 357] on div "To activate drag with keyboard, press Alt + Enter. Once in keyboard drag state,…" at bounding box center [536, 328] width 1012 height 457
click at [535, 367] on div "To activate drag with keyboard, press Alt + Enter. Once in keyboard drag state,…" at bounding box center [536, 328] width 1012 height 457
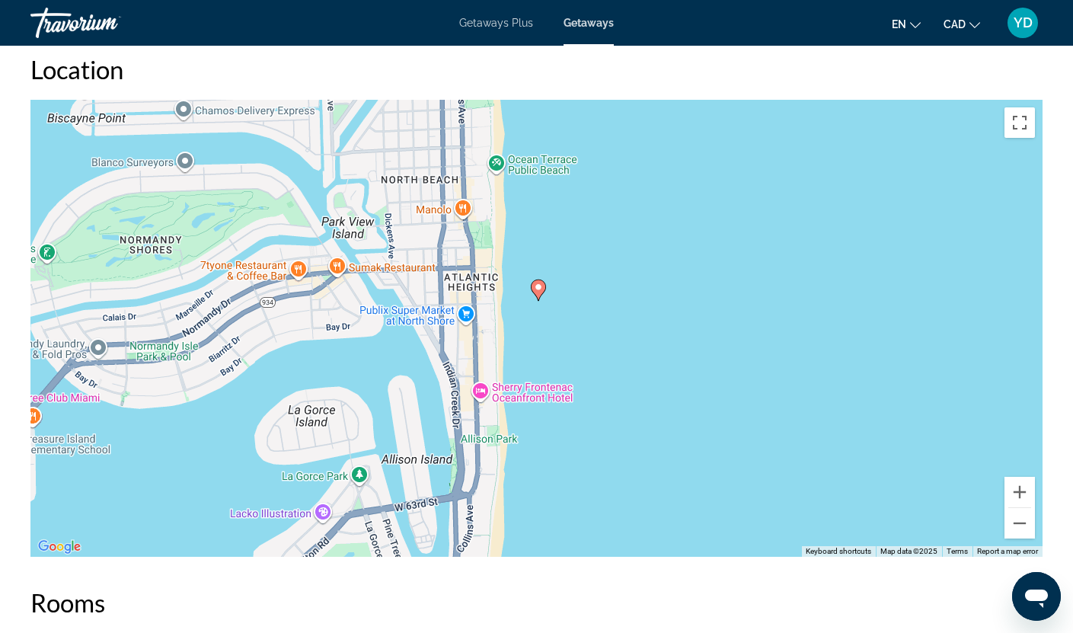
click at [535, 367] on div "To activate drag with keyboard, press Alt + Enter. Once in keyboard drag state,…" at bounding box center [536, 328] width 1012 height 457
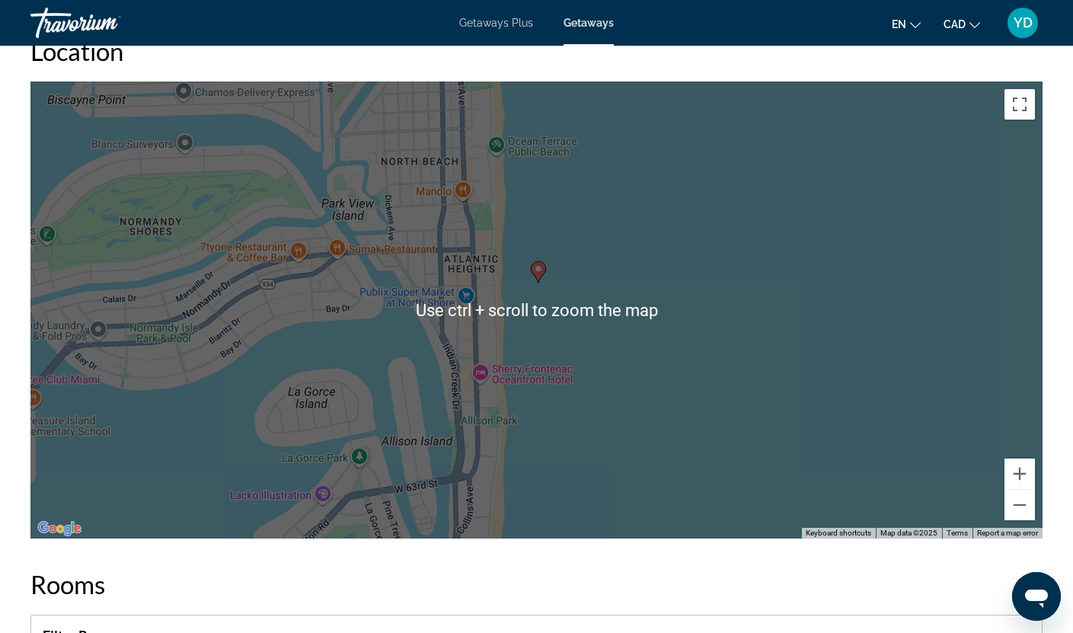
scroll to position [1904, 0]
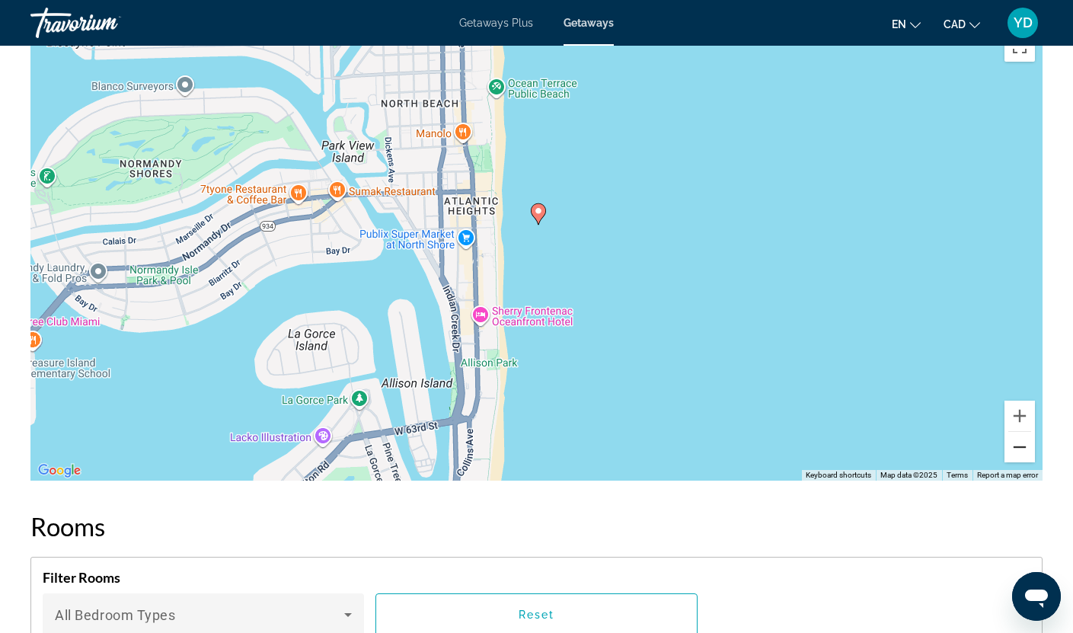
click at [1021, 460] on button "Zoom out" at bounding box center [1020, 447] width 30 height 30
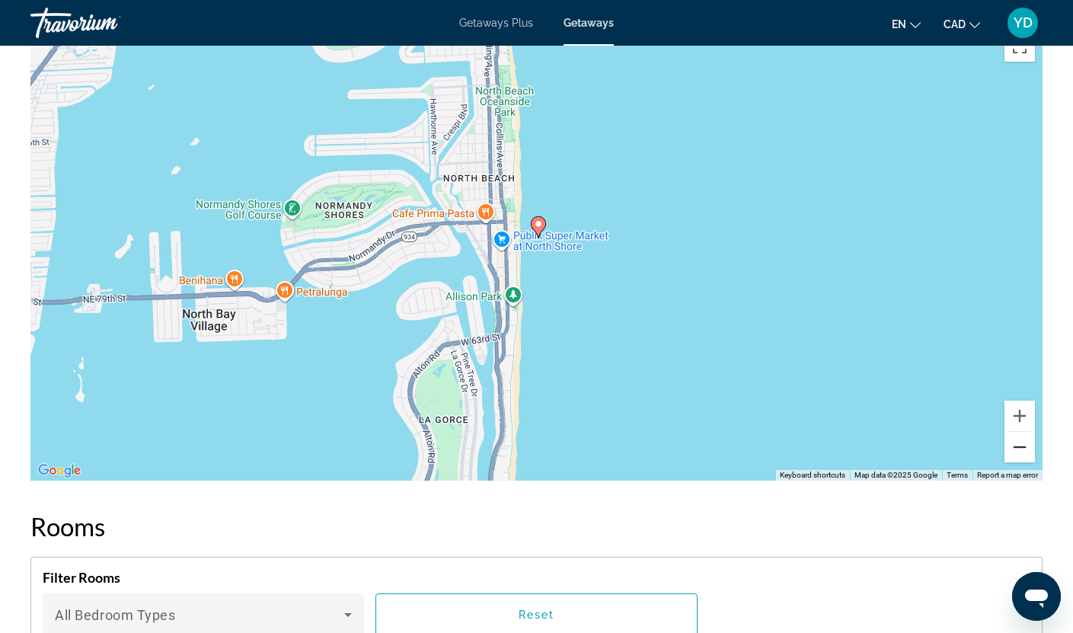
click at [1025, 462] on button "Zoom out" at bounding box center [1020, 447] width 30 height 30
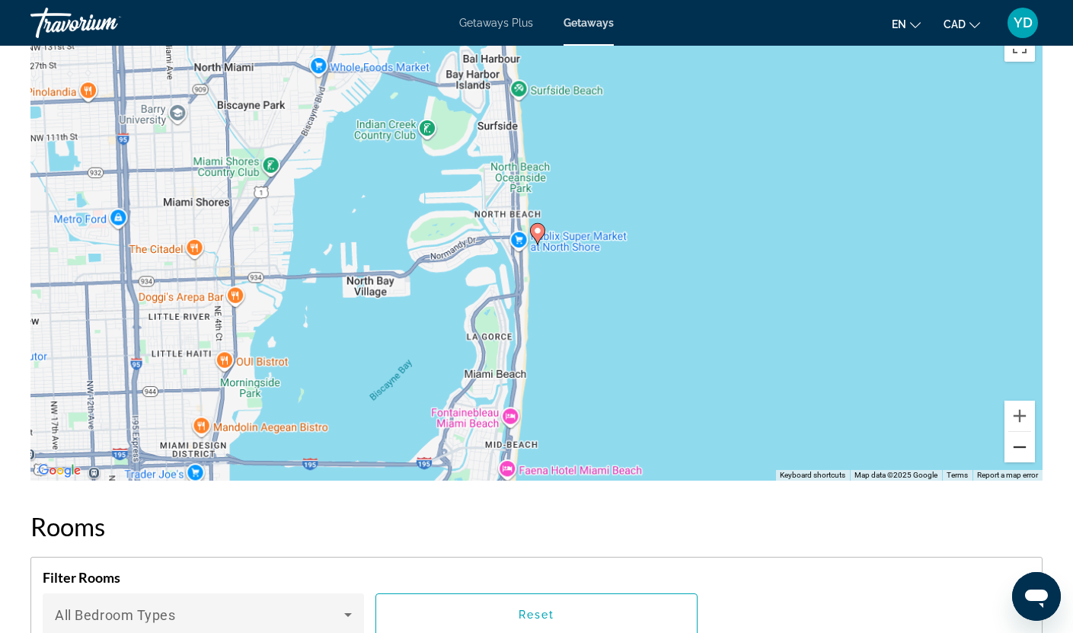
click at [1025, 462] on button "Zoom out" at bounding box center [1020, 447] width 30 height 30
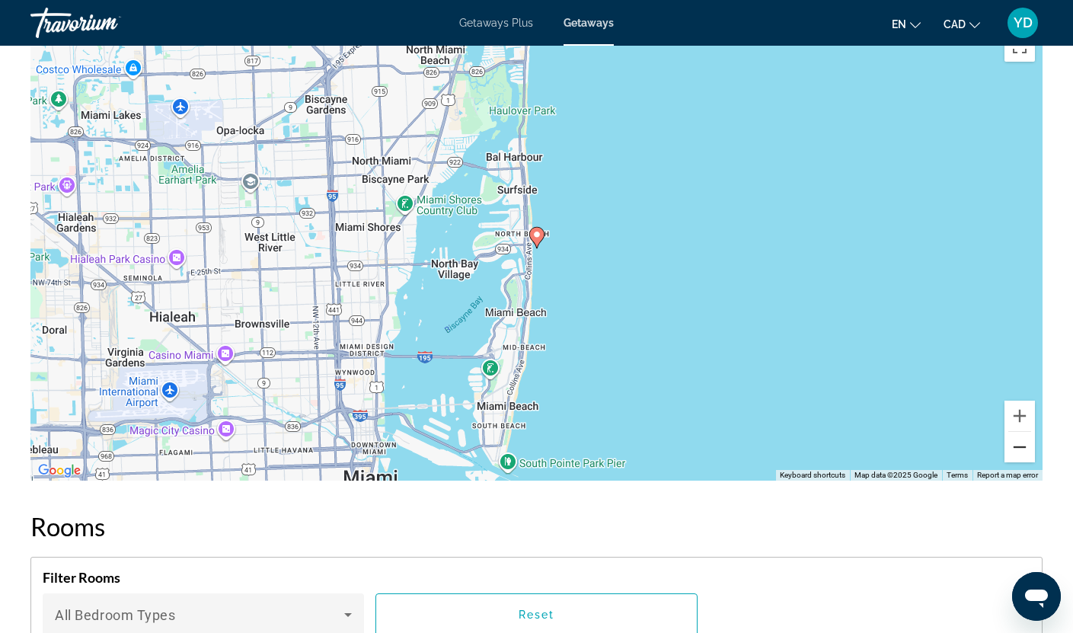
click at [1025, 462] on button "Zoom out" at bounding box center [1020, 447] width 30 height 30
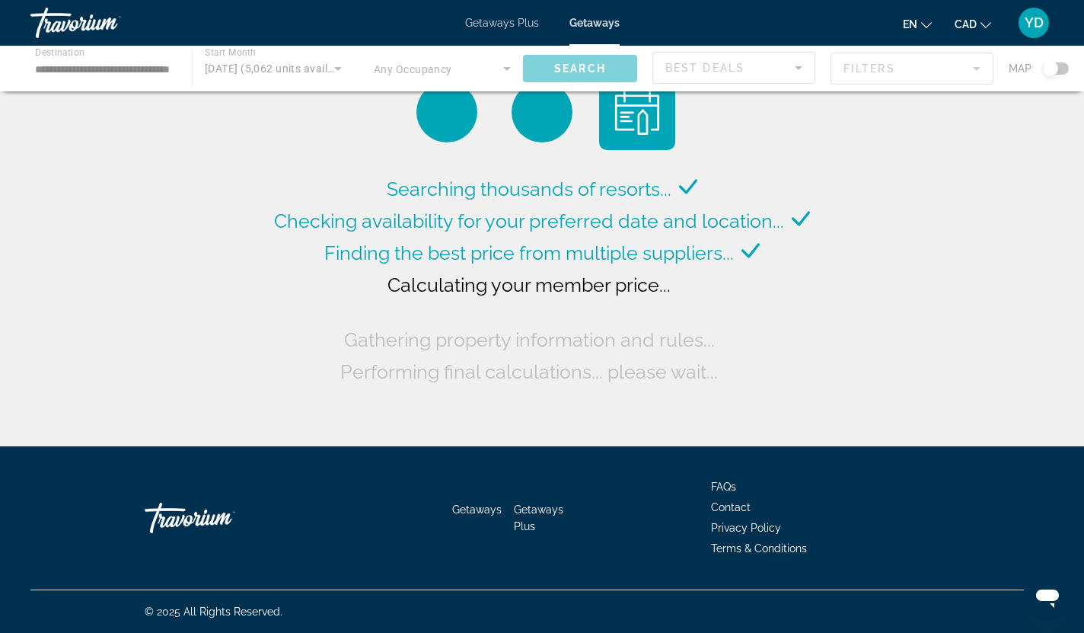
click at [485, 4] on div "Getaways Plus Getaways en English Español Français Italiano Português русский C…" at bounding box center [542, 23] width 1084 height 40
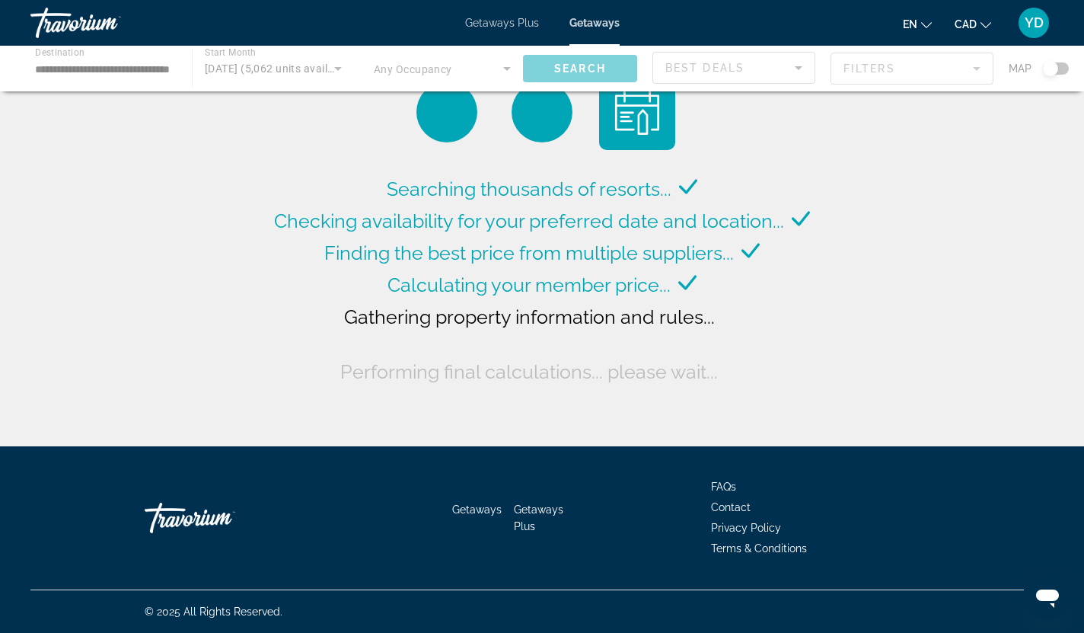
click at [491, 25] on span "Getaways Plus" at bounding box center [502, 23] width 74 height 12
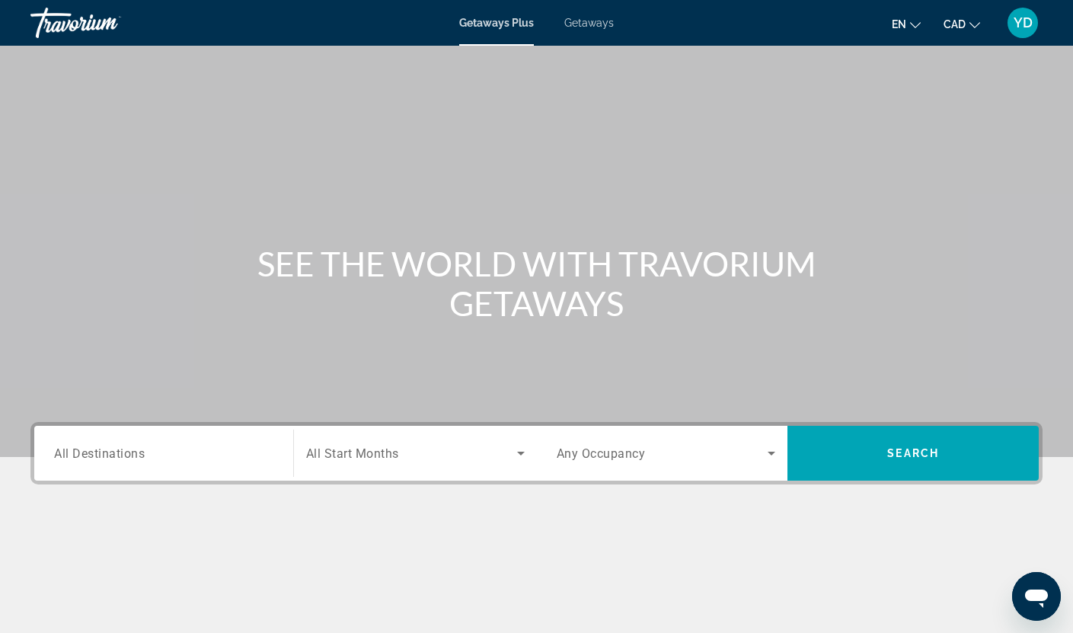
click at [185, 433] on div "Search widget" at bounding box center [163, 453] width 219 height 43
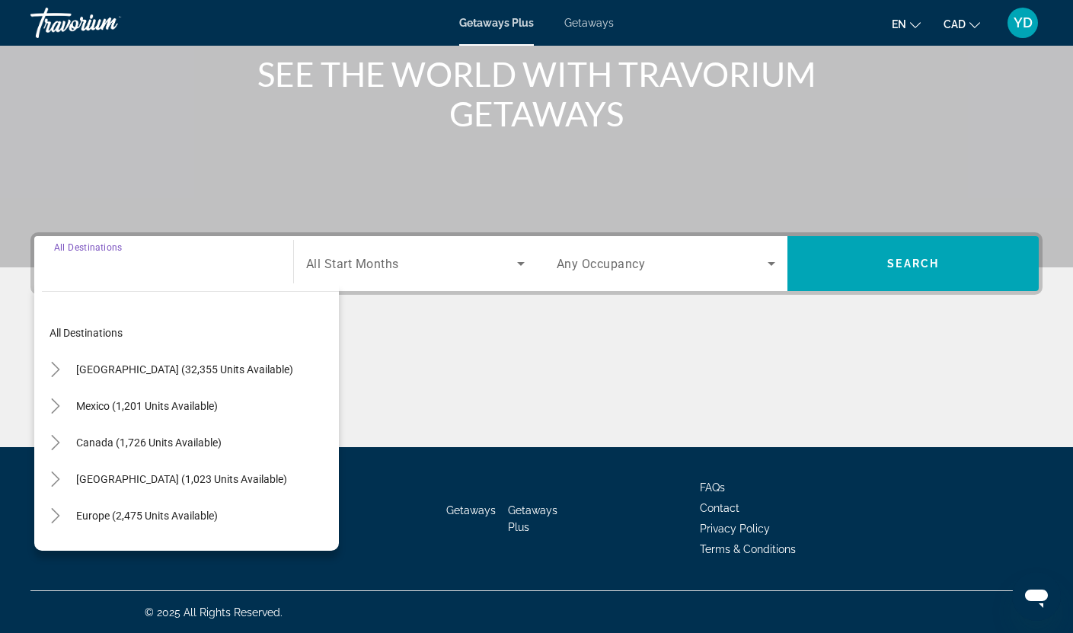
scroll to position [190, 0]
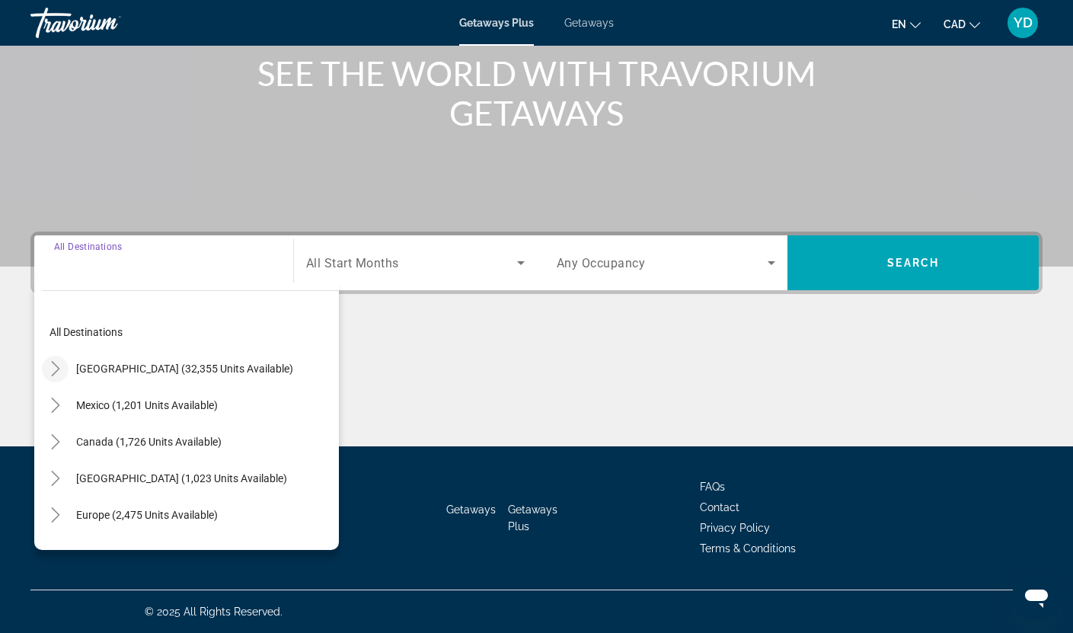
click at [50, 368] on icon "Toggle United States (32,355 units available)" at bounding box center [55, 368] width 15 height 15
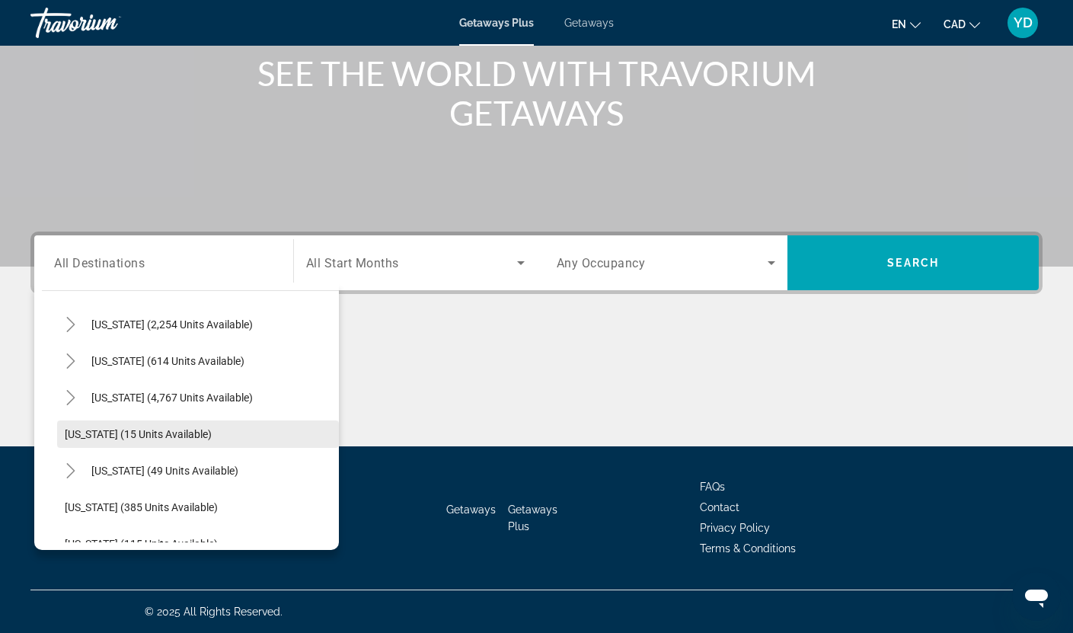
scroll to position [120, 0]
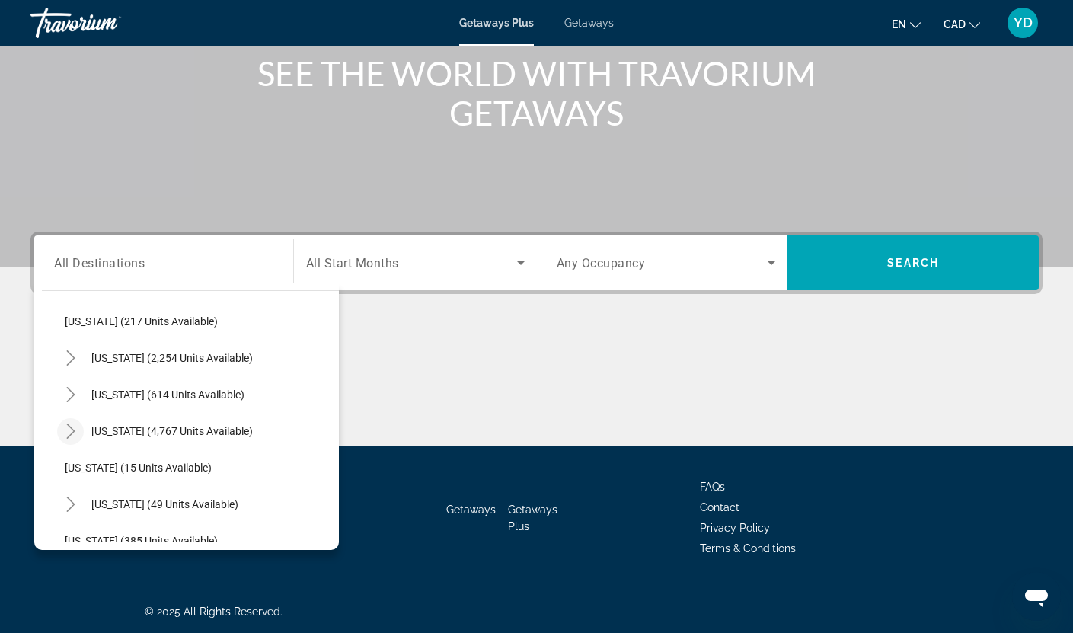
click at [72, 426] on icon "Toggle Florida (4,767 units available)" at bounding box center [70, 430] width 15 height 15
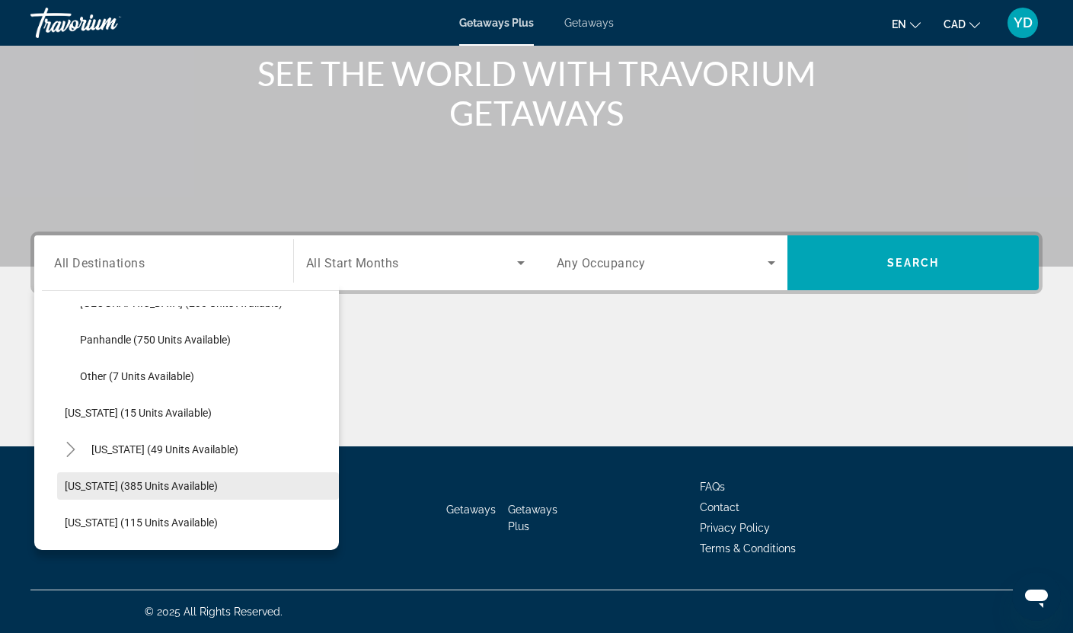
scroll to position [273, 0]
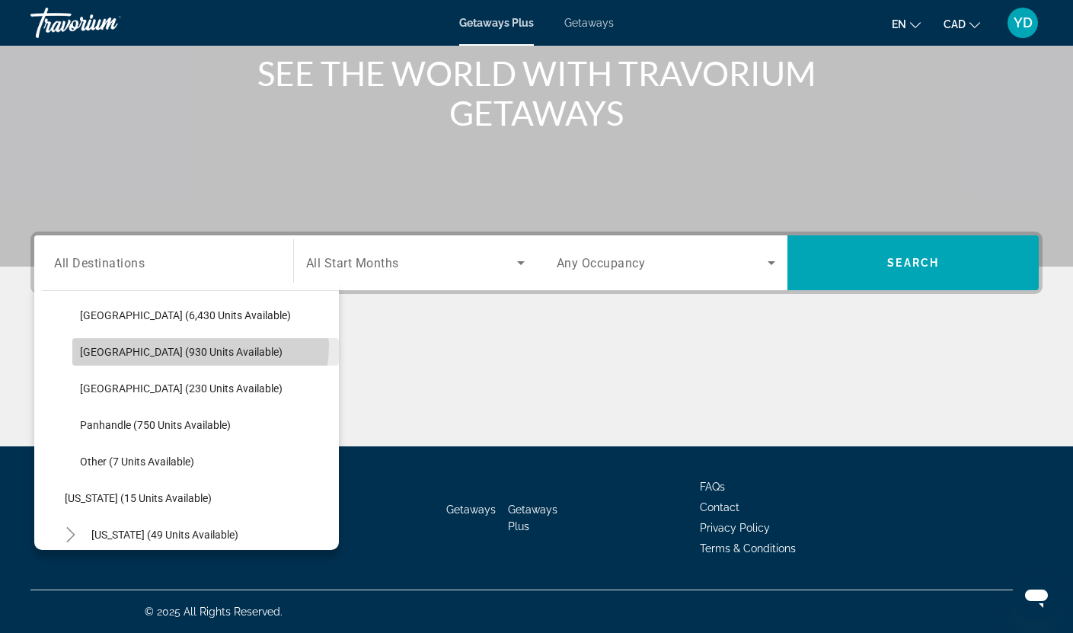
click at [198, 346] on span "[GEOGRAPHIC_DATA] (930 units available)" at bounding box center [181, 352] width 203 height 12
type input "**********"
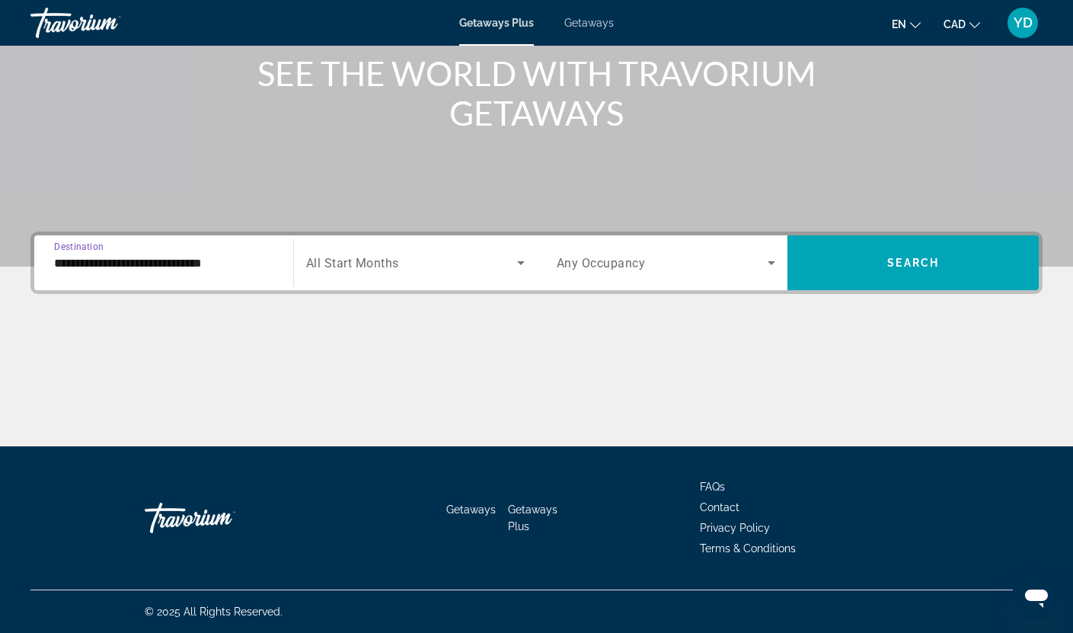
click at [771, 259] on icon "Search widget" at bounding box center [771, 263] width 18 height 18
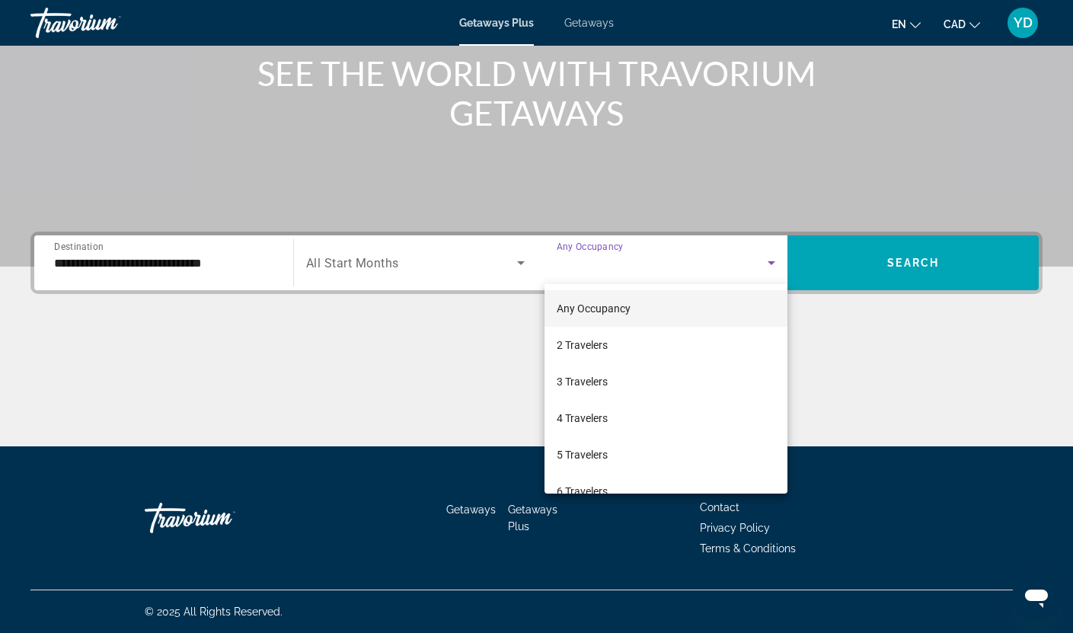
click at [515, 270] on div at bounding box center [536, 316] width 1073 height 633
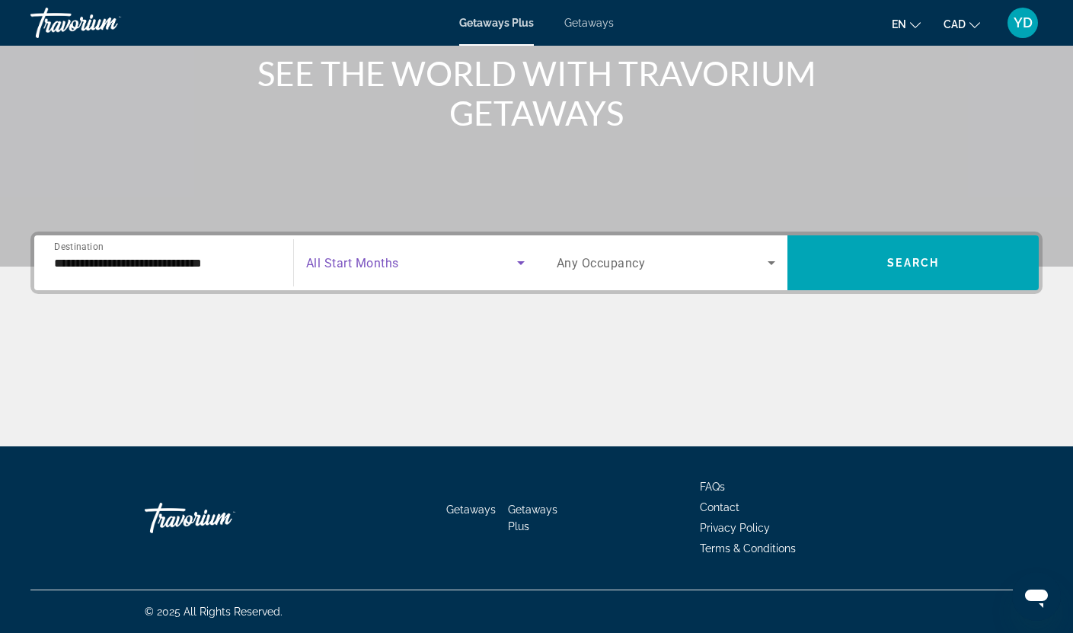
click at [513, 264] on icon "Search widget" at bounding box center [521, 263] width 18 height 18
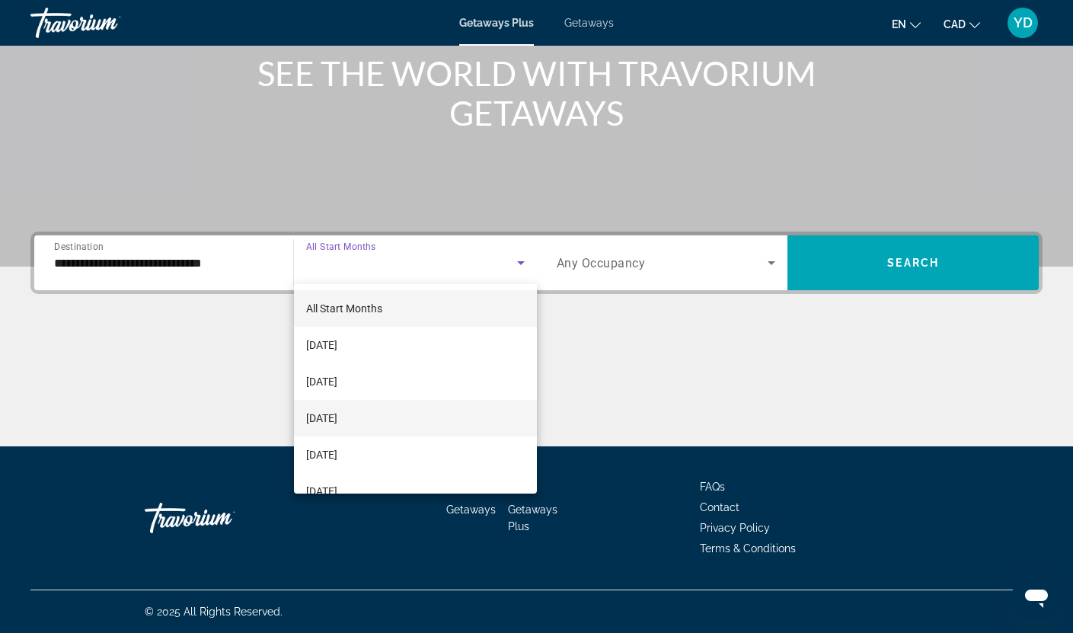
click at [337, 426] on span "[DATE]" at bounding box center [321, 418] width 31 height 18
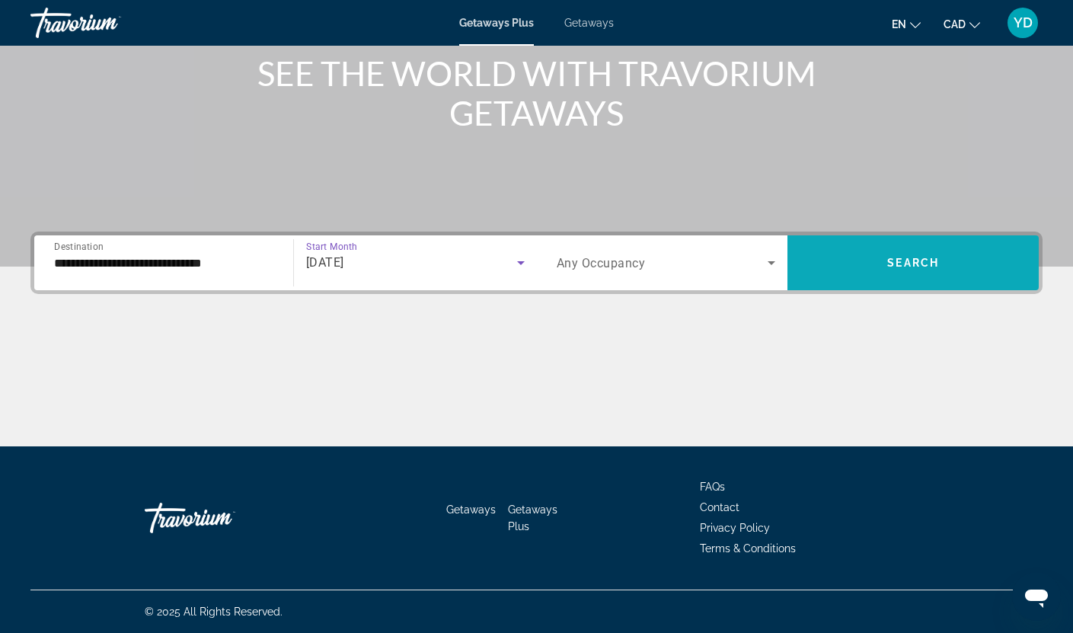
click at [896, 247] on span "Search widget" at bounding box center [912, 262] width 251 height 37
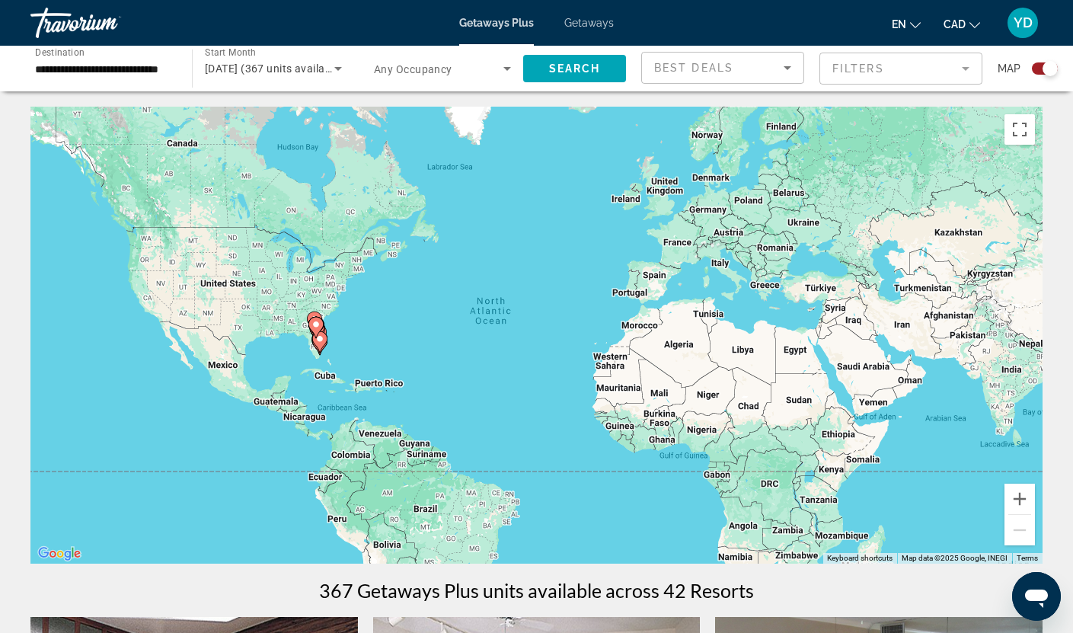
click at [345, 331] on div "To activate drag with keyboard, press Alt + Enter. Once in keyboard drag state,…" at bounding box center [536, 335] width 1012 height 457
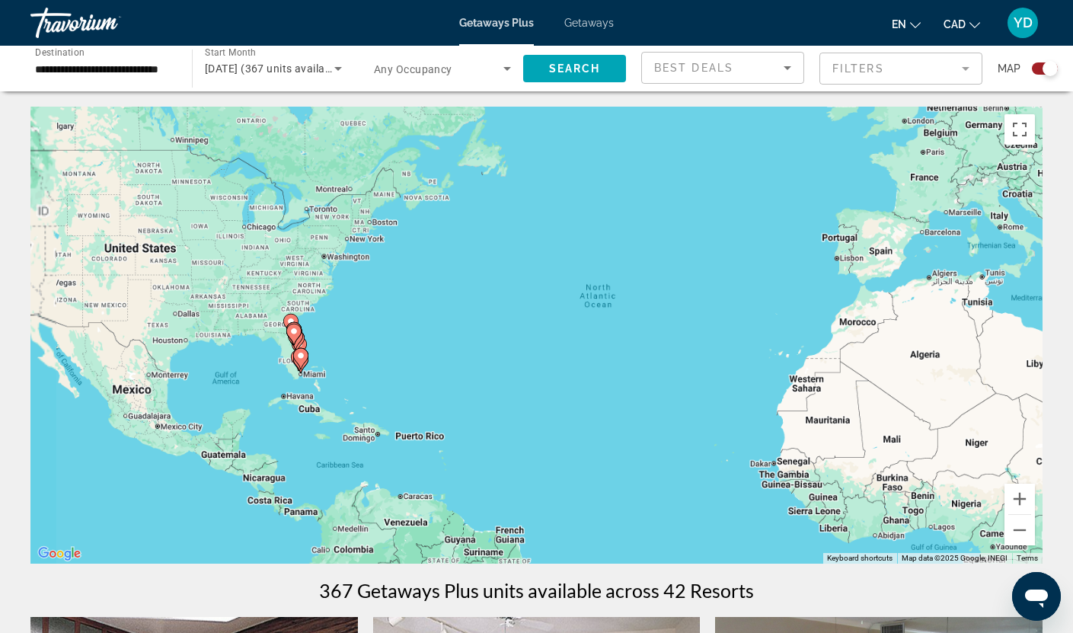
click at [345, 331] on div "To activate drag with keyboard, press Alt + Enter. Once in keyboard drag state,…" at bounding box center [536, 335] width 1012 height 457
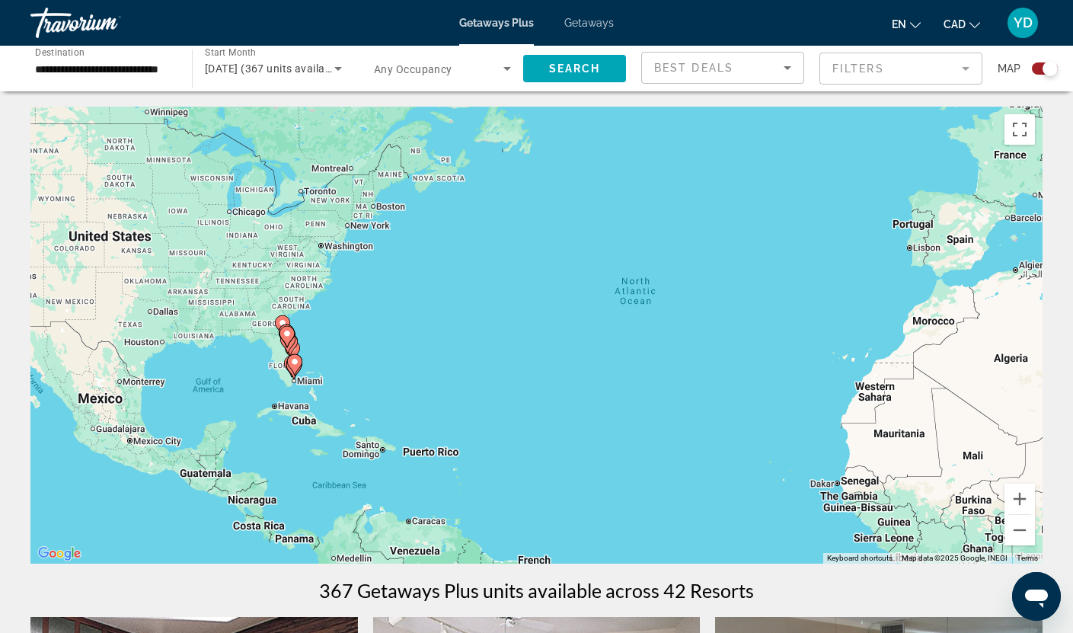
click at [345, 331] on div "To activate drag with keyboard, press Alt + Enter. Once in keyboard drag state,…" at bounding box center [536, 335] width 1012 height 457
click at [313, 353] on div "To activate drag with keyboard, press Alt + Enter. Once in keyboard drag state,…" at bounding box center [536, 335] width 1012 height 457
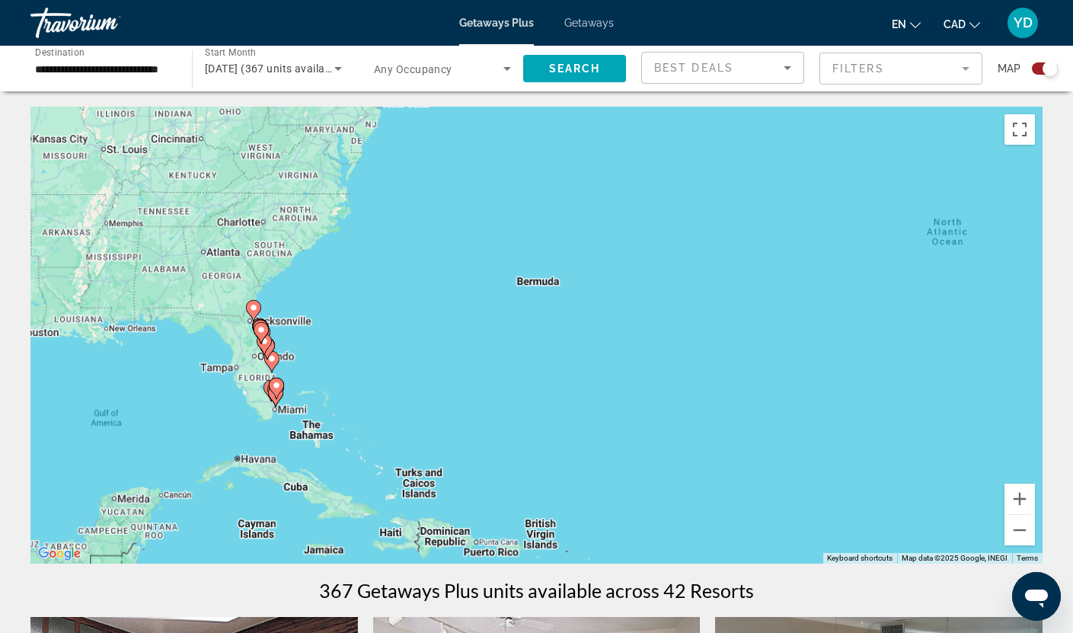
click at [313, 353] on div "To activate drag with keyboard, press Alt + Enter. Once in keyboard drag state,…" at bounding box center [536, 335] width 1012 height 457
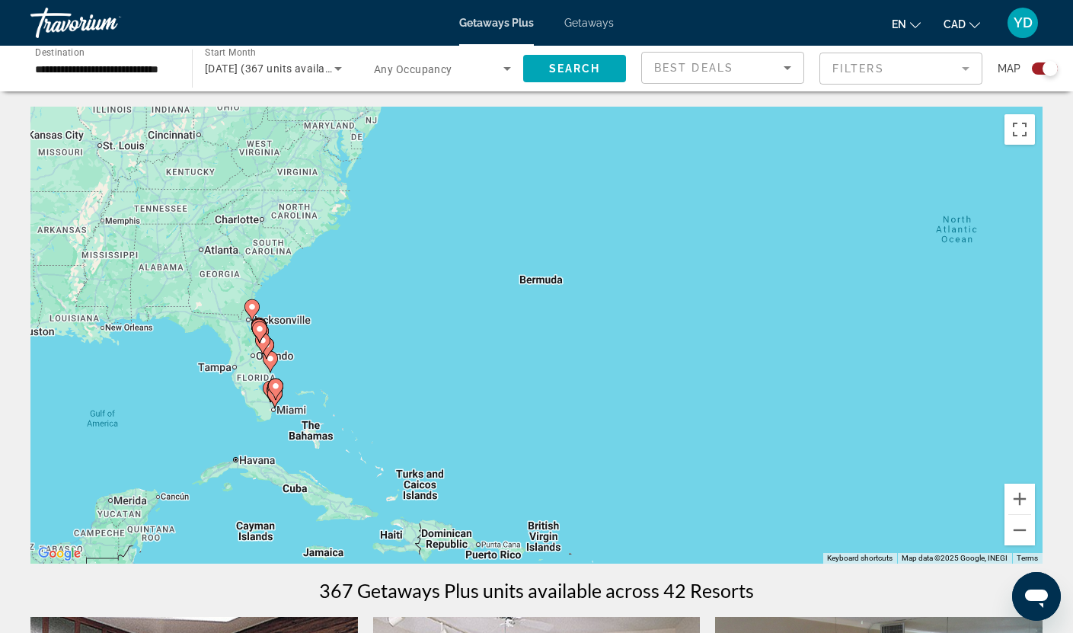
click at [313, 353] on div "To activate drag with keyboard, press Alt + Enter. Once in keyboard drag state,…" at bounding box center [536, 335] width 1012 height 457
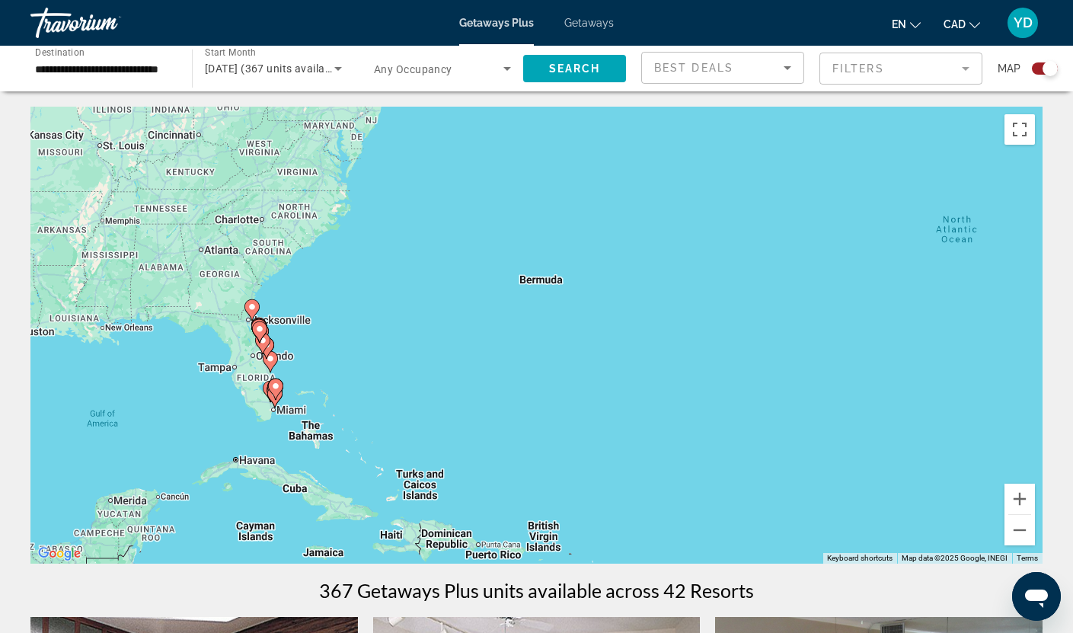
click at [313, 353] on div "To activate drag with keyboard, press Alt + Enter. Once in keyboard drag state,…" at bounding box center [536, 335] width 1012 height 457
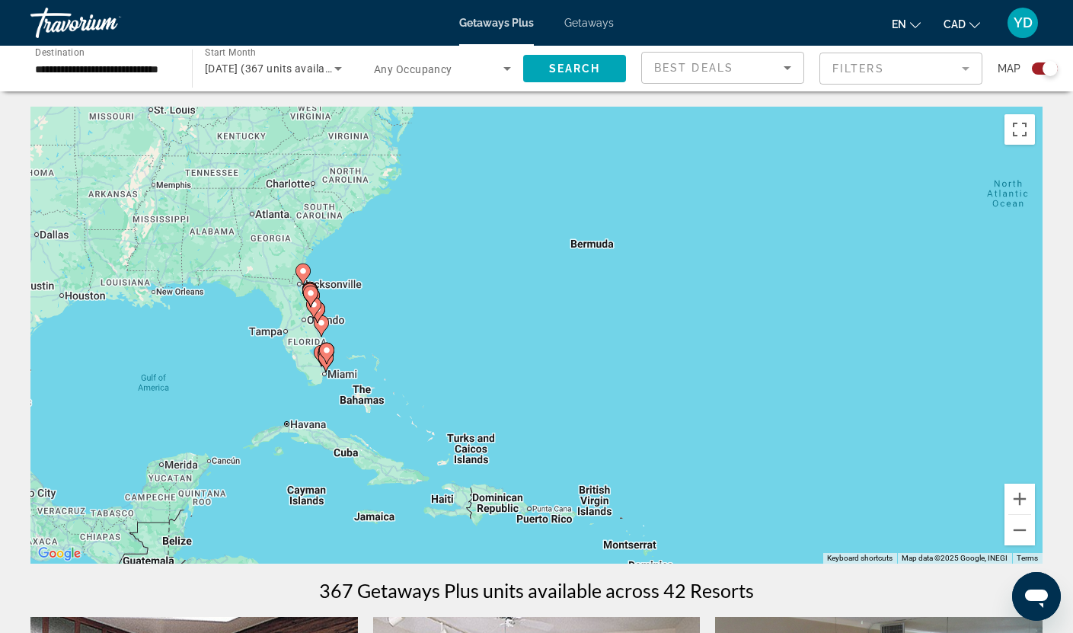
drag, startPoint x: 314, startPoint y: 382, endPoint x: 376, endPoint y: 339, distance: 75.6
click at [376, 339] on div "To activate drag with keyboard, press Alt + Enter. Once in keyboard drag state,…" at bounding box center [536, 335] width 1012 height 457
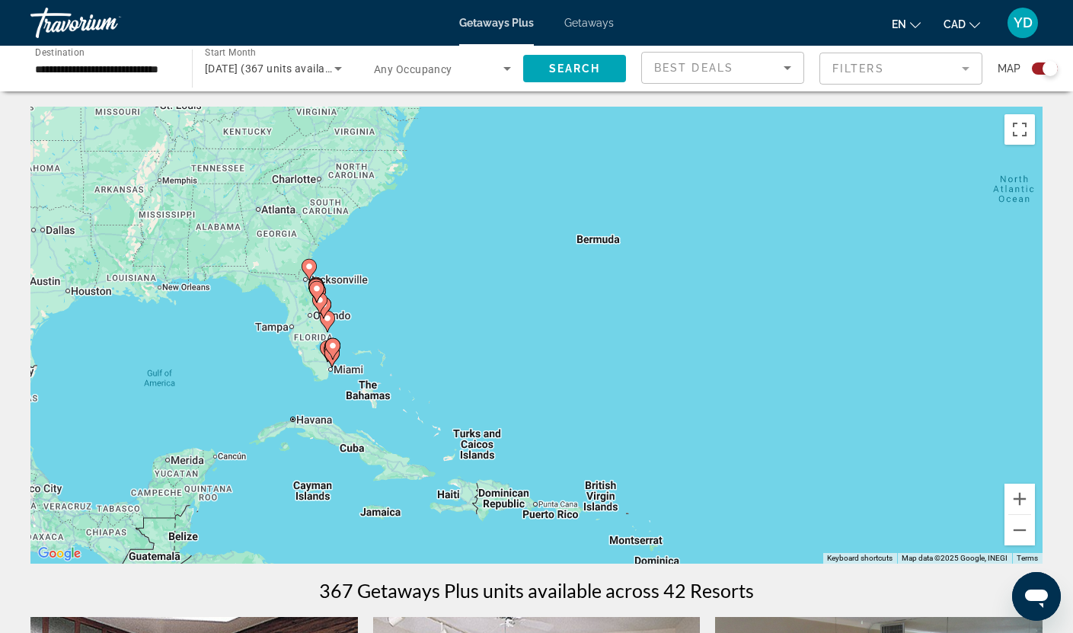
click at [382, 329] on div "To activate drag with keyboard, press Alt + Enter. Once in keyboard drag state,…" at bounding box center [536, 335] width 1012 height 457
click at [369, 329] on div "To activate drag with keyboard, press Alt + Enter. Once in keyboard drag state,…" at bounding box center [536, 335] width 1012 height 457
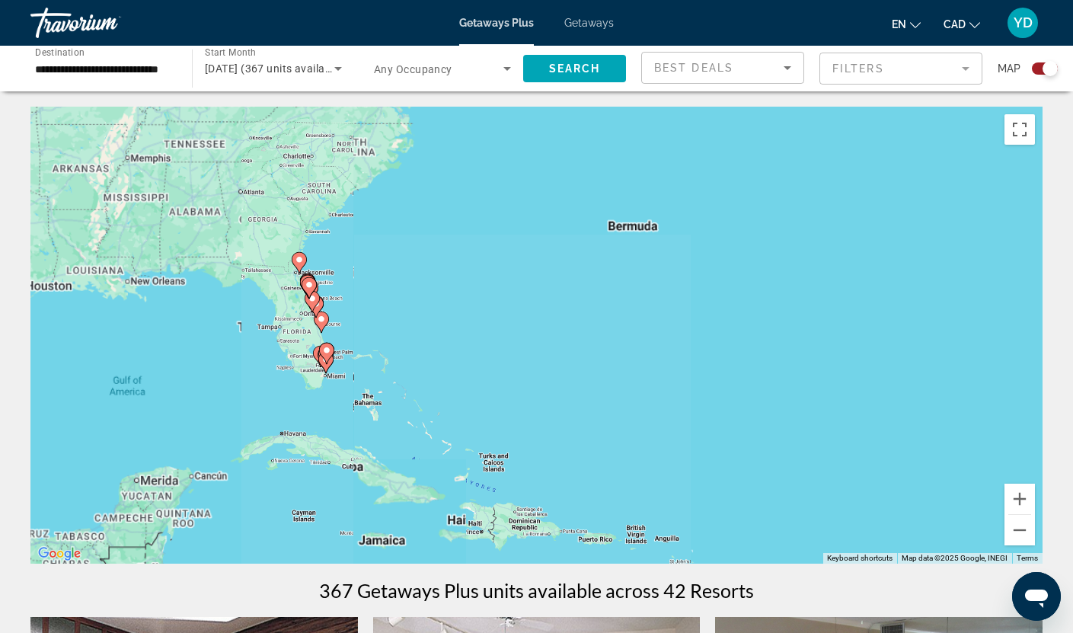
click at [369, 329] on div "To activate drag with keyboard, press Alt + Enter. Once in keyboard drag state,…" at bounding box center [536, 335] width 1012 height 457
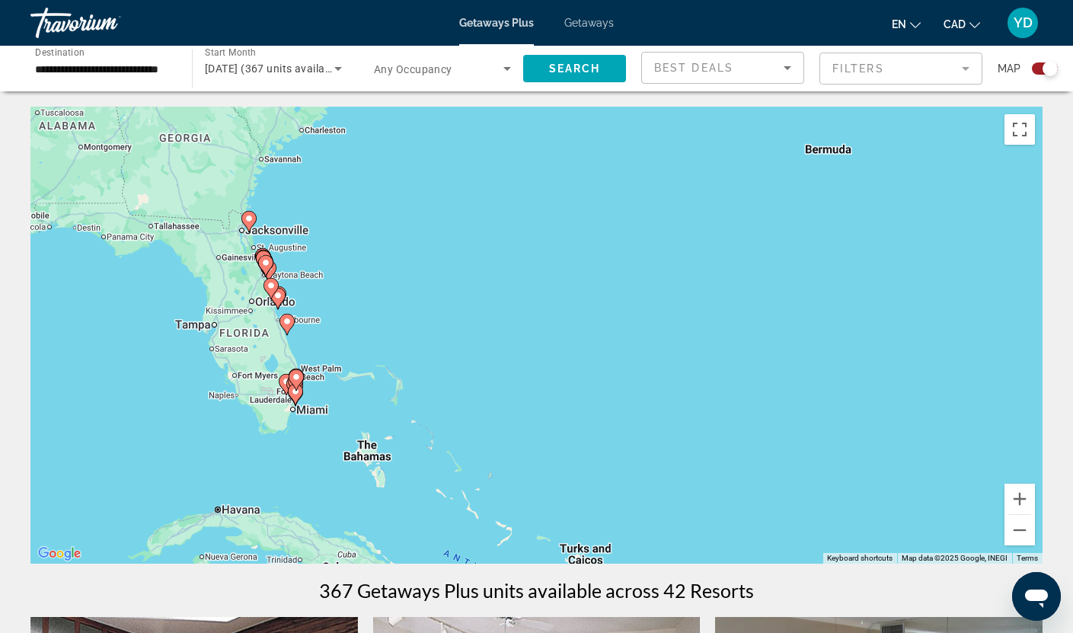
click at [369, 329] on div "To activate drag with keyboard, press Alt + Enter. Once in keyboard drag state,…" at bounding box center [536, 335] width 1012 height 457
click at [316, 327] on div "To activate drag with keyboard, press Alt + Enter. Once in keyboard drag state,…" at bounding box center [536, 335] width 1012 height 457
click at [340, 341] on div "To activate drag with keyboard, press Alt + Enter. Once in keyboard drag state,…" at bounding box center [536, 335] width 1012 height 457
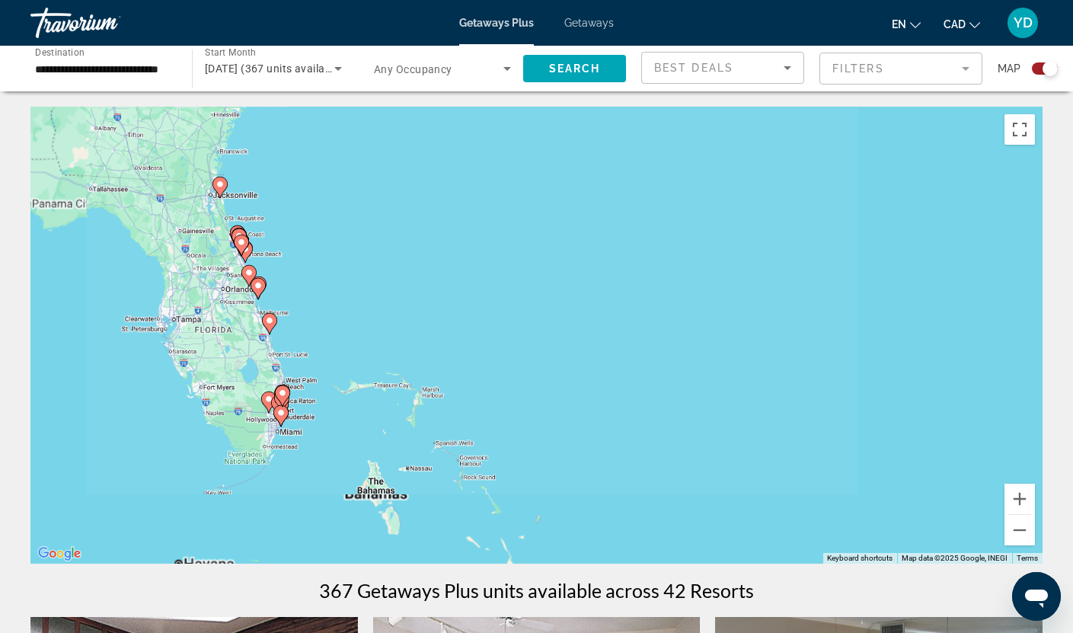
click at [340, 341] on div "To activate drag with keyboard, press Alt + Enter. Once in keyboard drag state,…" at bounding box center [536, 335] width 1012 height 457
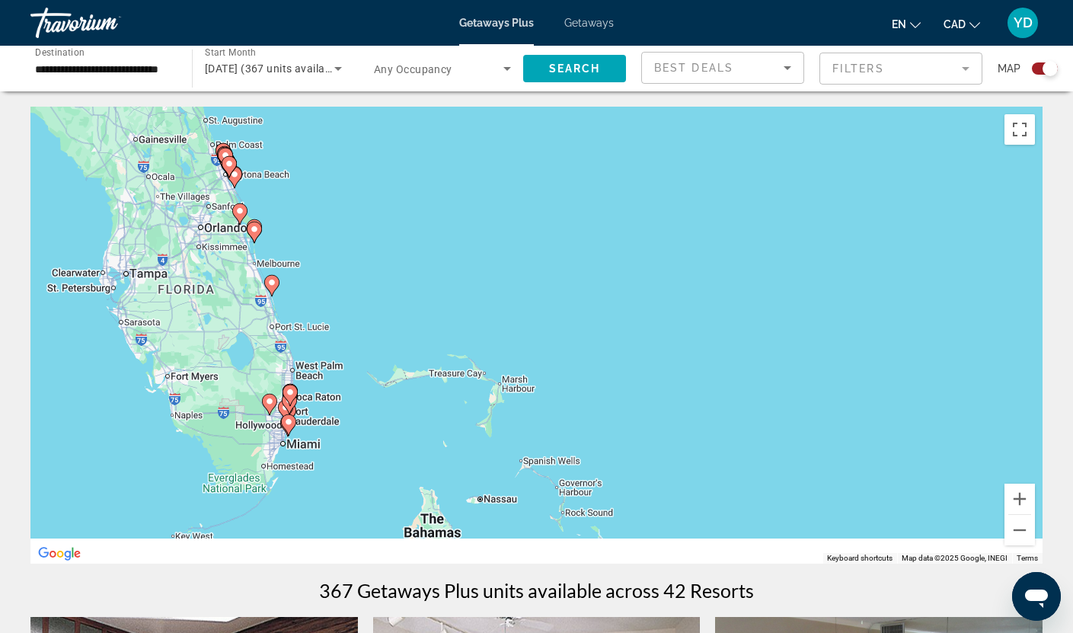
drag, startPoint x: 334, startPoint y: 357, endPoint x: 432, endPoint y: 215, distance: 172.6
click at [432, 215] on div "To activate drag with keyboard, press Alt + Enter. Once in keyboard drag state,…" at bounding box center [536, 335] width 1012 height 457
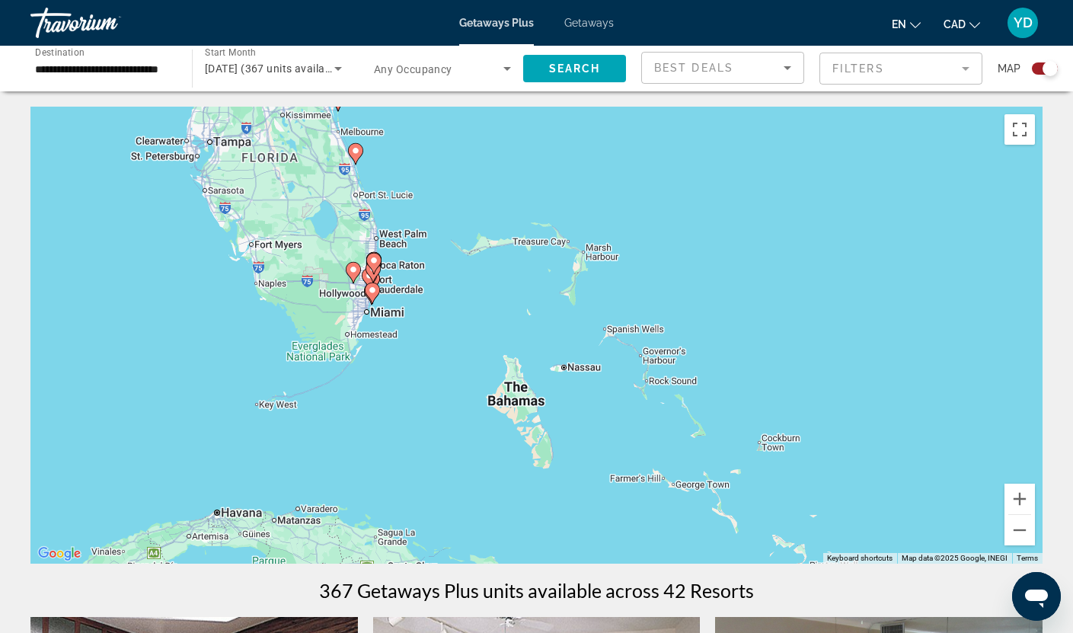
click at [438, 301] on div "To activate drag with keyboard, press Alt + Enter. Once in keyboard drag state,…" at bounding box center [536, 335] width 1012 height 457
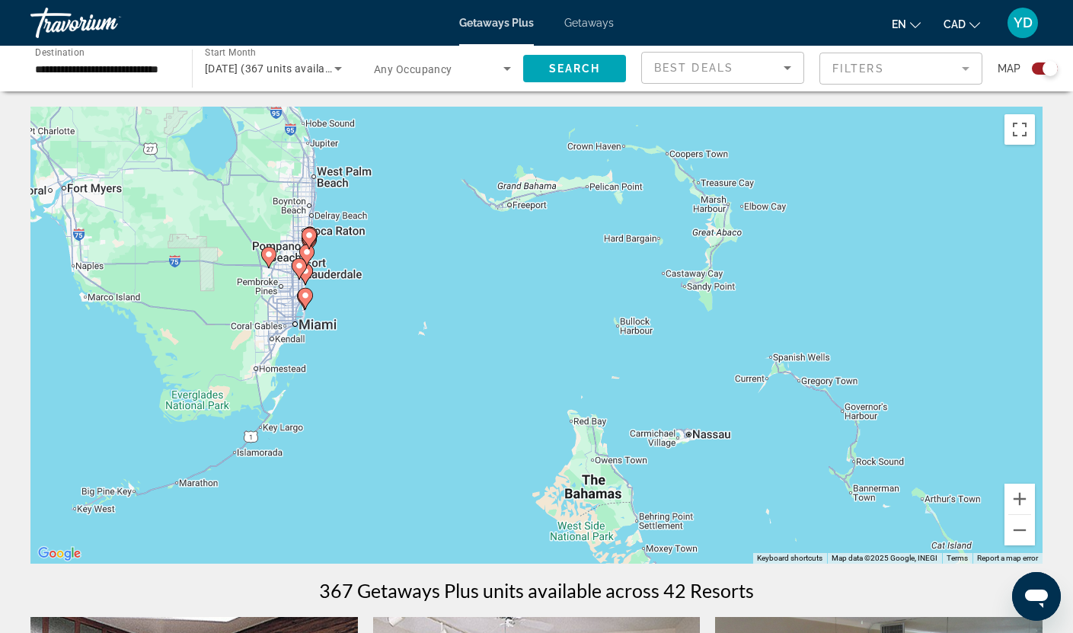
click at [384, 310] on div "To activate drag with keyboard, press Alt + Enter. Once in keyboard drag state,…" at bounding box center [536, 335] width 1012 height 457
click at [383, 310] on div "To activate drag with keyboard, press Alt + Enter. Once in keyboard drag state,…" at bounding box center [536, 335] width 1012 height 457
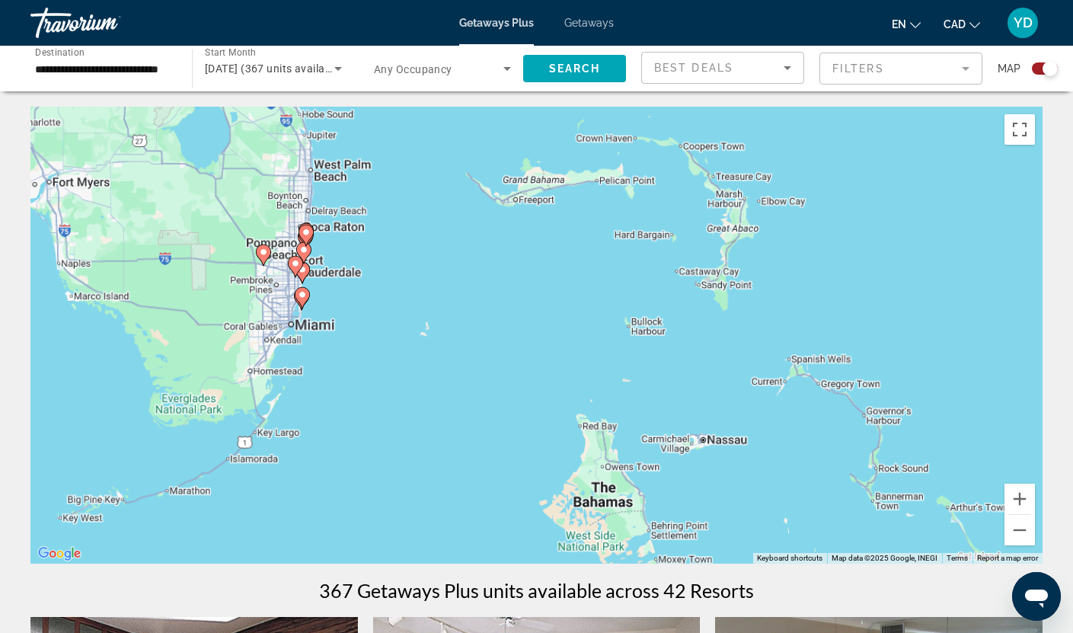
click at [383, 310] on div "To activate drag with keyboard, press Alt + Enter. Once in keyboard drag state,…" at bounding box center [536, 335] width 1012 height 457
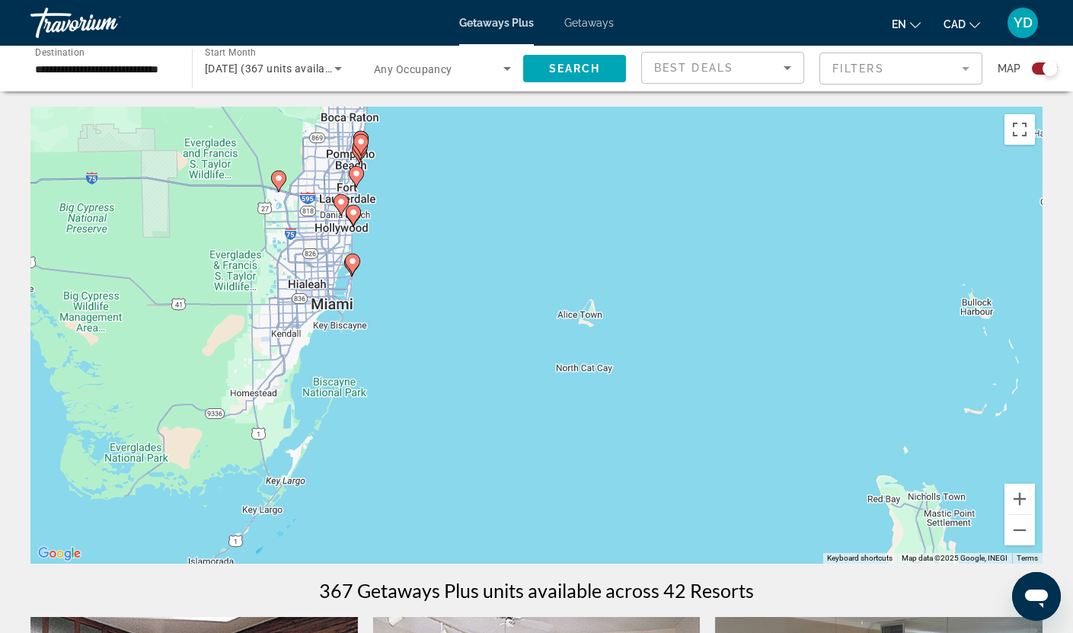
drag, startPoint x: 306, startPoint y: 299, endPoint x: 436, endPoint y: 263, distance: 135.1
click at [436, 263] on div "To activate drag with keyboard, press Alt + Enter. Once in keyboard drag state,…" at bounding box center [536, 335] width 1012 height 457
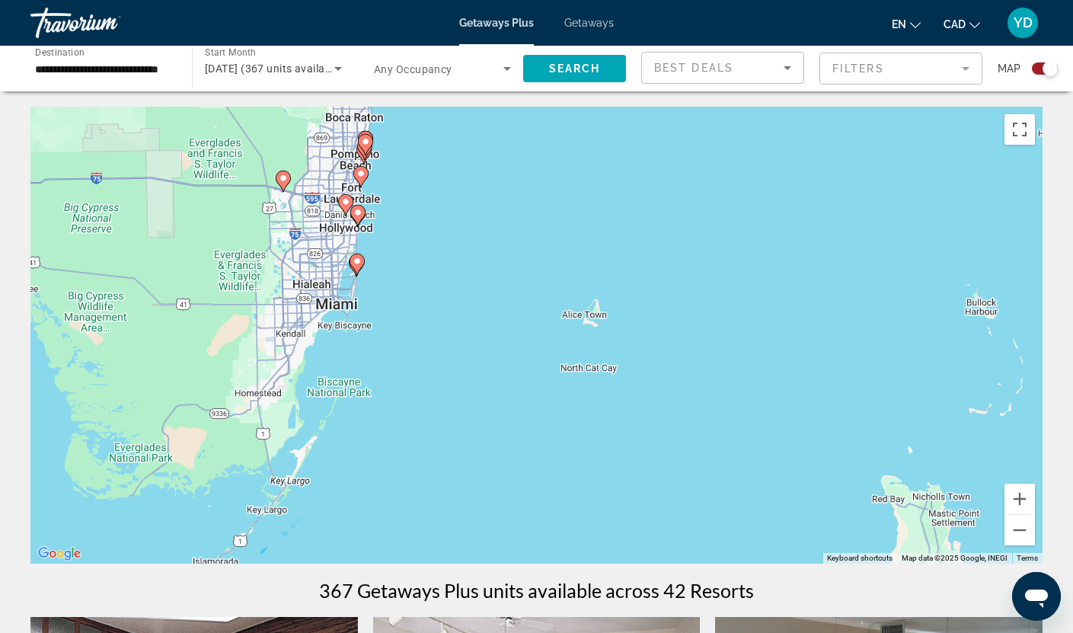
click at [402, 283] on div "To activate drag with keyboard, press Alt + Enter. Once in keyboard drag state,…" at bounding box center [536, 335] width 1012 height 457
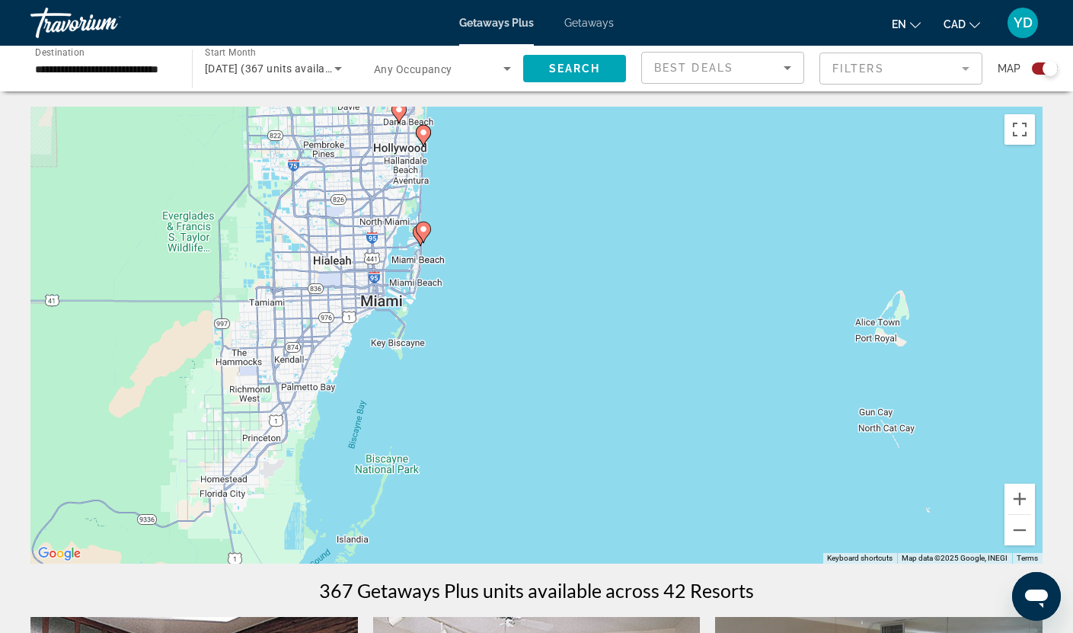
drag, startPoint x: 388, startPoint y: 324, endPoint x: 469, endPoint y: 302, distance: 83.5
click at [469, 302] on div "To activate drag with keyboard, press Alt + Enter. Once in keyboard drag state,…" at bounding box center [536, 335] width 1012 height 457
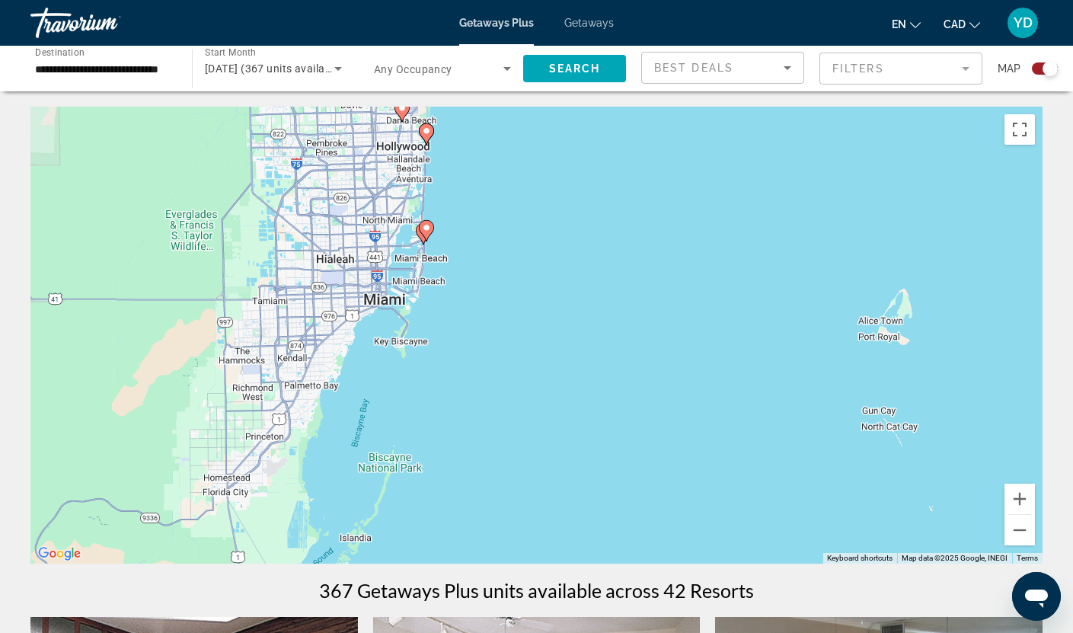
click at [494, 241] on div "To activate drag with keyboard, press Alt + Enter. Once in keyboard drag state,…" at bounding box center [536, 335] width 1012 height 457
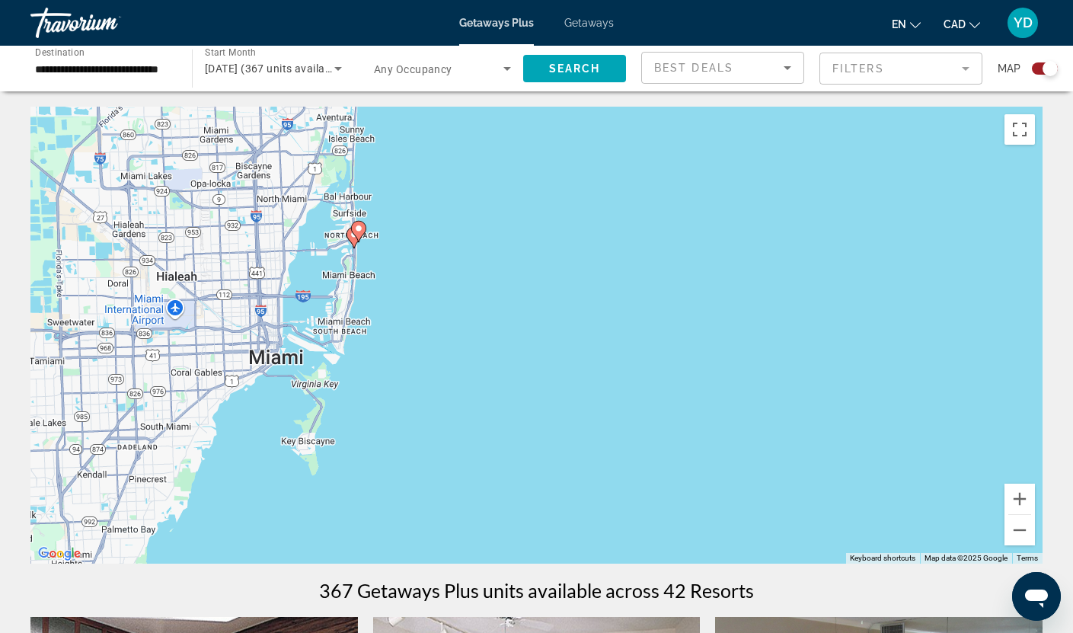
click at [403, 266] on div "To activate drag with keyboard, press Alt + Enter. Once in keyboard drag state,…" at bounding box center [536, 335] width 1012 height 457
click at [402, 266] on div "To activate drag with keyboard, press Alt + Enter. Once in keyboard drag state,…" at bounding box center [536, 335] width 1012 height 457
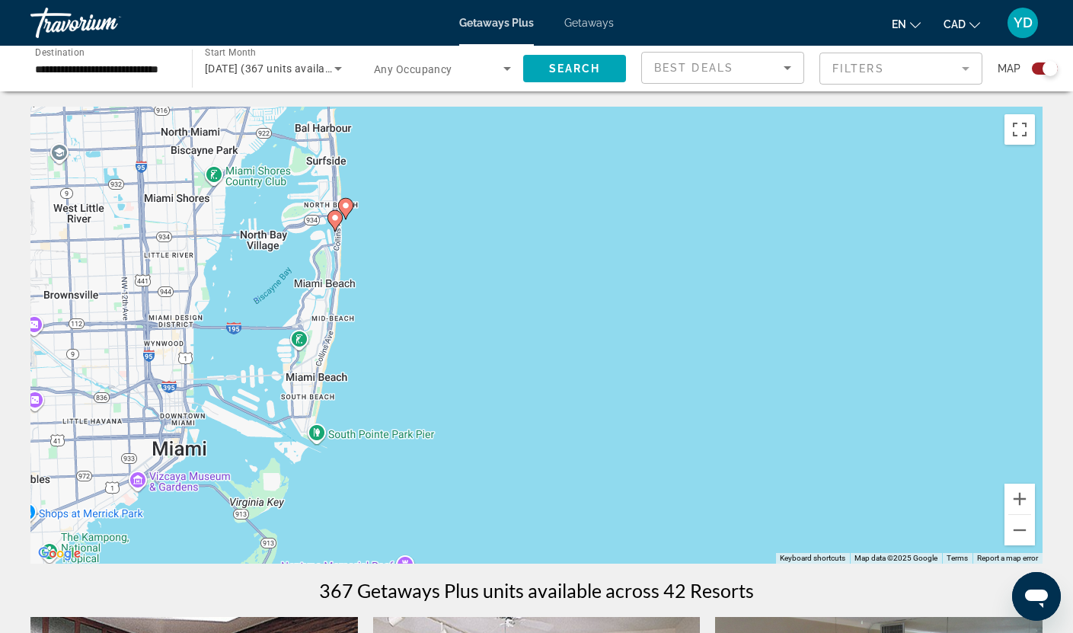
drag, startPoint x: 402, startPoint y: 266, endPoint x: 445, endPoint y: 264, distance: 42.7
click at [445, 264] on div "To activate drag with keyboard, press Alt + Enter. Once in keyboard drag state,…" at bounding box center [536, 335] width 1012 height 457
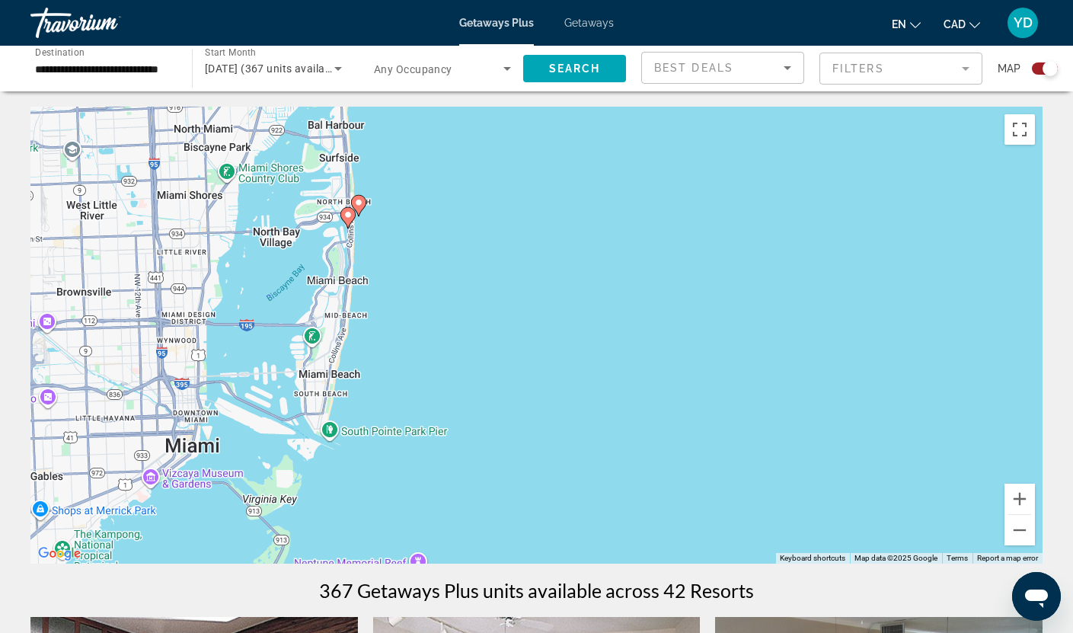
click at [360, 202] on image "Main content" at bounding box center [358, 202] width 9 height 9
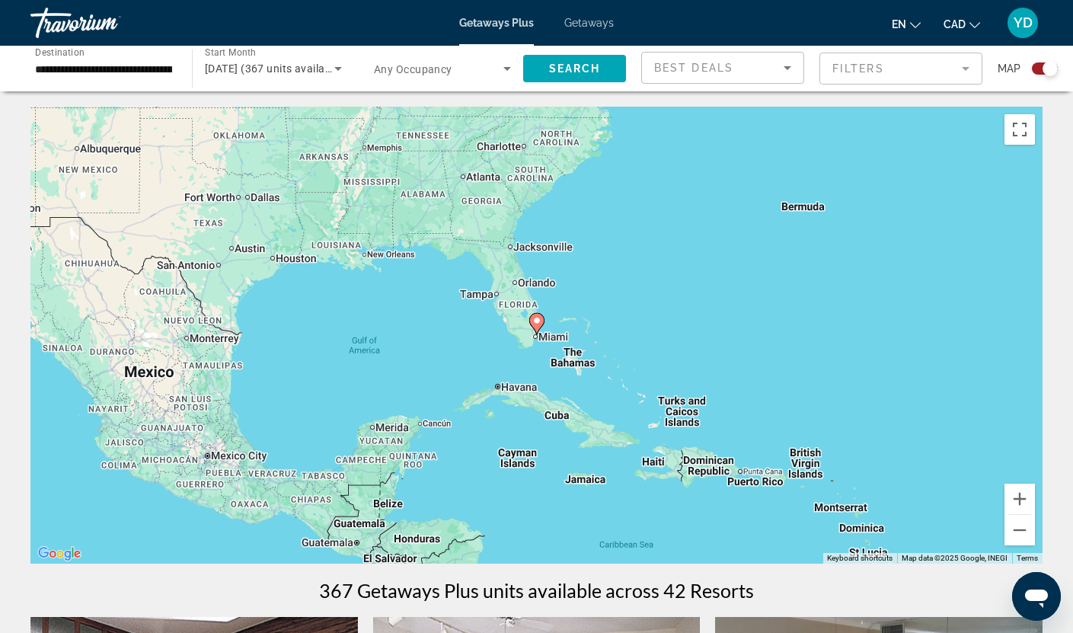
click at [595, 335] on div "To navigate, press the arrow keys. To activate drag with keyboard, press Alt + …" at bounding box center [536, 335] width 1012 height 457
click at [595, 335] on div "To activate drag with keyboard, press Alt + Enter. Once in keyboard drag state,…" at bounding box center [536, 335] width 1012 height 457
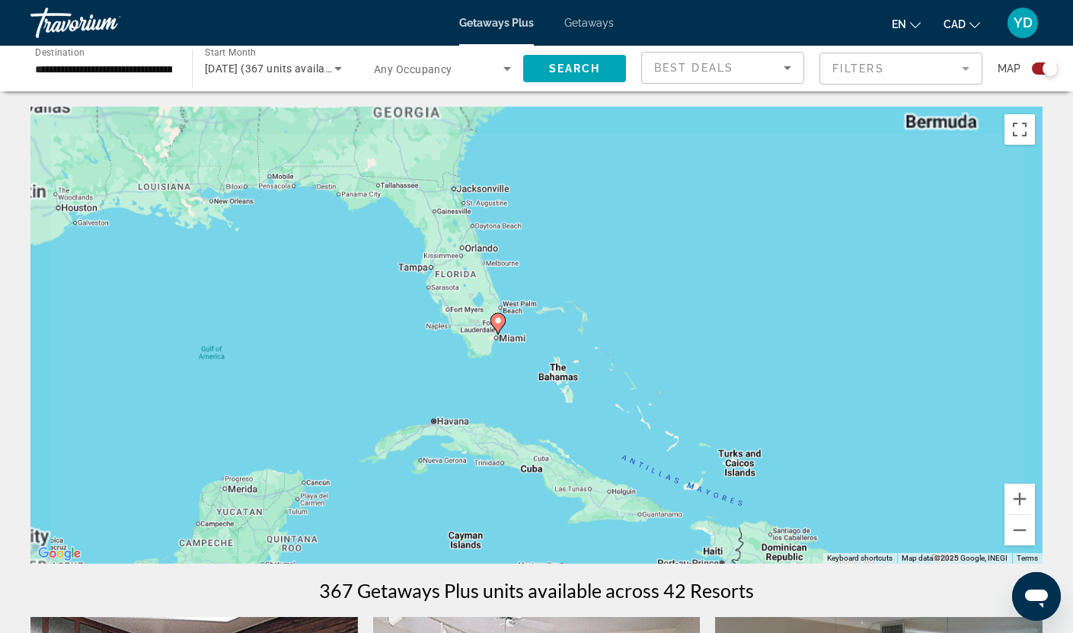
click at [595, 335] on div "To activate drag with keyboard, press Alt + Enter. Once in keyboard drag state,…" at bounding box center [536, 335] width 1012 height 457
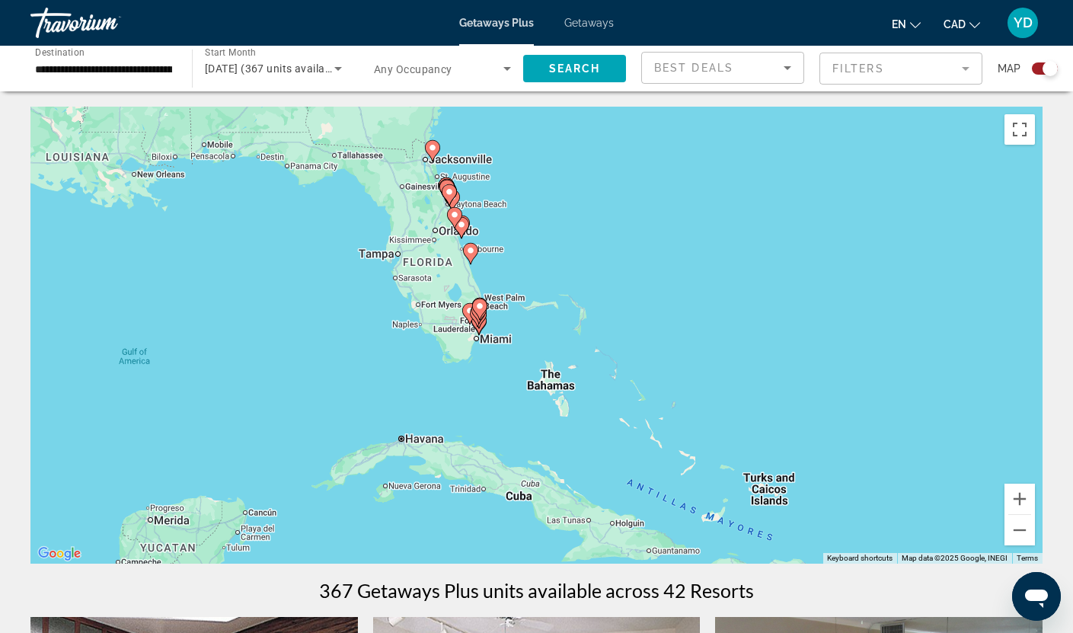
click at [595, 335] on div "To activate drag with keyboard, press Alt + Enter. Once in keyboard drag state,…" at bounding box center [536, 335] width 1012 height 457
click at [513, 322] on div "To activate drag with keyboard, press Alt + Enter. Once in keyboard drag state,…" at bounding box center [536, 335] width 1012 height 457
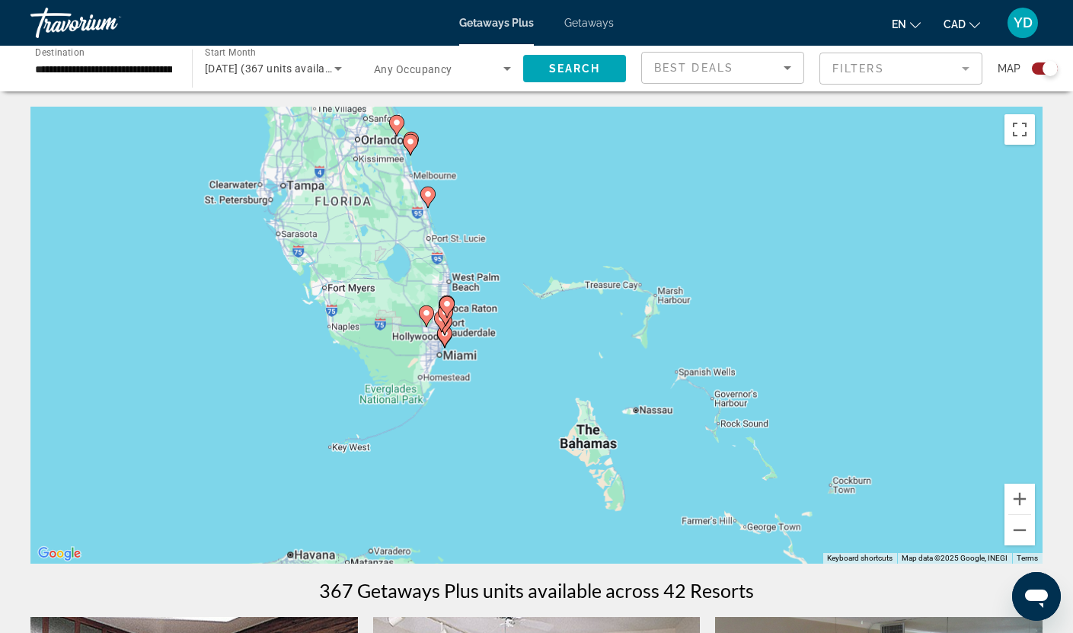
click at [513, 322] on div "To activate drag with keyboard, press Alt + Enter. Once in keyboard drag state,…" at bounding box center [536, 335] width 1012 height 457
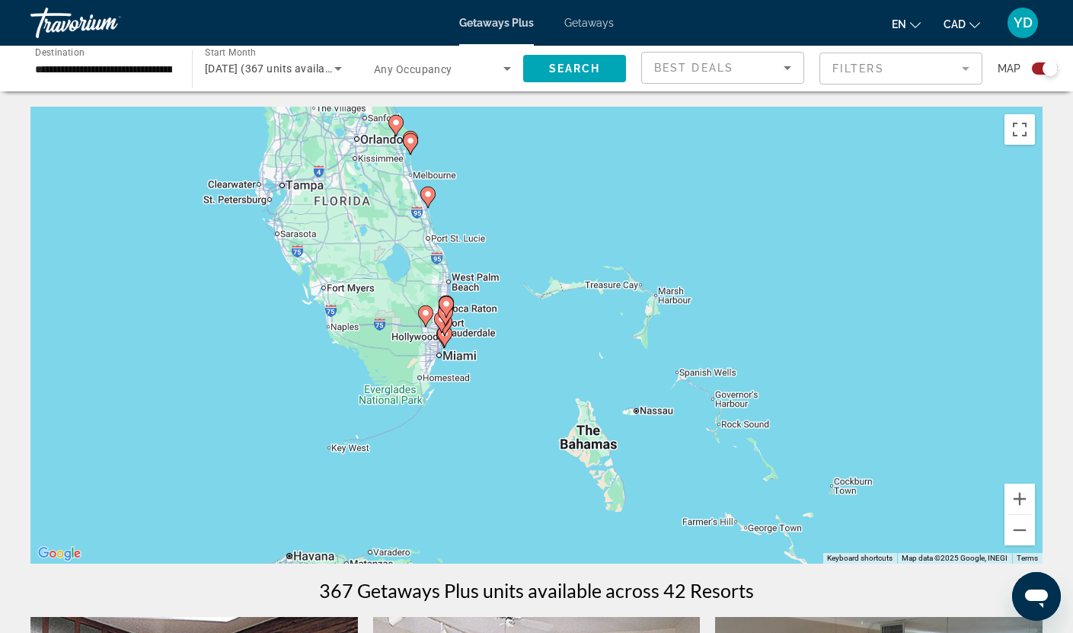
click at [513, 322] on div "To activate drag with keyboard, press Alt + Enter. Once in keyboard drag state,…" at bounding box center [536, 335] width 1012 height 457
click at [494, 377] on div "To activate drag with keyboard, press Alt + Enter. Once in keyboard drag state,…" at bounding box center [536, 335] width 1012 height 457
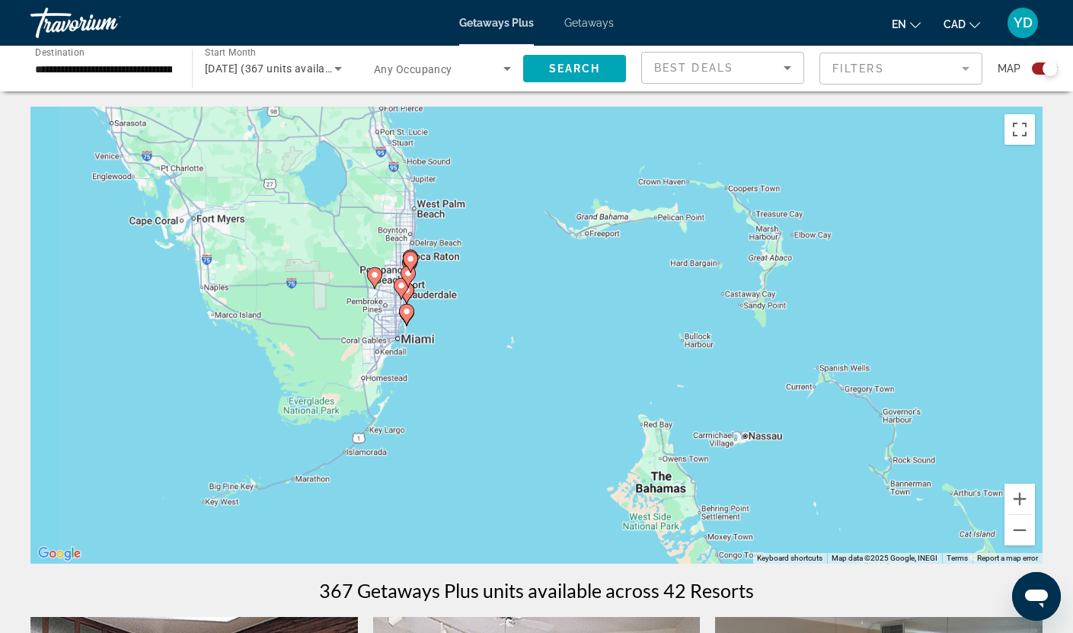
click at [494, 377] on div "To activate drag with keyboard, press Alt + Enter. Once in keyboard drag state,…" at bounding box center [536, 335] width 1012 height 457
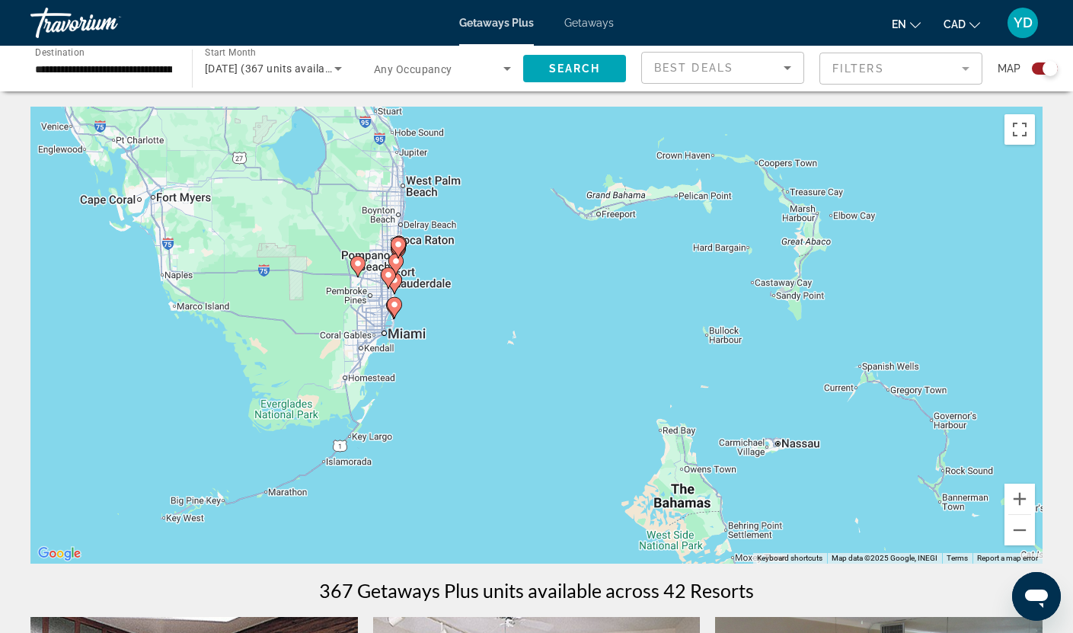
click at [494, 377] on div "To activate drag with keyboard, press Alt + Enter. Once in keyboard drag state,…" at bounding box center [536, 335] width 1012 height 457
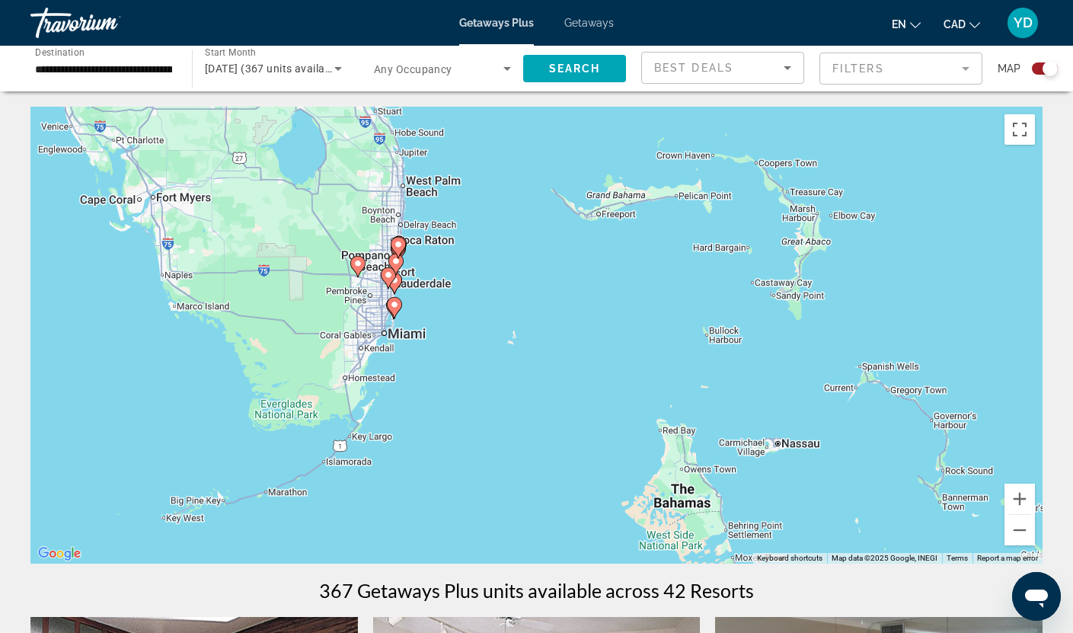
click at [494, 377] on div "To activate drag with keyboard, press Alt + Enter. Once in keyboard drag state,…" at bounding box center [536, 335] width 1012 height 457
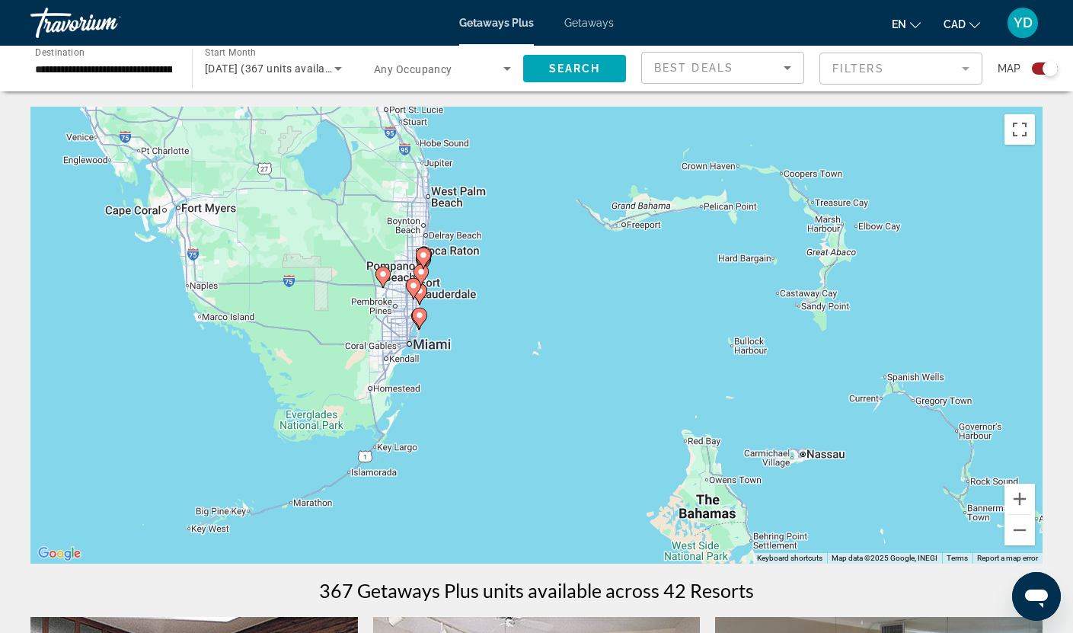
drag, startPoint x: 436, startPoint y: 311, endPoint x: 462, endPoint y: 324, distance: 29.3
click at [462, 324] on div "To activate drag with keyboard, press Alt + Enter. Once in keyboard drag state,…" at bounding box center [536, 335] width 1012 height 457
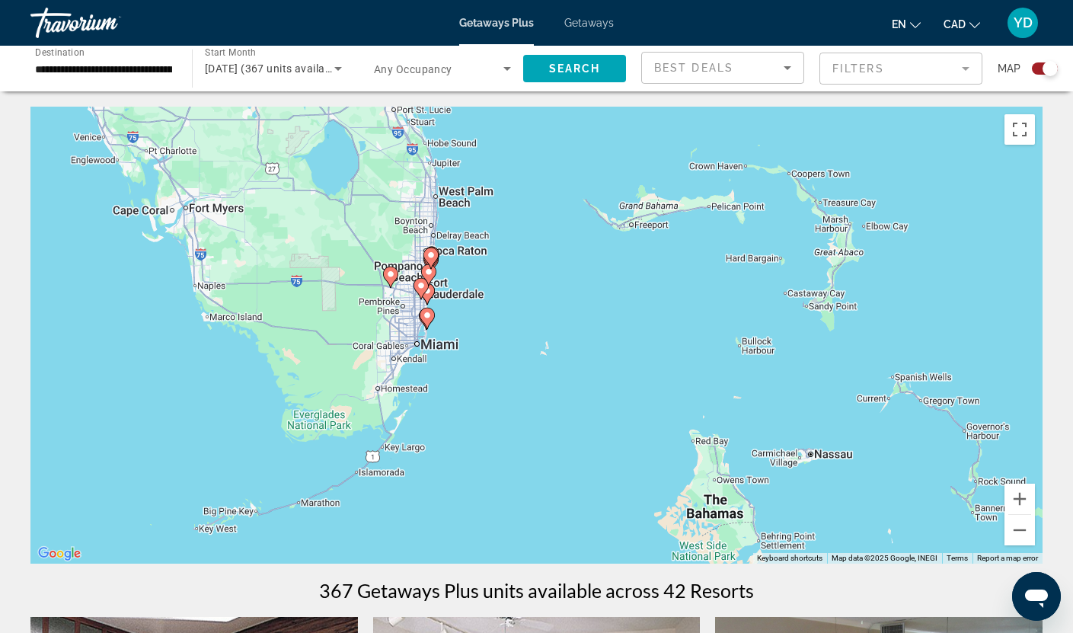
click at [462, 324] on div "To activate drag with keyboard, press Alt + Enter. Once in keyboard drag state,…" at bounding box center [536, 335] width 1012 height 457
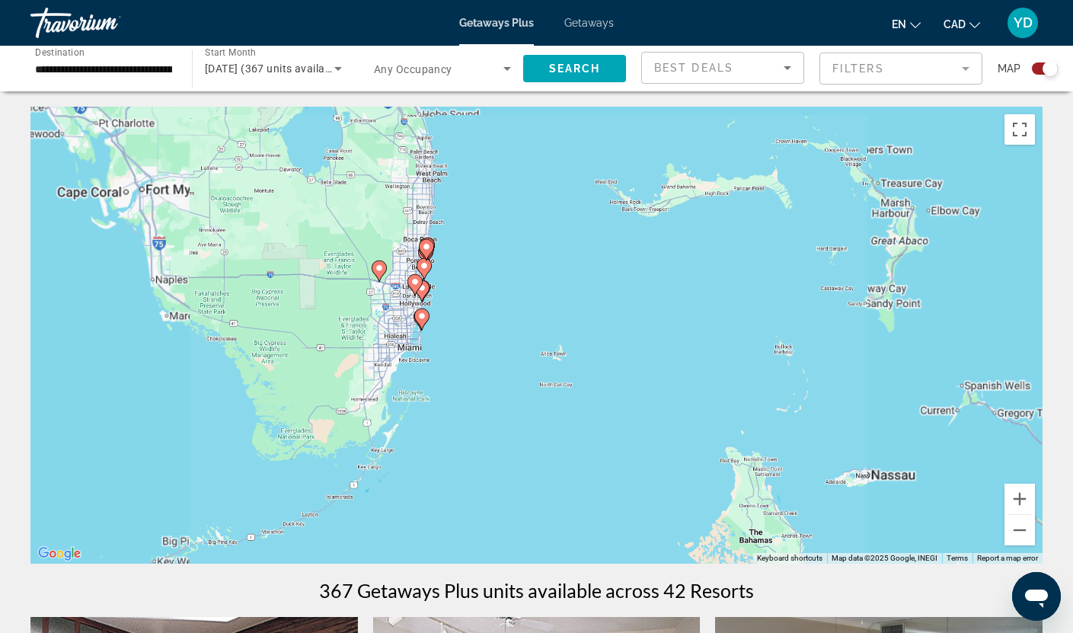
click at [462, 324] on div "To activate drag with keyboard, press Alt + Enter. Once in keyboard drag state,…" at bounding box center [536, 335] width 1012 height 457
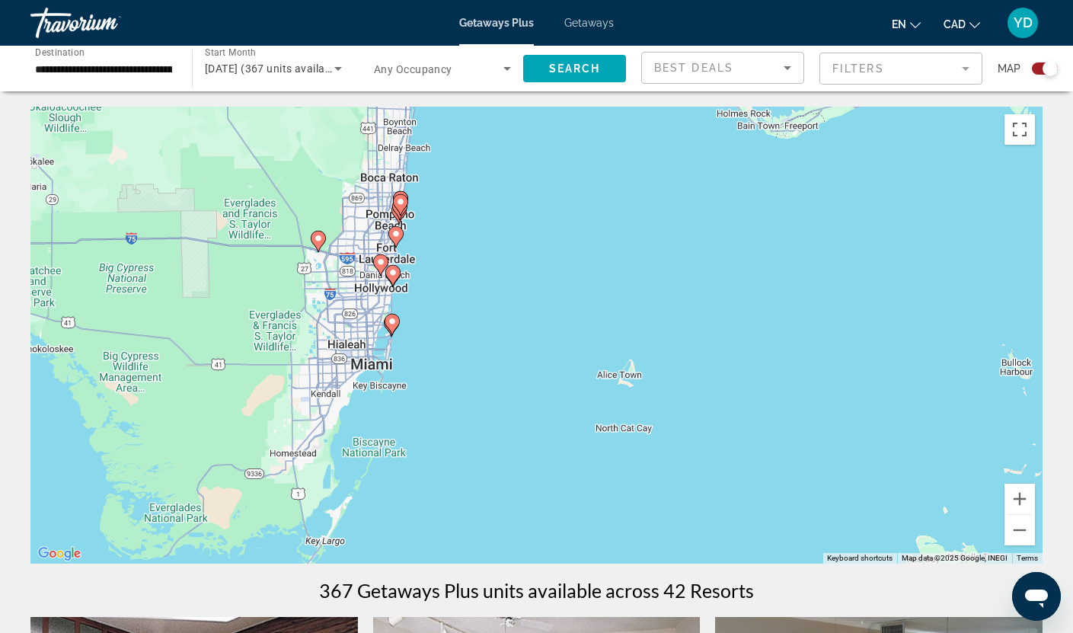
click at [433, 334] on div "To activate drag with keyboard, press Alt + Enter. Once in keyboard drag state,…" at bounding box center [536, 335] width 1012 height 457
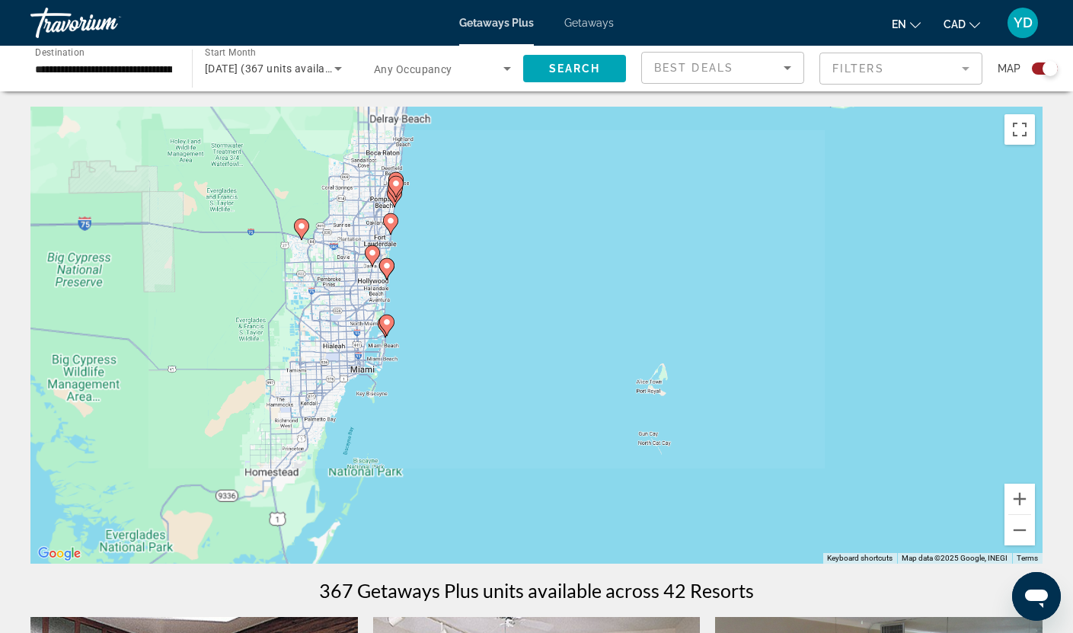
click at [433, 335] on div "To activate drag with keyboard, press Alt + Enter. Once in keyboard drag state,…" at bounding box center [536, 335] width 1012 height 457
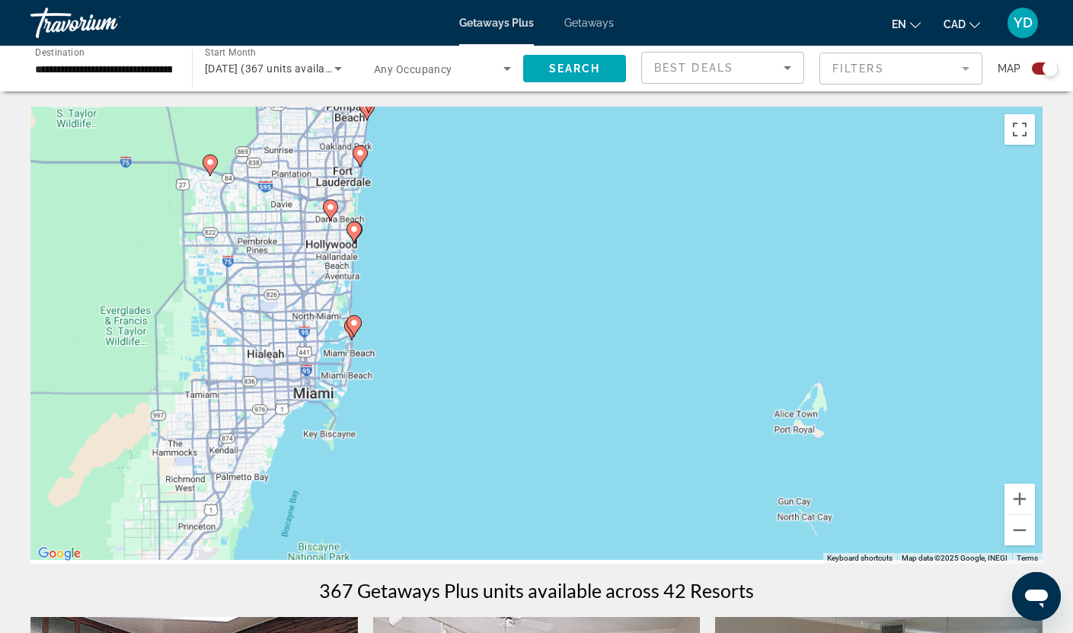
click at [433, 335] on div "To activate drag with keyboard, press Alt + Enter. Once in keyboard drag state,…" at bounding box center [536, 335] width 1012 height 457
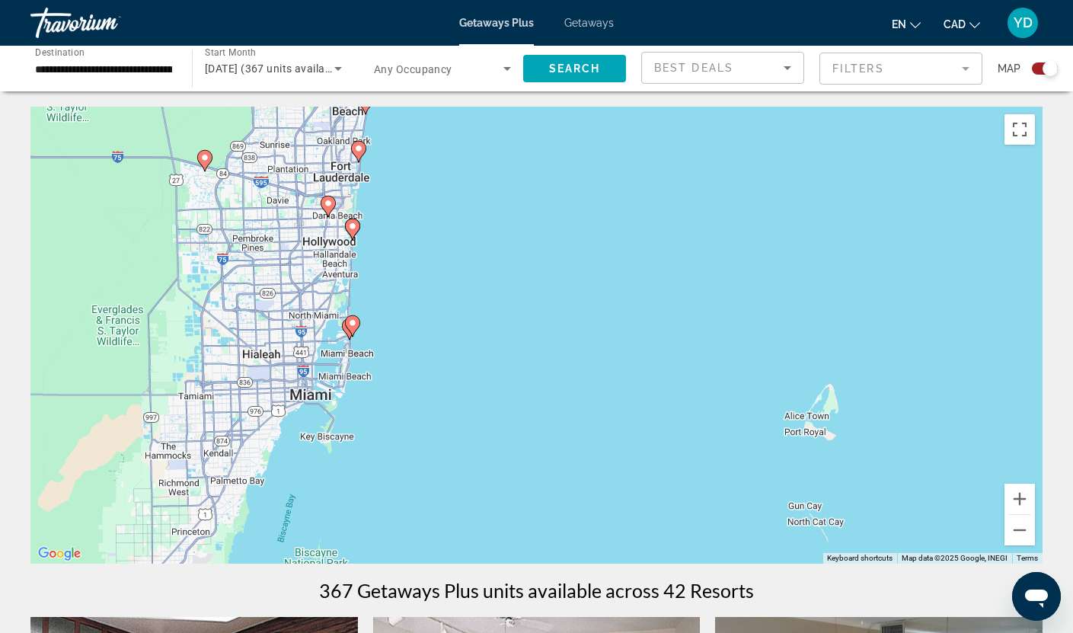
click at [433, 335] on div "To activate drag with keyboard, press Alt + Enter. Once in keyboard drag state,…" at bounding box center [536, 335] width 1012 height 457
click at [402, 352] on div "To activate drag with keyboard, press Alt + Enter. Once in keyboard drag state,…" at bounding box center [536, 335] width 1012 height 457
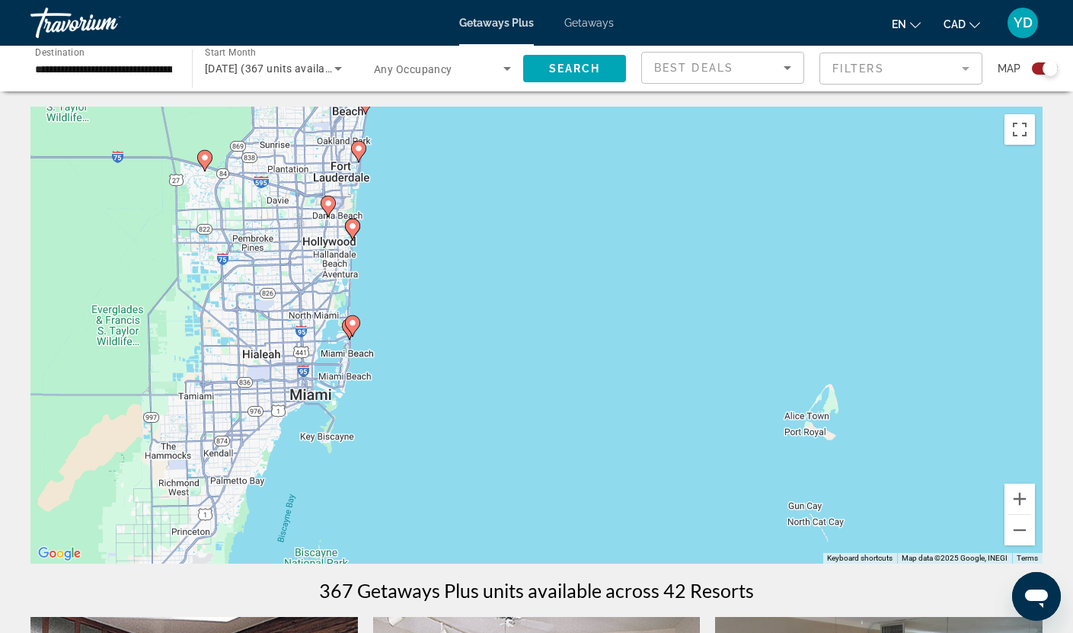
click at [402, 350] on div "To activate drag with keyboard, press Alt + Enter. Once in keyboard drag state,…" at bounding box center [536, 335] width 1012 height 457
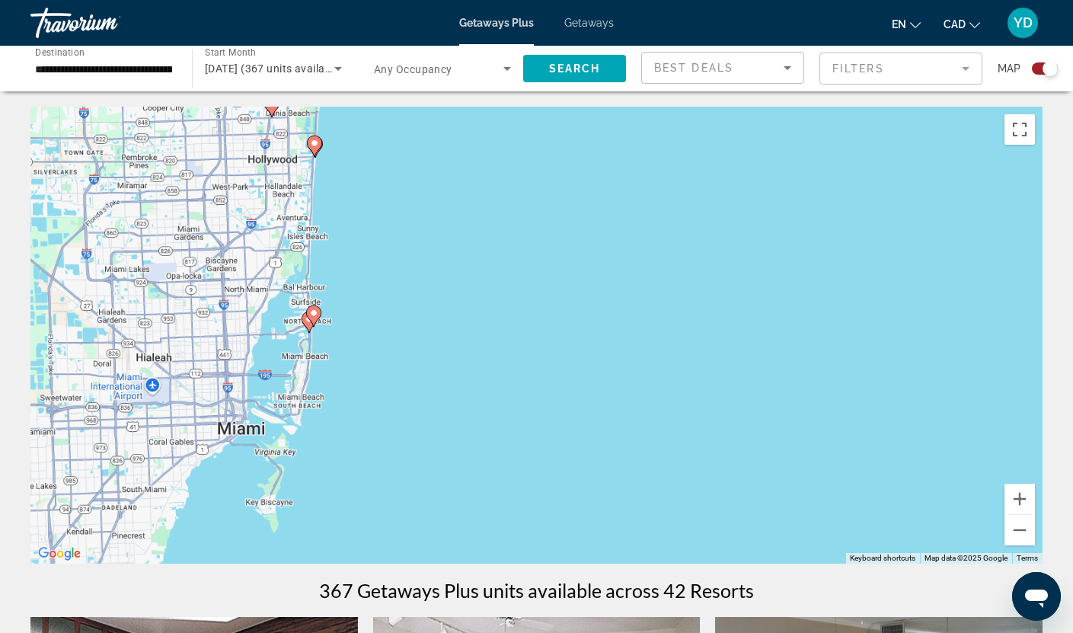
click at [402, 350] on div "To activate drag with keyboard, press Alt + Enter. Once in keyboard drag state,…" at bounding box center [536, 335] width 1012 height 457
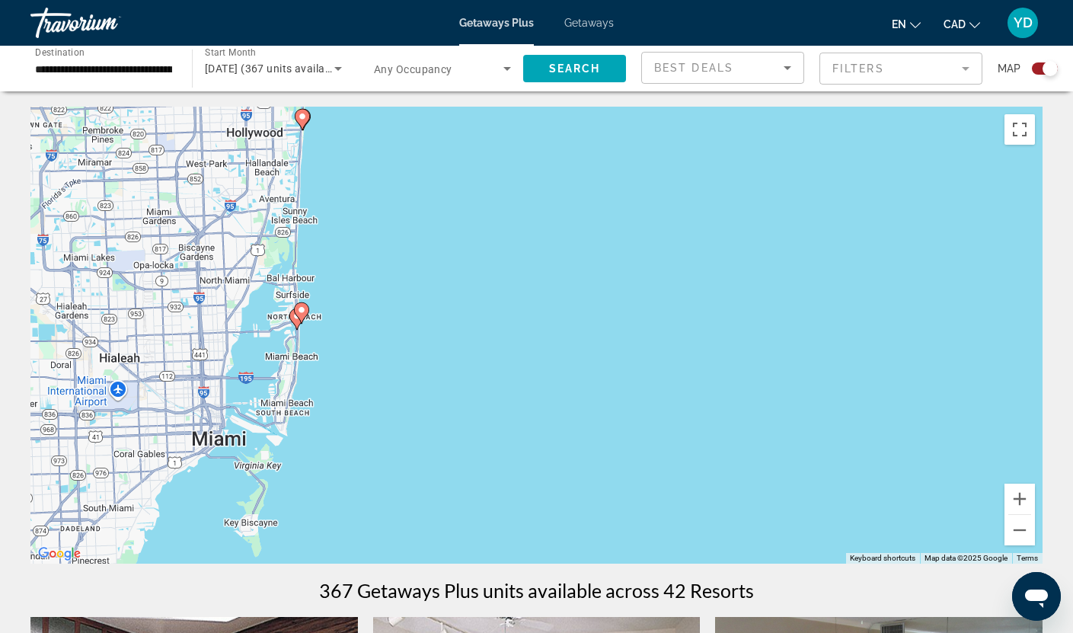
click at [292, 318] on icon "Main content" at bounding box center [296, 319] width 14 height 20
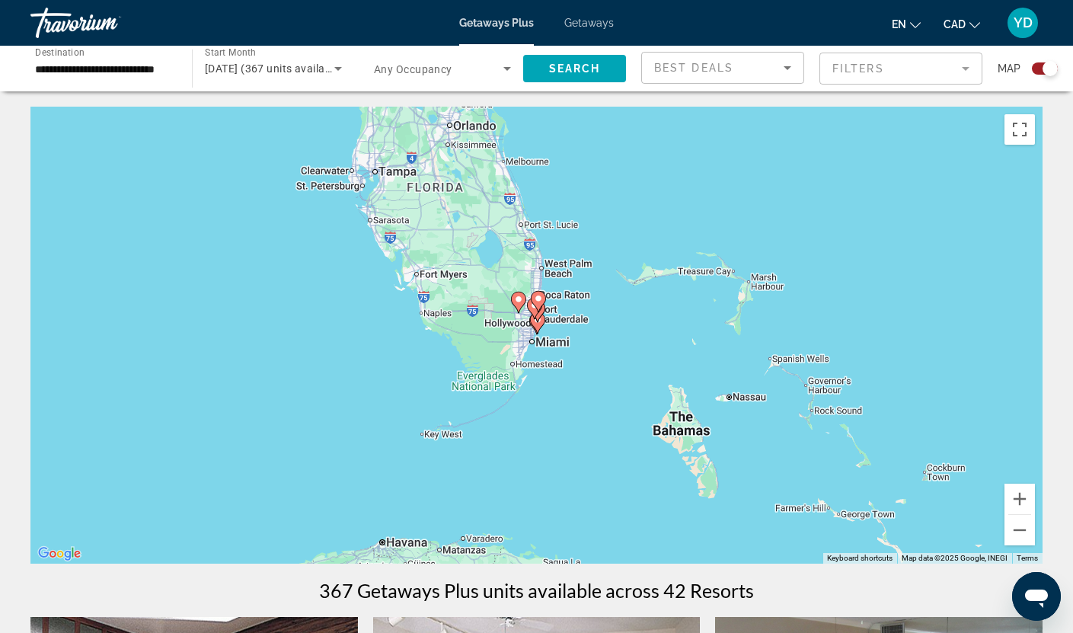
click at [577, 334] on div "To navigate, press the arrow keys. To activate drag with keyboard, press Alt + …" at bounding box center [536, 335] width 1012 height 457
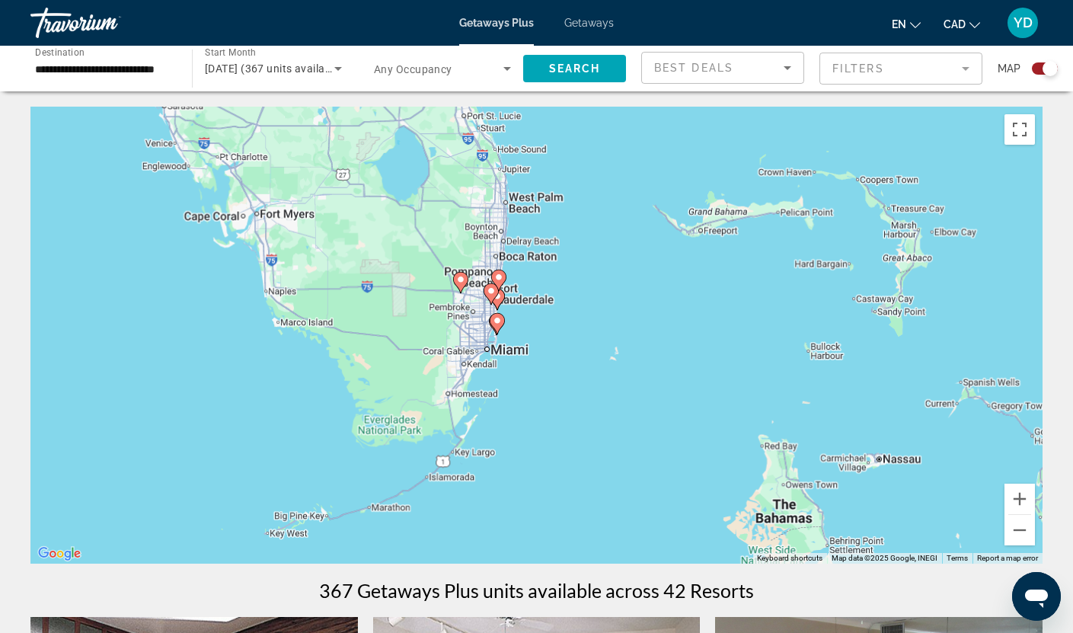
click at [577, 334] on div "To activate drag with keyboard, press Alt + Enter. Once in keyboard drag state,…" at bounding box center [536, 335] width 1012 height 457
click at [526, 334] on div "To activate drag with keyboard, press Alt + Enter. Once in keyboard drag state,…" at bounding box center [536, 335] width 1012 height 457
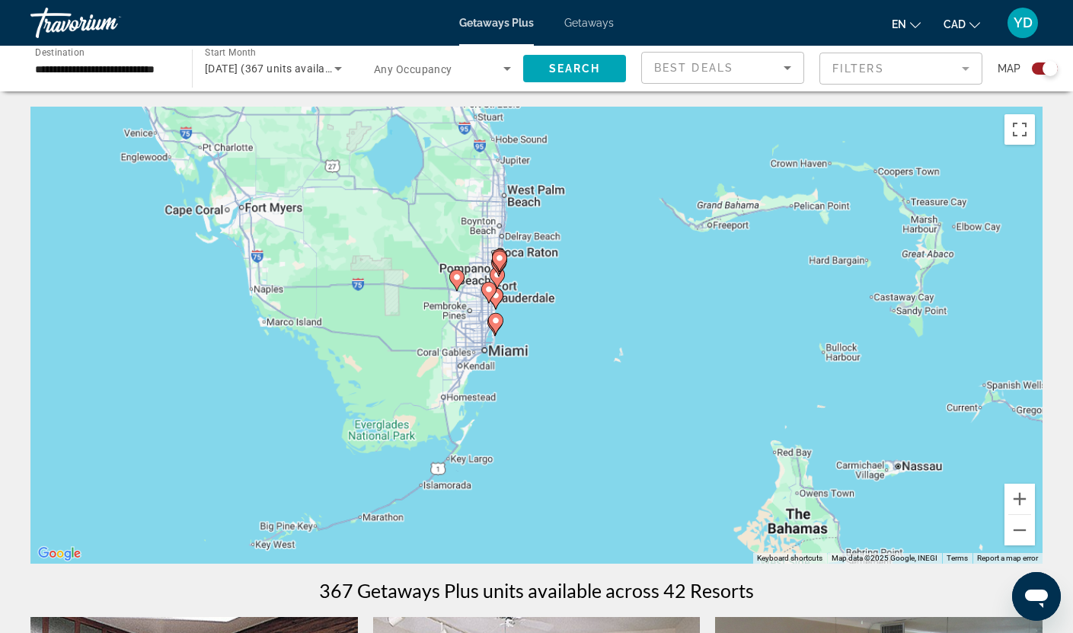
click at [526, 334] on div "To activate drag with keyboard, press Alt + Enter. Once in keyboard drag state,…" at bounding box center [536, 335] width 1012 height 457
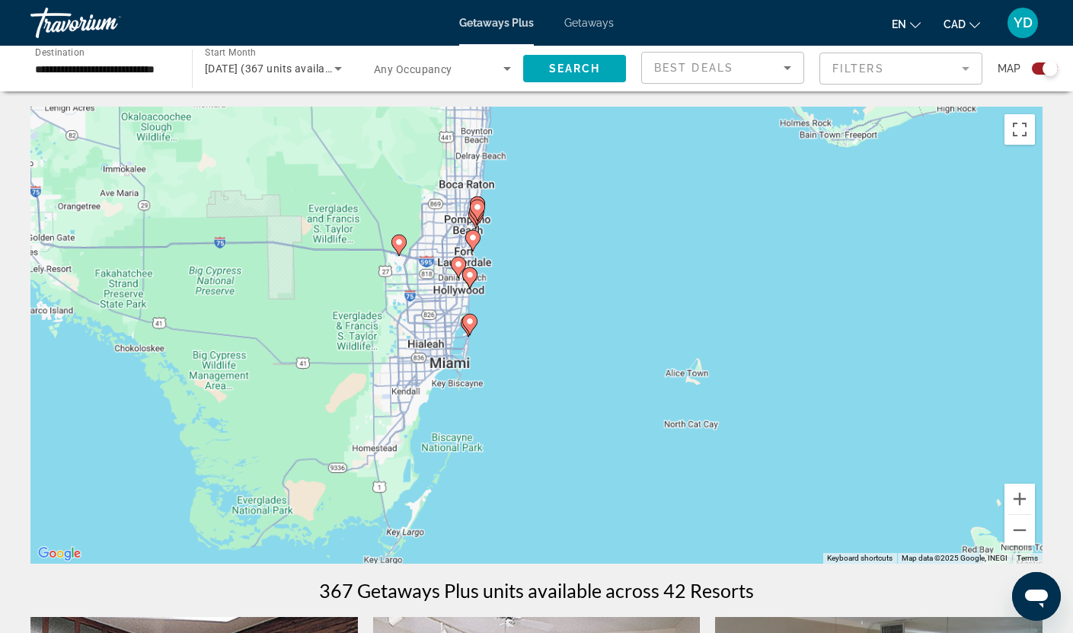
click at [526, 334] on div "To activate drag with keyboard, press Alt + Enter. Once in keyboard drag state,…" at bounding box center [536, 335] width 1012 height 457
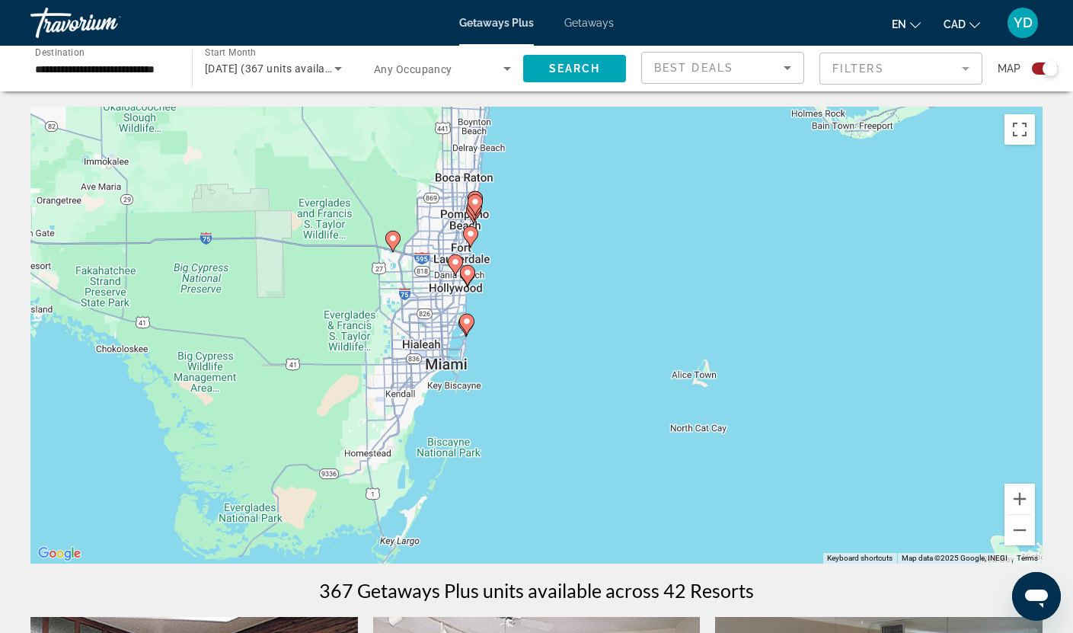
drag, startPoint x: 526, startPoint y: 334, endPoint x: 478, endPoint y: 331, distance: 48.1
click at [518, 334] on div "To activate drag with keyboard, press Alt + Enter. Once in keyboard drag state,…" at bounding box center [536, 335] width 1012 height 457
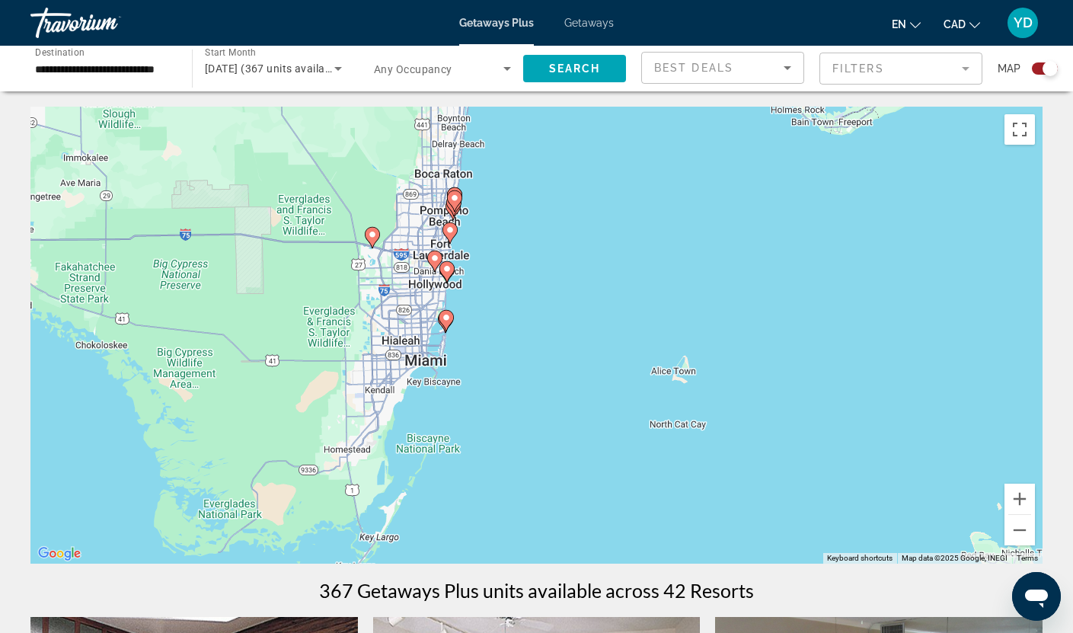
click at [473, 331] on div "To activate drag with keyboard, press Alt + Enter. Once in keyboard drag state,…" at bounding box center [536, 335] width 1012 height 457
click at [472, 331] on div "To activate drag with keyboard, press Alt + Enter. Once in keyboard drag state,…" at bounding box center [536, 335] width 1012 height 457
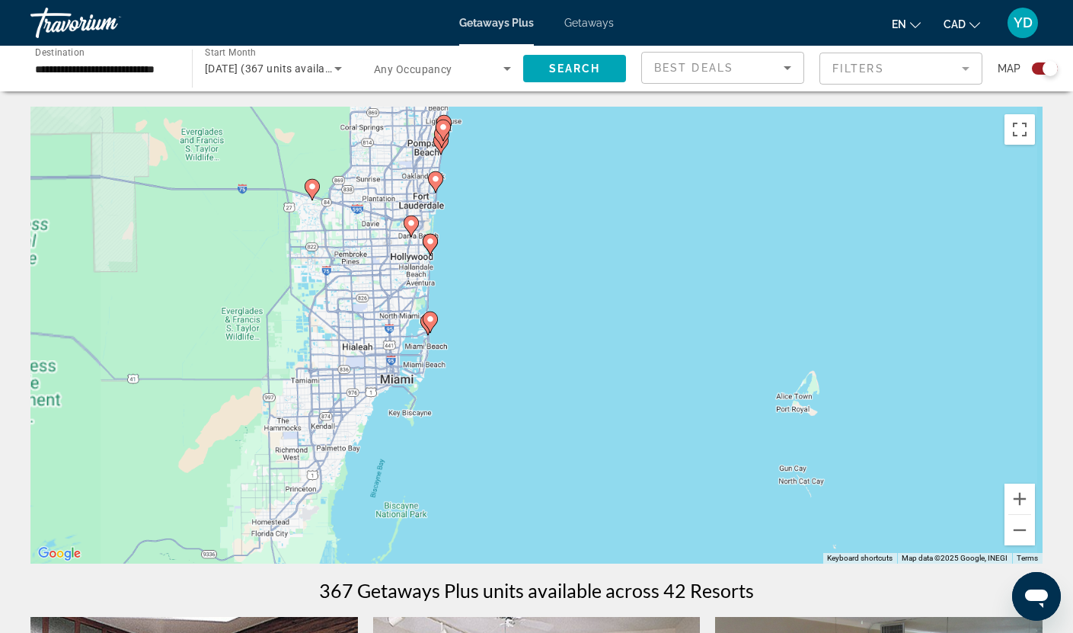
click at [472, 331] on div "To activate drag with keyboard, press Alt + Enter. Once in keyboard drag state,…" at bounding box center [536, 335] width 1012 height 457
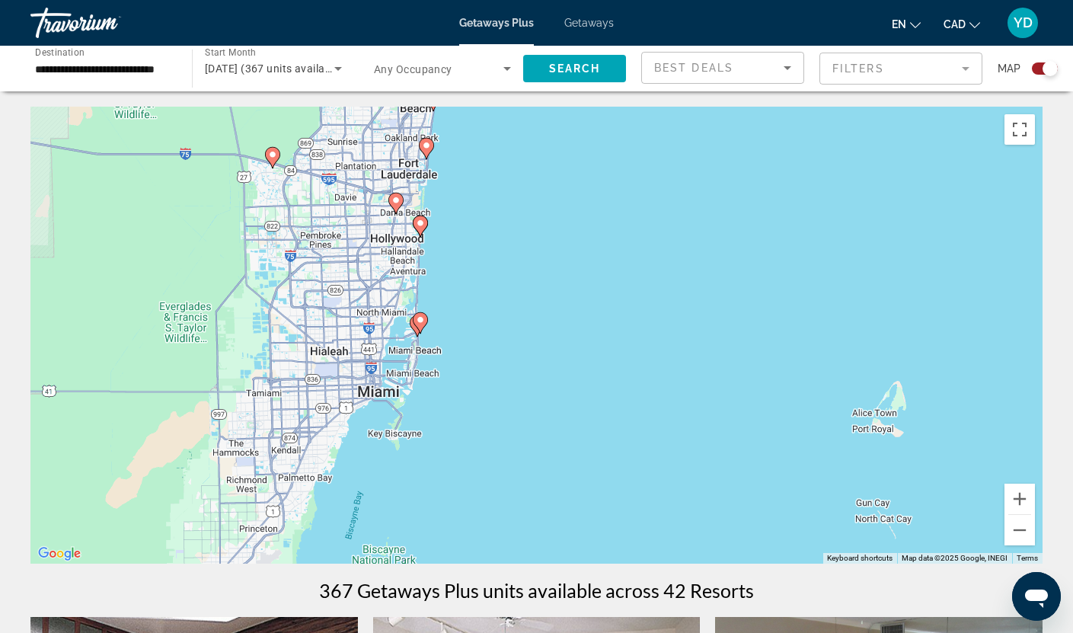
click at [472, 331] on div "To activate drag with keyboard, press Alt + Enter. Once in keyboard drag state,…" at bounding box center [536, 335] width 1012 height 457
click at [450, 340] on div "To activate drag with keyboard, press Alt + Enter. Once in keyboard drag state,…" at bounding box center [536, 335] width 1012 height 457
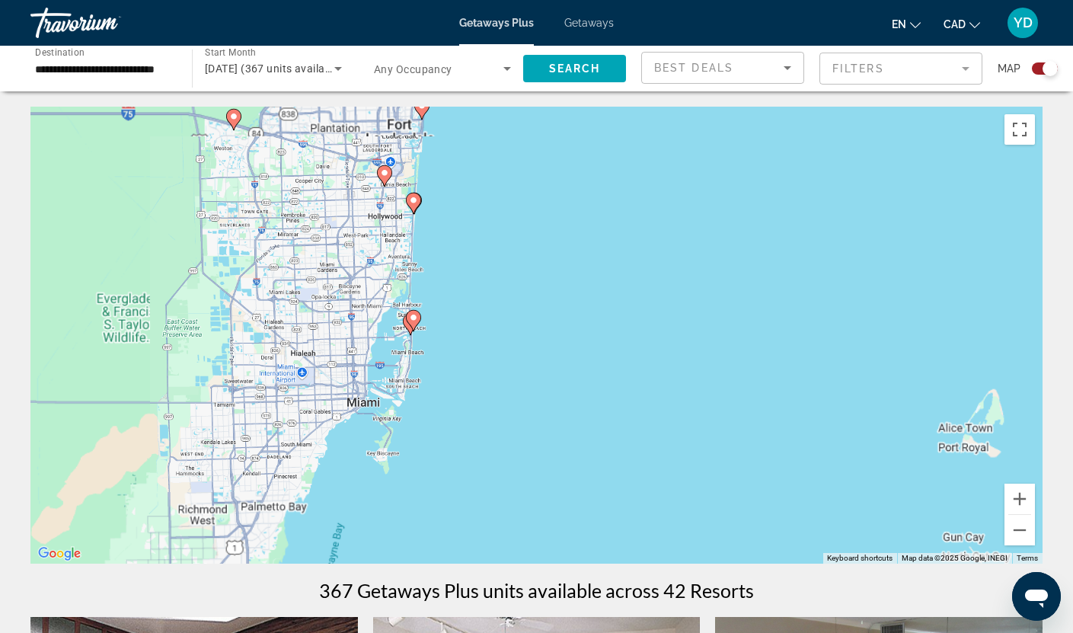
click at [450, 340] on div "To activate drag with keyboard, press Alt + Enter. Once in keyboard drag state,…" at bounding box center [536, 335] width 1012 height 457
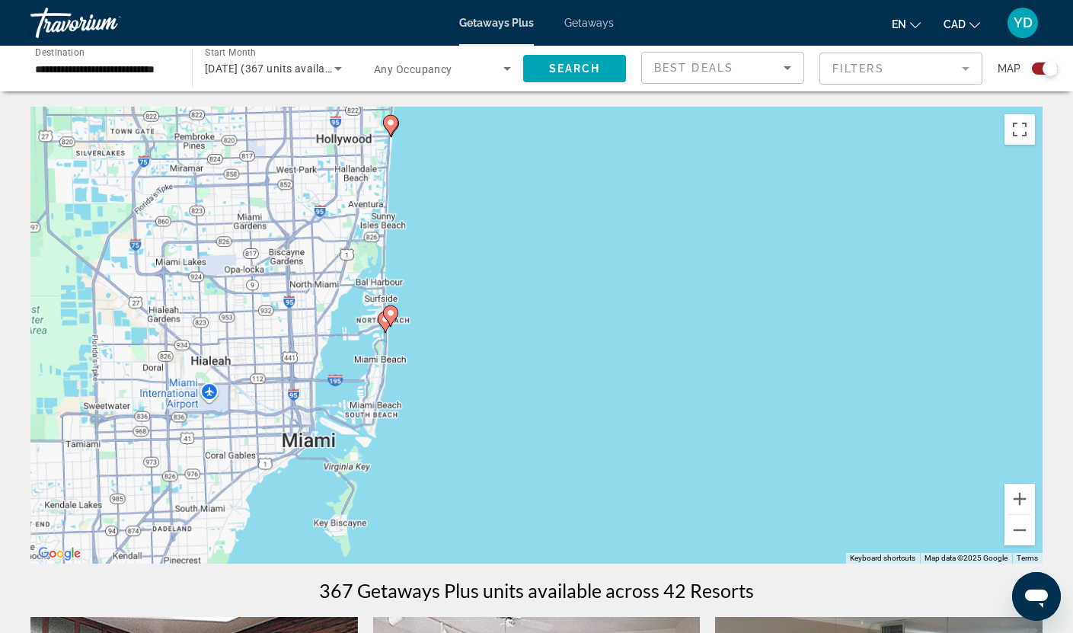
click at [450, 340] on div "To activate drag with keyboard, press Alt + Enter. Once in keyboard drag state,…" at bounding box center [536, 335] width 1012 height 457
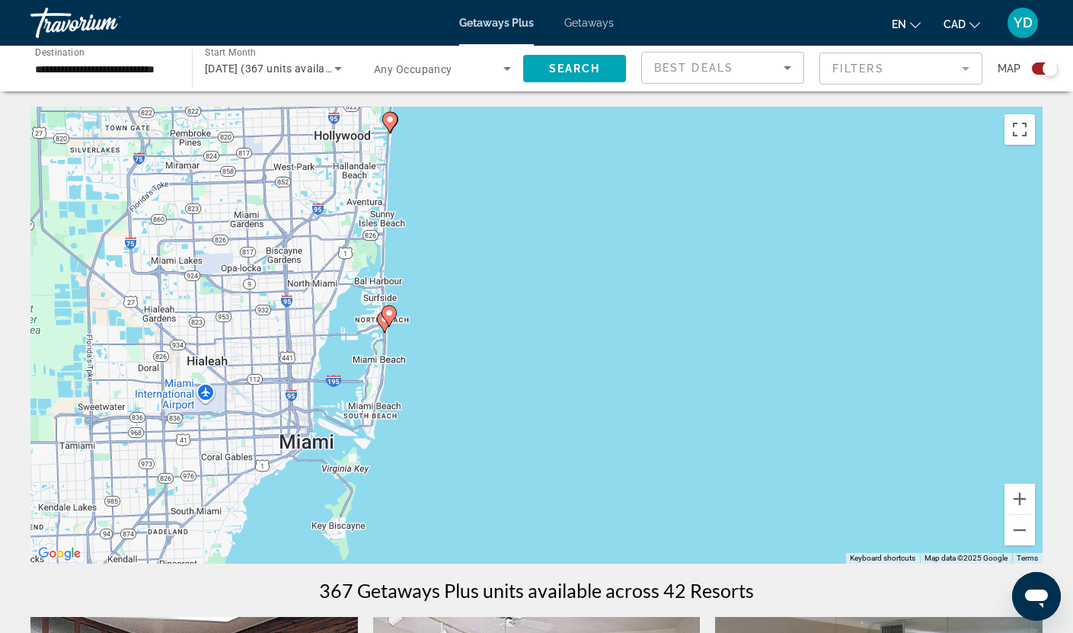
click at [450, 340] on div "To activate drag with keyboard, press Alt + Enter. Once in keyboard drag state,…" at bounding box center [536, 335] width 1012 height 457
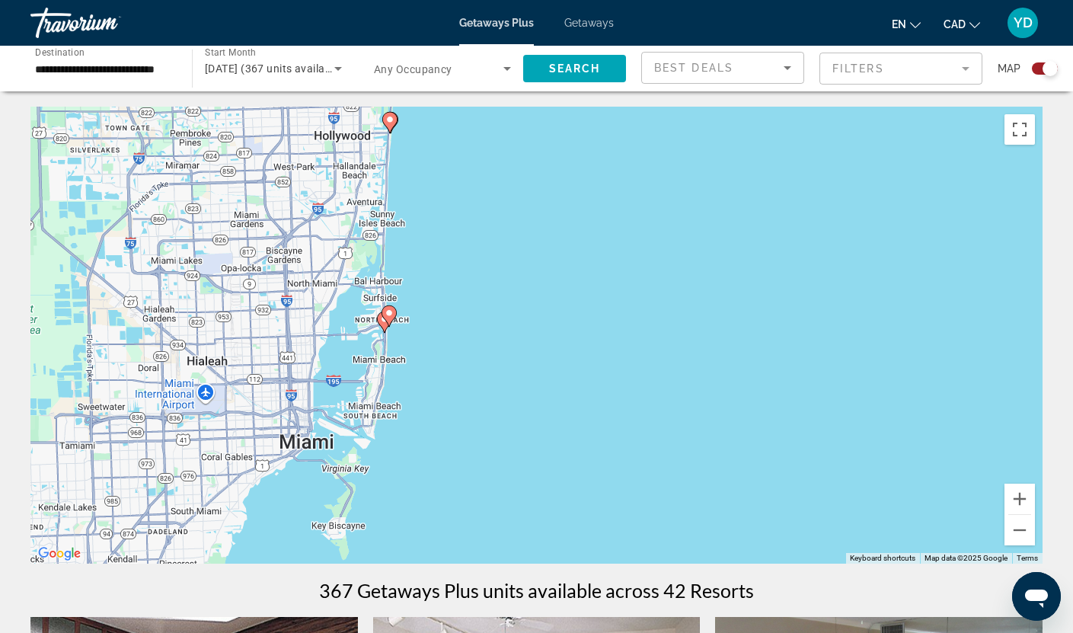
click at [421, 337] on div "To activate drag with keyboard, press Alt + Enter. Once in keyboard drag state,…" at bounding box center [536, 335] width 1012 height 457
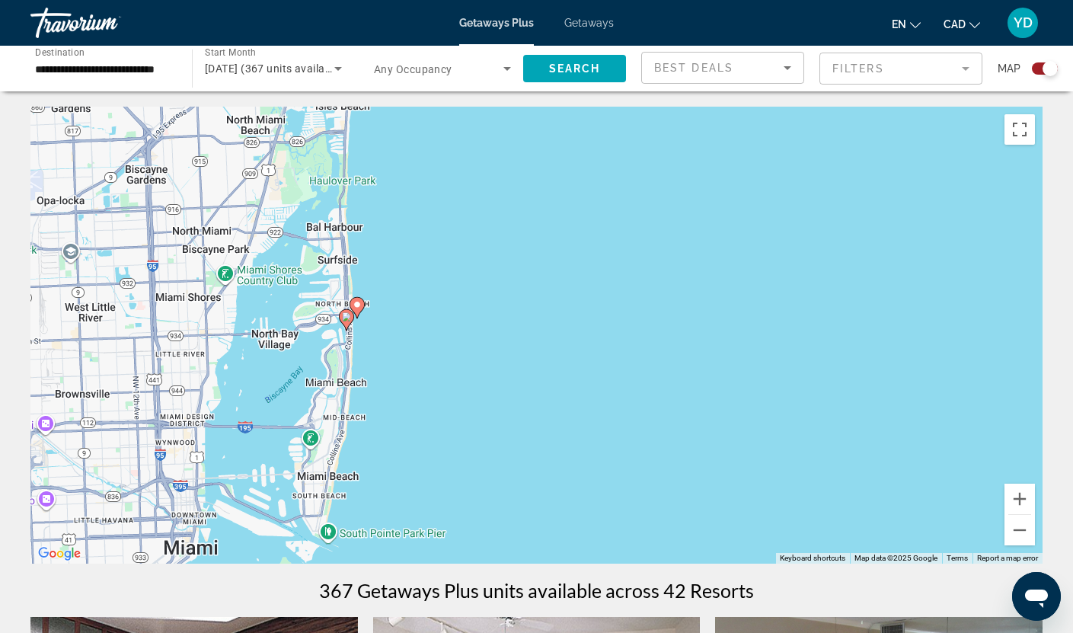
click at [421, 337] on div "To activate drag with keyboard, press Alt + Enter. Once in keyboard drag state,…" at bounding box center [536, 335] width 1012 height 457
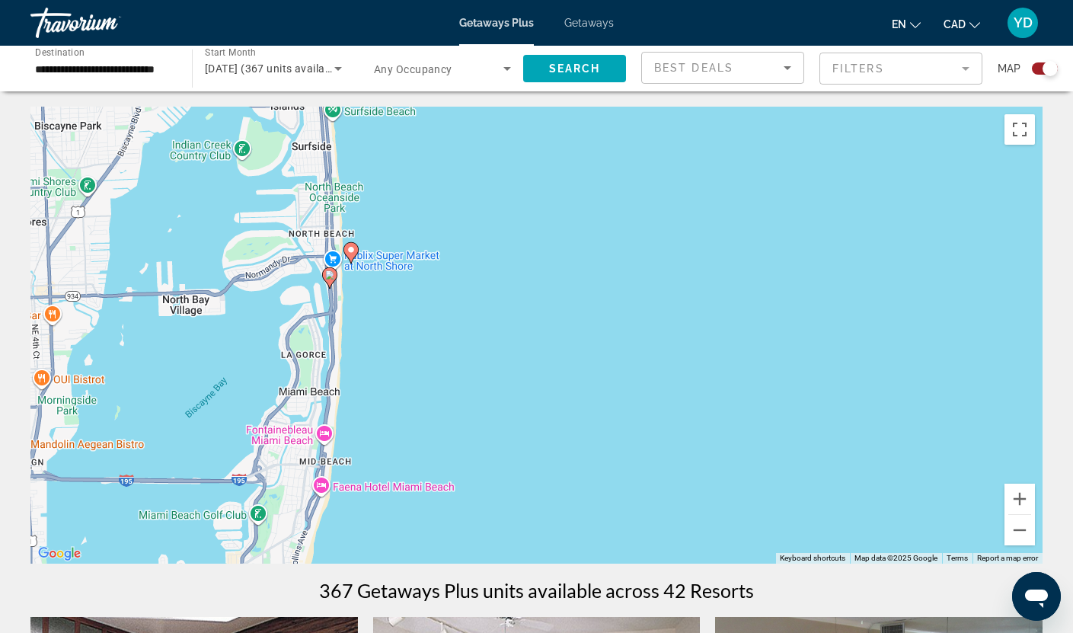
drag, startPoint x: 374, startPoint y: 337, endPoint x: 434, endPoint y: 299, distance: 70.8
click at [434, 299] on div "To activate drag with keyboard, press Alt + Enter. Once in keyboard drag state,…" at bounding box center [536, 335] width 1012 height 457
click at [353, 249] on image "Main content" at bounding box center [352, 248] width 9 height 9
type input "**********"
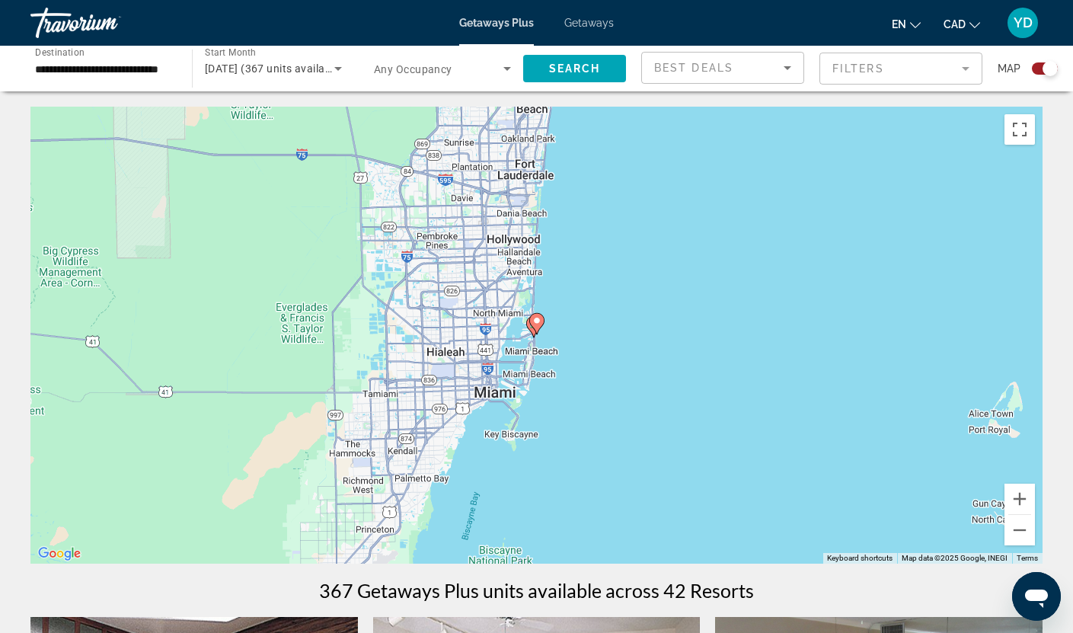
click at [535, 315] on icon "Main content" at bounding box center [536, 324] width 14 height 20
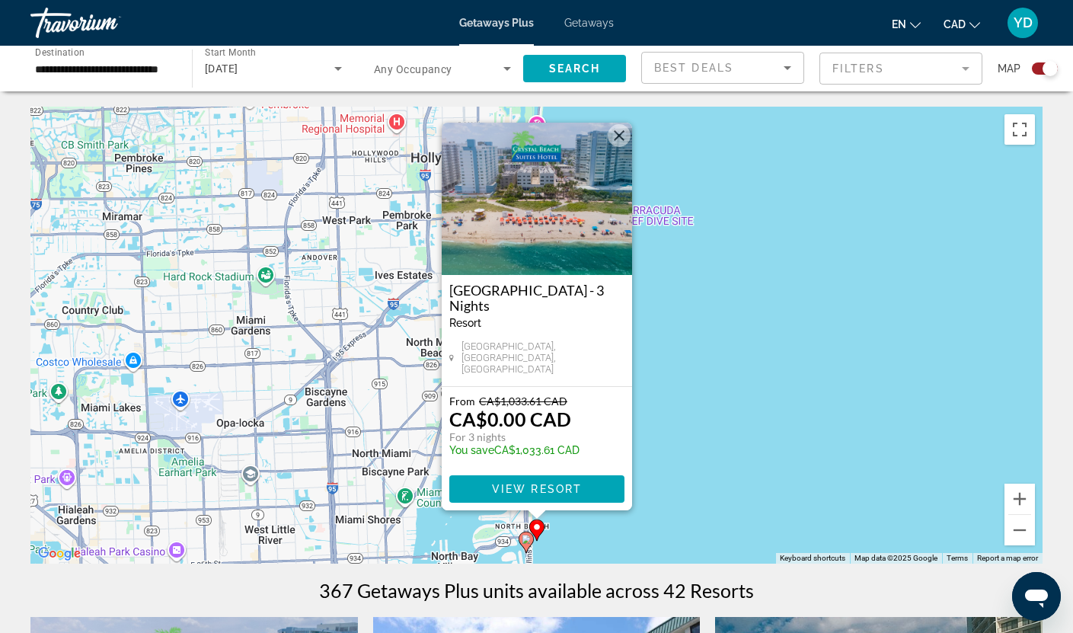
click at [616, 143] on button "Close" at bounding box center [619, 135] width 23 height 23
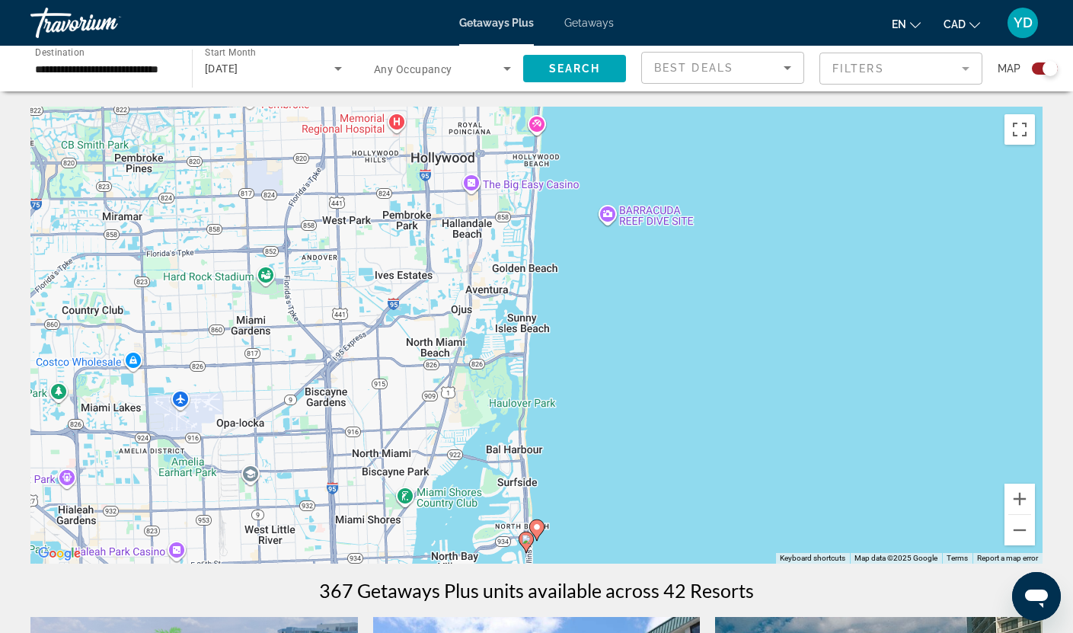
click at [522, 539] on image "Main content" at bounding box center [526, 539] width 9 height 9
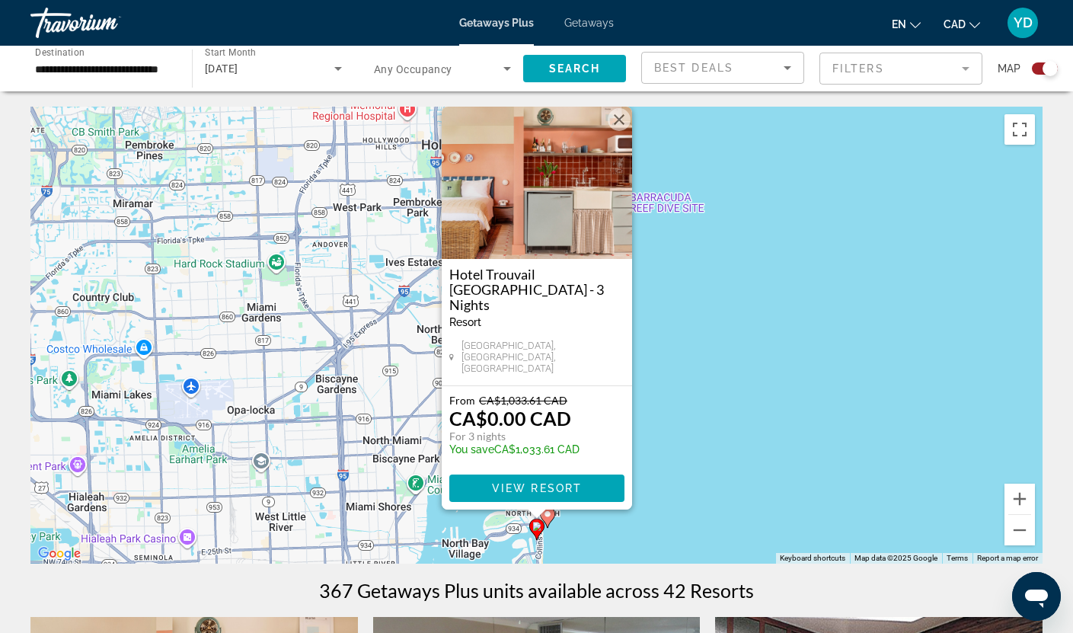
click at [617, 131] on button "Close" at bounding box center [619, 119] width 23 height 23
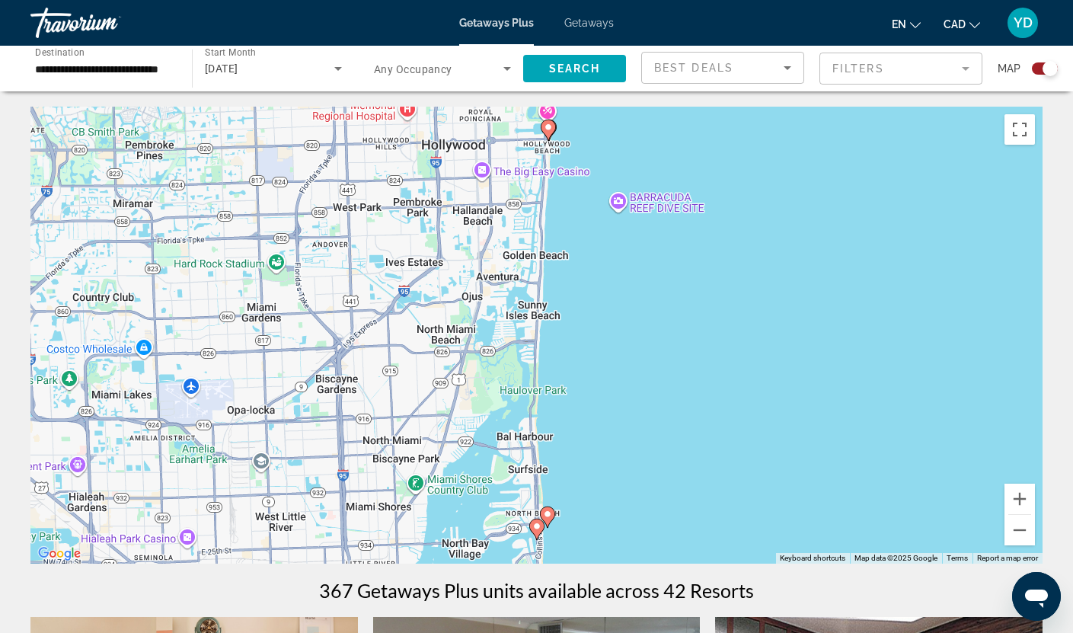
click at [551, 131] on image "Main content" at bounding box center [548, 127] width 9 height 9
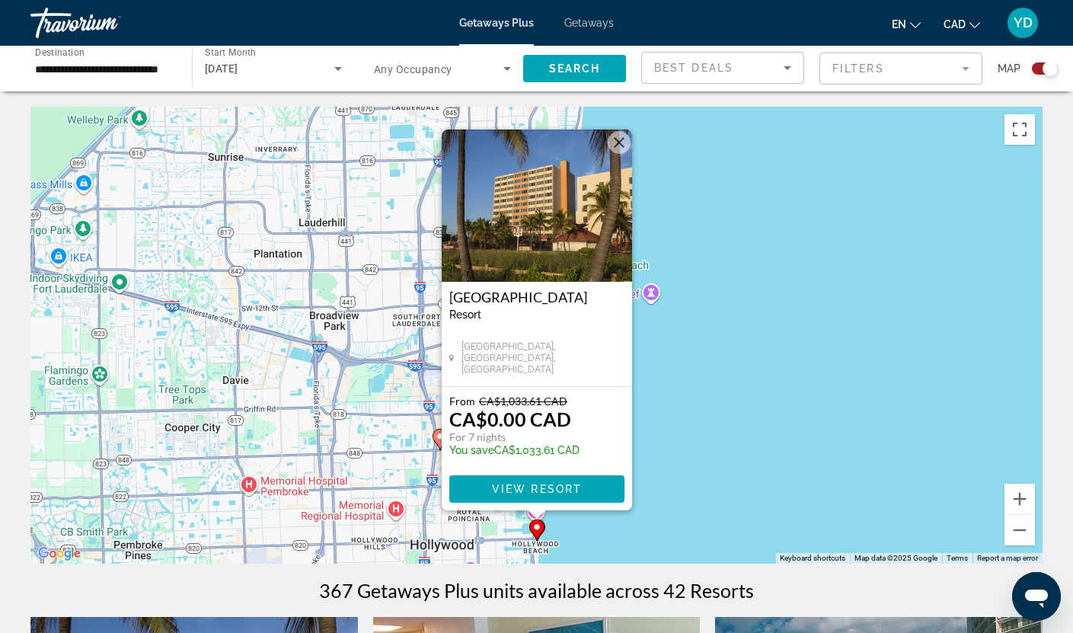
click at [616, 139] on button "Close" at bounding box center [619, 142] width 23 height 23
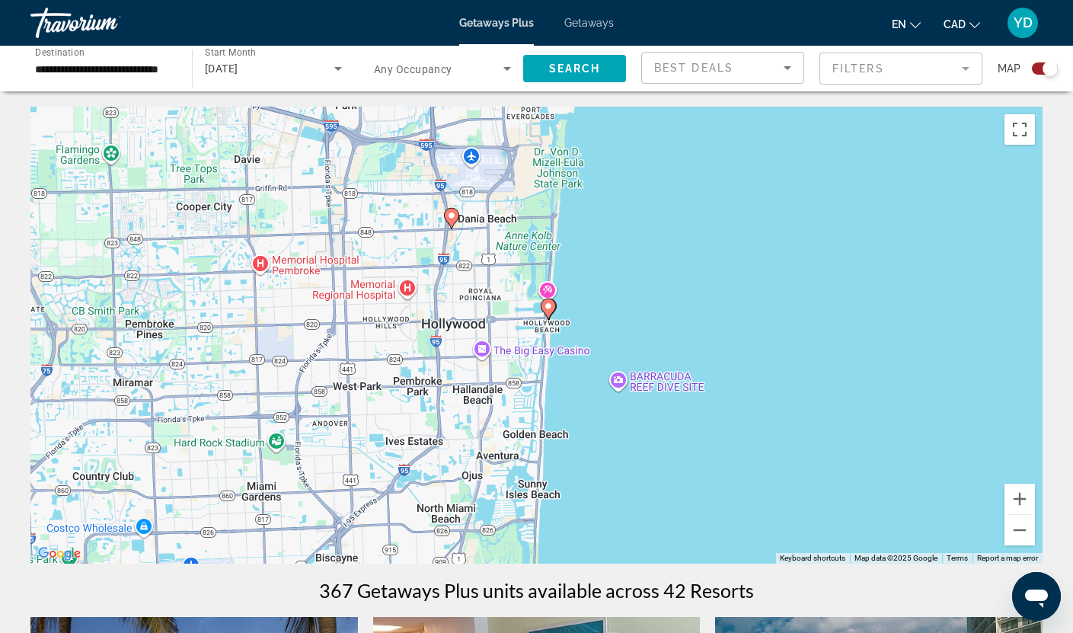
drag, startPoint x: 639, startPoint y: 557, endPoint x: 645, endPoint y: 334, distance: 223.2
click at [645, 334] on div "To activate drag with keyboard, press Alt + Enter. Once in keyboard drag state,…" at bounding box center [536, 335] width 1012 height 457
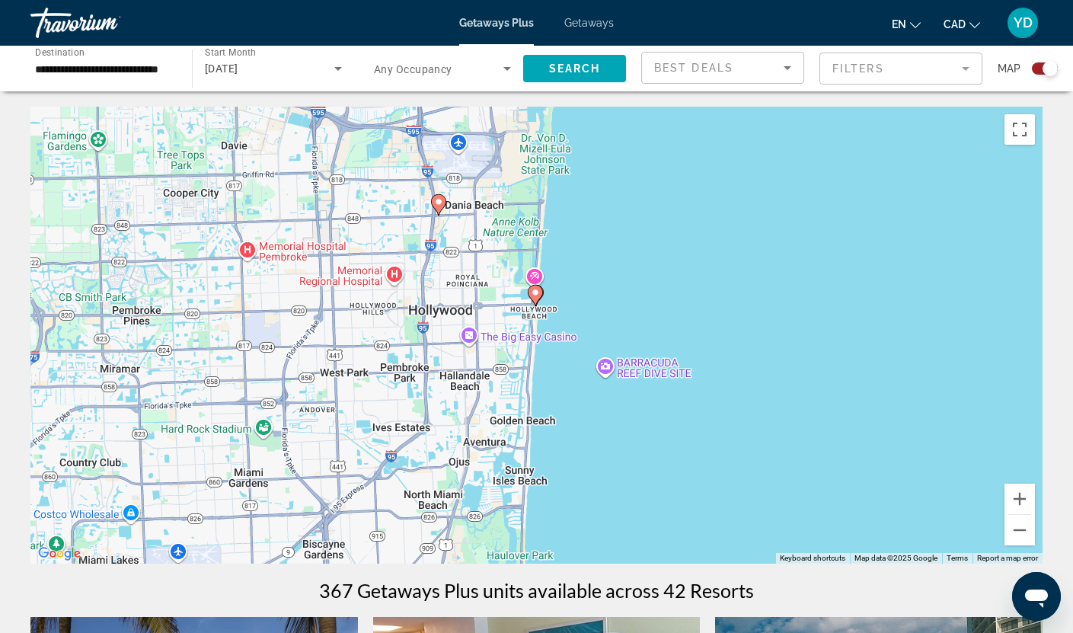
drag, startPoint x: 688, startPoint y: 529, endPoint x: 678, endPoint y: 513, distance: 19.2
click at [678, 513] on div "To activate drag with keyboard, press Alt + Enter. Once in keyboard drag state,…" at bounding box center [536, 335] width 1012 height 457
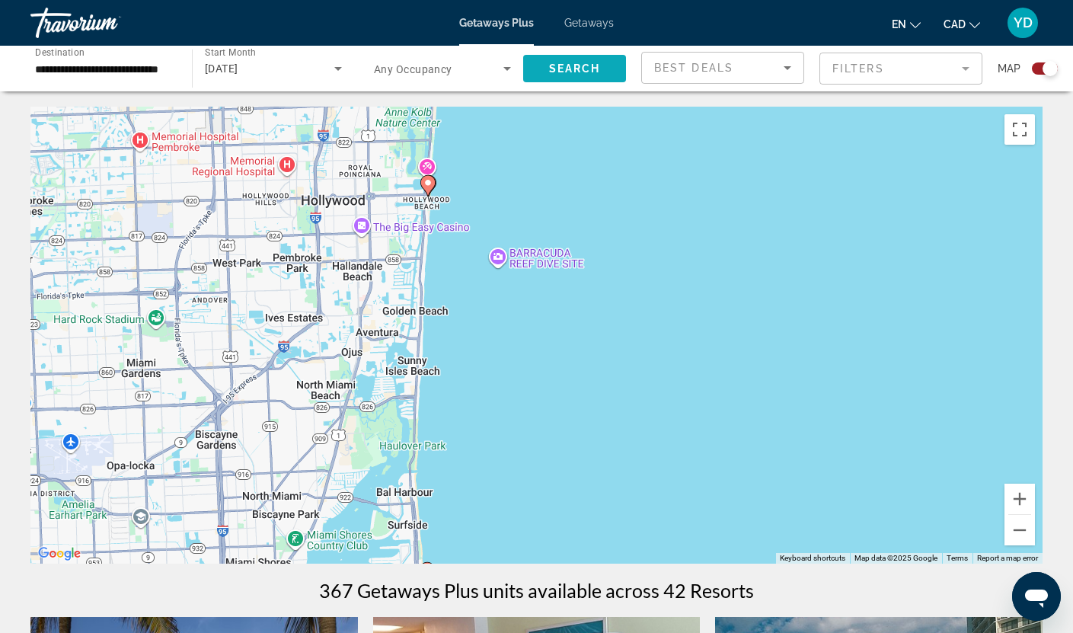
drag, startPoint x: 685, startPoint y: 239, endPoint x: 576, endPoint y: 79, distance: 193.5
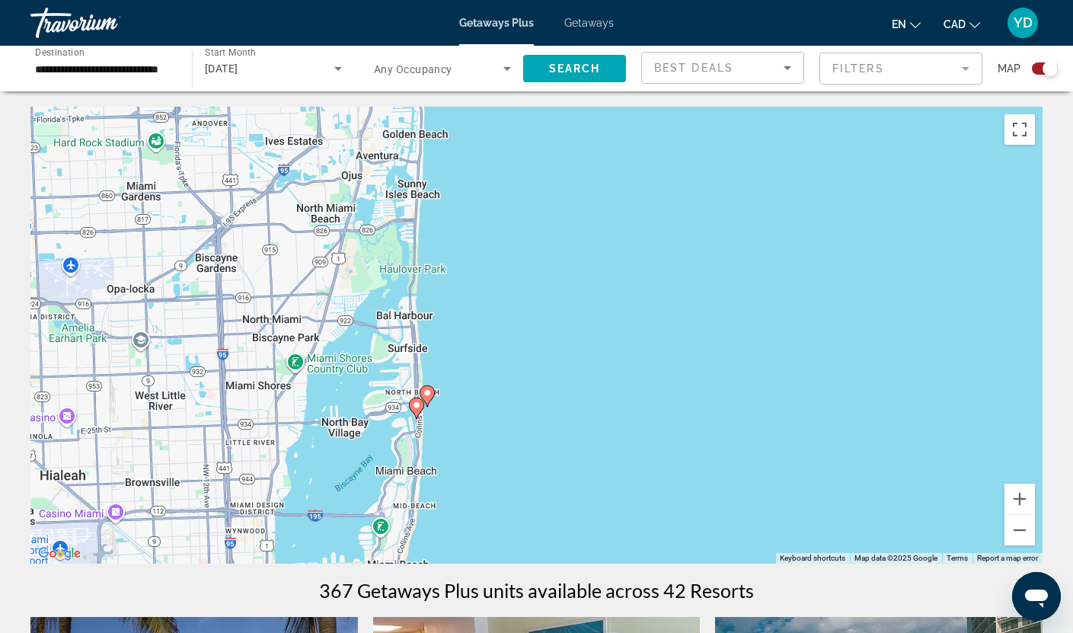
drag, startPoint x: 532, startPoint y: 420, endPoint x: 607, endPoint y: 37, distance: 390.4
click at [607, 37] on div "**********" at bounding box center [536, 316] width 1073 height 633
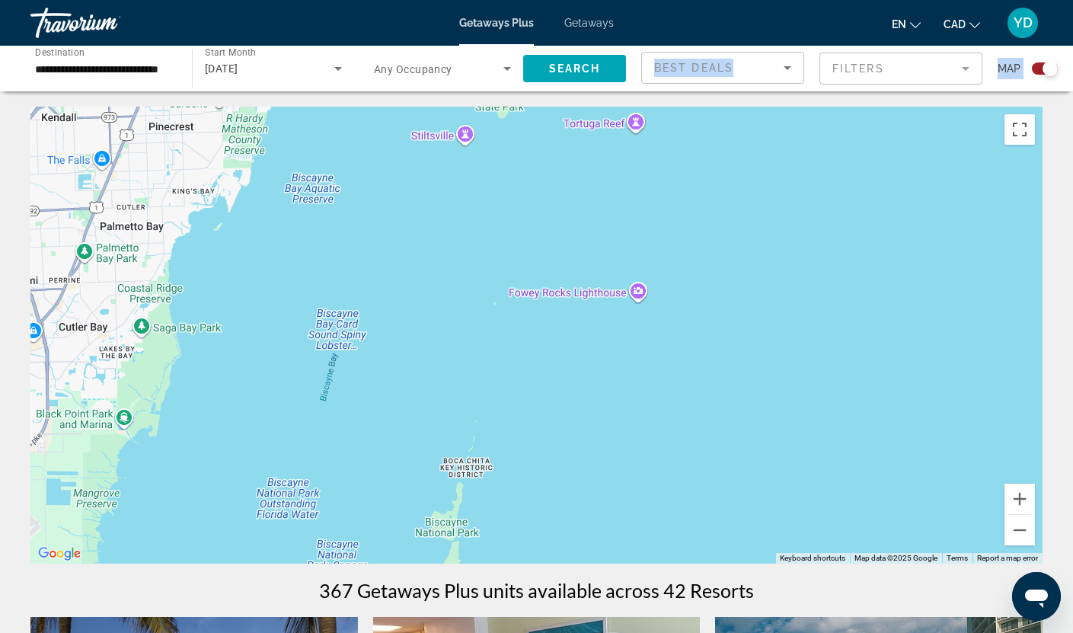
drag, startPoint x: 635, startPoint y: 90, endPoint x: 623, endPoint y: 471, distance: 381.7
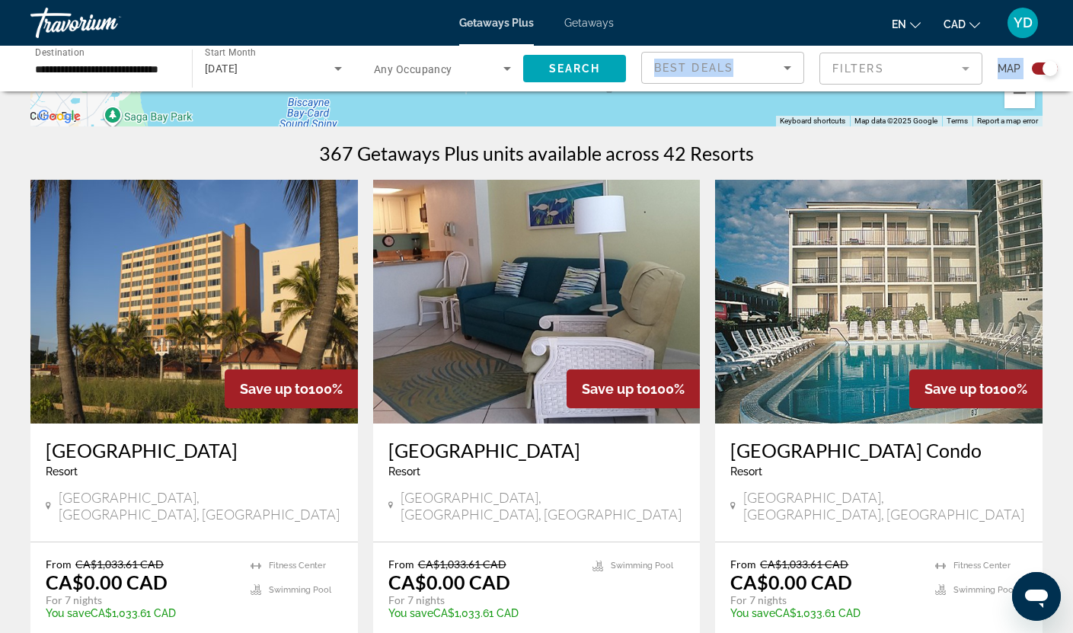
drag, startPoint x: 612, startPoint y: 219, endPoint x: 530, endPoint y: 700, distance: 487.5
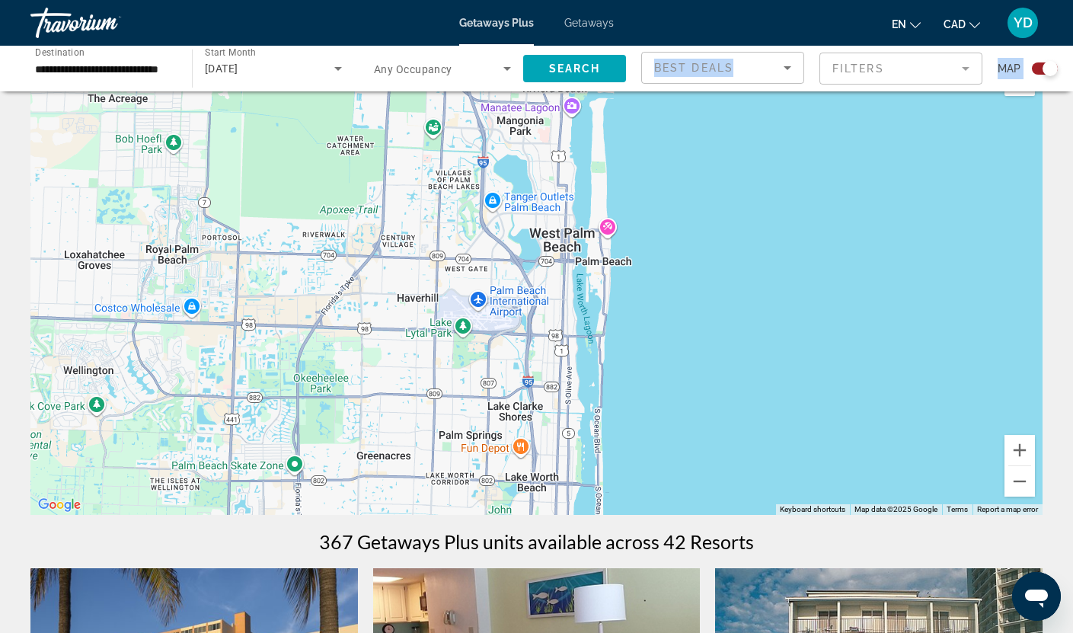
scroll to position [76, 0]
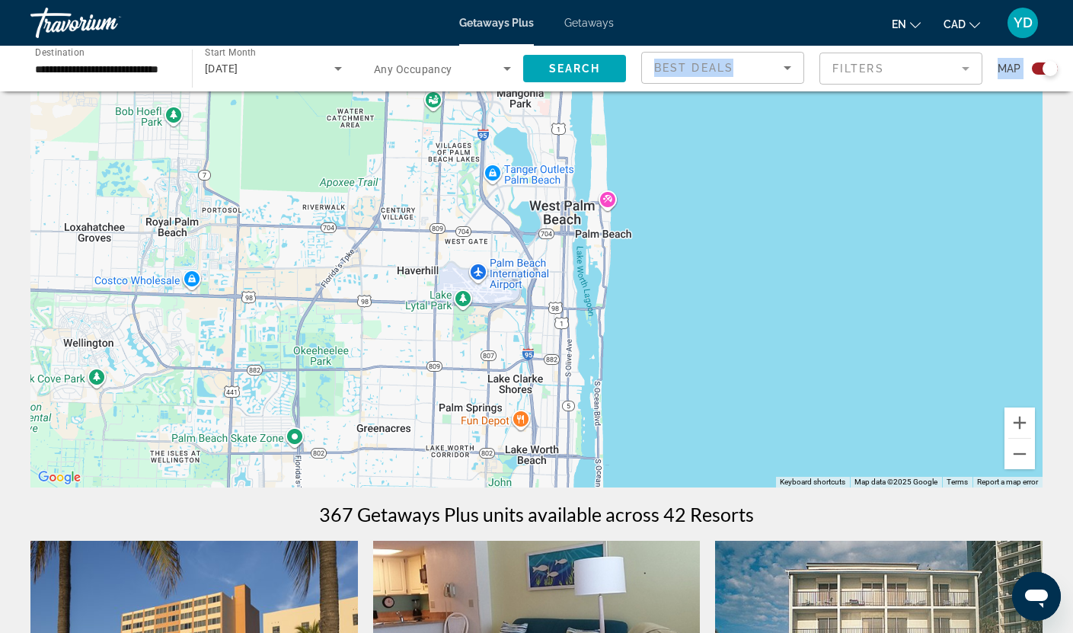
click at [702, 329] on div "Main content" at bounding box center [536, 258] width 1012 height 457
click at [1018, 458] on button "Zoom out" at bounding box center [1020, 454] width 30 height 30
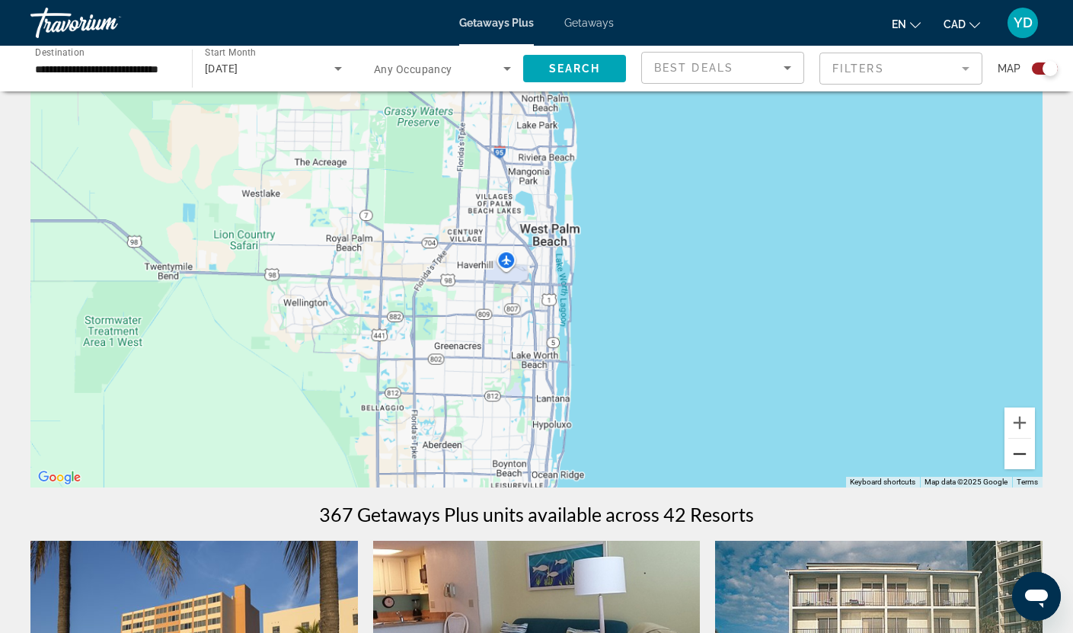
click at [1018, 458] on button "Zoom out" at bounding box center [1020, 454] width 30 height 30
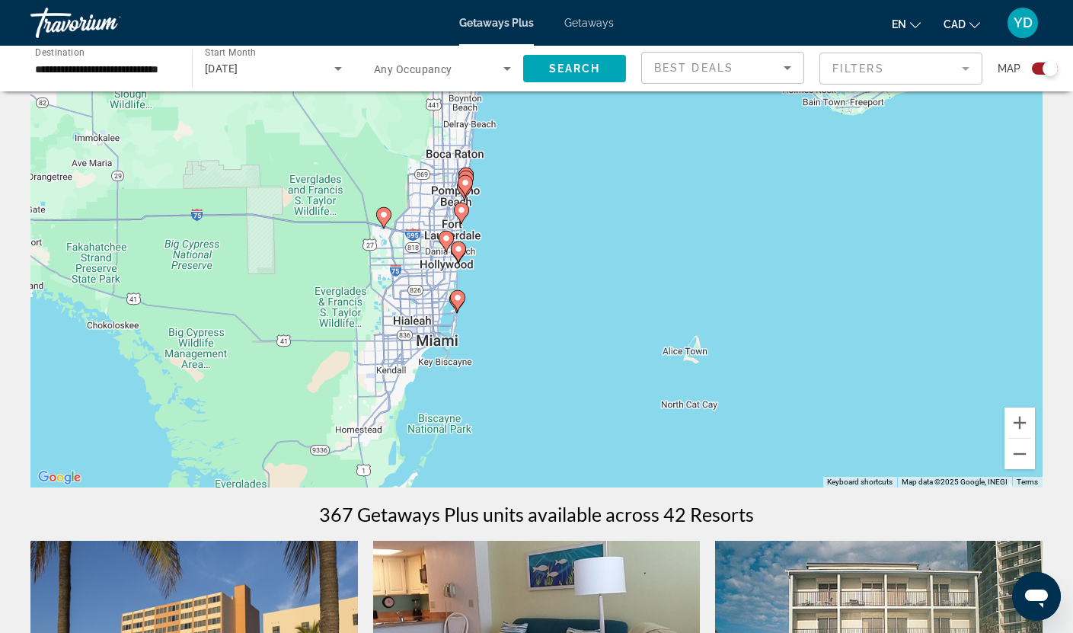
drag, startPoint x: 634, startPoint y: 456, endPoint x: 568, endPoint y: 237, distance: 228.9
click at [568, 237] on div "To activate drag with keyboard, press Alt + Enter. Once in keyboard drag state,…" at bounding box center [536, 258] width 1012 height 457
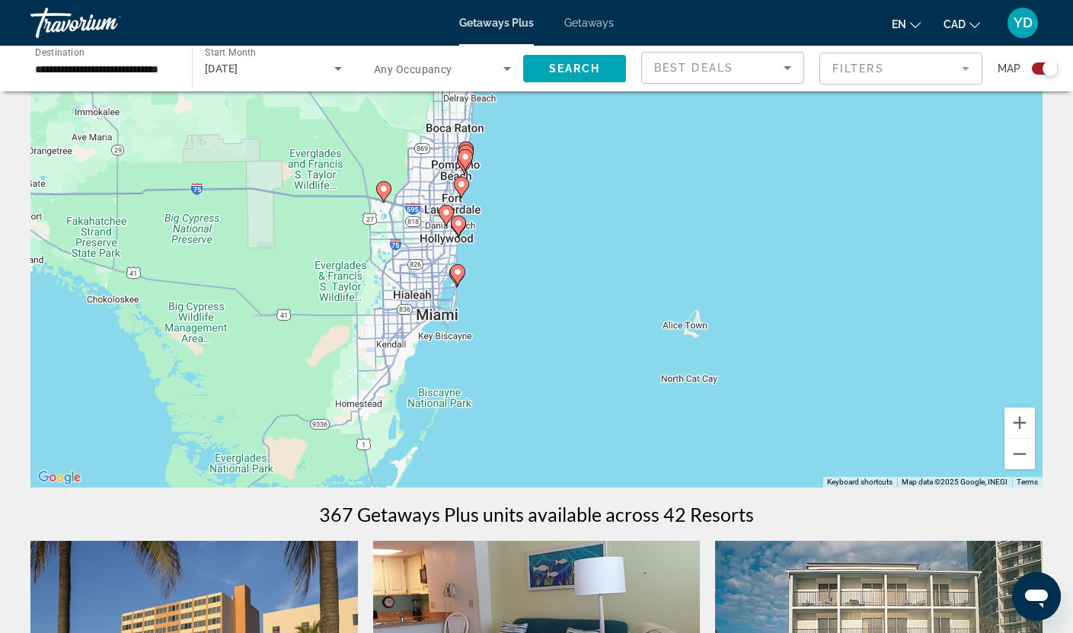
click at [472, 291] on div "To activate drag with keyboard, press Alt + Enter. Once in keyboard drag state,…" at bounding box center [536, 258] width 1012 height 457
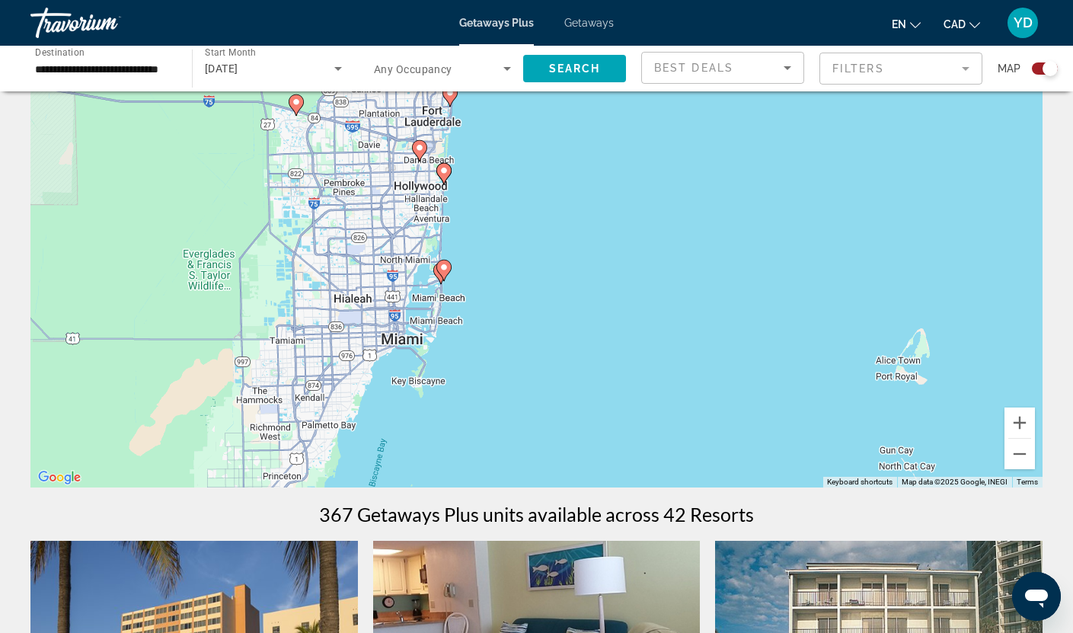
click at [472, 291] on div "To activate drag with keyboard, press Alt + Enter. Once in keyboard drag state,…" at bounding box center [536, 258] width 1012 height 457
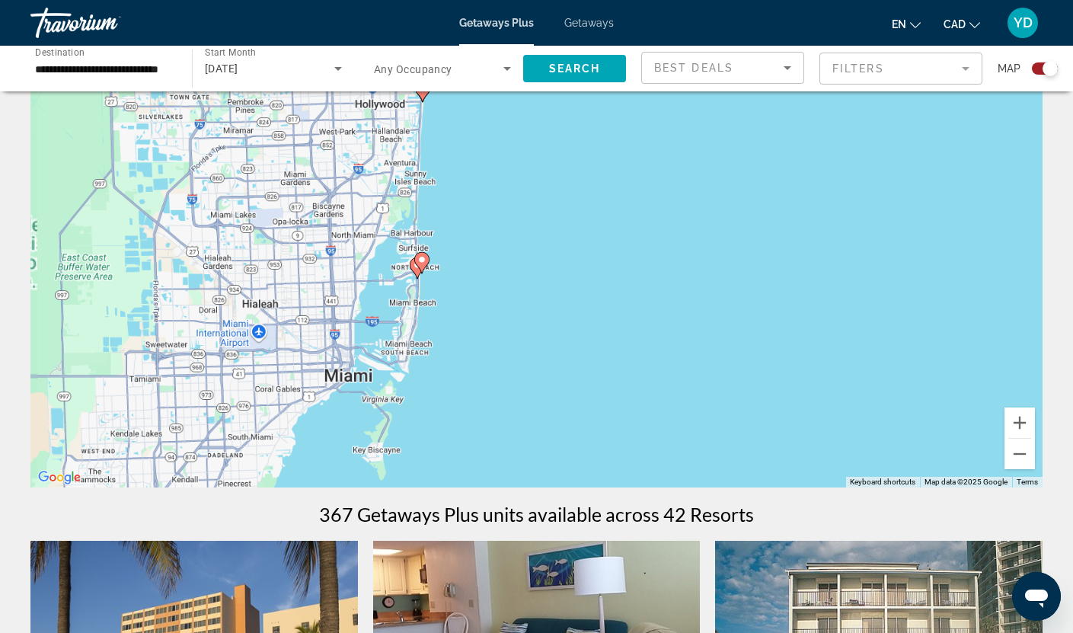
click at [472, 291] on div "To activate drag with keyboard, press Alt + Enter. Once in keyboard drag state,…" at bounding box center [536, 258] width 1012 height 457
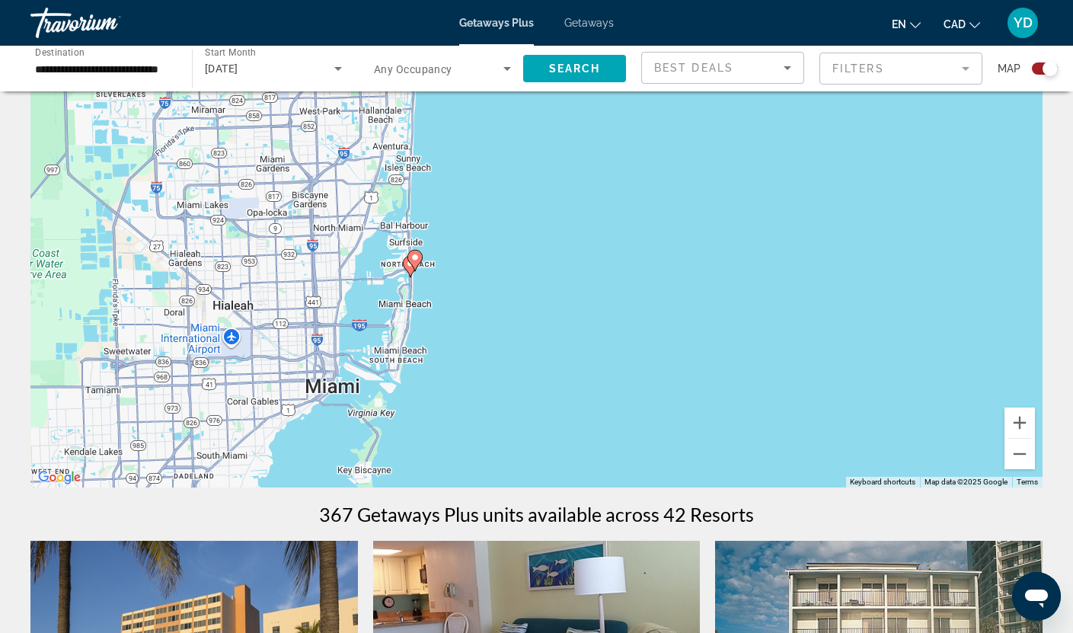
click at [472, 291] on div "To activate drag with keyboard, press Alt + Enter. Once in keyboard drag state,…" at bounding box center [536, 258] width 1012 height 457
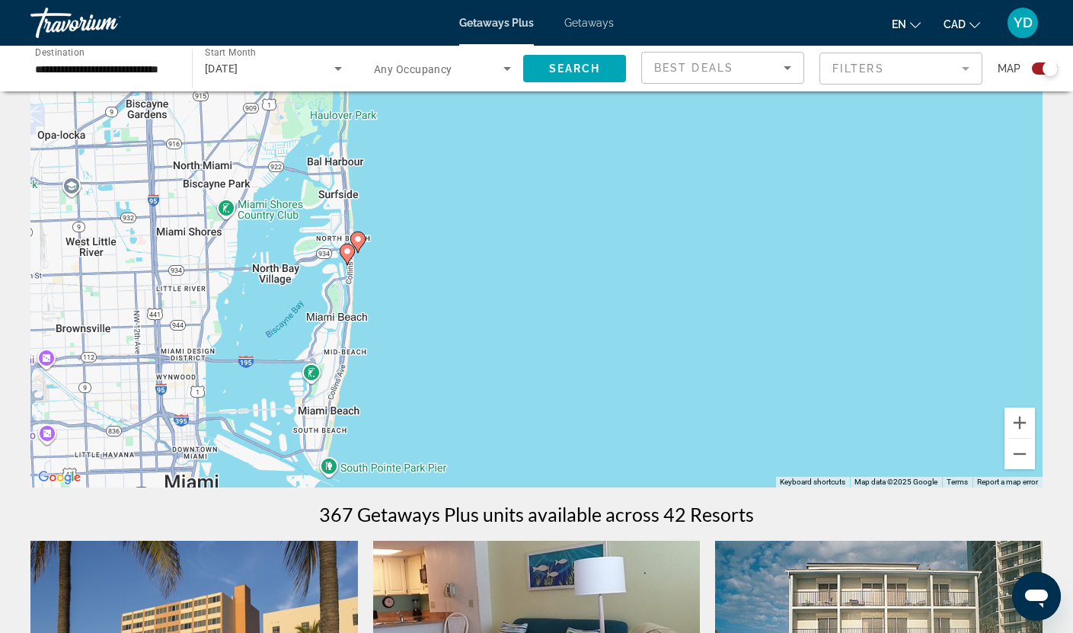
click at [923, 70] on mat-form-field "Filters" at bounding box center [900, 69] width 163 height 32
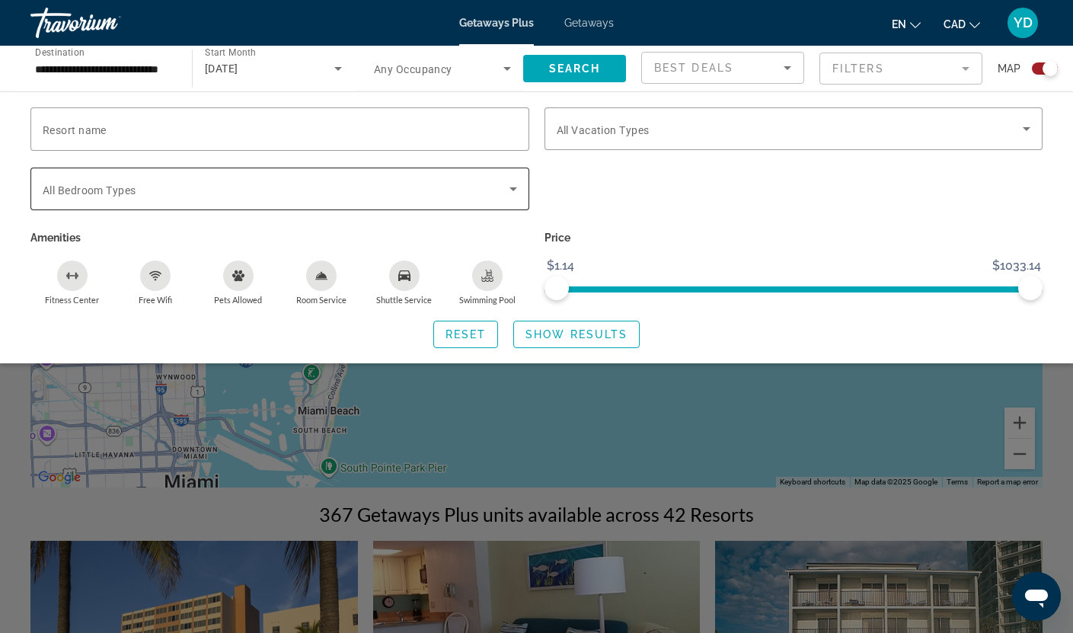
click at [275, 184] on span "Search widget" at bounding box center [276, 189] width 467 height 18
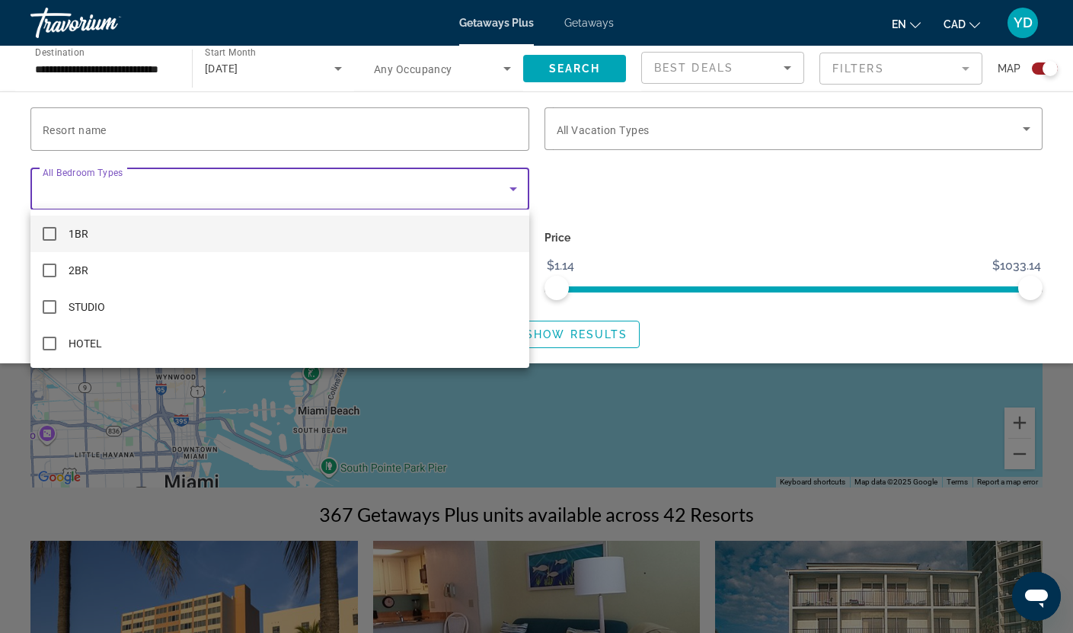
click at [639, 128] on div at bounding box center [536, 316] width 1073 height 633
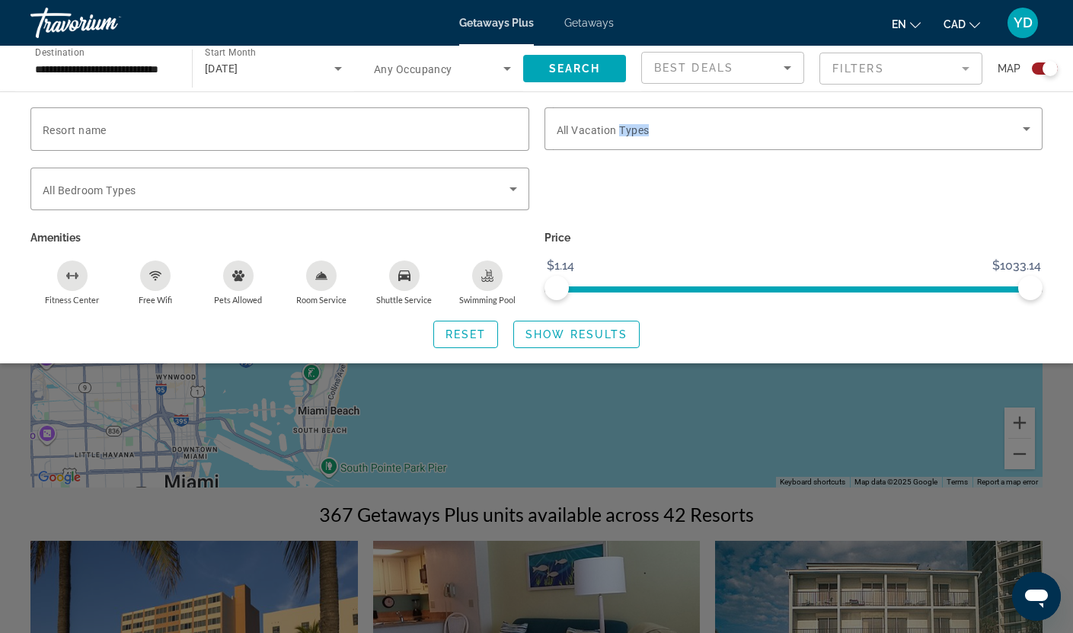
click at [639, 128] on span "All Vacation Types" at bounding box center [603, 130] width 93 height 12
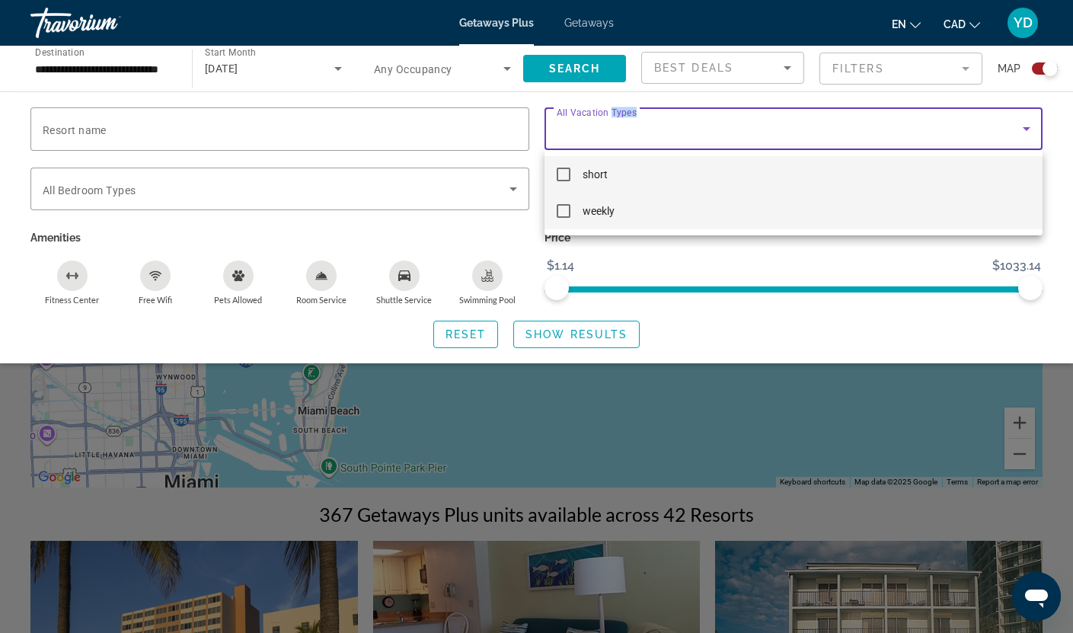
click at [609, 212] on span "weekly" at bounding box center [599, 211] width 32 height 18
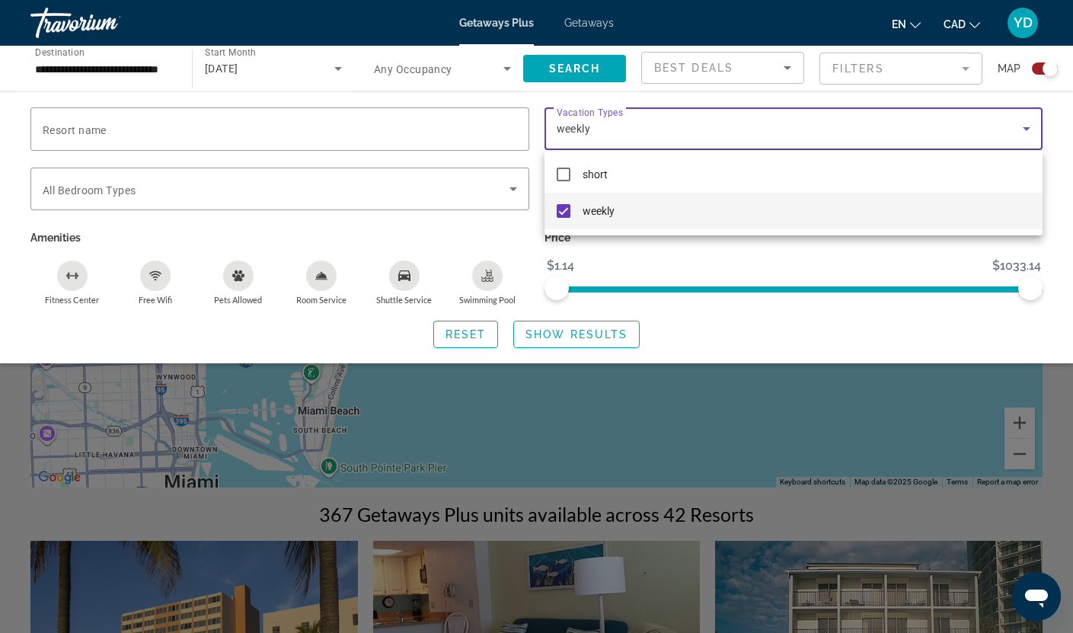
click at [591, 334] on div at bounding box center [536, 316] width 1073 height 633
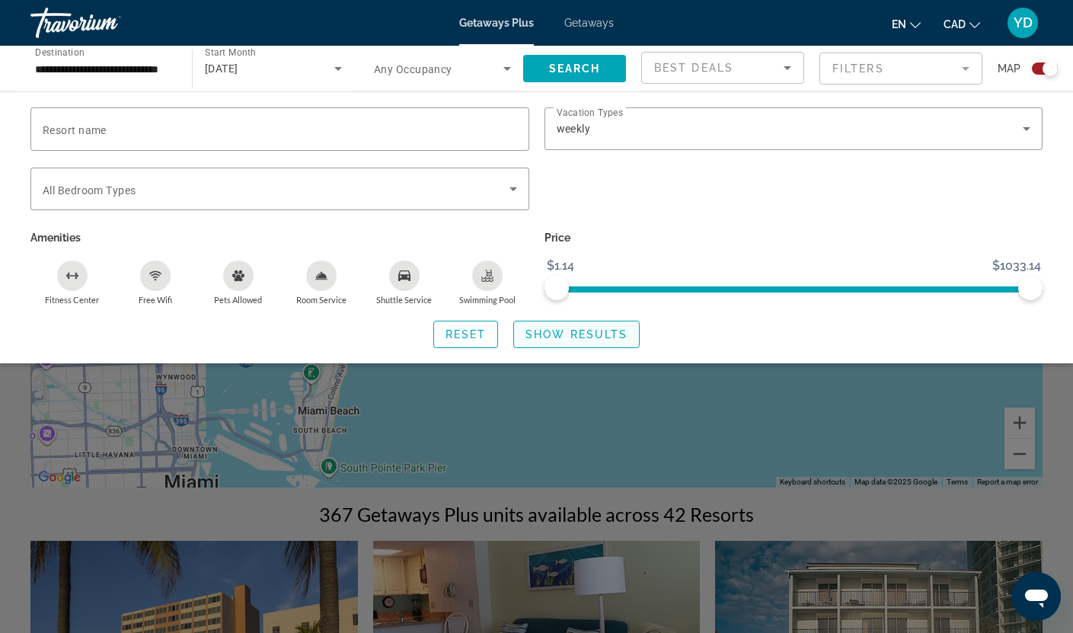
click at [583, 335] on span "Show Results" at bounding box center [576, 334] width 102 height 12
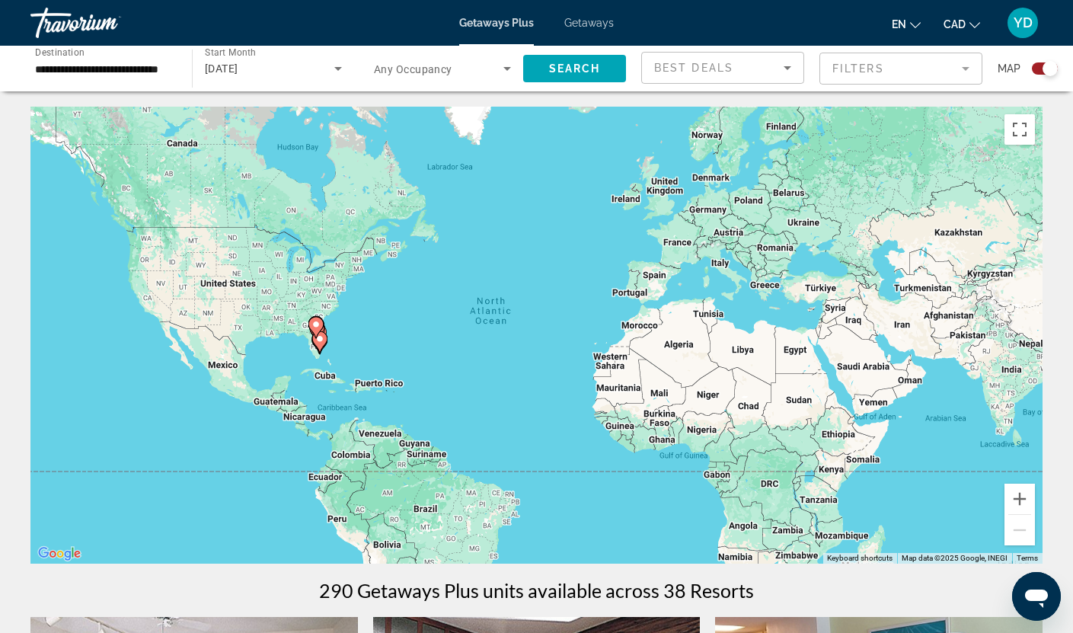
click at [337, 352] on div "To activate drag with keyboard, press Alt + Enter. Once in keyboard drag state,…" at bounding box center [536, 335] width 1012 height 457
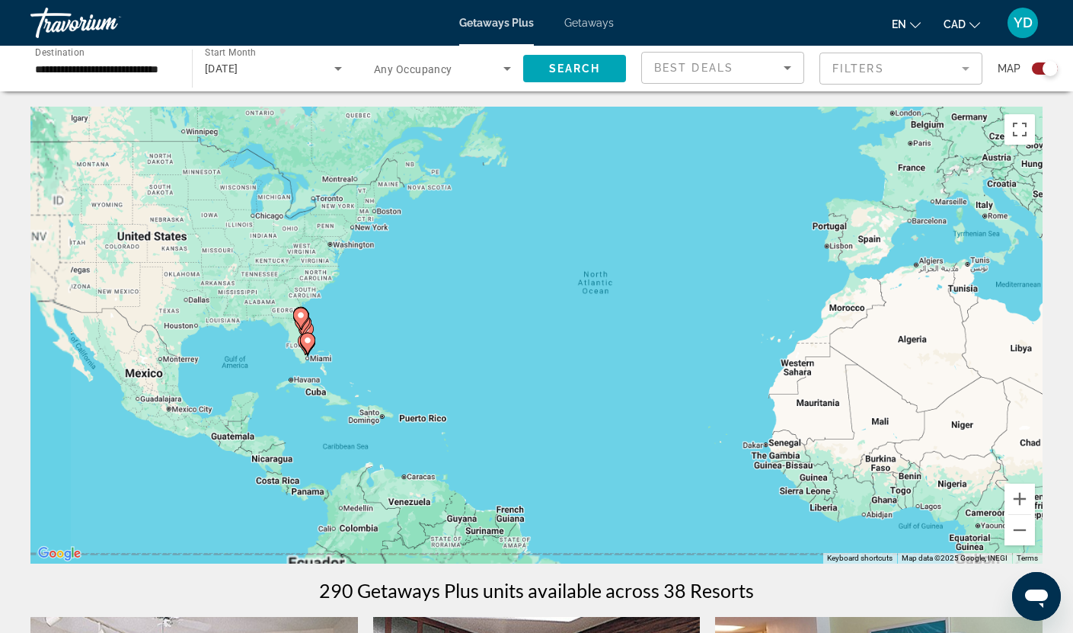
click at [337, 352] on div "To activate drag with keyboard, press Alt + Enter. Once in keyboard drag state,…" at bounding box center [536, 335] width 1012 height 457
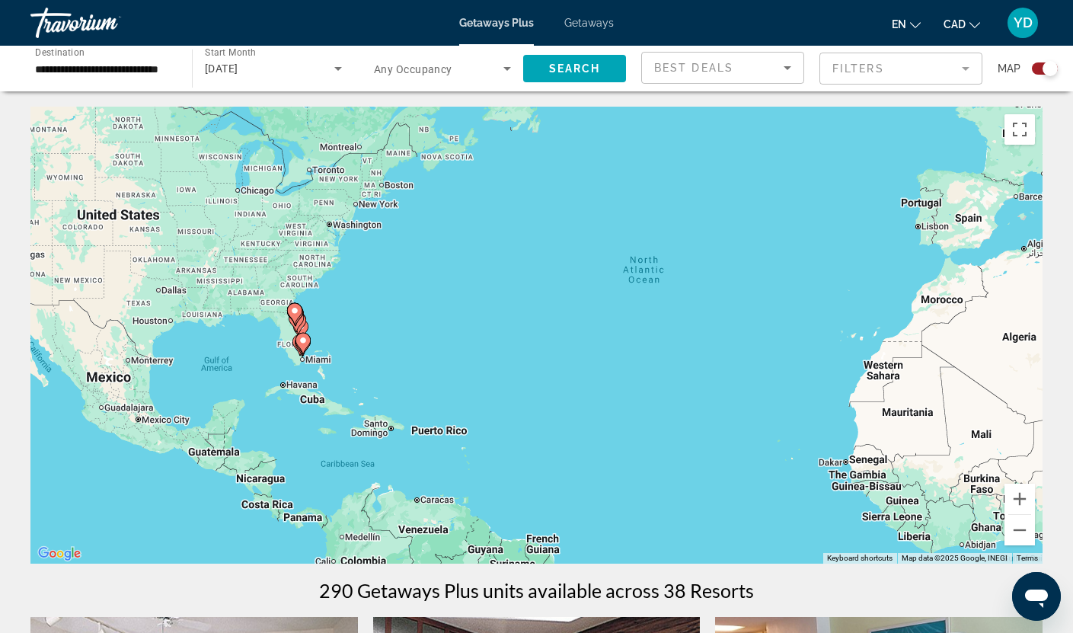
click at [337, 352] on div "To activate drag with keyboard, press Alt + Enter. Once in keyboard drag state,…" at bounding box center [536, 335] width 1012 height 457
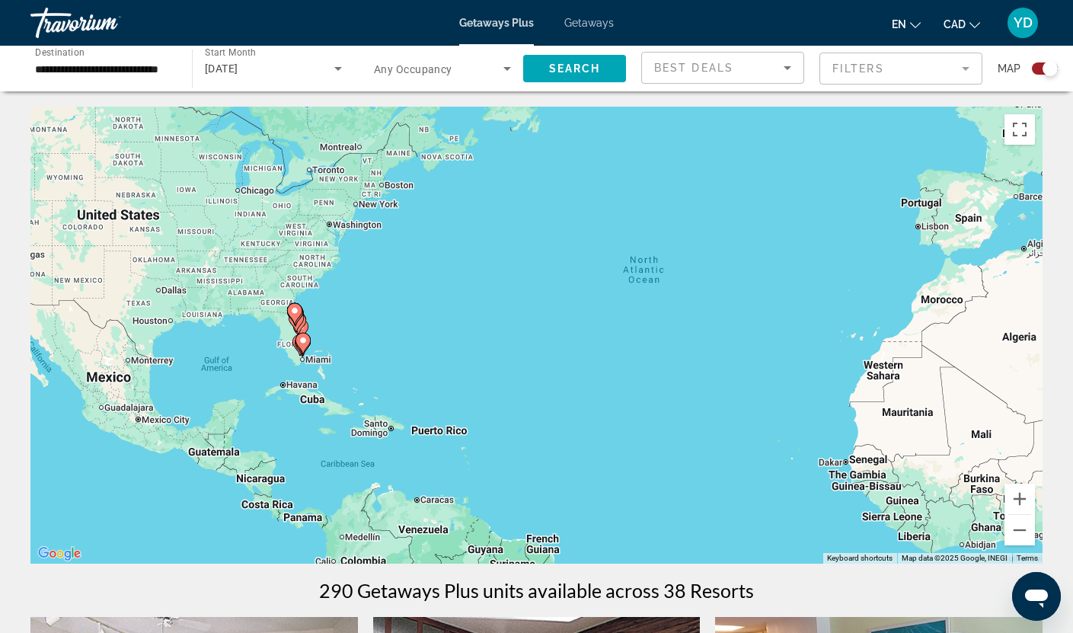
click at [337, 352] on div "To activate drag with keyboard, press Alt + Enter. Once in keyboard drag state,…" at bounding box center [536, 335] width 1012 height 457
click at [318, 338] on div "To activate drag with keyboard, press Alt + Enter. Once in keyboard drag state,…" at bounding box center [536, 335] width 1012 height 457
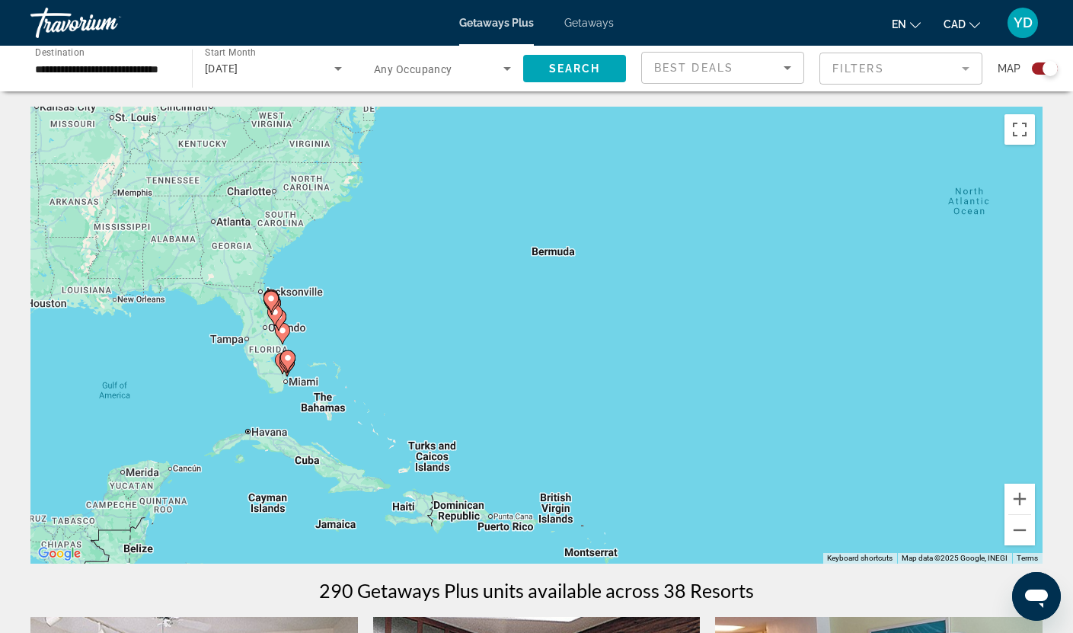
click at [318, 353] on div "To activate drag with keyboard, press Alt + Enter. Once in keyboard drag state,…" at bounding box center [536, 335] width 1012 height 457
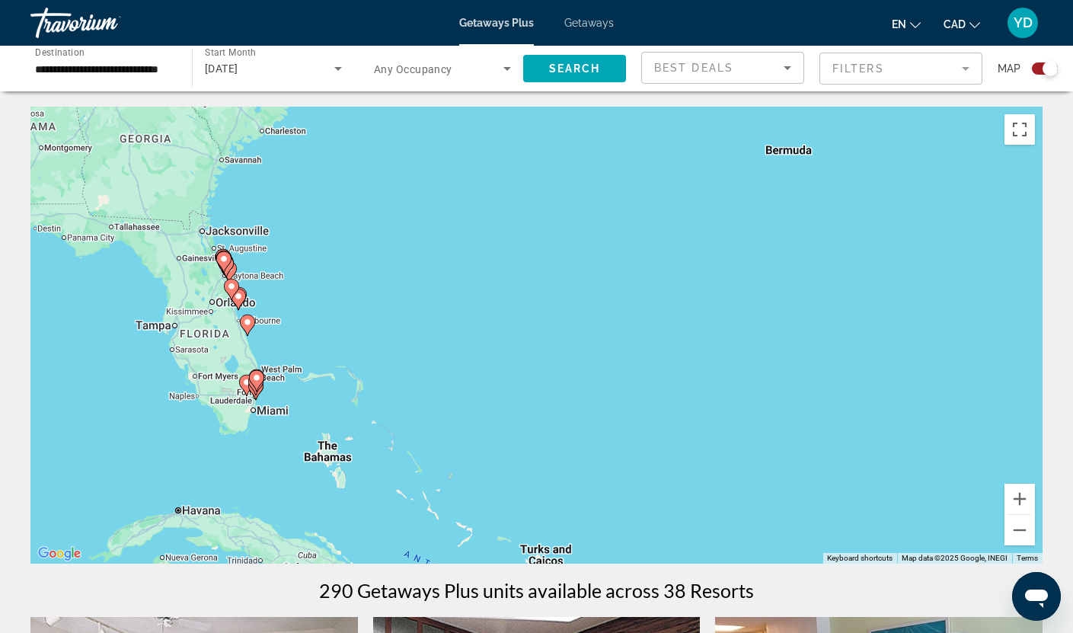
click at [279, 375] on div "To activate drag with keyboard, press Alt + Enter. Once in keyboard drag state,…" at bounding box center [536, 335] width 1012 height 457
click at [280, 375] on div "To activate drag with keyboard, press Alt + Enter. Once in keyboard drag state,…" at bounding box center [536, 335] width 1012 height 457
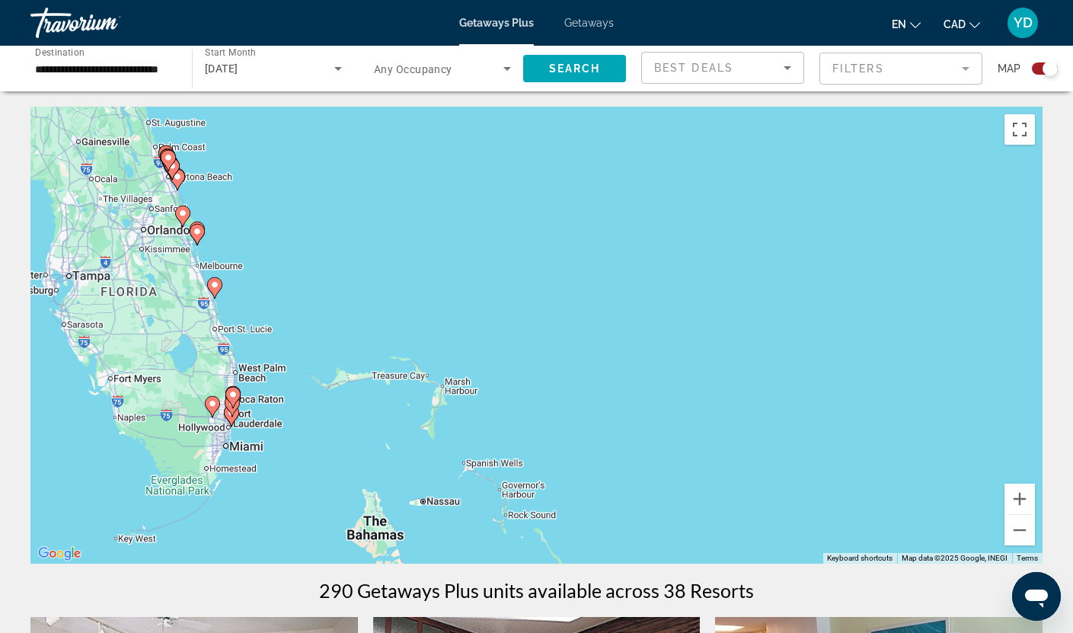
click at [289, 430] on div "To activate drag with keyboard, press Alt + Enter. Once in keyboard drag state,…" at bounding box center [536, 335] width 1012 height 457
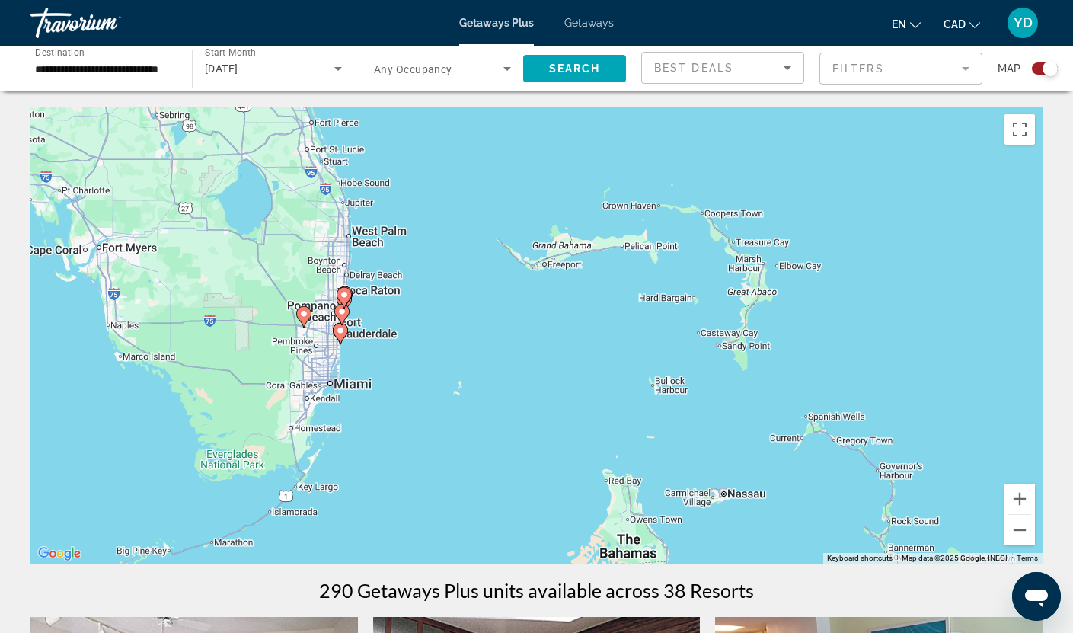
drag, startPoint x: 284, startPoint y: 446, endPoint x: 454, endPoint y: 366, distance: 187.7
click at [454, 367] on div "To activate drag with keyboard, press Alt + Enter. Once in keyboard drag state,…" at bounding box center [536, 335] width 1012 height 457
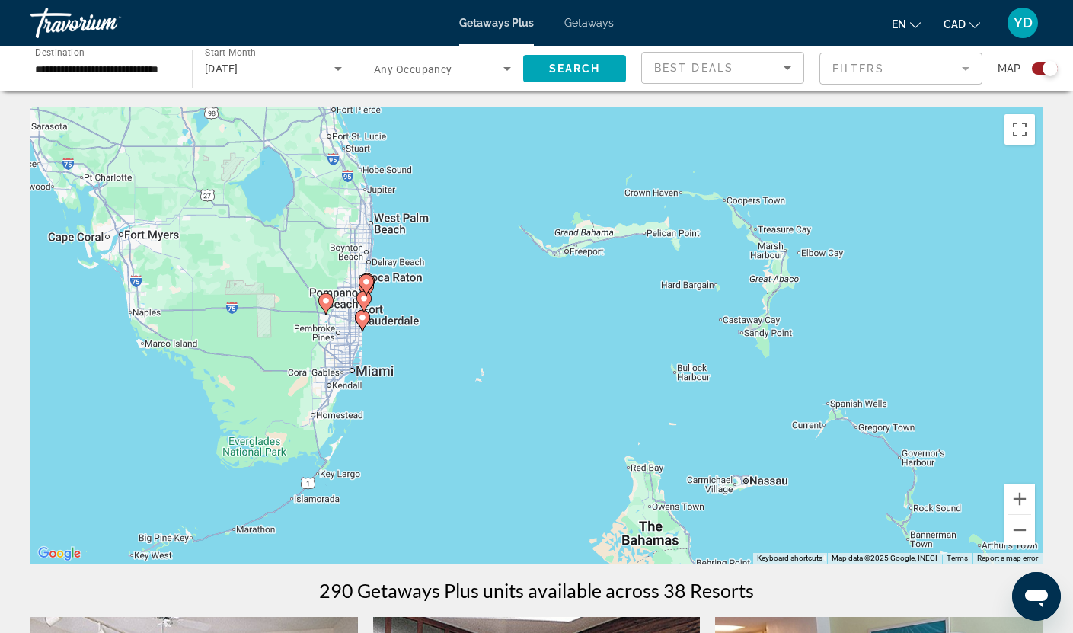
click at [435, 346] on div "To activate drag with keyboard, press Alt + Enter. Once in keyboard drag state,…" at bounding box center [536, 335] width 1012 height 457
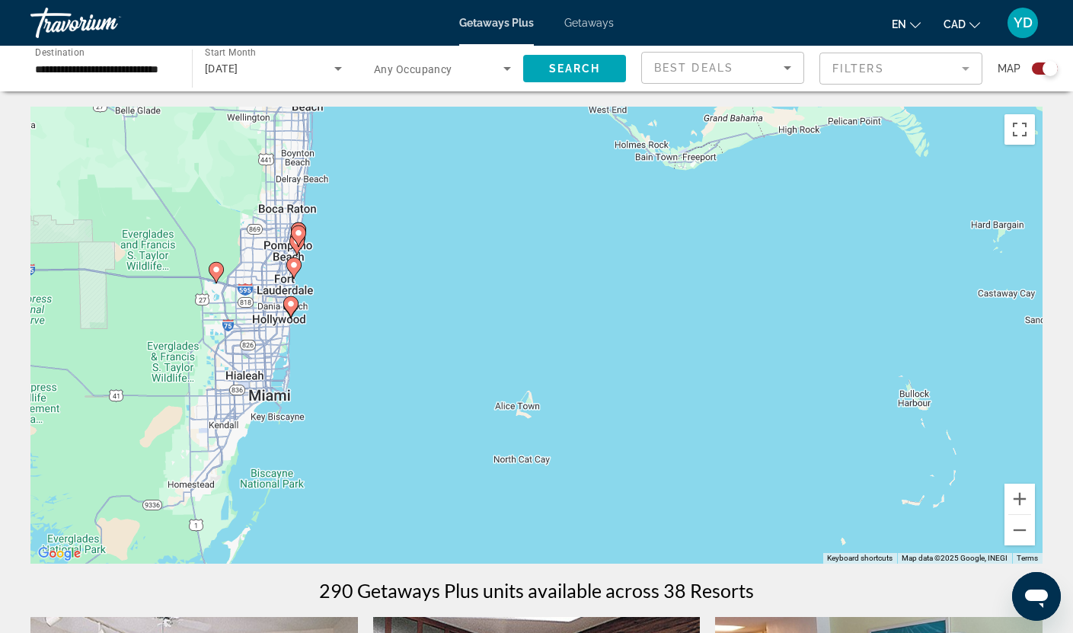
click at [407, 340] on div "To activate drag with keyboard, press Alt + Enter. Once in keyboard drag state,…" at bounding box center [536, 335] width 1012 height 457
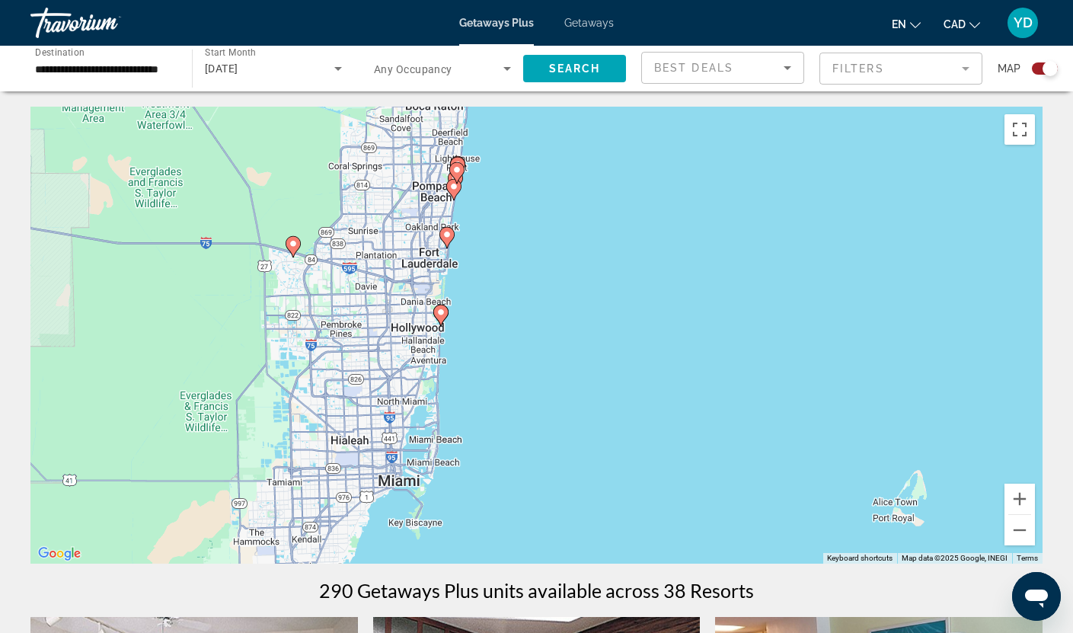
drag, startPoint x: 250, startPoint y: 311, endPoint x: 519, endPoint y: 337, distance: 270.8
click at [519, 337] on div "To activate drag with keyboard, press Alt + Enter. Once in keyboard drag state,…" at bounding box center [536, 335] width 1012 height 457
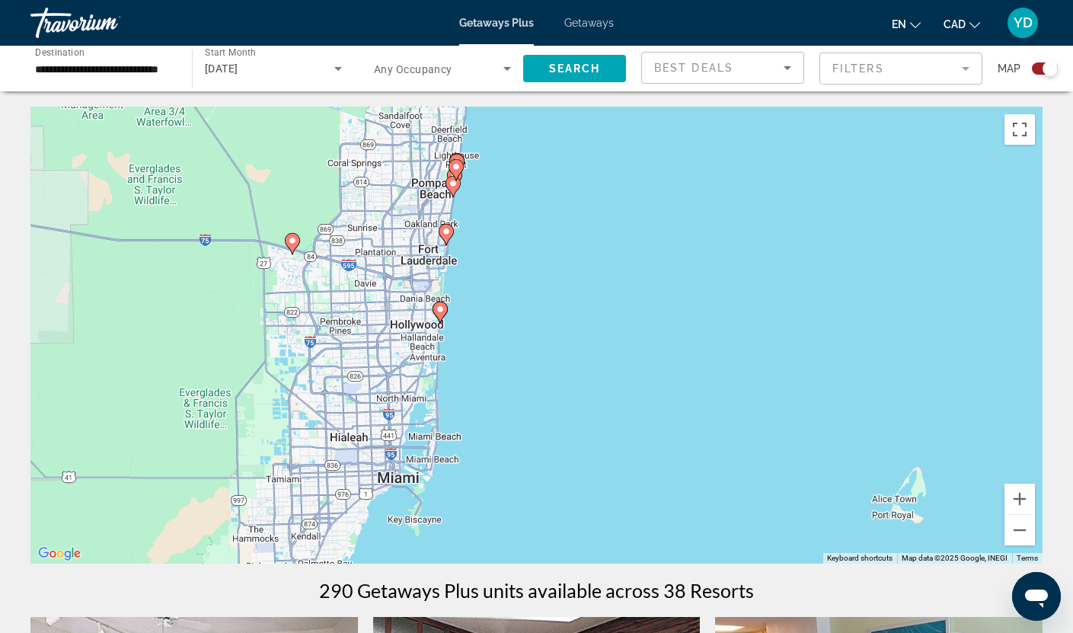
click at [438, 315] on icon "Main content" at bounding box center [440, 312] width 14 height 20
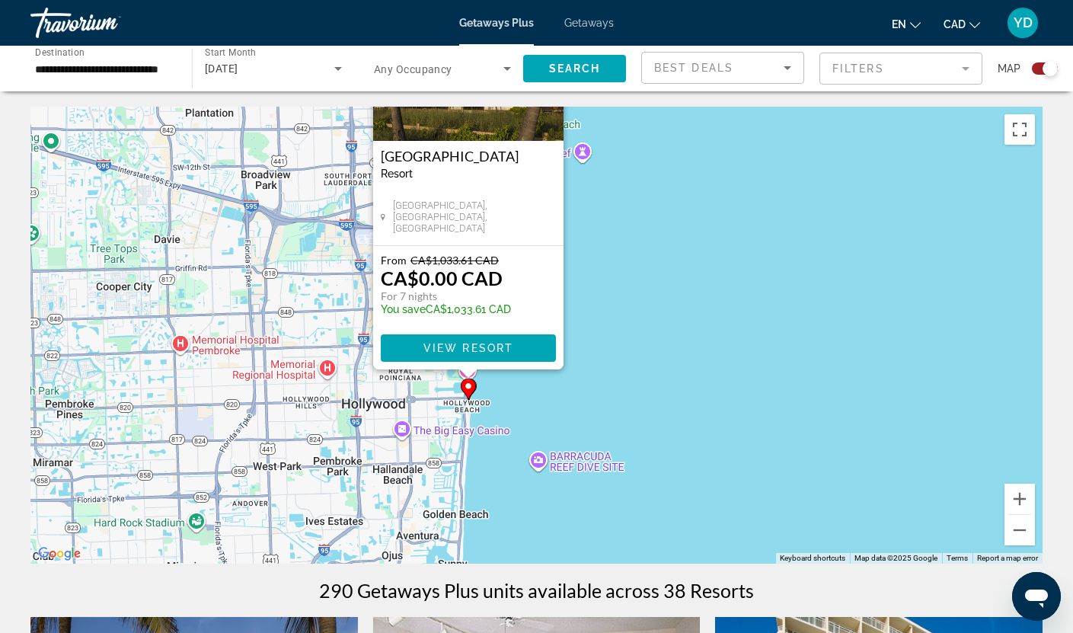
drag, startPoint x: 683, startPoint y: 460, endPoint x: 605, endPoint y: 251, distance: 223.6
click at [605, 251] on div "To activate drag with keyboard, press Alt + Enter. Once in keyboard drag state,…" at bounding box center [536, 335] width 1012 height 457
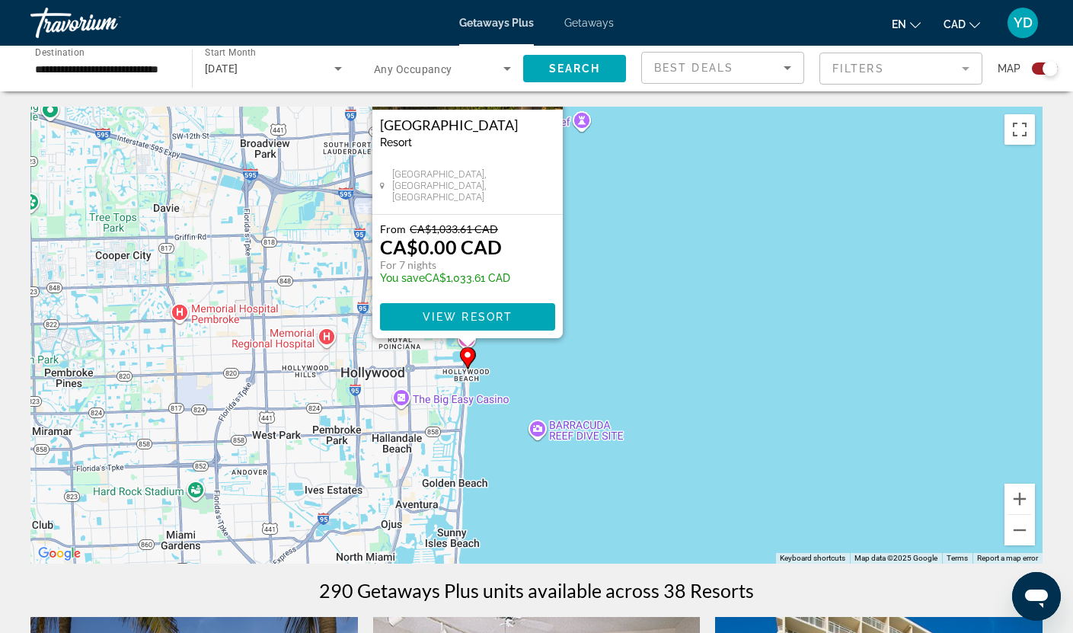
drag, startPoint x: 637, startPoint y: 246, endPoint x: 647, endPoint y: 307, distance: 61.7
click at [647, 307] on div "To activate drag with keyboard, press Alt + Enter. Once in keyboard drag state,…" at bounding box center [536, 335] width 1012 height 457
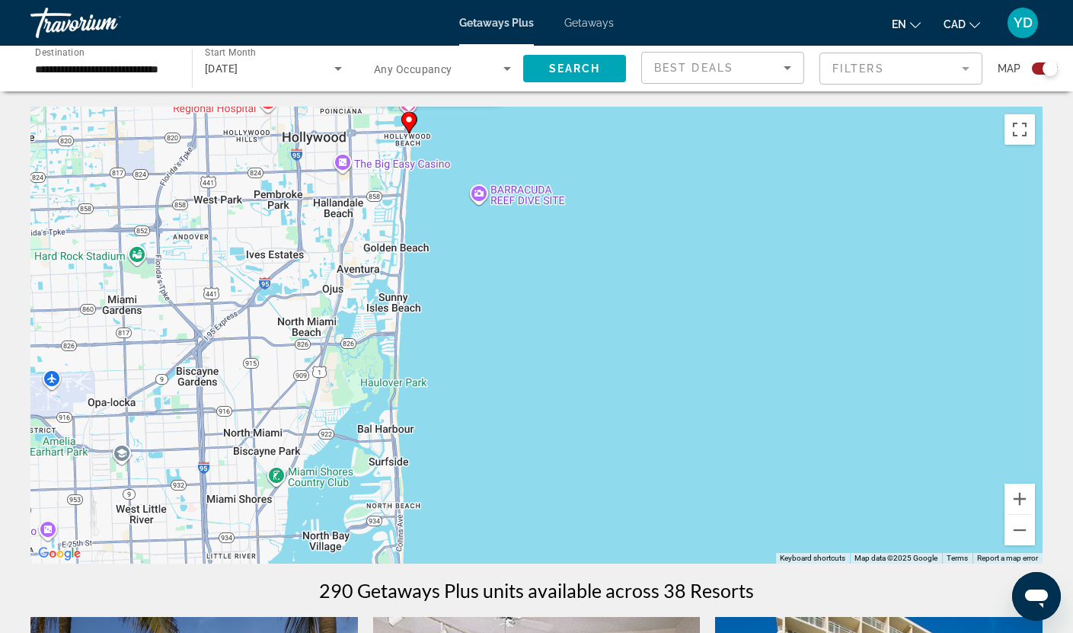
drag, startPoint x: 636, startPoint y: 462, endPoint x: 560, endPoint y: 177, distance: 294.8
click at [560, 177] on div "To activate drag with keyboard, press Alt + Enter. Once in keyboard drag state,…" at bounding box center [536, 335] width 1012 height 457
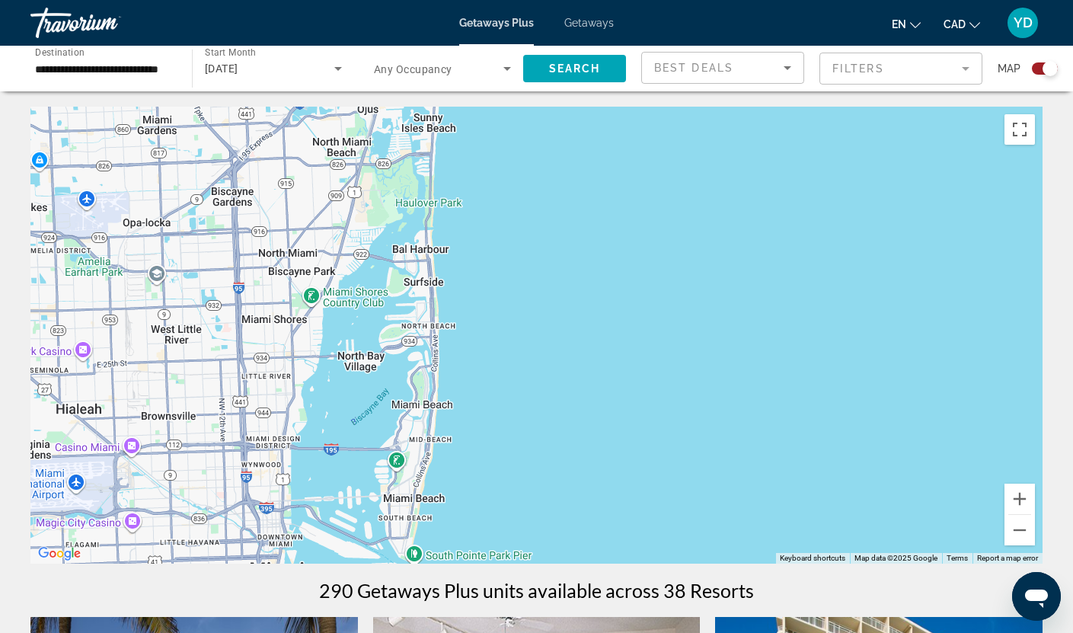
drag, startPoint x: 494, startPoint y: 519, endPoint x: 529, endPoint y: 336, distance: 186.1
click at [529, 336] on div "To activate drag with keyboard, press Alt + Enter. Once in keyboard drag state,…" at bounding box center [536, 335] width 1012 height 457
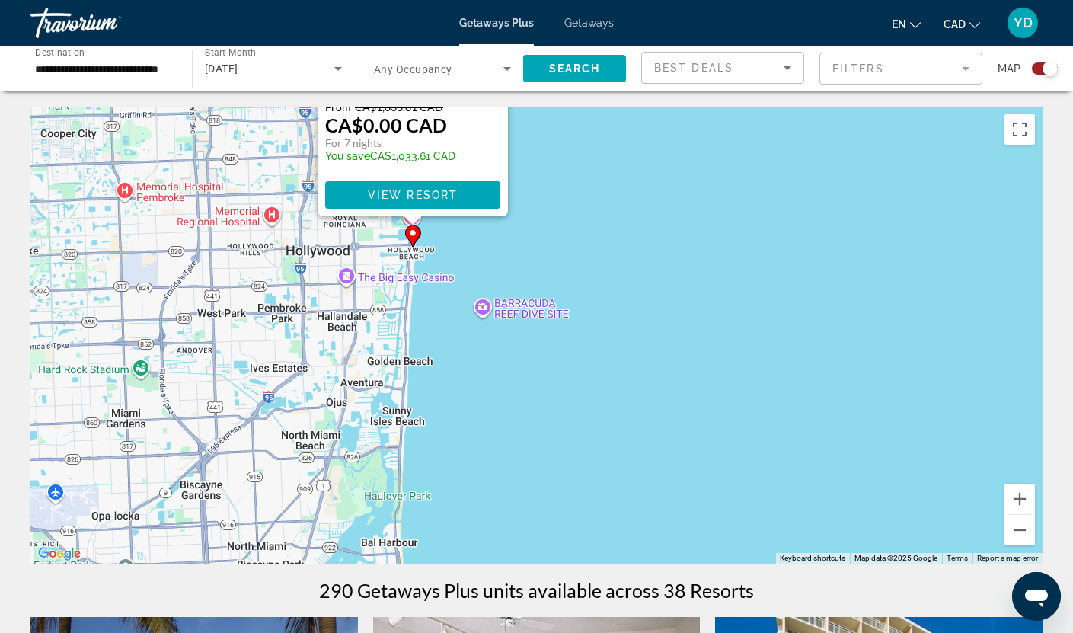
drag, startPoint x: 602, startPoint y: 238, endPoint x: 570, endPoint y: 535, distance: 297.9
click at [570, 535] on div "To activate drag with keyboard, press Alt + Enter. Once in keyboard drag state,…" at bounding box center [536, 335] width 1012 height 457
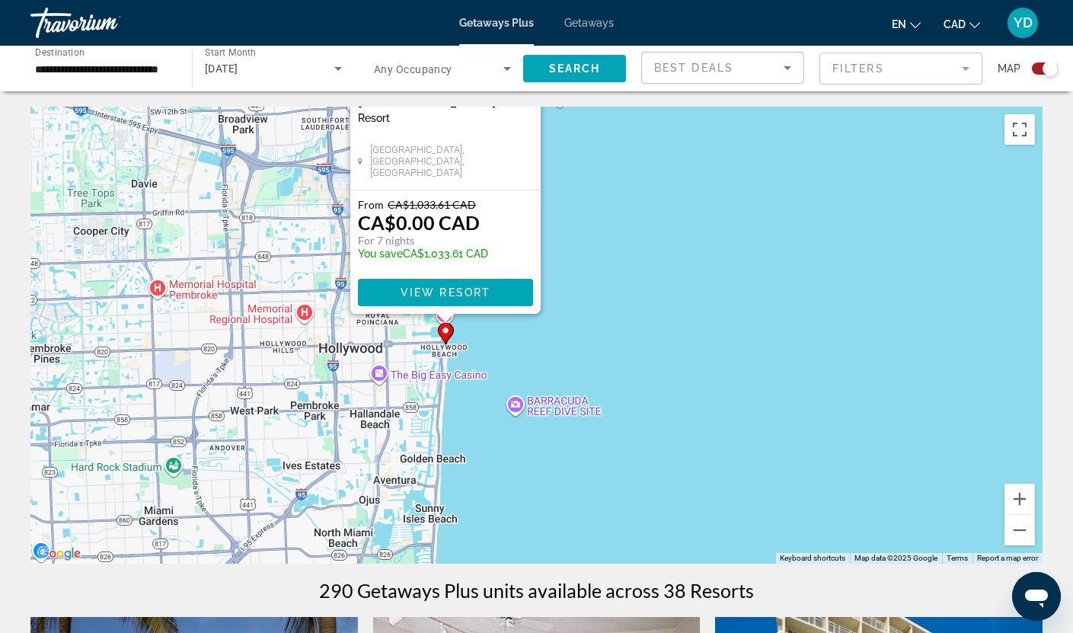
drag, startPoint x: 562, startPoint y: 161, endPoint x: 605, endPoint y: 274, distance: 121.2
click at [605, 274] on div "To activate drag with keyboard, press Alt + Enter. Once in keyboard drag state,…" at bounding box center [536, 335] width 1012 height 457
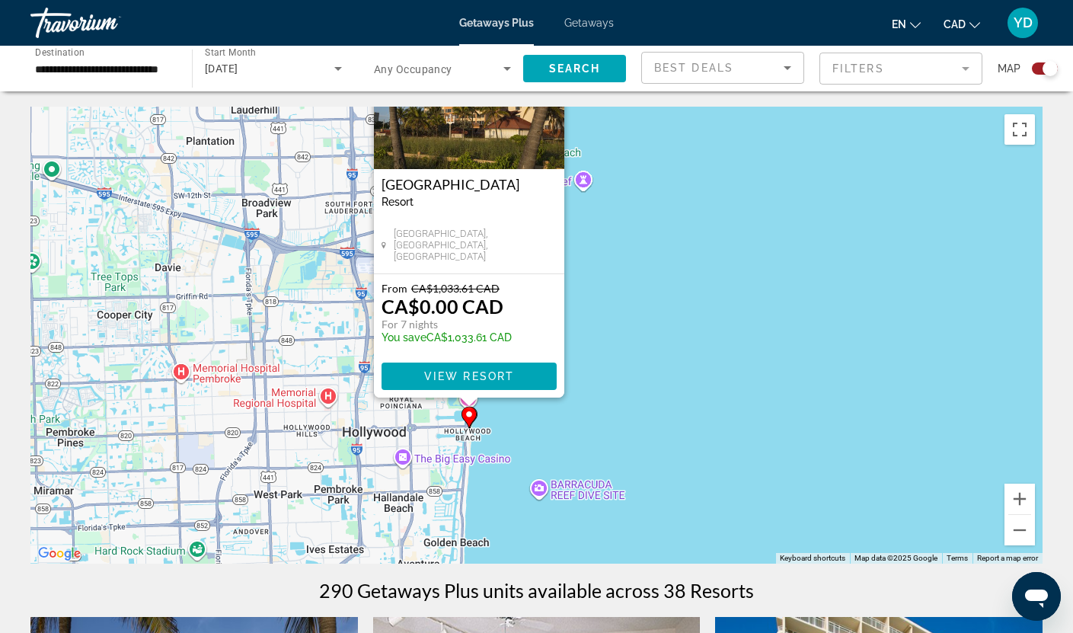
drag, startPoint x: 688, startPoint y: 258, endPoint x: 672, endPoint y: 324, distance: 68.0
click at [672, 324] on div "To activate drag with keyboard, press Alt + Enter. Once in keyboard drag state,…" at bounding box center [536, 335] width 1012 height 457
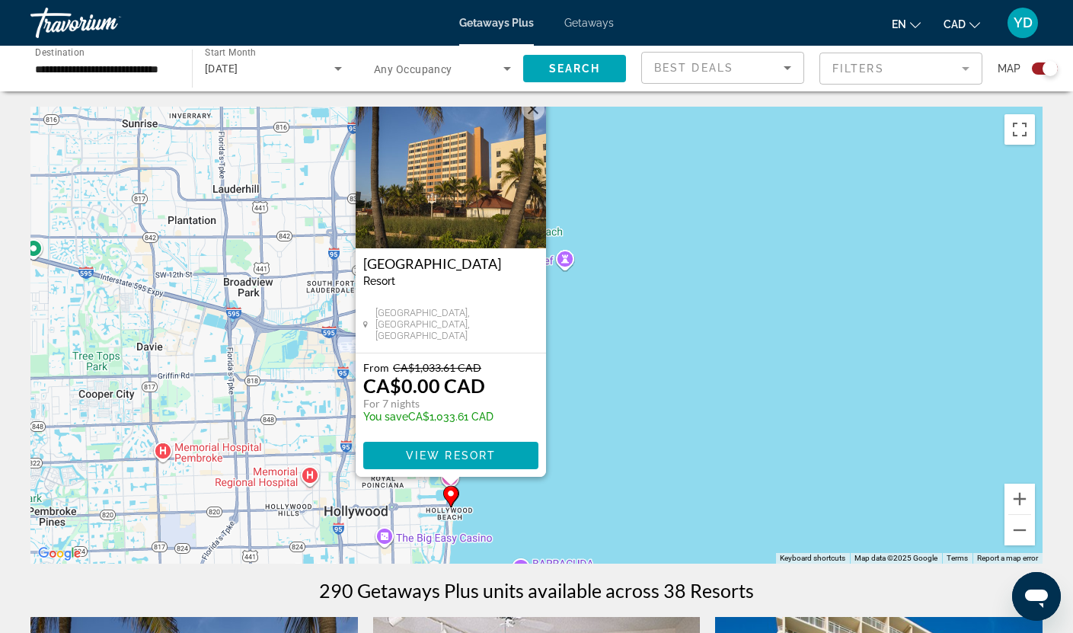
click at [528, 110] on button "Close" at bounding box center [533, 108] width 23 height 23
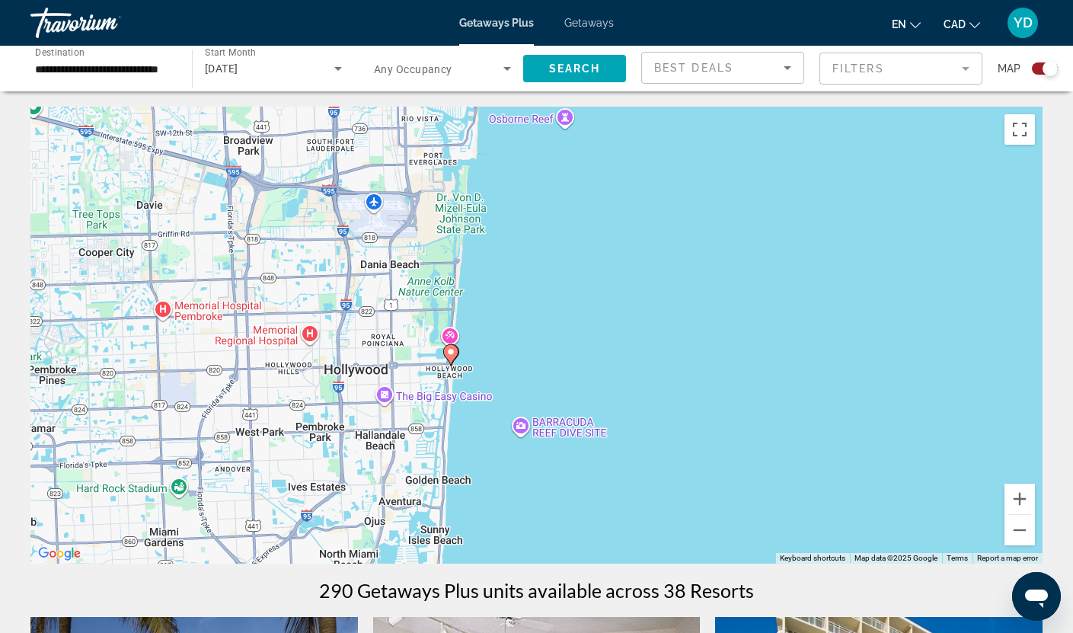
drag, startPoint x: 554, startPoint y: 478, endPoint x: 554, endPoint y: 335, distance: 143.2
click at [554, 335] on div "To activate drag with keyboard, press Alt + Enter. Once in keyboard drag state,…" at bounding box center [536, 335] width 1012 height 457
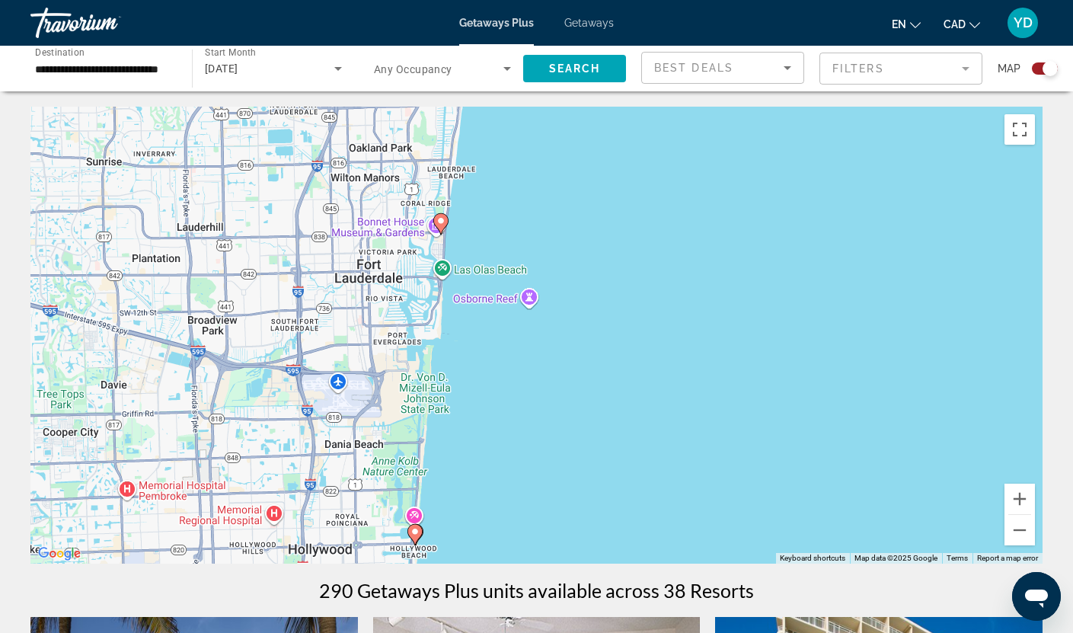
drag, startPoint x: 524, startPoint y: 276, endPoint x: 486, endPoint y: 458, distance: 185.2
click at [486, 458] on div "To activate drag with keyboard, press Alt + Enter. Once in keyboard drag state,…" at bounding box center [536, 335] width 1012 height 457
click at [441, 216] on icon "Main content" at bounding box center [440, 224] width 14 height 20
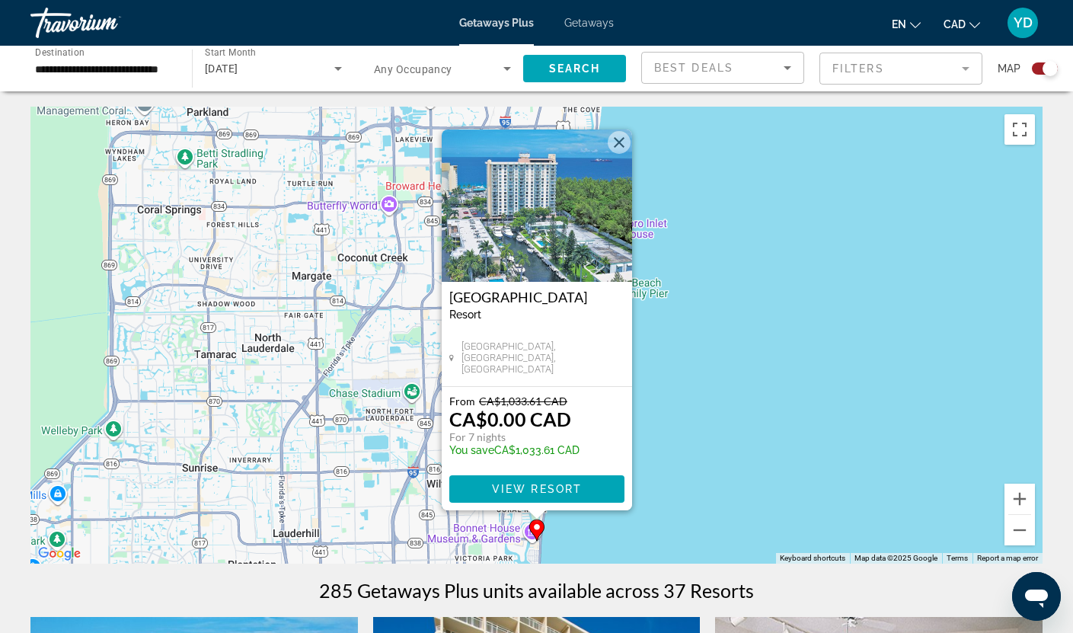
click at [623, 142] on button "Close" at bounding box center [619, 142] width 23 height 23
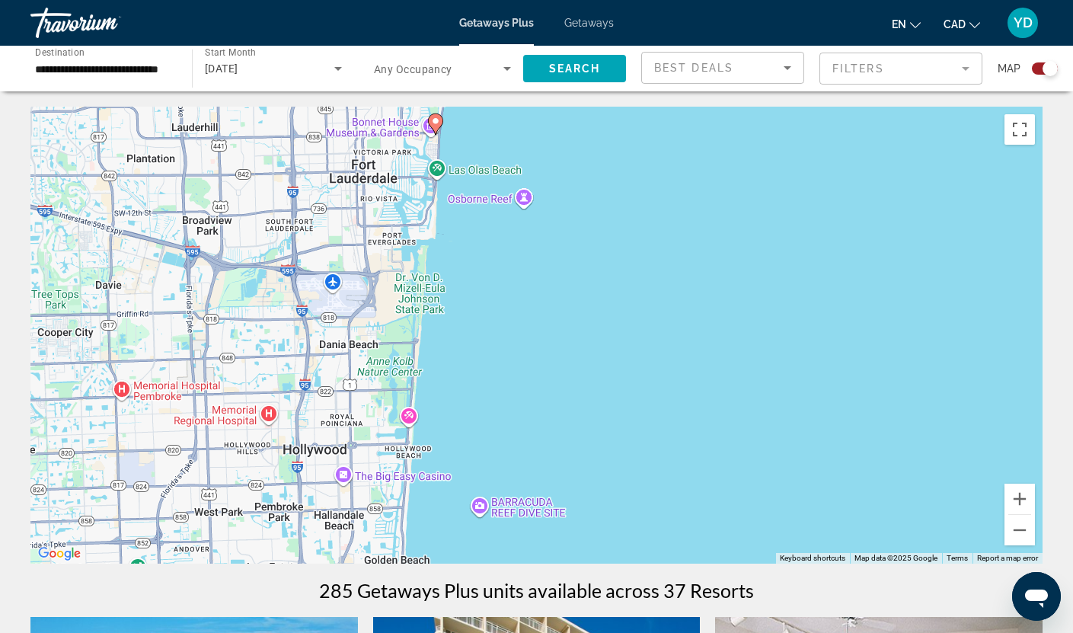
drag, startPoint x: 623, startPoint y: 504, endPoint x: 519, endPoint y: 88, distance: 428.5
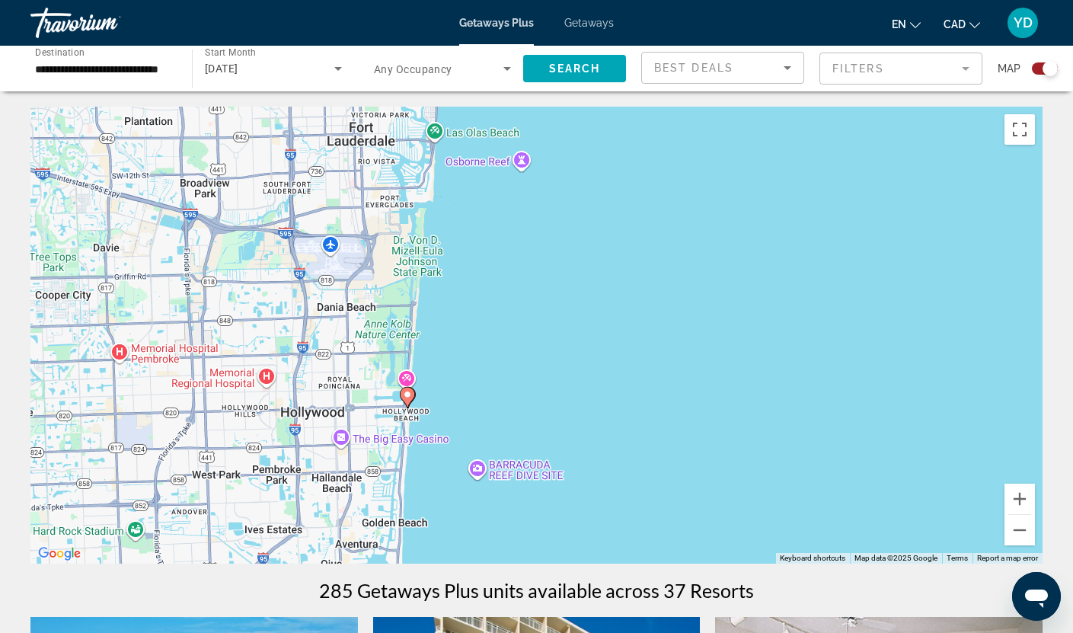
drag, startPoint x: 553, startPoint y: 201, endPoint x: 630, endPoint y: 328, distance: 148.6
click at [629, 327] on div "To activate drag with keyboard, press Alt + Enter. Once in keyboard drag state,…" at bounding box center [536, 335] width 1012 height 457
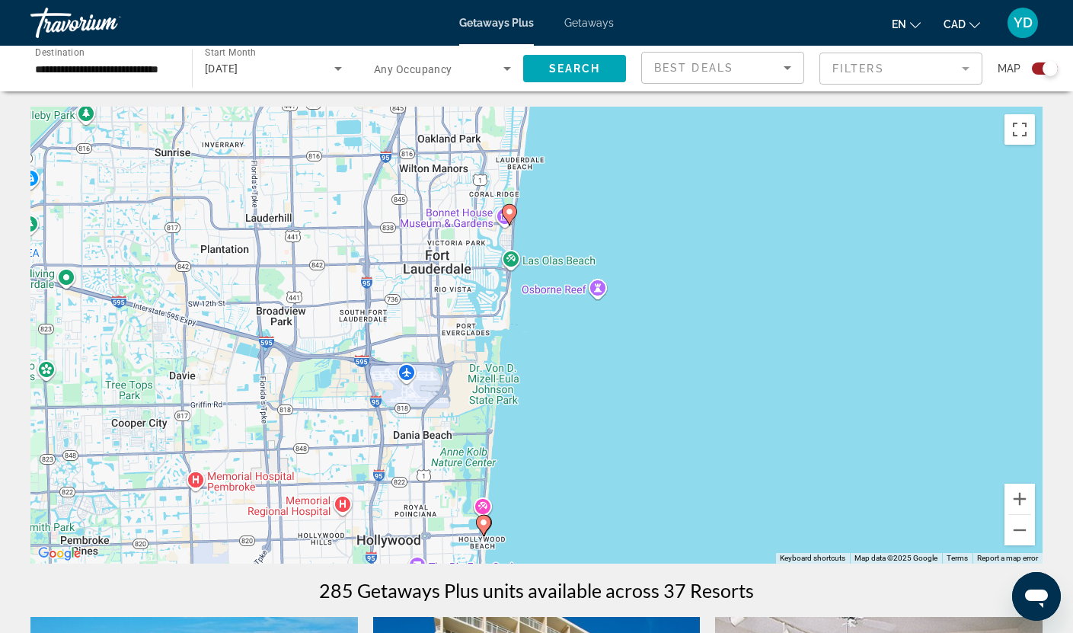
click at [532, 223] on div "To activate drag with keyboard, press Alt + Enter. Once in keyboard drag state,…" at bounding box center [536, 335] width 1012 height 457
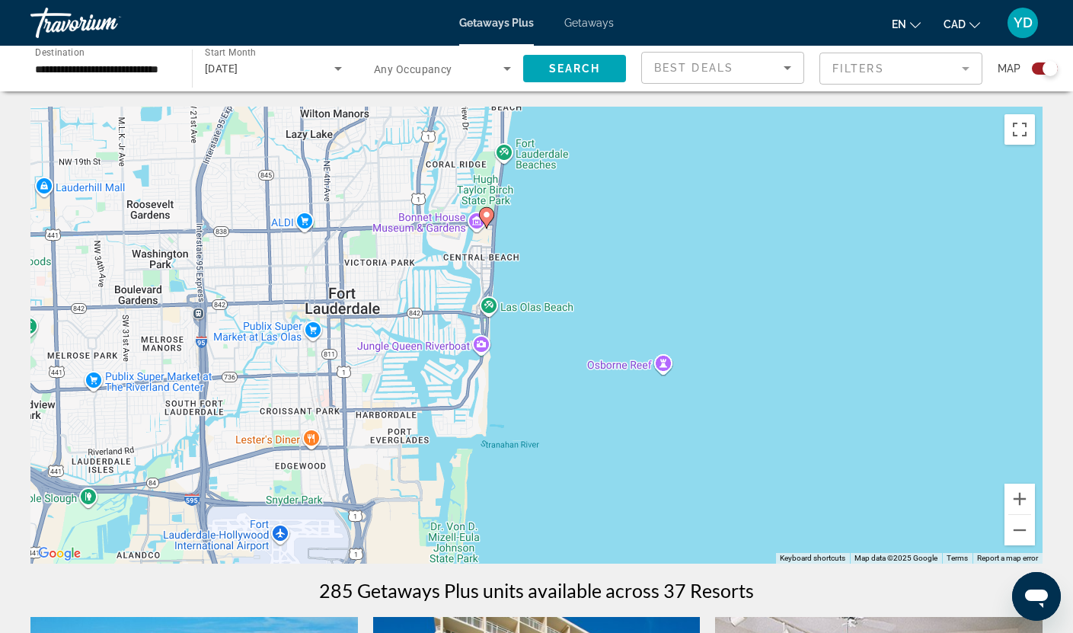
click at [513, 244] on div "To activate drag with keyboard, press Alt + Enter. Once in keyboard drag state,…" at bounding box center [536, 335] width 1012 height 457
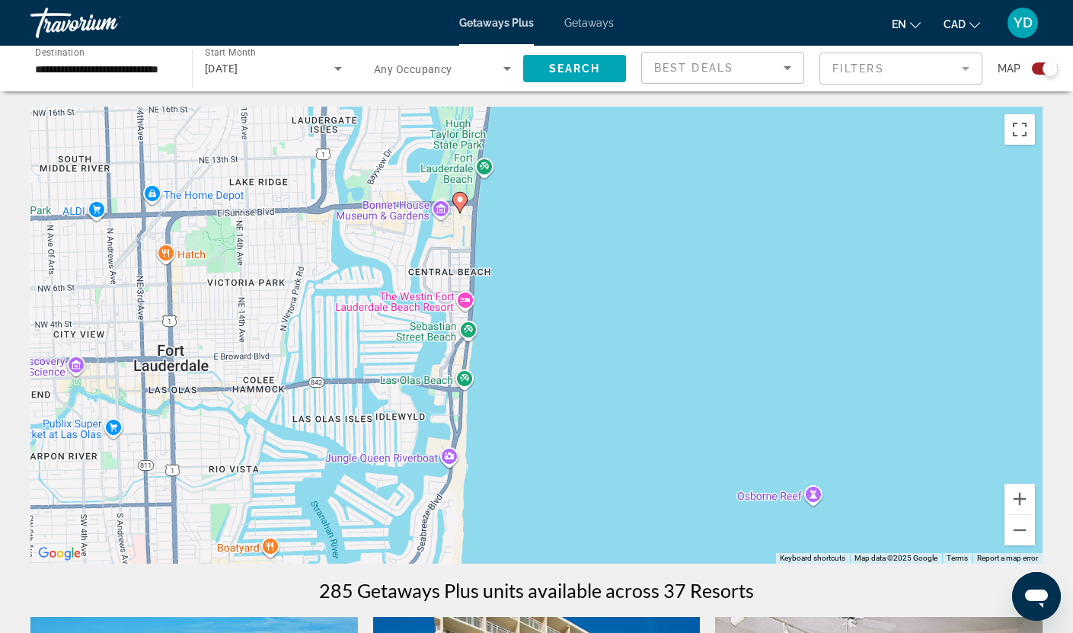
click at [513, 244] on div "To activate drag with keyboard, press Alt + Enter. Once in keyboard drag state,…" at bounding box center [536, 335] width 1012 height 457
click at [509, 261] on div "To activate drag with keyboard, press Alt + Enter. Once in keyboard drag state,…" at bounding box center [536, 335] width 1012 height 457
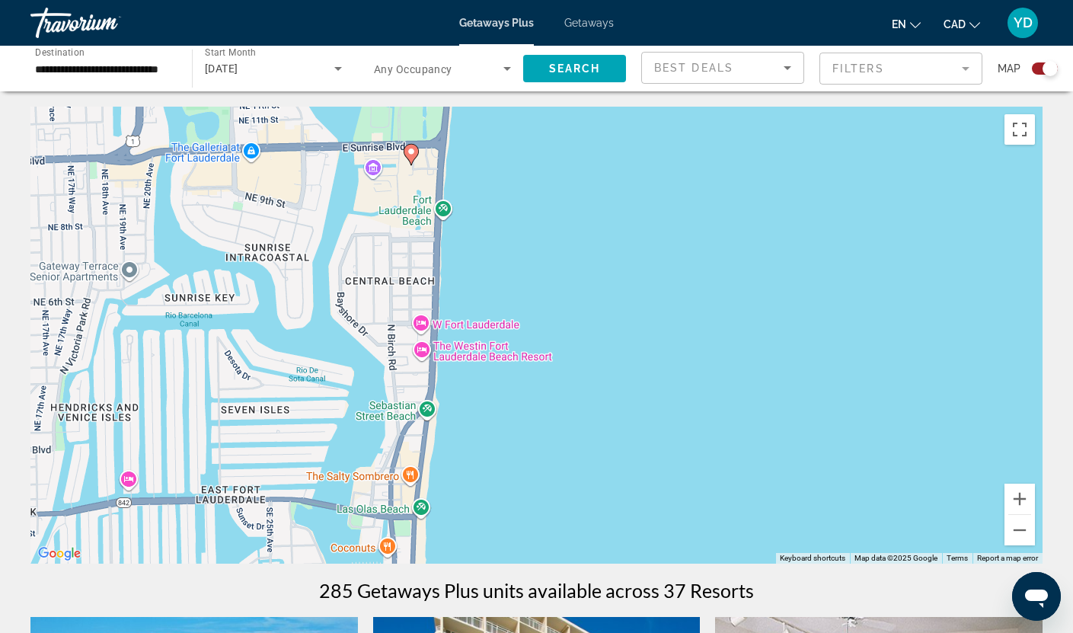
click at [509, 261] on div "To activate drag with keyboard, press Alt + Enter. Once in keyboard drag state,…" at bounding box center [536, 335] width 1012 height 457
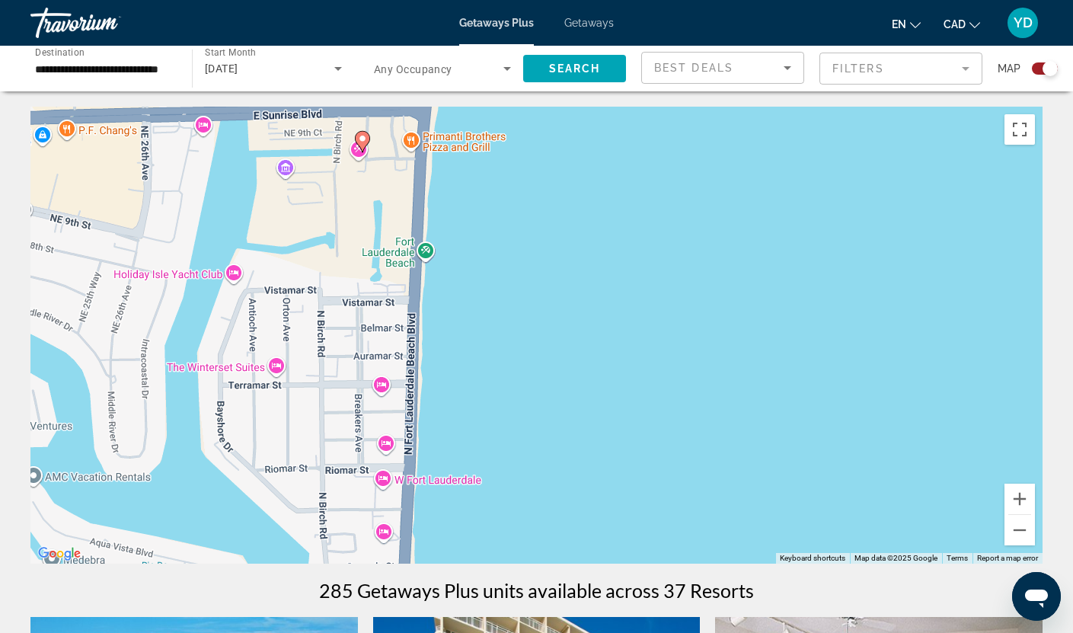
drag, startPoint x: 457, startPoint y: 180, endPoint x: 512, endPoint y: 136, distance: 70.9
click at [512, 137] on div "To activate drag with keyboard, press Alt + Enter. Once in keyboard drag state,…" at bounding box center [536, 335] width 1012 height 457
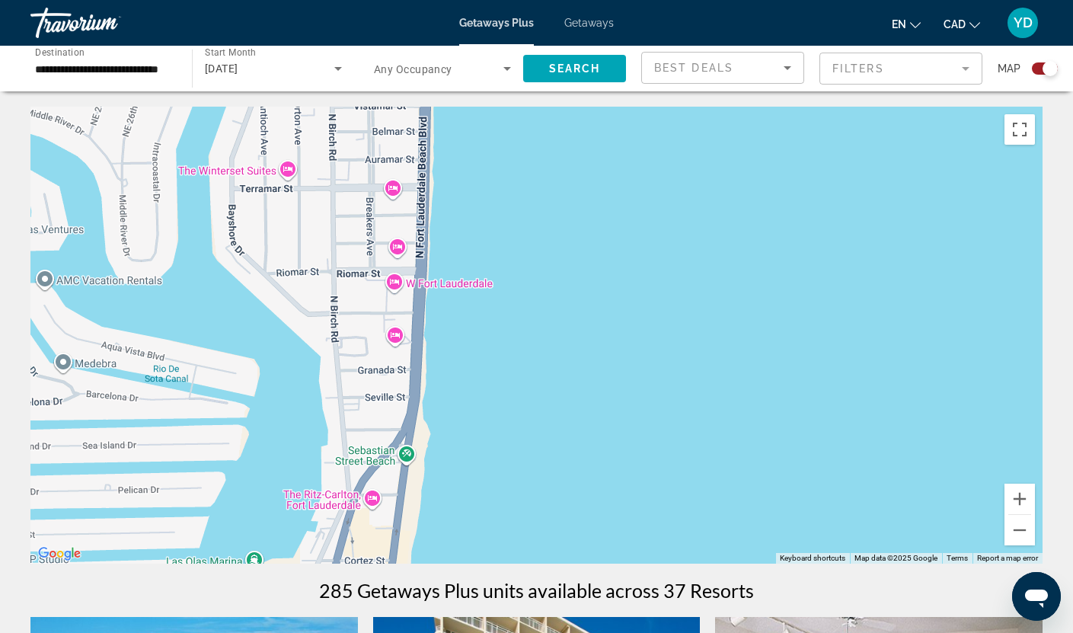
drag, startPoint x: 553, startPoint y: 436, endPoint x: 552, endPoint y: 173, distance: 262.7
click at [552, 182] on div "Main content" at bounding box center [536, 335] width 1012 height 457
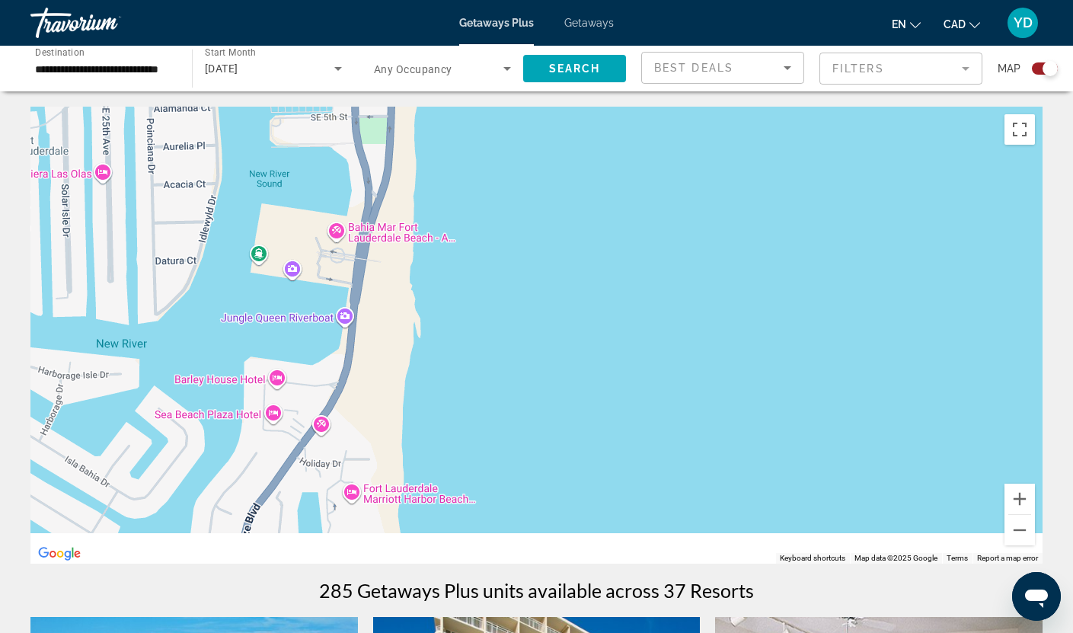
drag, startPoint x: 506, startPoint y: 314, endPoint x: 545, endPoint y: 190, distance: 130.1
click at [545, 190] on div "Main content" at bounding box center [536, 335] width 1012 height 457
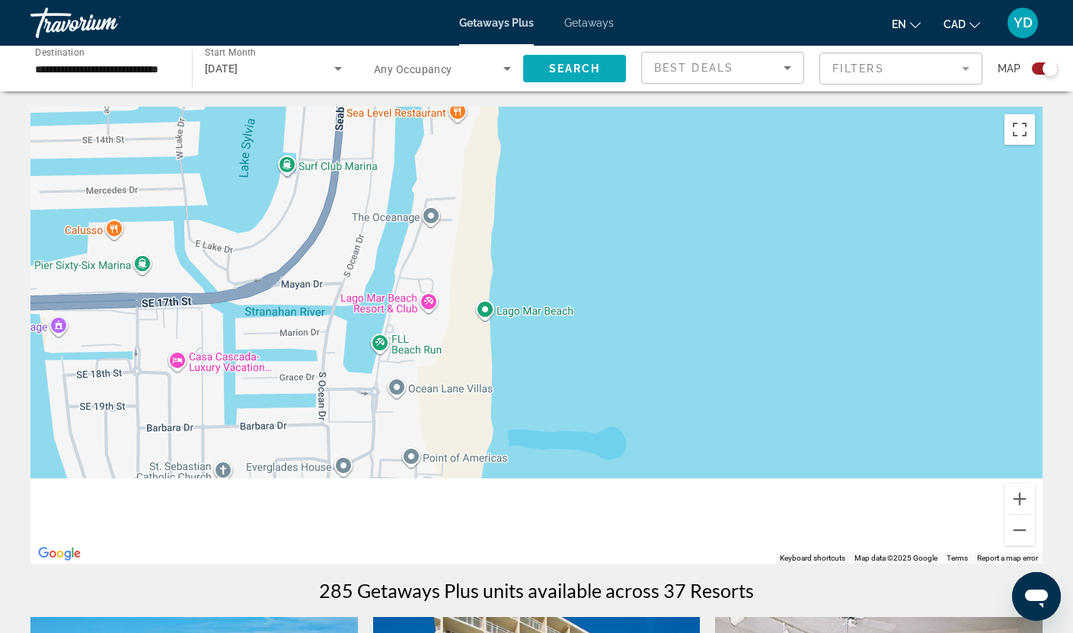
drag, startPoint x: 570, startPoint y: 442, endPoint x: 565, endPoint y: 76, distance: 365.6
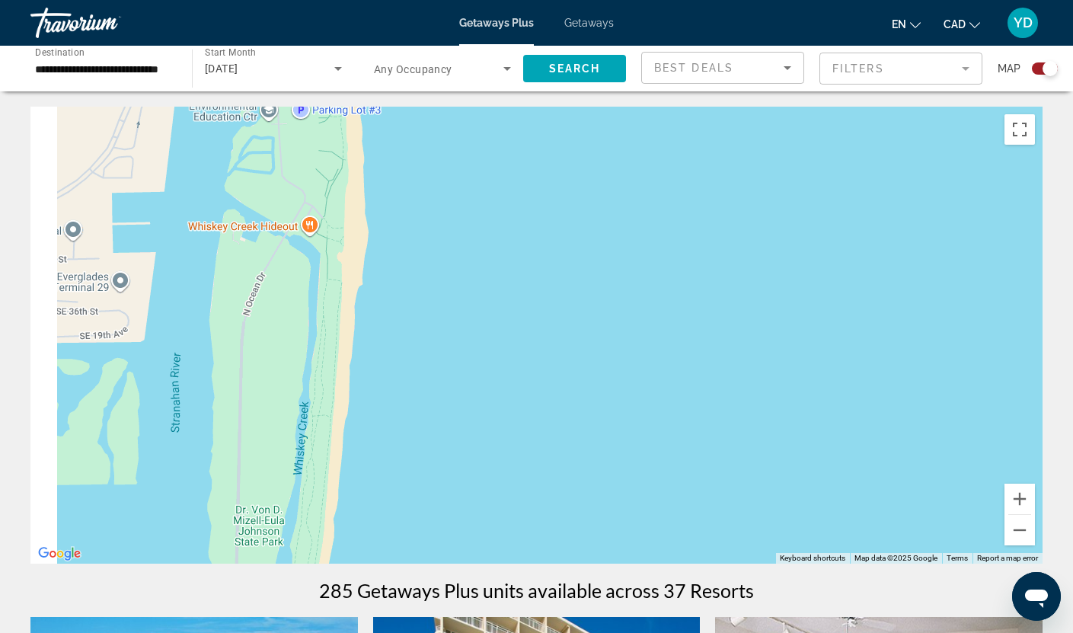
drag, startPoint x: 464, startPoint y: 398, endPoint x: 525, endPoint y: 167, distance: 238.7
click at [523, 176] on div "Main content" at bounding box center [536, 335] width 1012 height 457
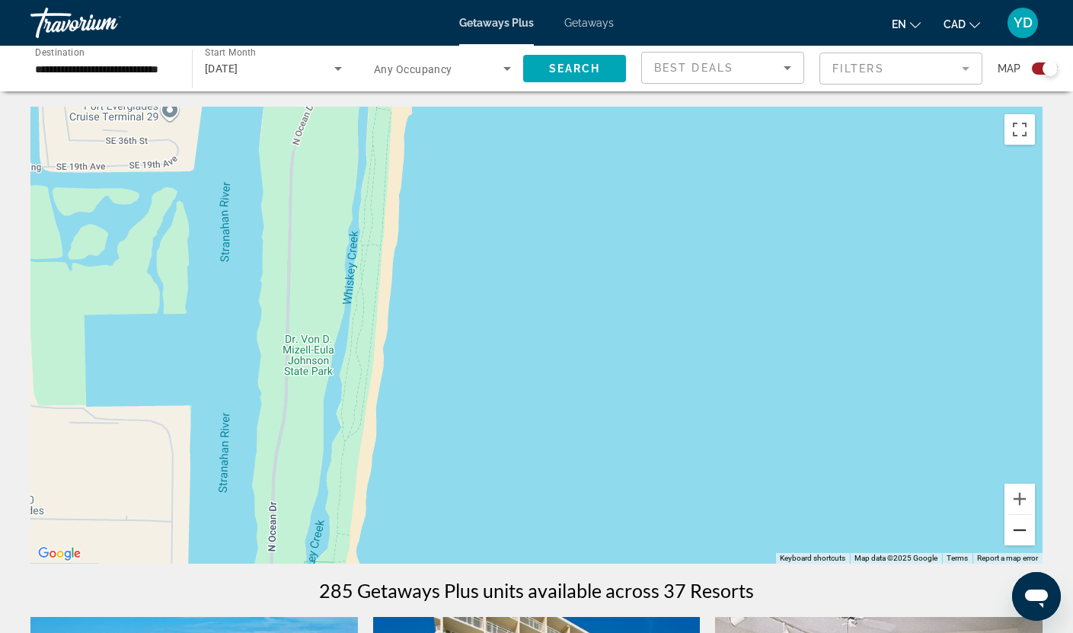
click at [1023, 538] on button "Zoom out" at bounding box center [1020, 530] width 30 height 30
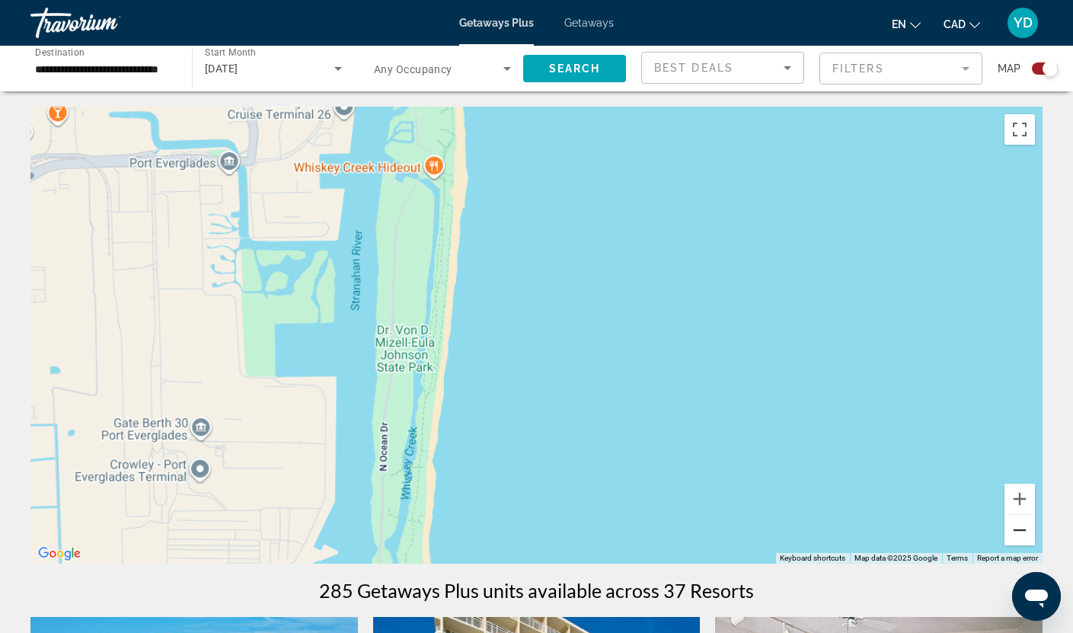
click at [1023, 538] on button "Zoom out" at bounding box center [1020, 530] width 30 height 30
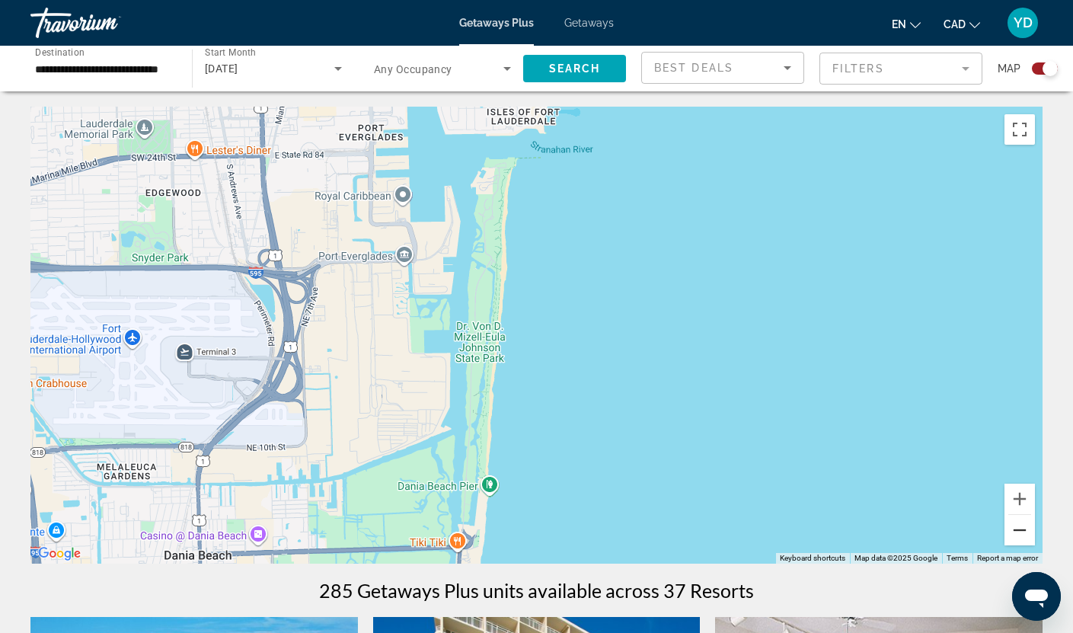
click at [1023, 538] on button "Zoom out" at bounding box center [1020, 530] width 30 height 30
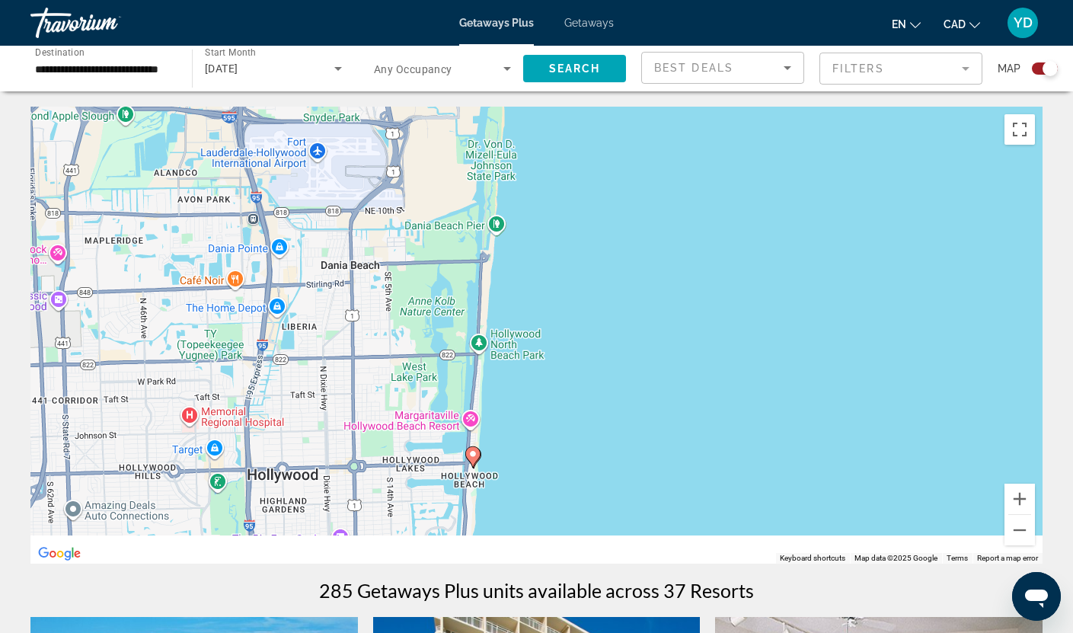
drag, startPoint x: 628, startPoint y: 458, endPoint x: 612, endPoint y: 222, distance: 235.8
click at [612, 231] on div "To activate drag with keyboard, press Alt + Enter. Once in keyboard drag state,…" at bounding box center [536, 335] width 1012 height 457
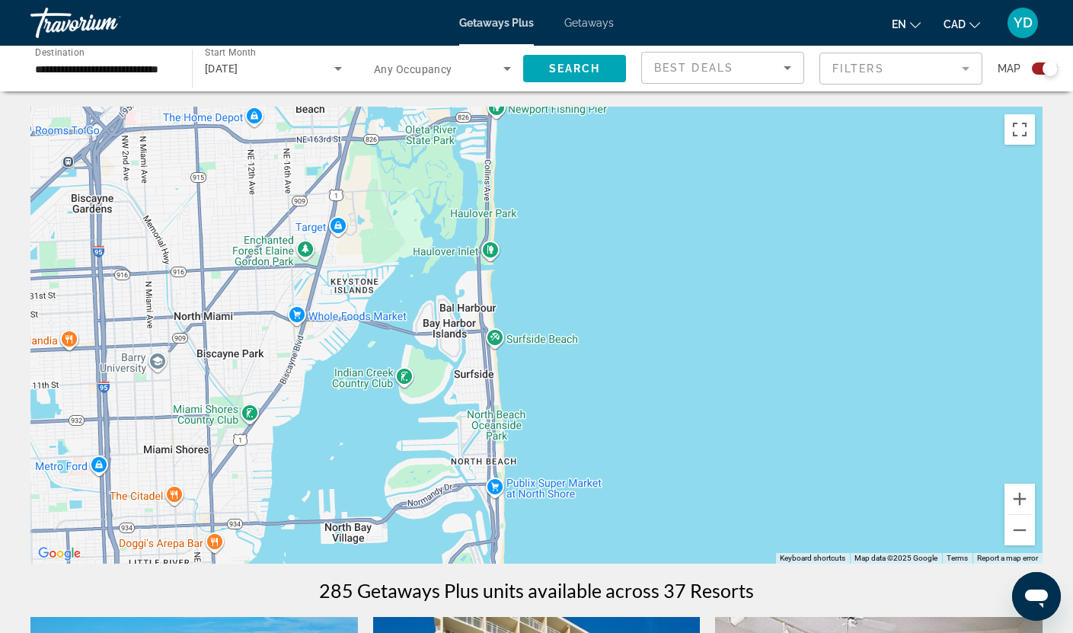
drag, startPoint x: 568, startPoint y: 446, endPoint x: 663, endPoint y: 163, distance: 298.9
click at [656, 177] on div "Main content" at bounding box center [536, 335] width 1012 height 457
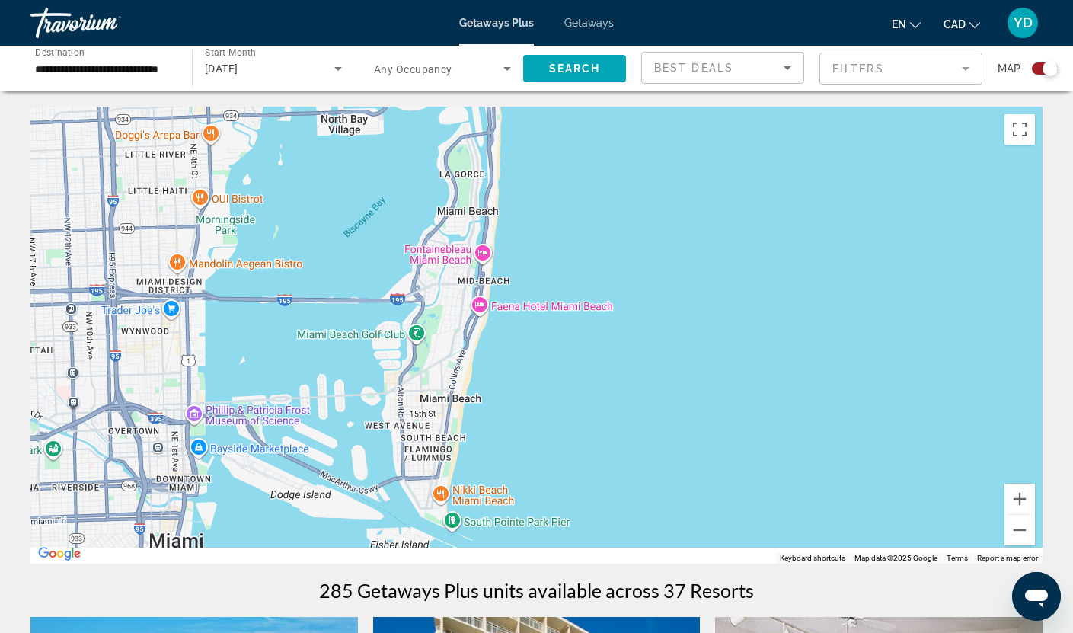
drag, startPoint x: 765, startPoint y: 439, endPoint x: 624, endPoint y: 178, distance: 296.8
click at [631, 199] on div "Main content" at bounding box center [536, 335] width 1012 height 457
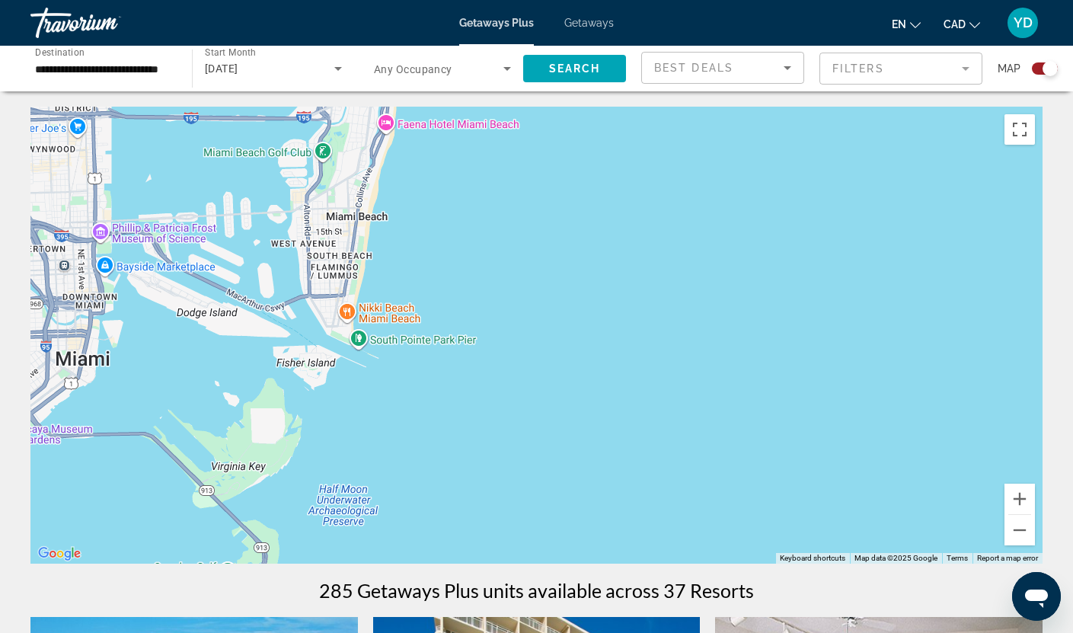
drag, startPoint x: 579, startPoint y: 187, endPoint x: 598, endPoint y: 477, distance: 290.8
click at [596, 474] on div "Main content" at bounding box center [536, 335] width 1012 height 457
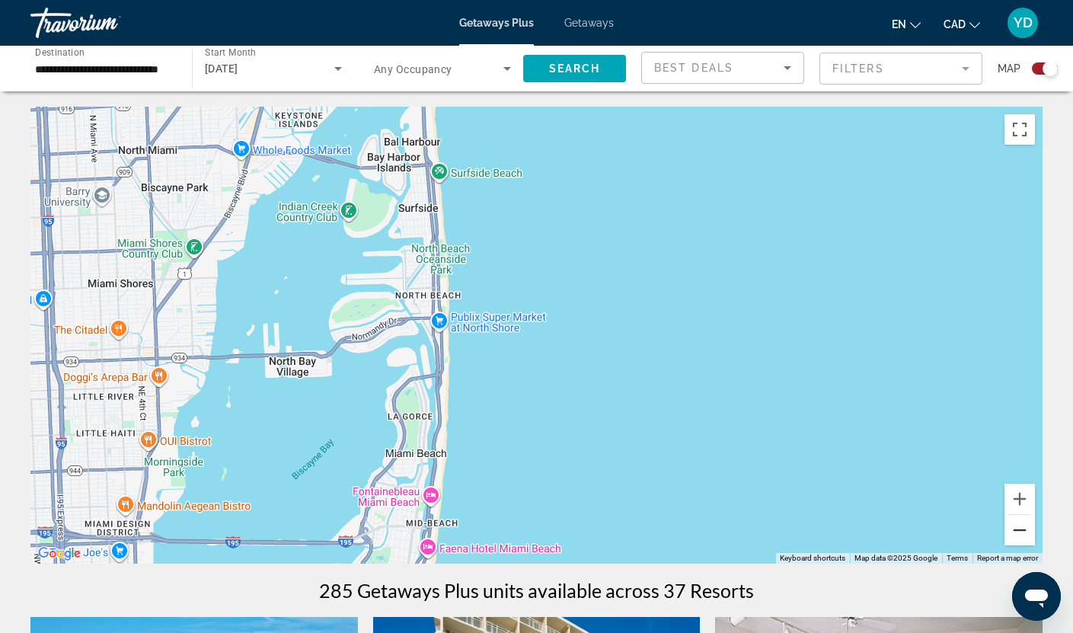
click at [1017, 537] on button "Zoom out" at bounding box center [1020, 530] width 30 height 30
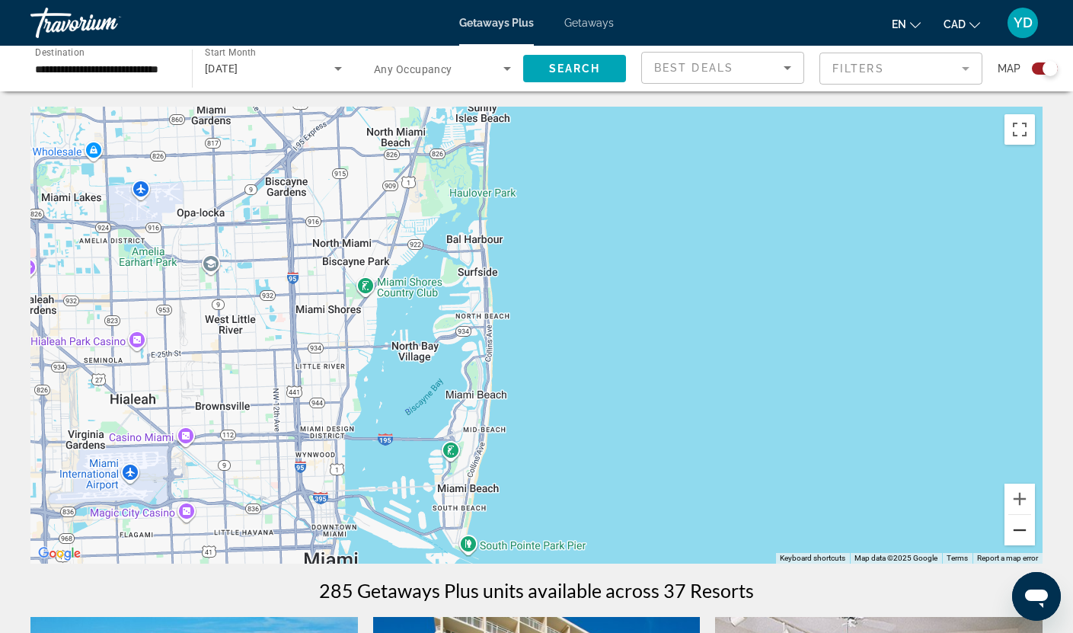
click at [1017, 537] on button "Zoom out" at bounding box center [1020, 530] width 30 height 30
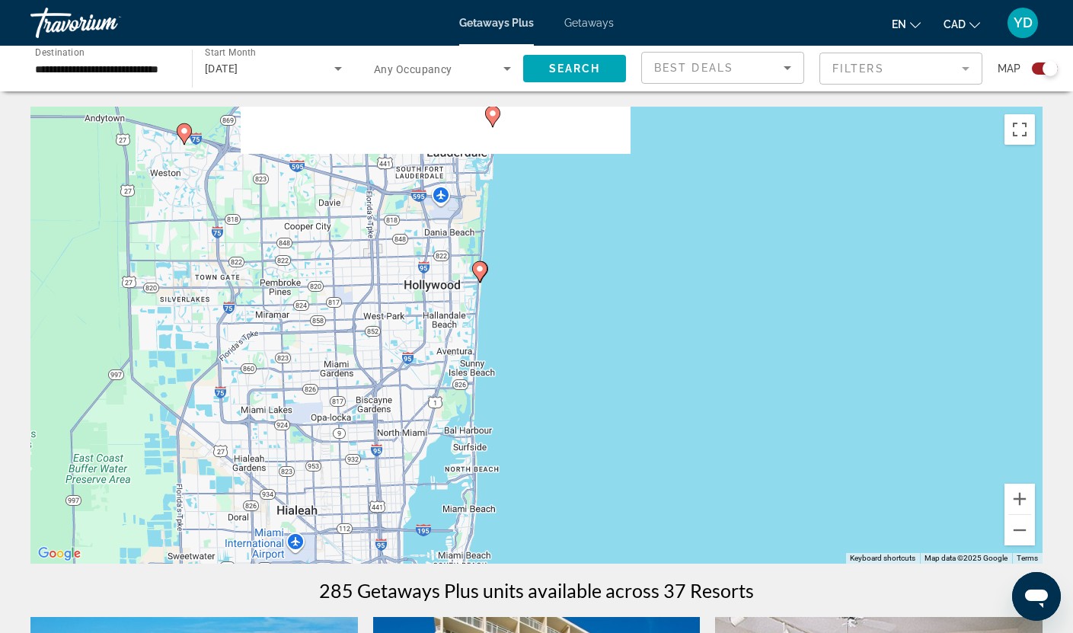
drag, startPoint x: 681, startPoint y: 228, endPoint x: 661, endPoint y: 353, distance: 127.2
click at [661, 353] on div "To activate drag with keyboard, press Alt + Enter. Once in keyboard drag state,…" at bounding box center [536, 335] width 1012 height 457
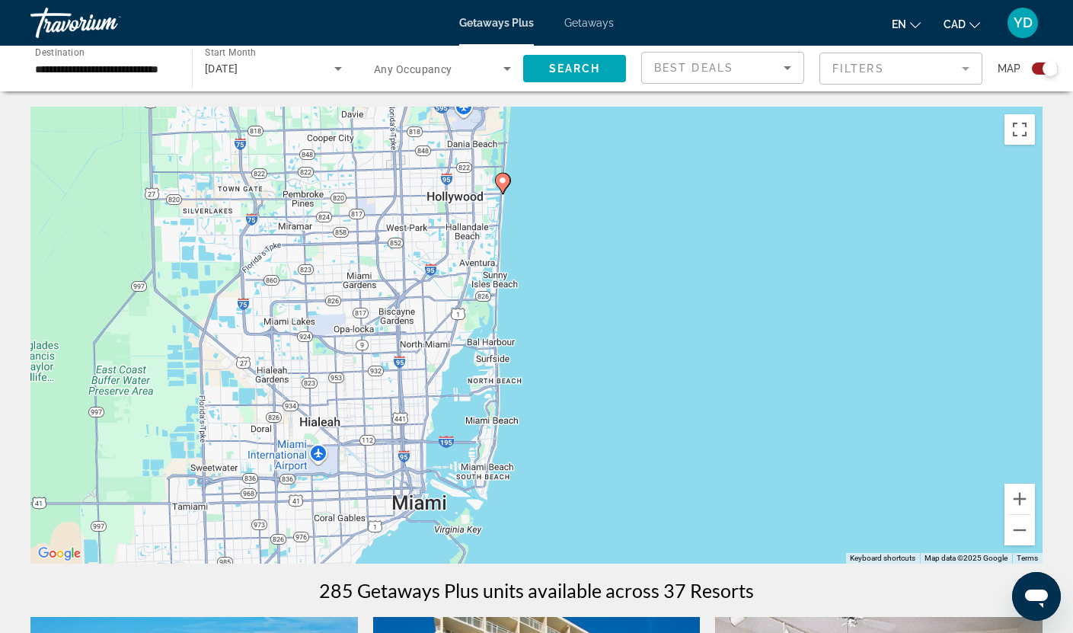
drag, startPoint x: 512, startPoint y: 381, endPoint x: 532, endPoint y: 276, distance: 106.2
click at [532, 276] on div "To activate drag with keyboard, press Alt + Enter. Once in keyboard drag state,…" at bounding box center [536, 335] width 1012 height 457
